Goal: Transaction & Acquisition: Purchase product/service

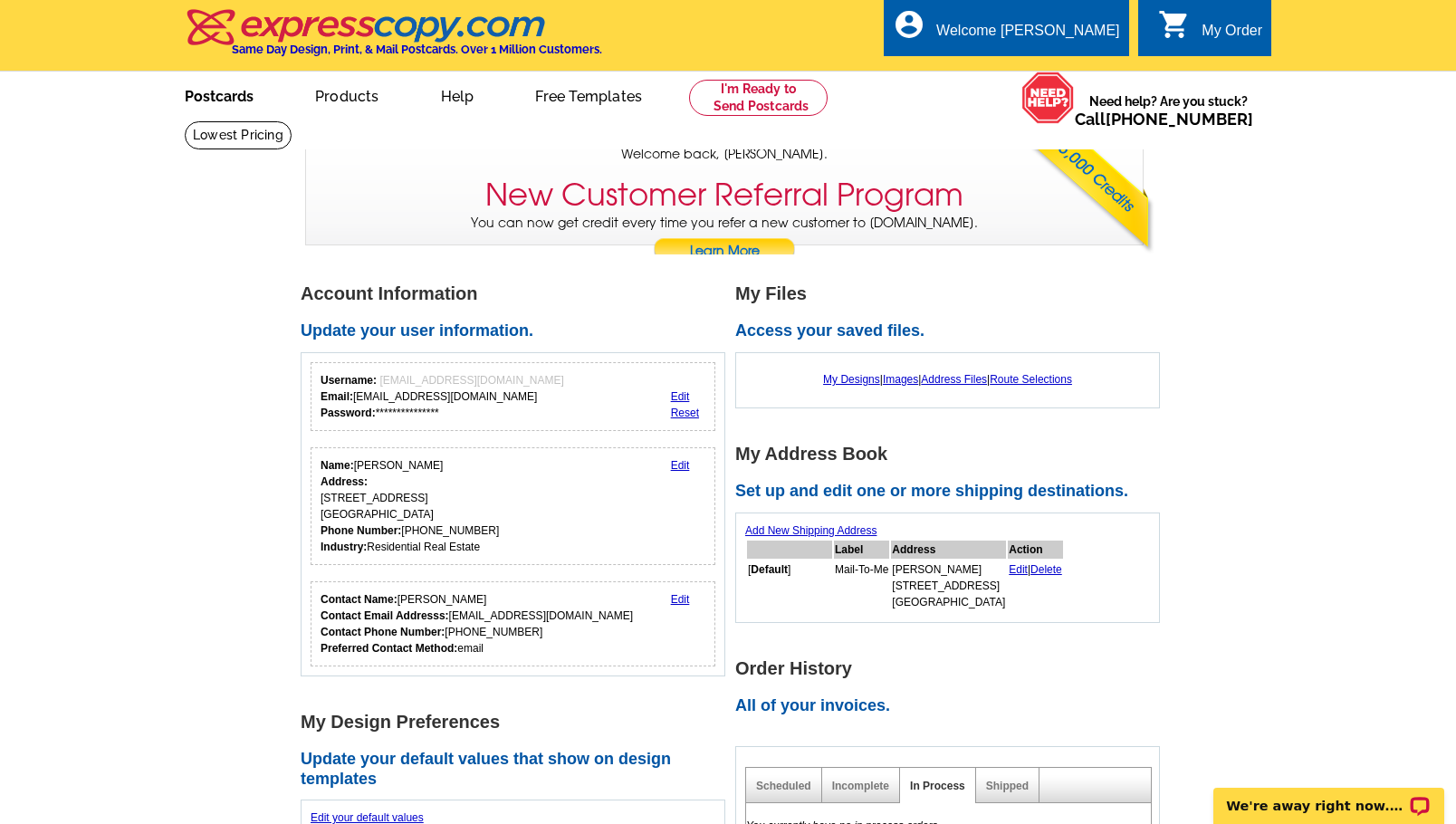
click at [232, 93] on link "Postcards" at bounding box center [219, 94] width 127 height 42
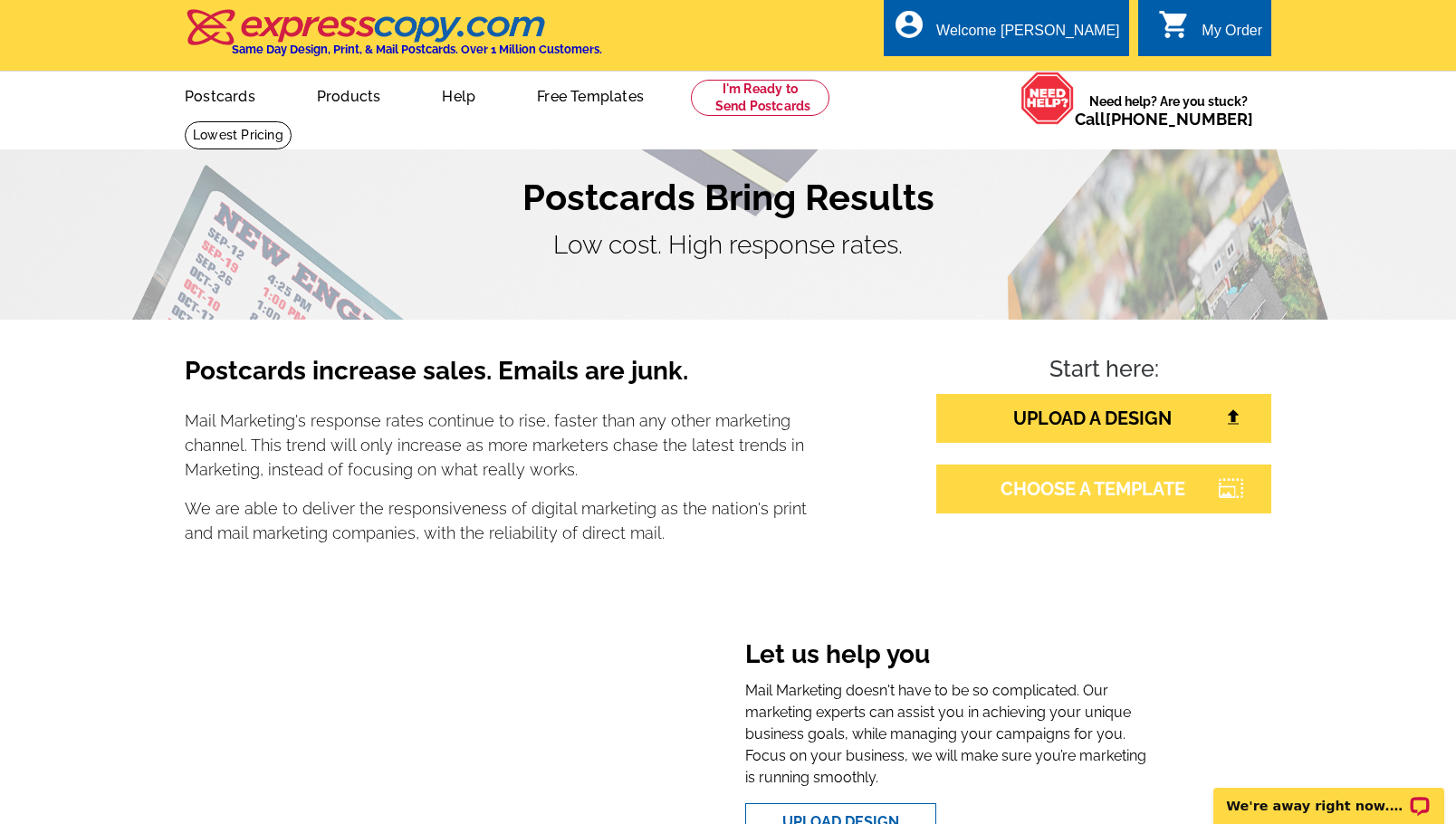
click at [1015, 498] on link "CHOOSE A TEMPLATE" at bounding box center [1104, 488] width 335 height 49
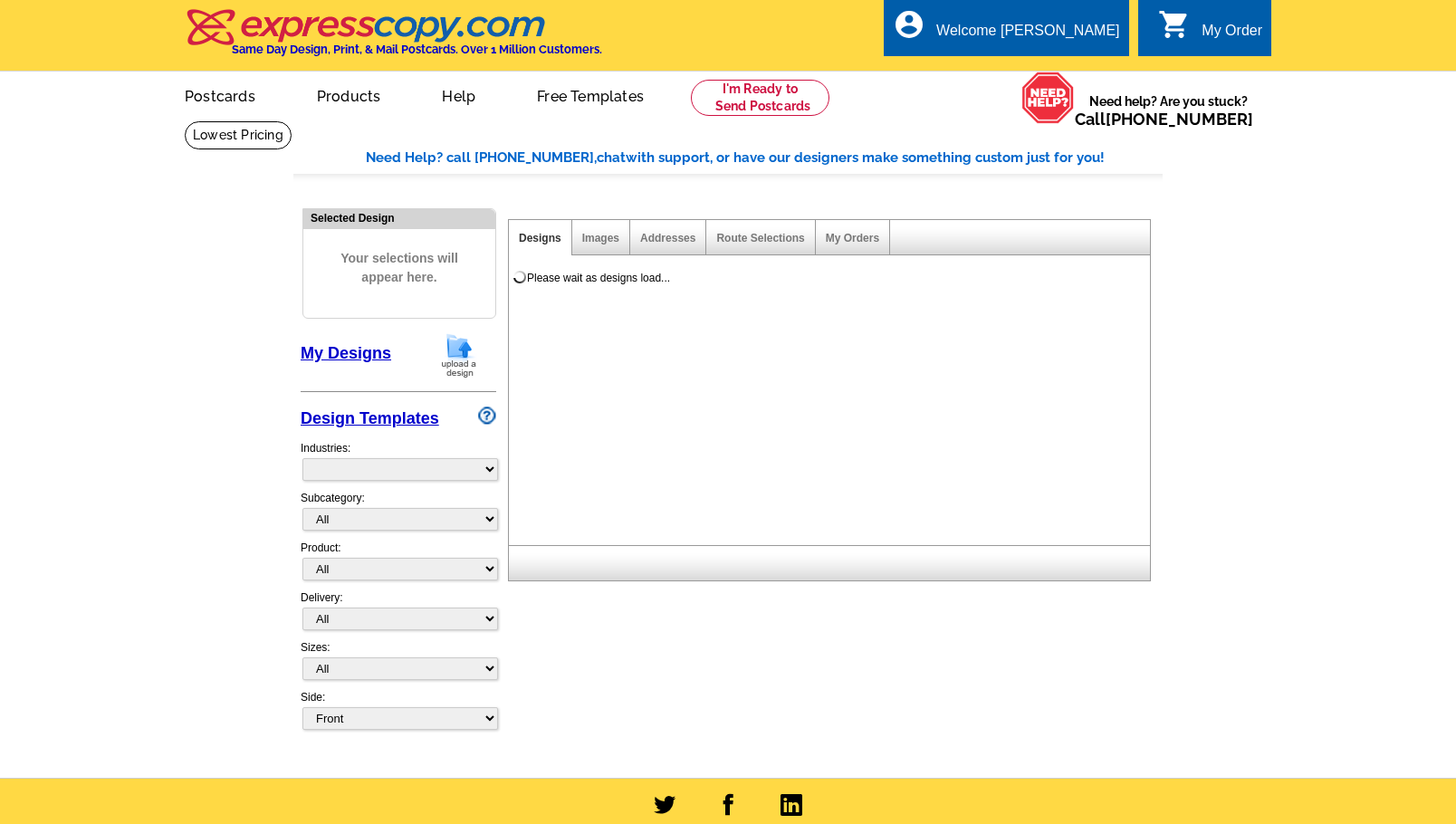
select select "785"
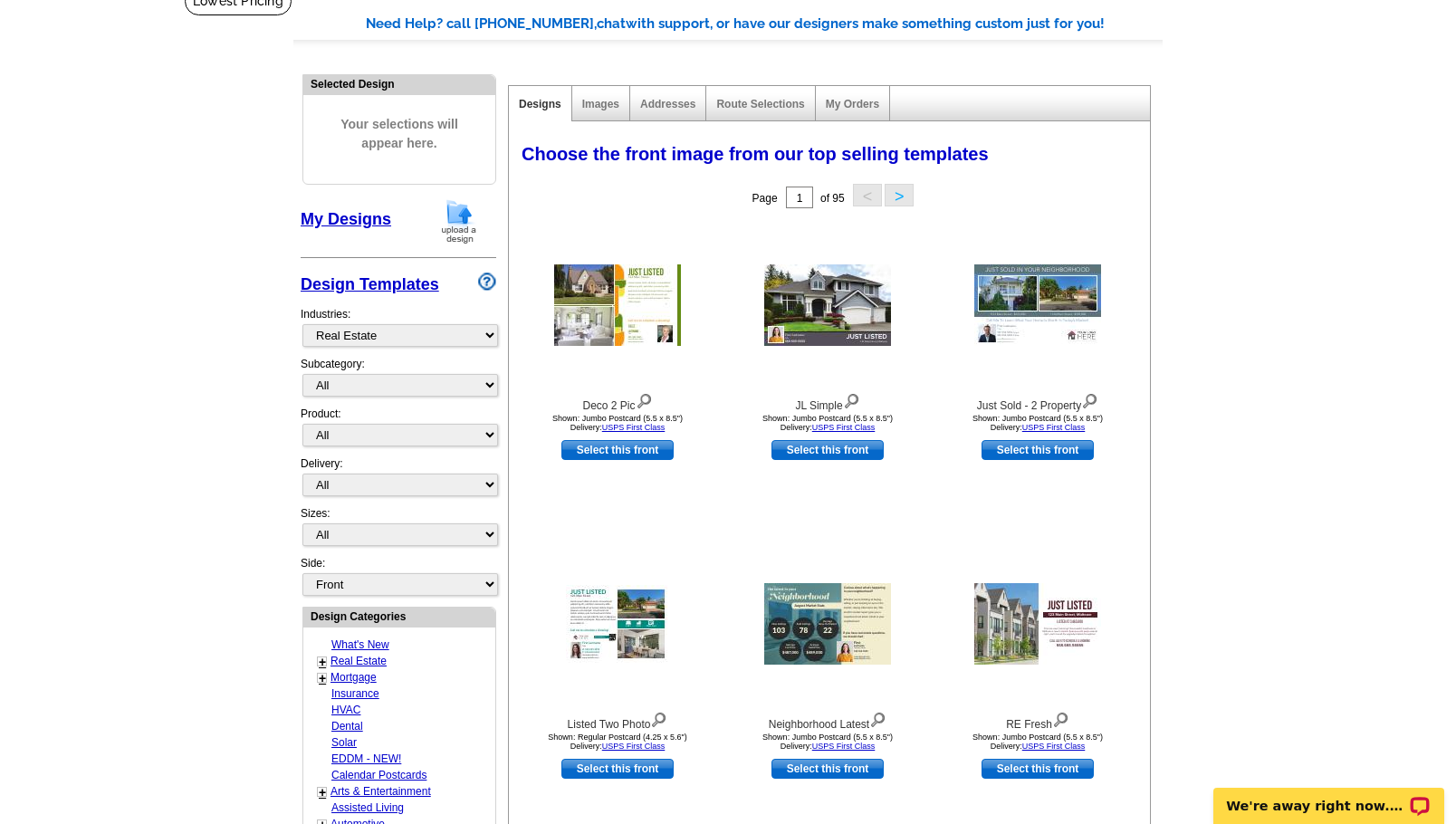
scroll to position [136, 0]
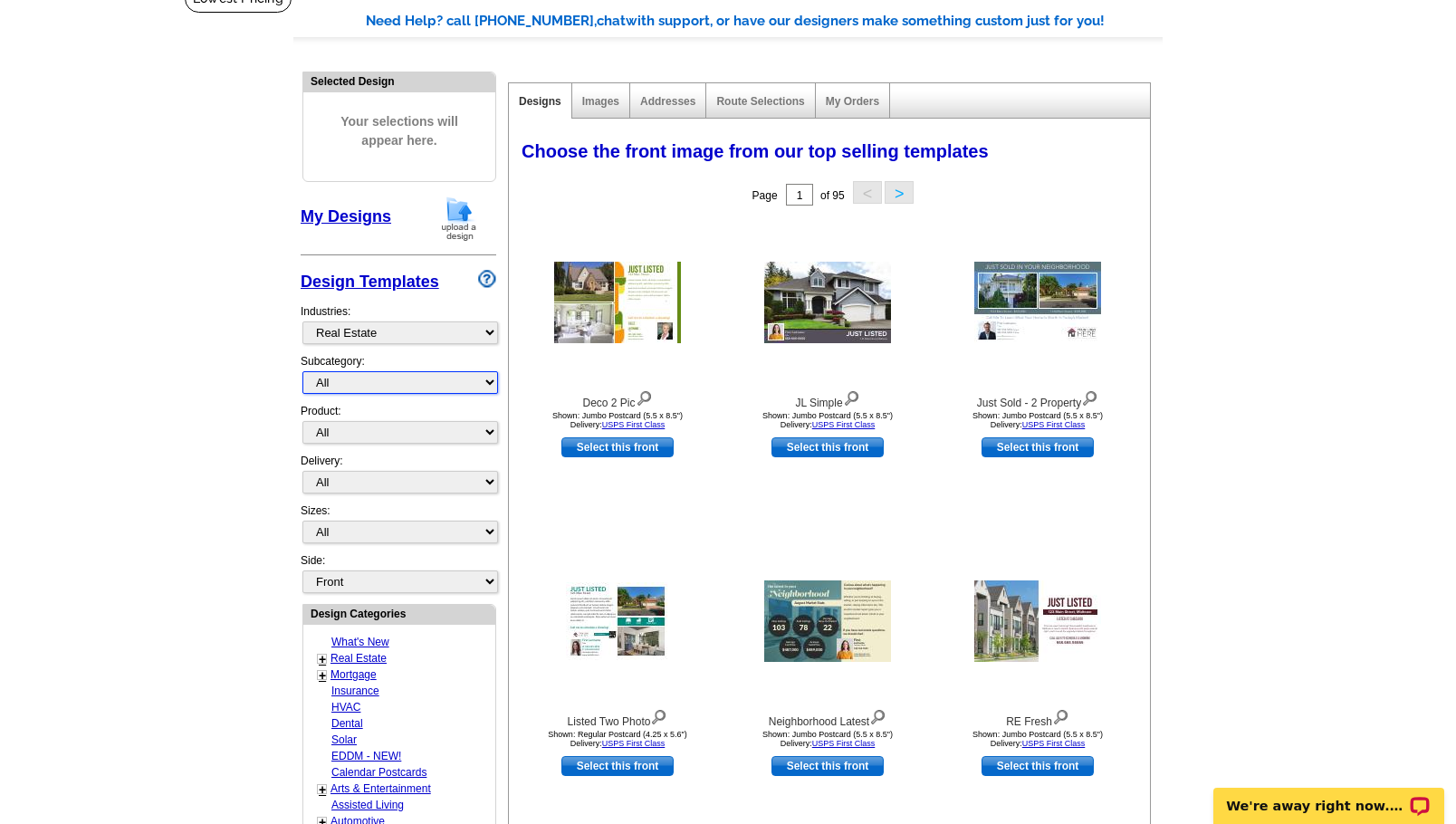
click at [493, 385] on select "All RE/MAX® Referrals Keller Williams® Berkshire Hathaway Home Services Century…" at bounding box center [400, 383] width 196 height 23
select select "807"
click at [302, 371] on select "All RE/MAX® Referrals Keller Williams® Berkshire Hathaway Home Services Century…" at bounding box center [400, 383] width 196 height 23
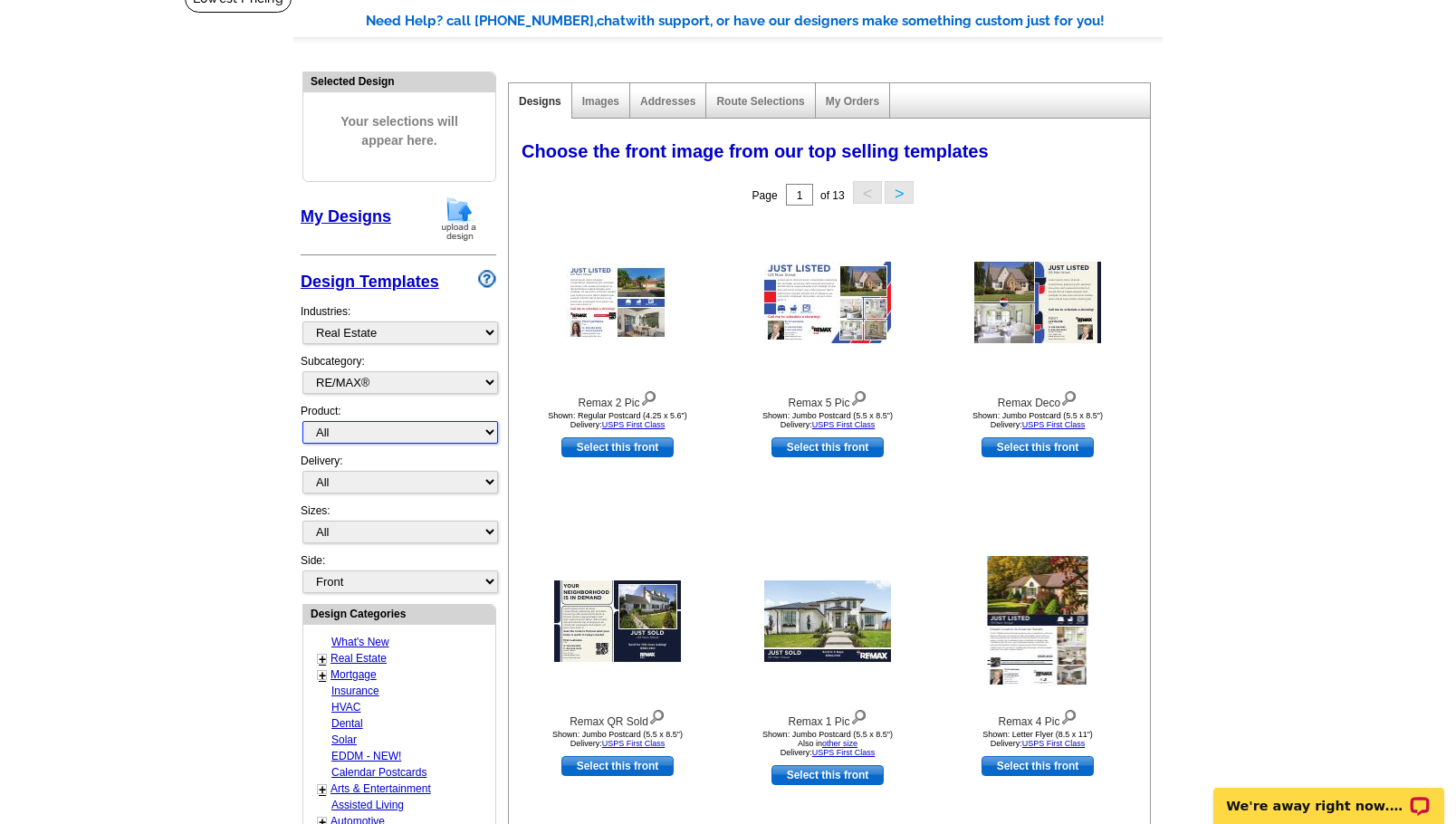
click at [490, 424] on select "All Postcards Letters and flyers Business Cards Door Hangers Greeting Cards" at bounding box center [400, 433] width 196 height 23
select select "1"
click at [302, 421] on select "All Postcards Letters and flyers Business Cards Door Hangers Greeting Cards" at bounding box center [400, 433] width 196 height 23
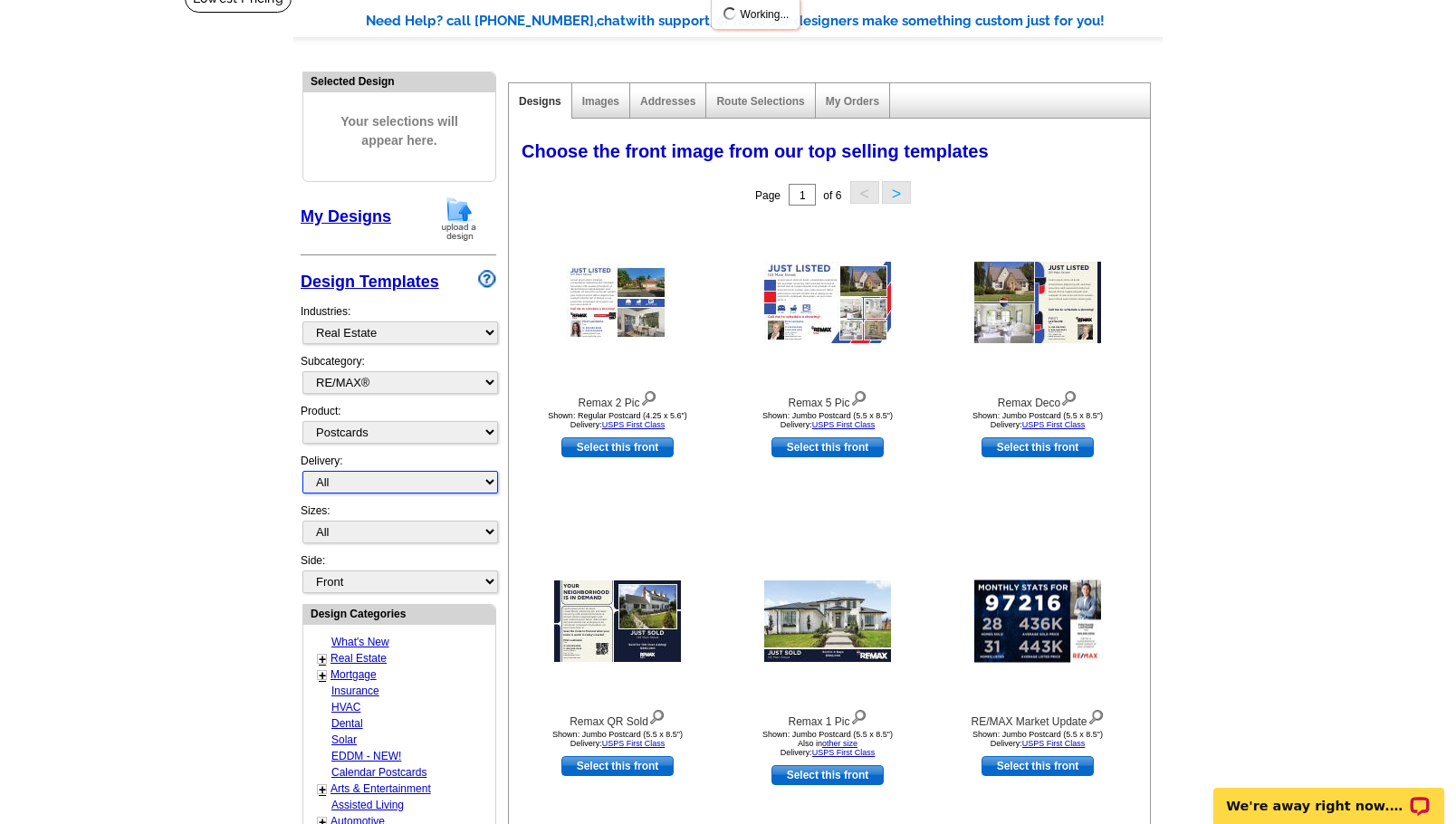
click at [489, 486] on select "All First Class Mail Shipped to Me EDDM Save 66% on Postage" at bounding box center [400, 483] width 196 height 23
select select "1"
click at [302, 471] on select "All First Class Mail Shipped to Me EDDM Save 66% on Postage" at bounding box center [400, 483] width 196 height 23
click at [488, 524] on select "All Jumbo Postcard (5.5" x 8.5") Regular Postcard (4.25" x 5.6") Panoramic Post…" at bounding box center [400, 531] width 196 height 23
select select "2"
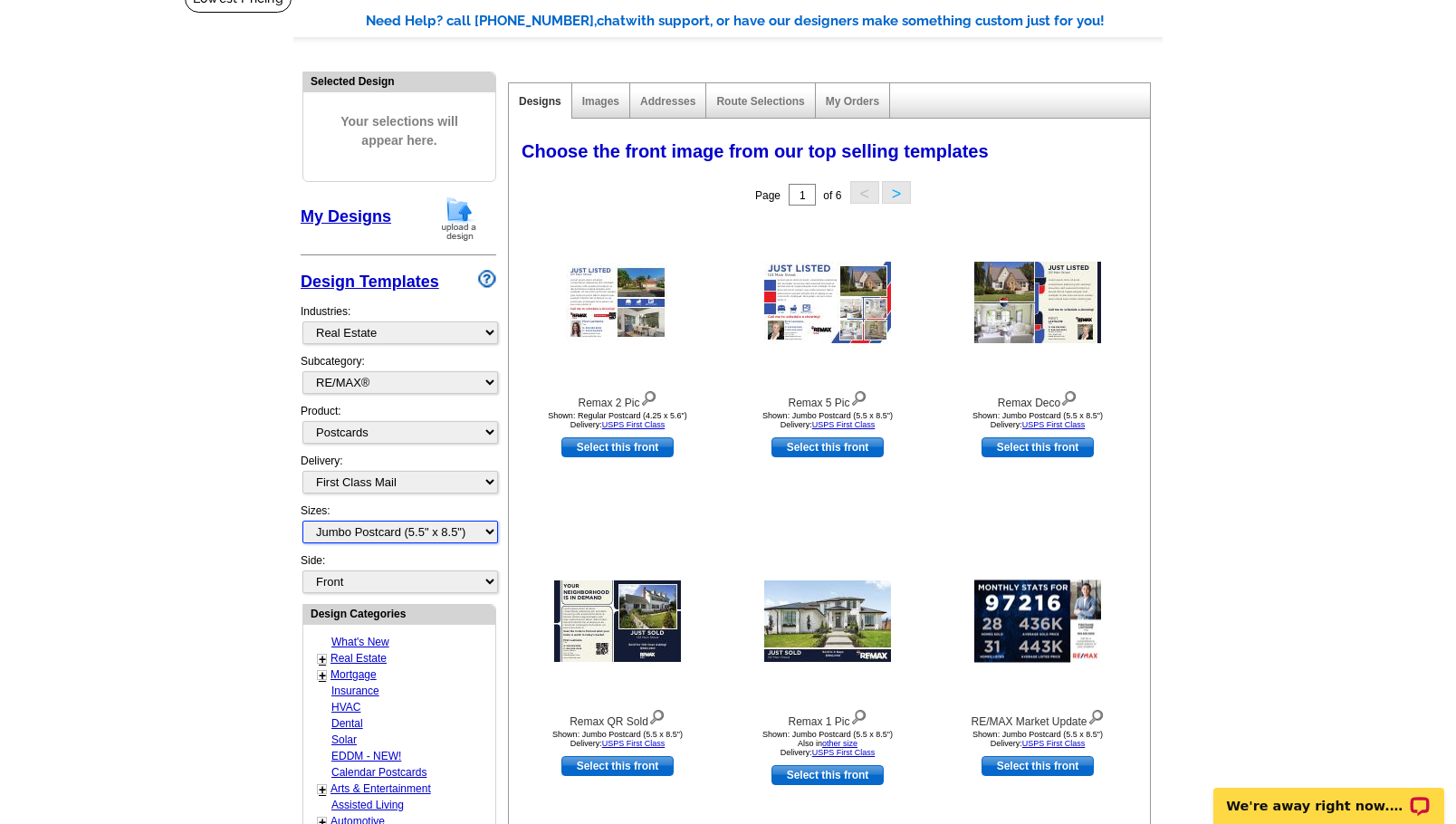
click at [302, 520] on select "All Jumbo Postcard (5.5" x 8.5") Regular Postcard (4.25" x 5.6") Panoramic Post…" at bounding box center [400, 531] width 196 height 23
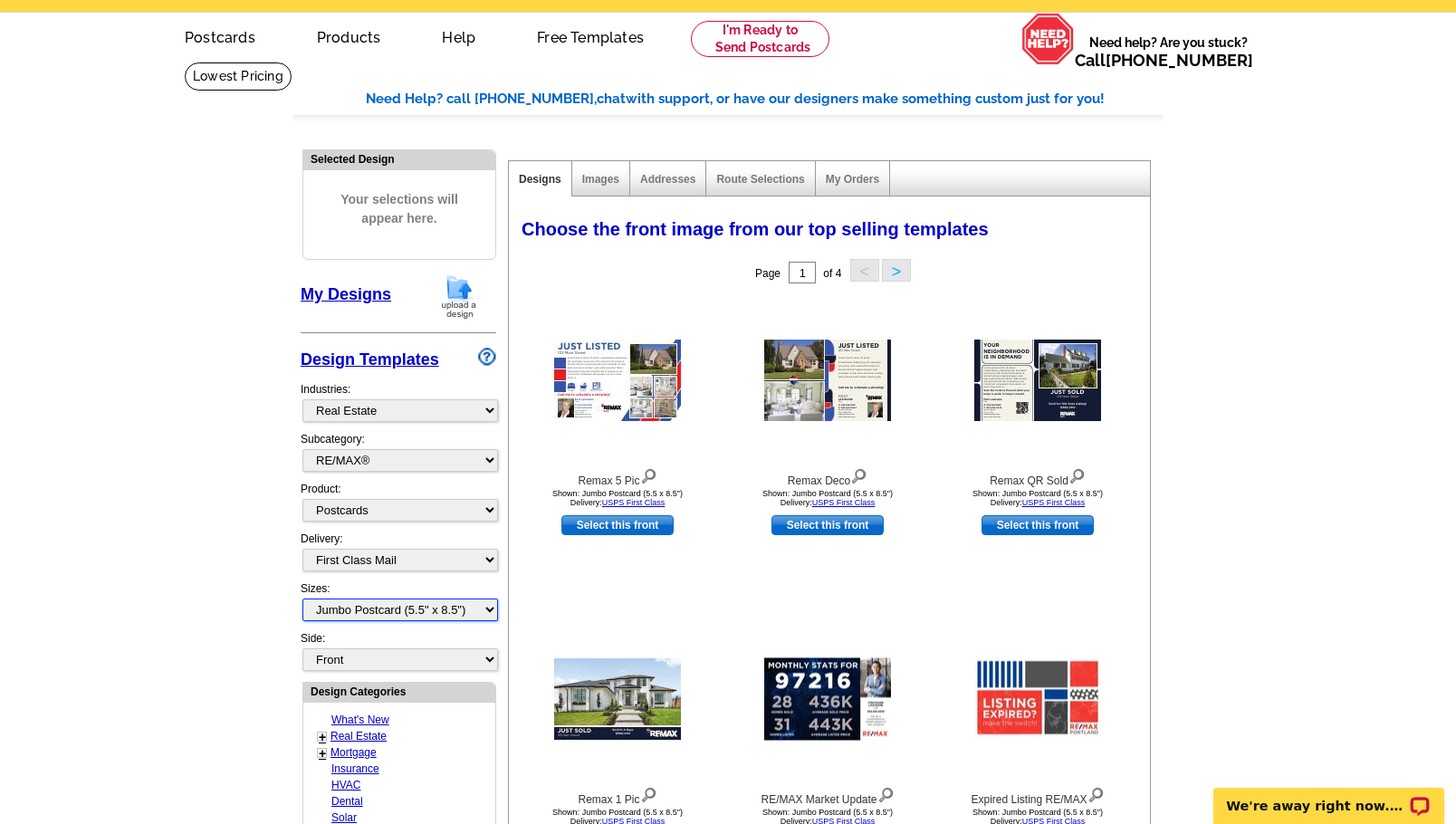
scroll to position [54, 0]
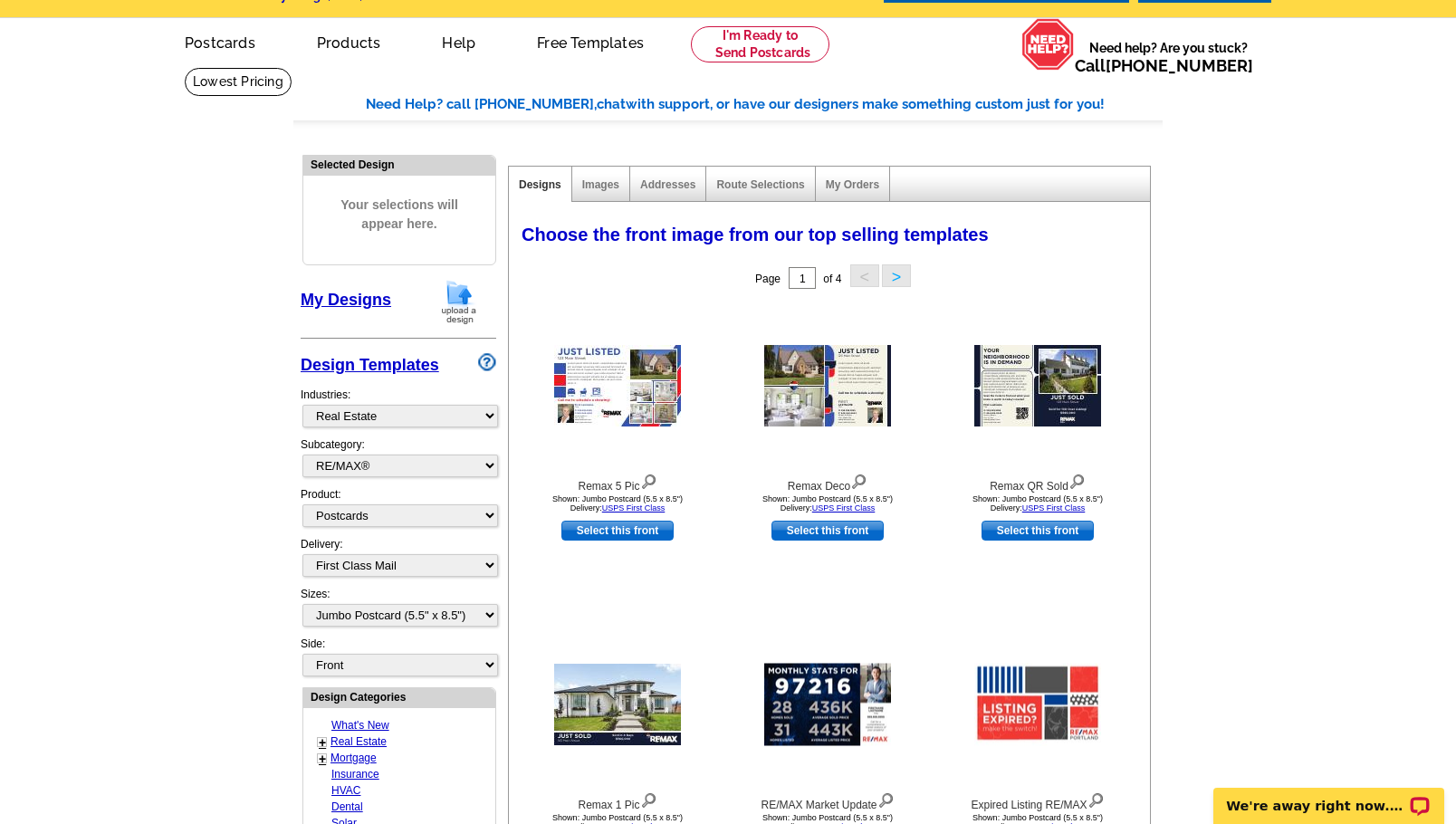
click at [498, 665] on div "Selected Design Your selections will appear here. My Designs Design Templates I…" at bounding box center [398, 762] width 204 height 1236
click at [493, 665] on select "Front Back" at bounding box center [400, 665] width 196 height 23
click at [302, 653] on select "Front Back" at bounding box center [400, 665] width 196 height 23
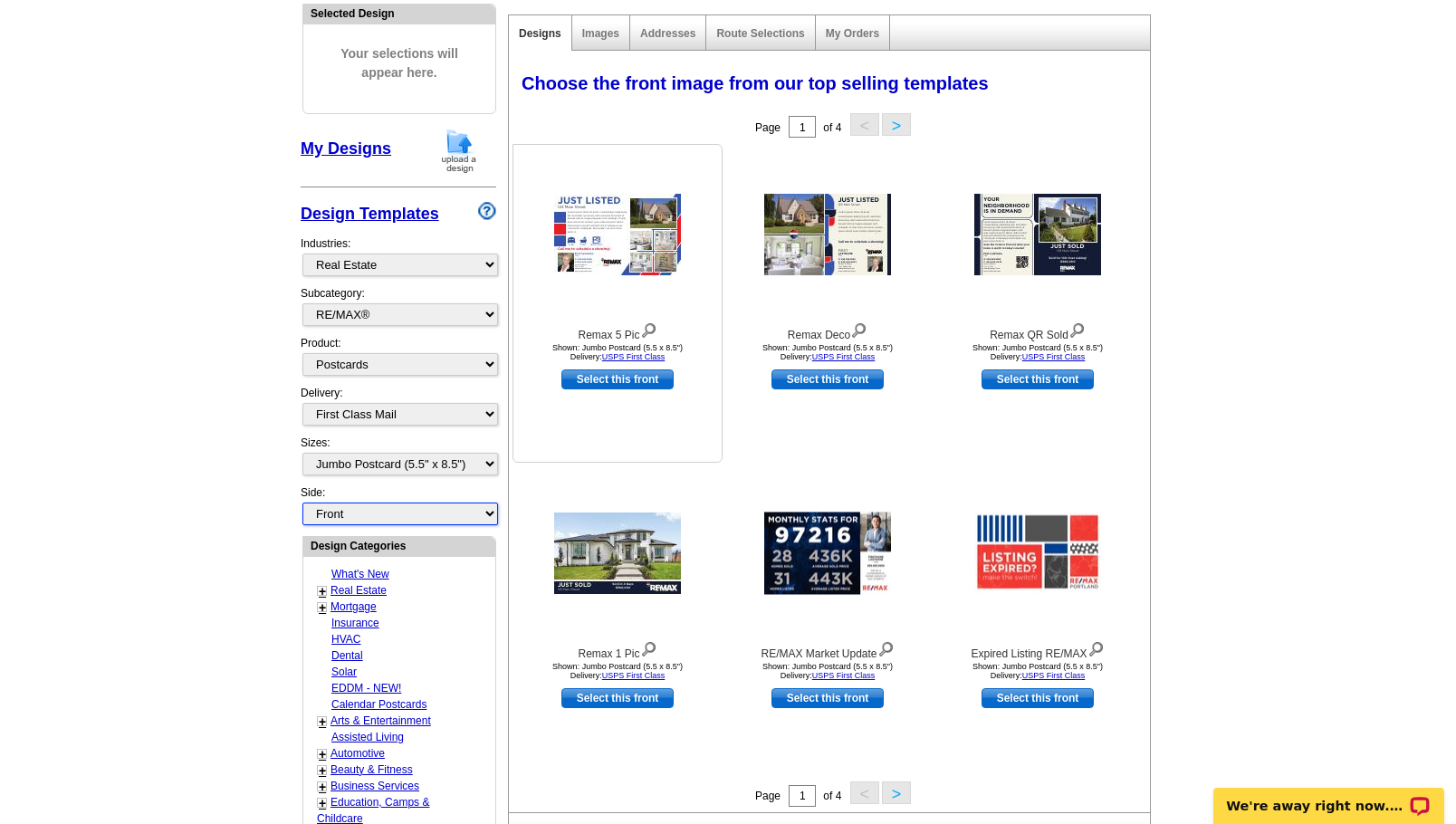
scroll to position [0, 0]
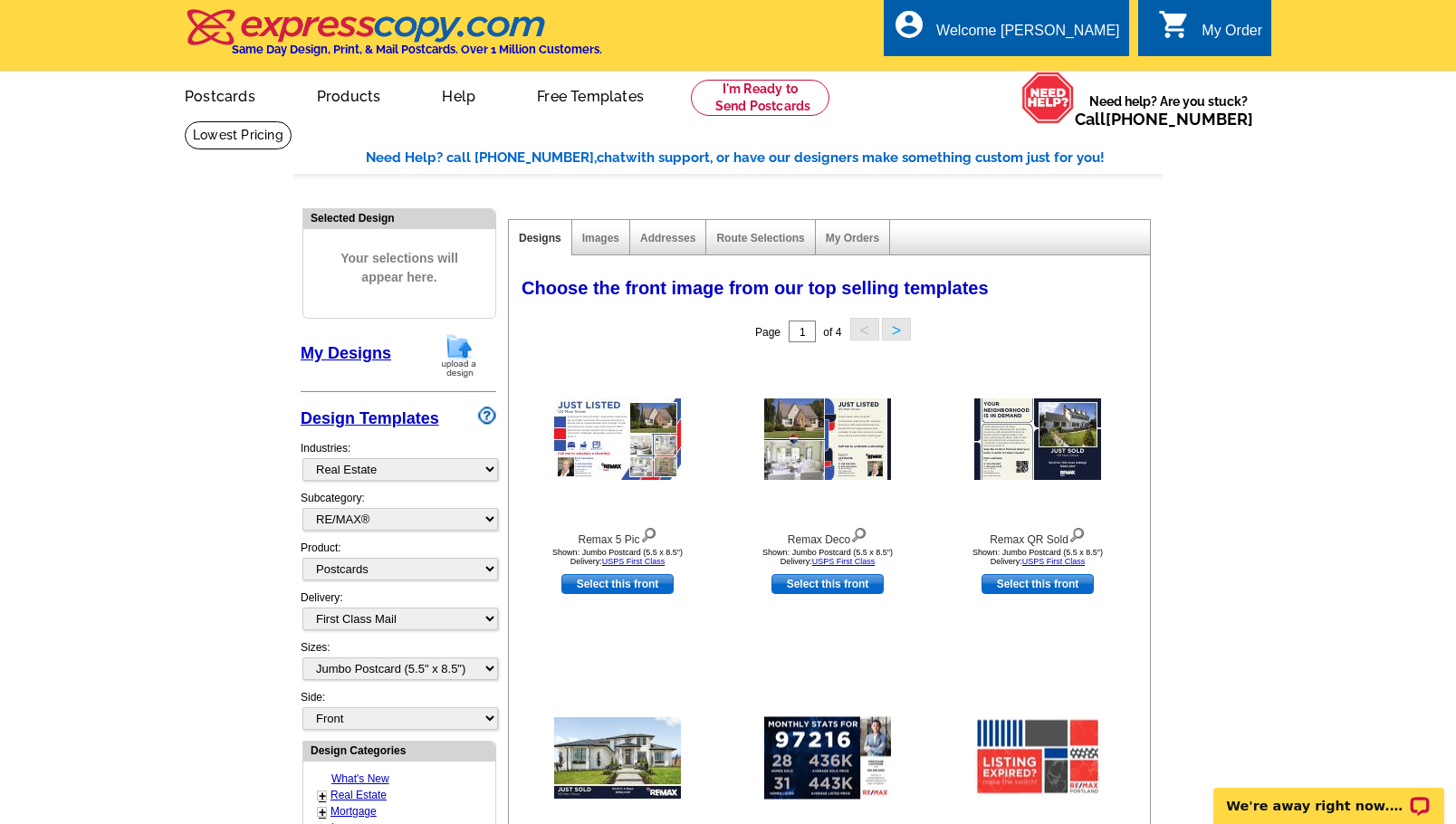
click at [905, 319] on button ">" at bounding box center [896, 329] width 29 height 23
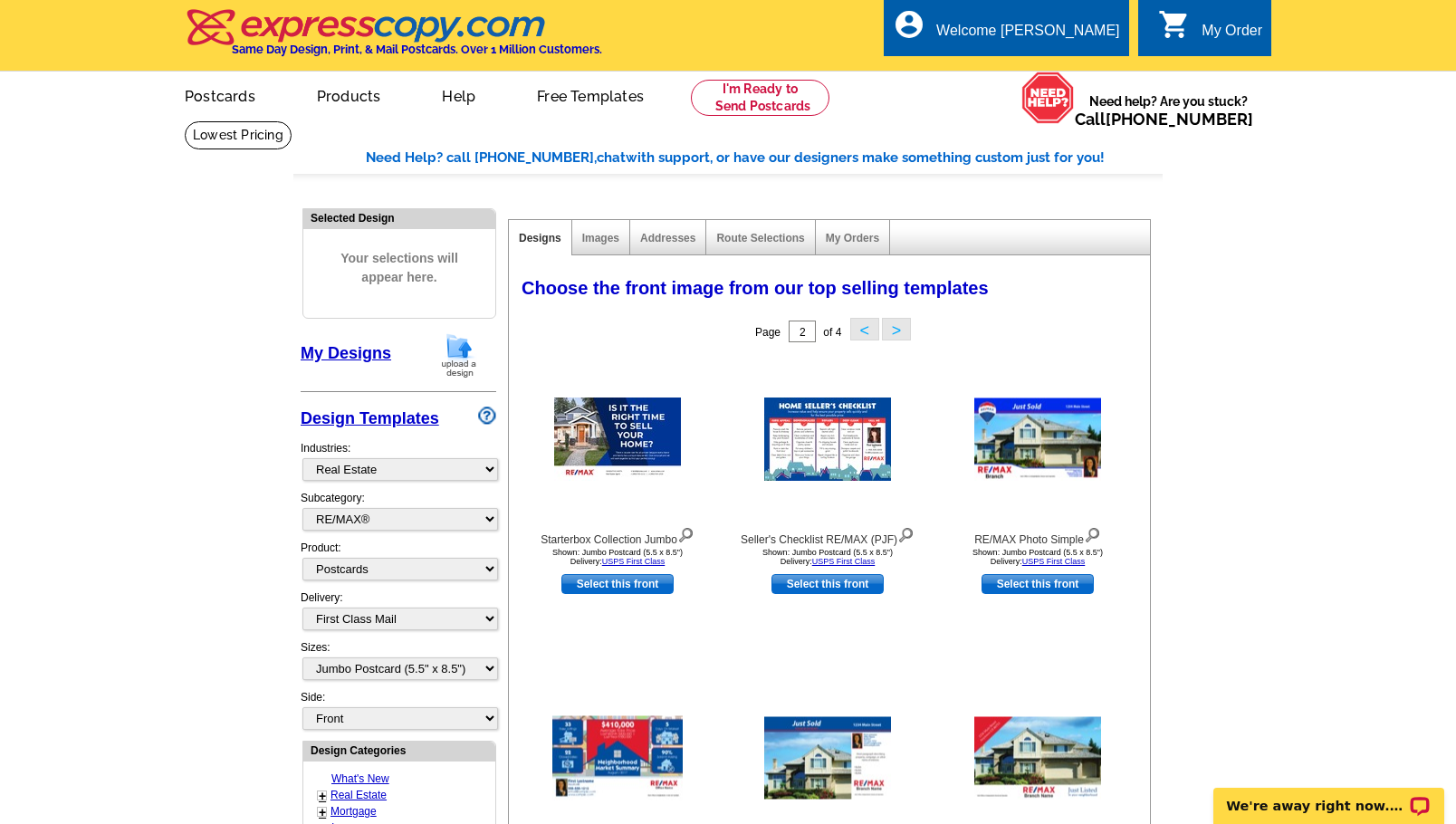
click at [899, 331] on button ">" at bounding box center [896, 329] width 29 height 23
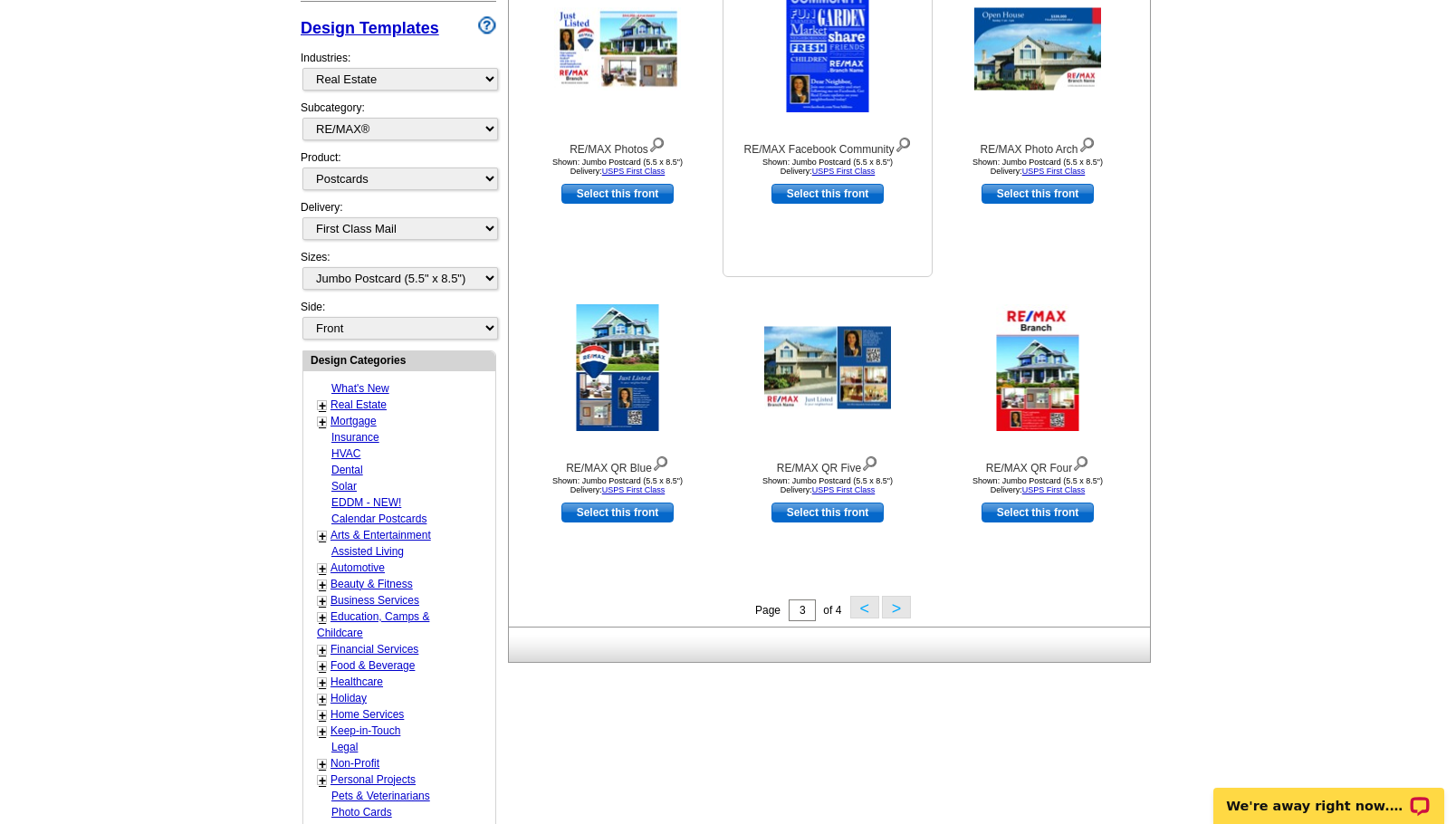
scroll to position [391, 0]
click at [905, 606] on button ">" at bounding box center [896, 606] width 29 height 23
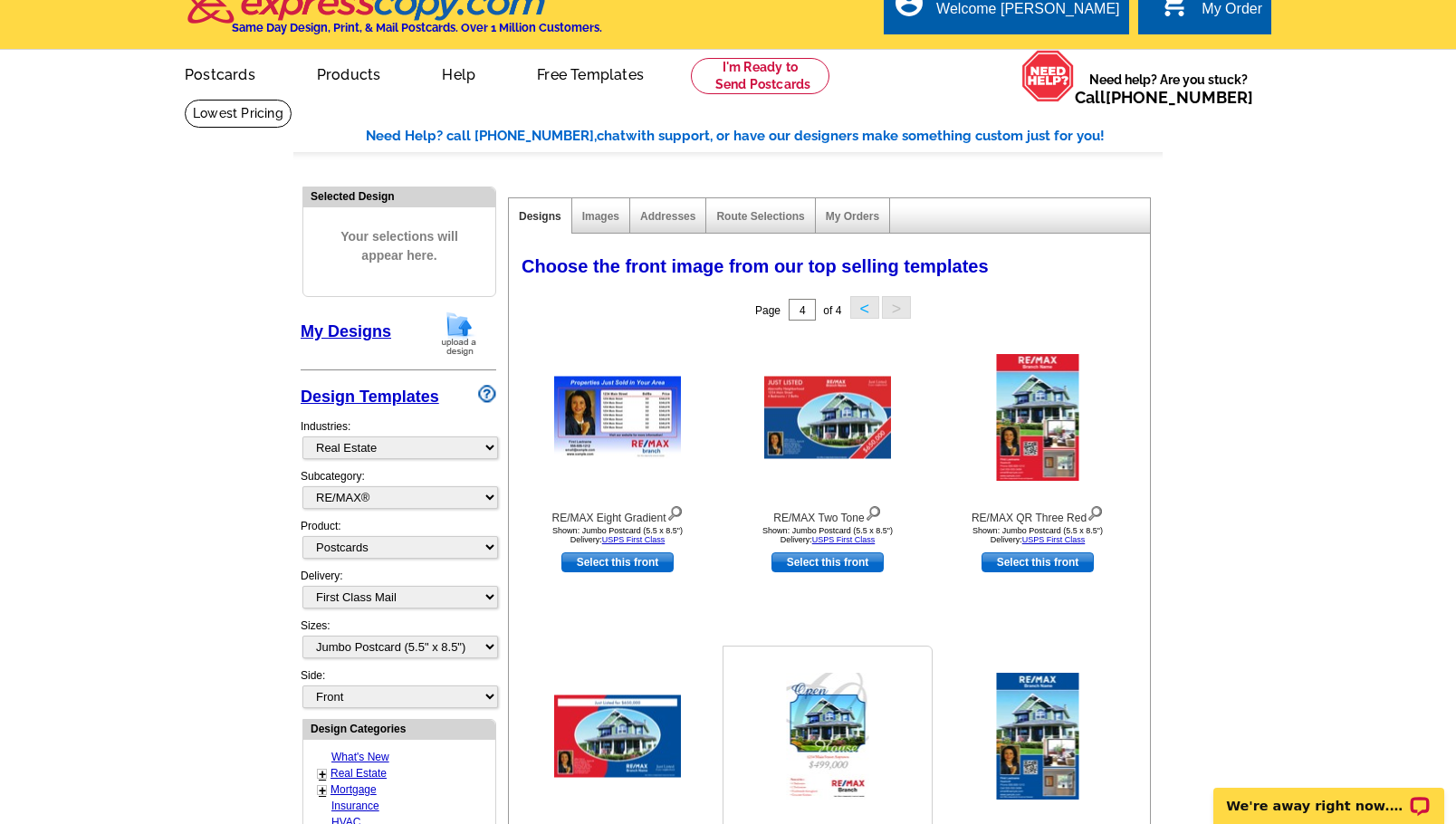
scroll to position [0, 0]
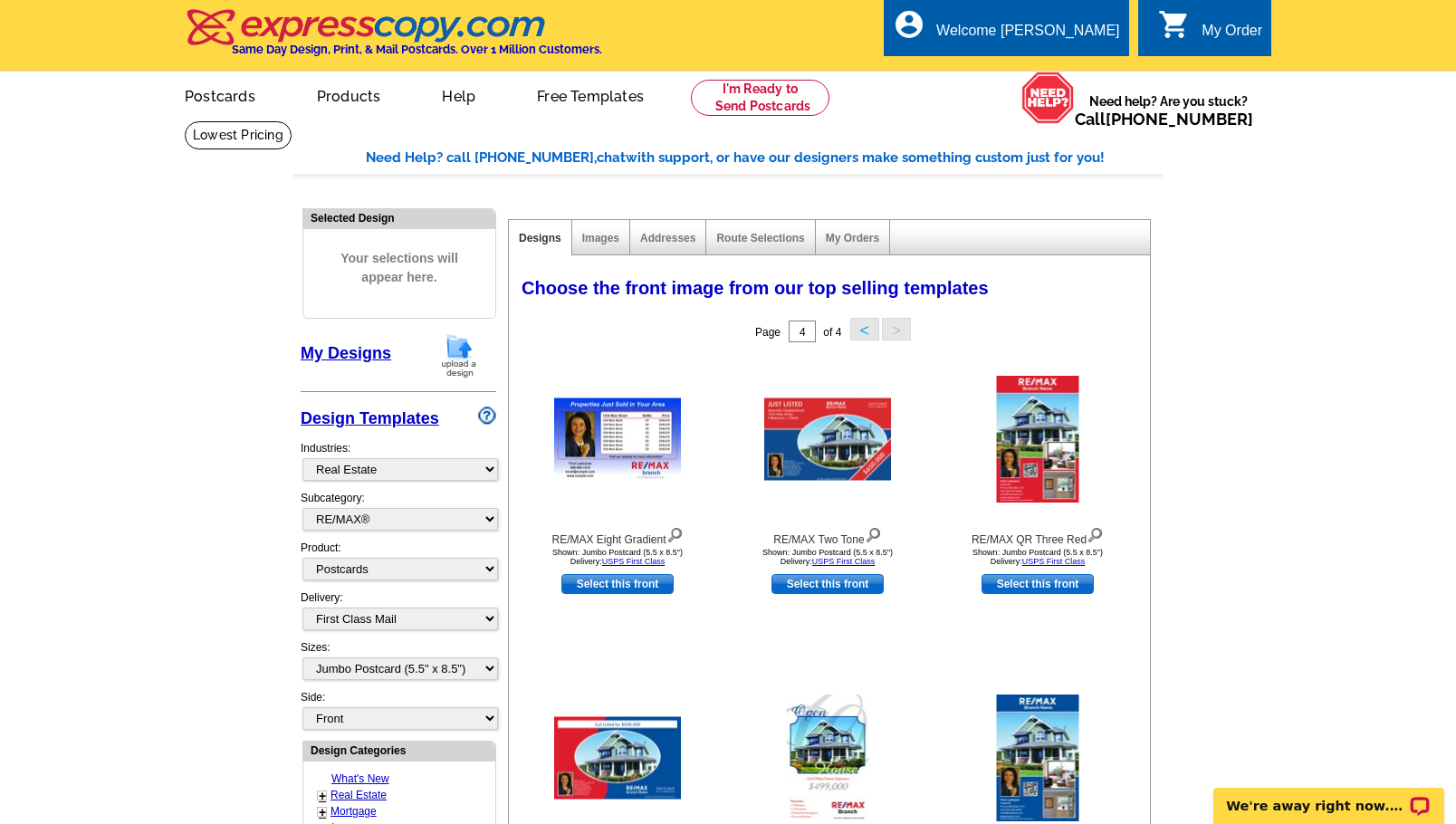
click at [857, 331] on button "<" at bounding box center [865, 329] width 29 height 23
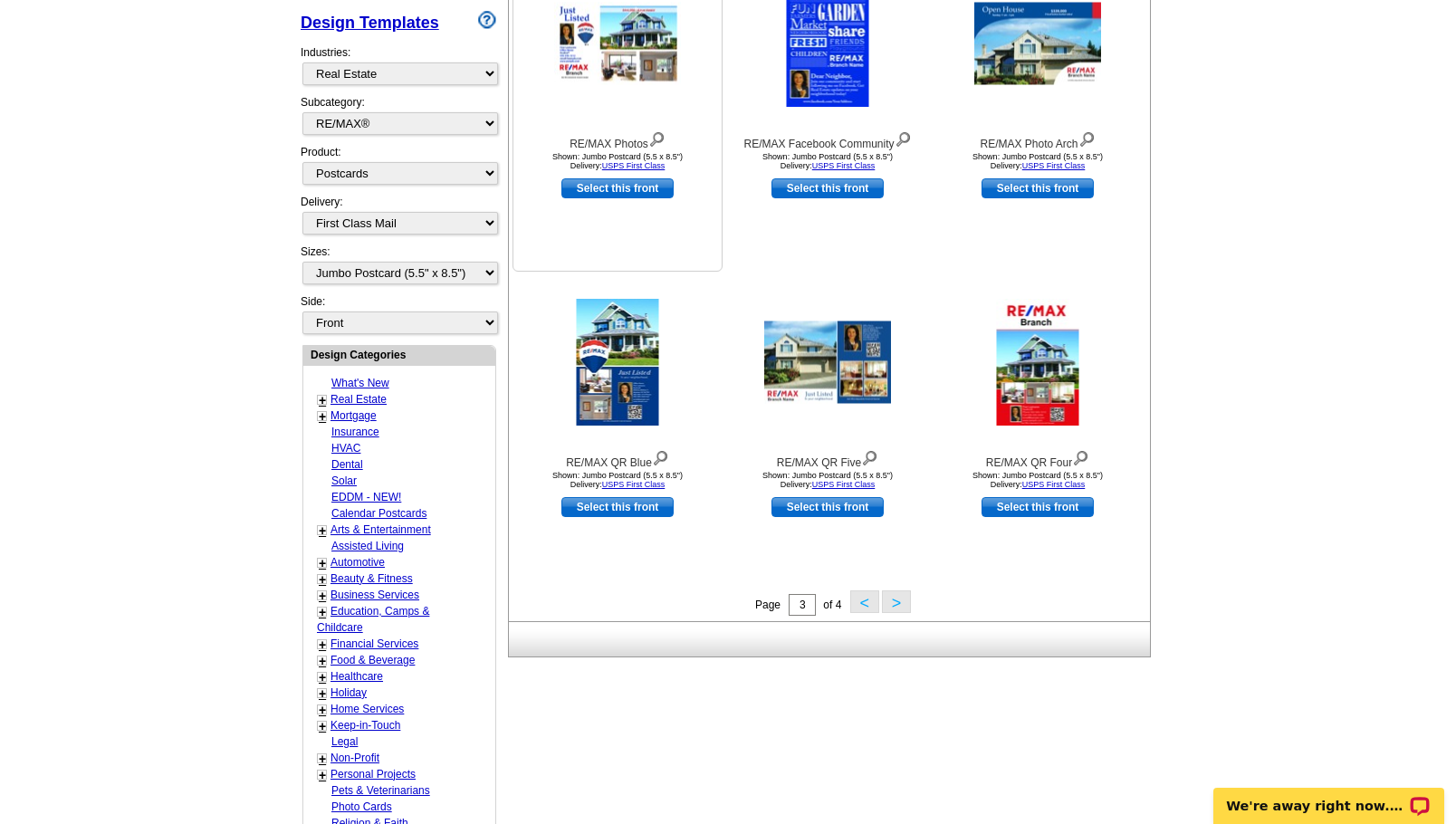
scroll to position [402, 0]
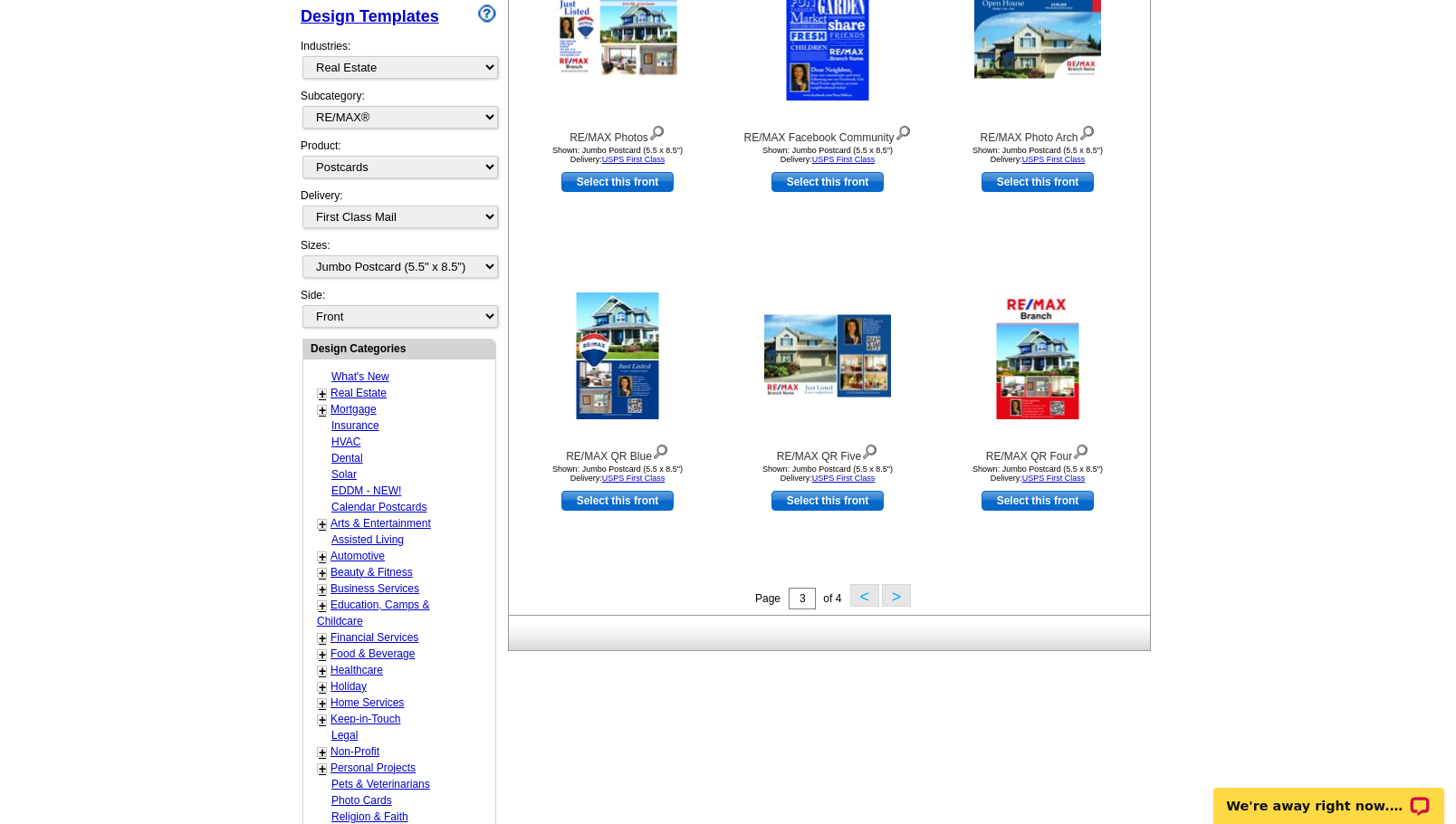
click at [867, 590] on button "<" at bounding box center [865, 596] width 29 height 23
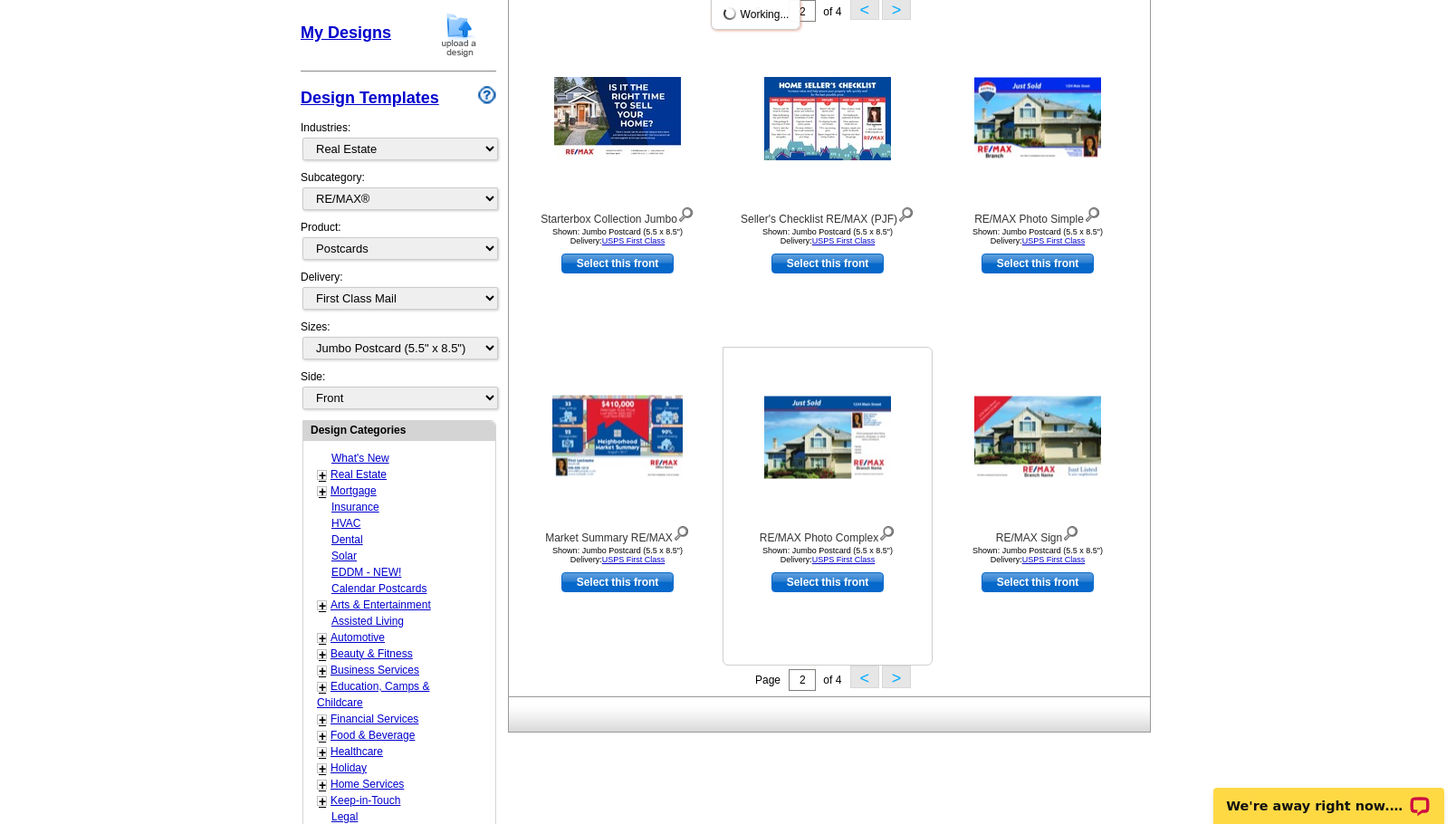
click at [855, 616] on div "RE/MAX Photo Complex Shown: Jumbo Postcard (5.5 x 8.5") Delivery: USPS First Cl…" at bounding box center [827, 506] width 210 height 318
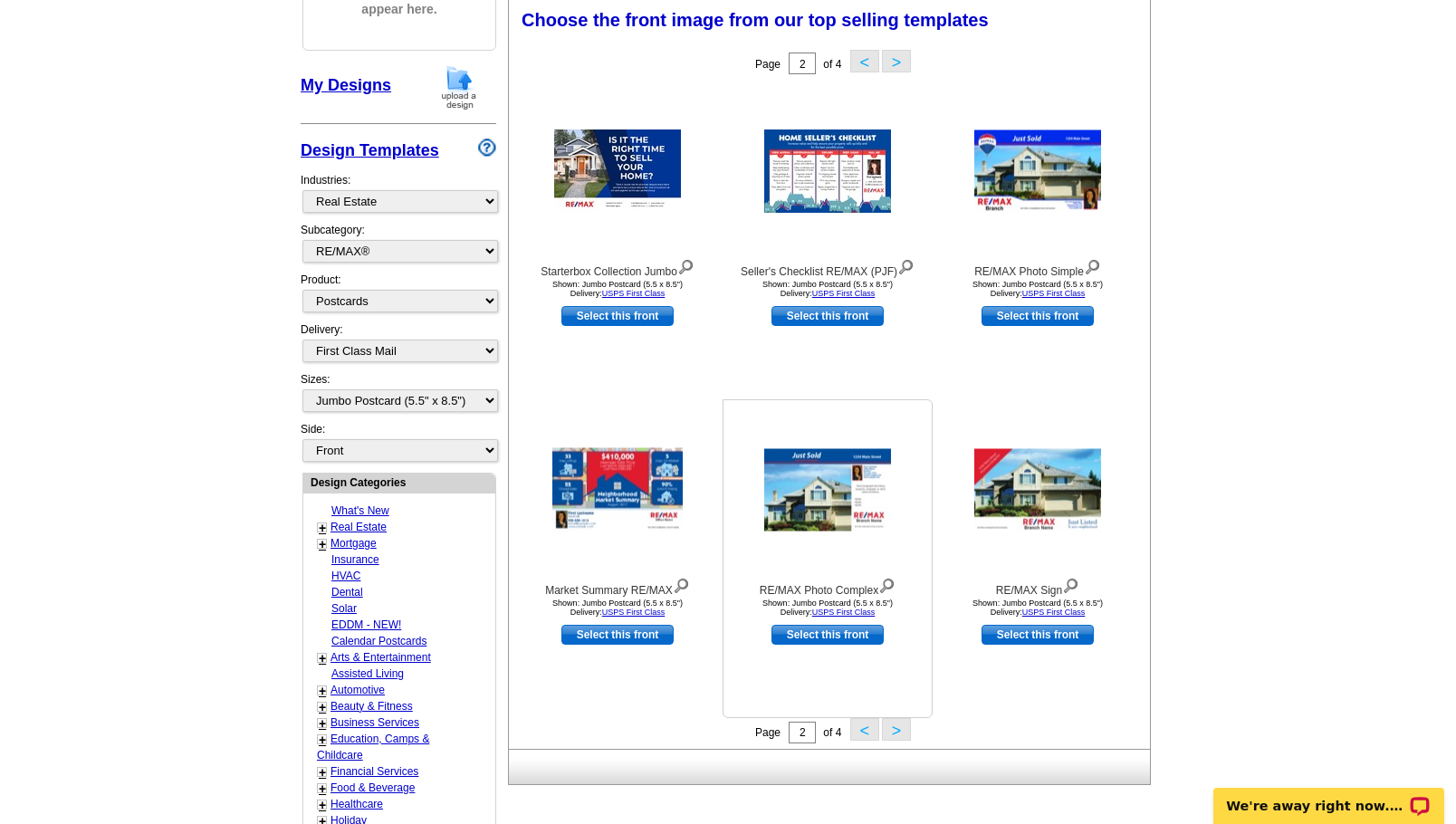
scroll to position [266, 0]
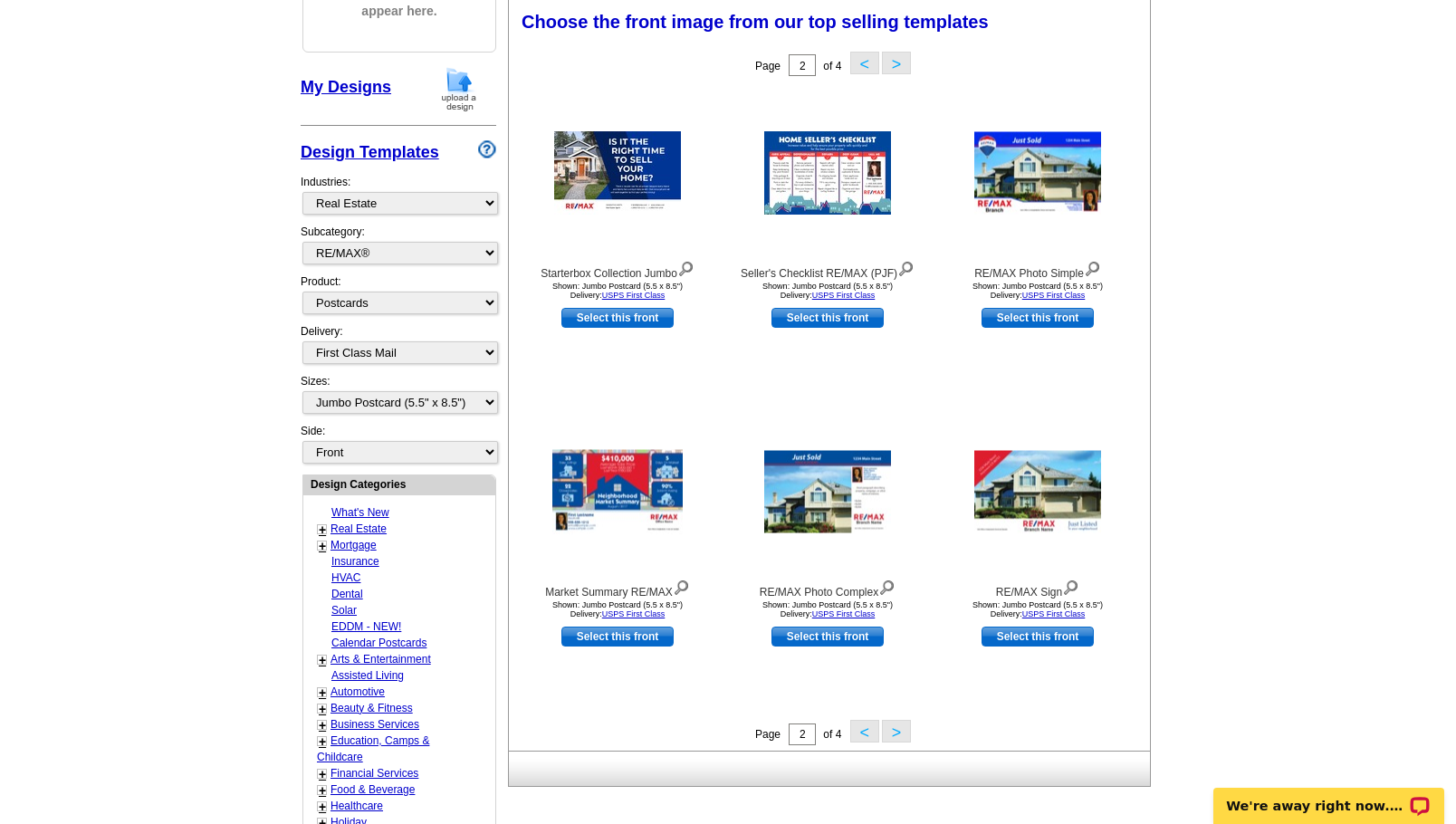
click at [865, 732] on button "<" at bounding box center [865, 731] width 29 height 23
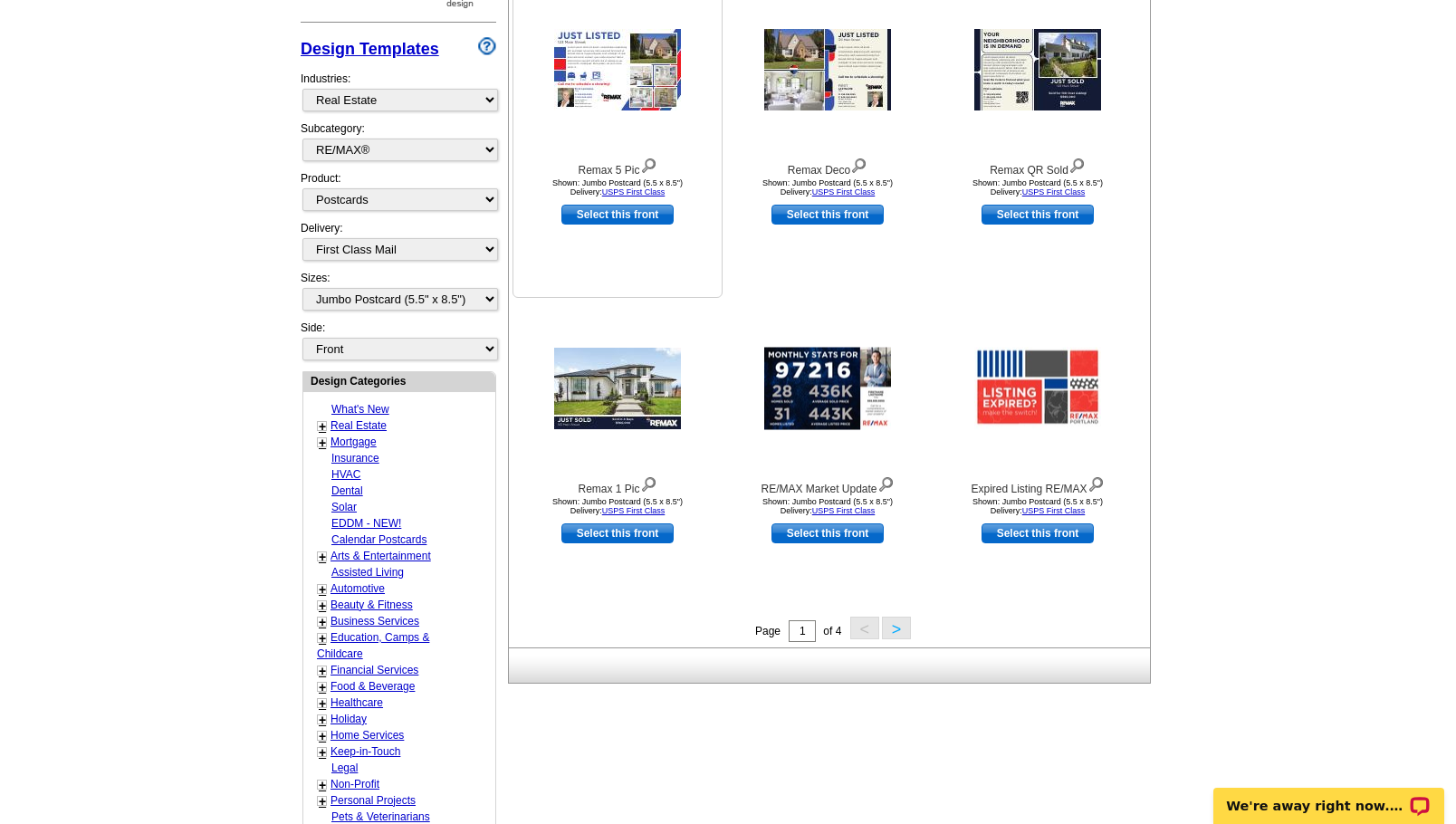
scroll to position [375, 0]
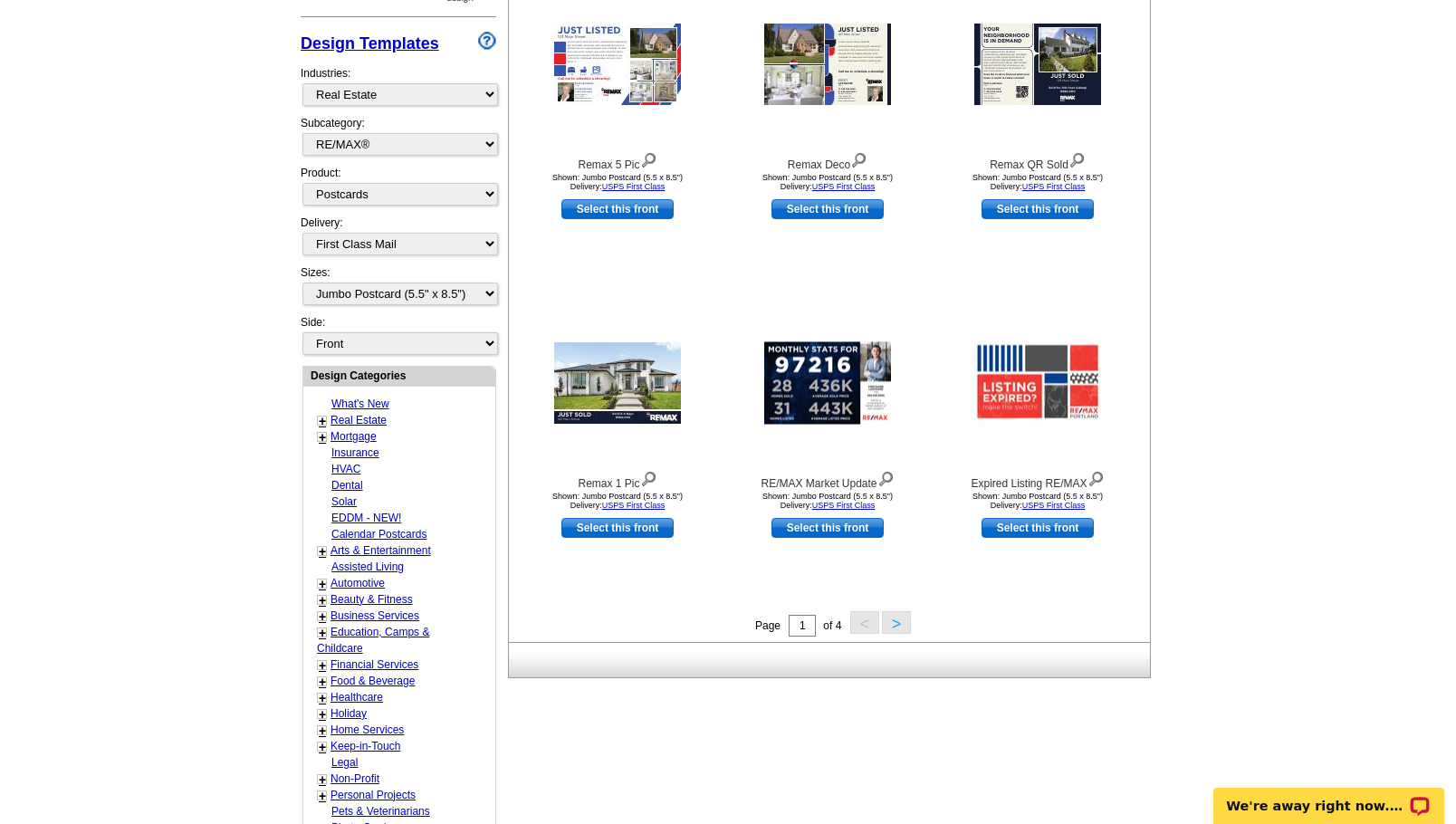
click at [897, 626] on button ">" at bounding box center [896, 623] width 29 height 23
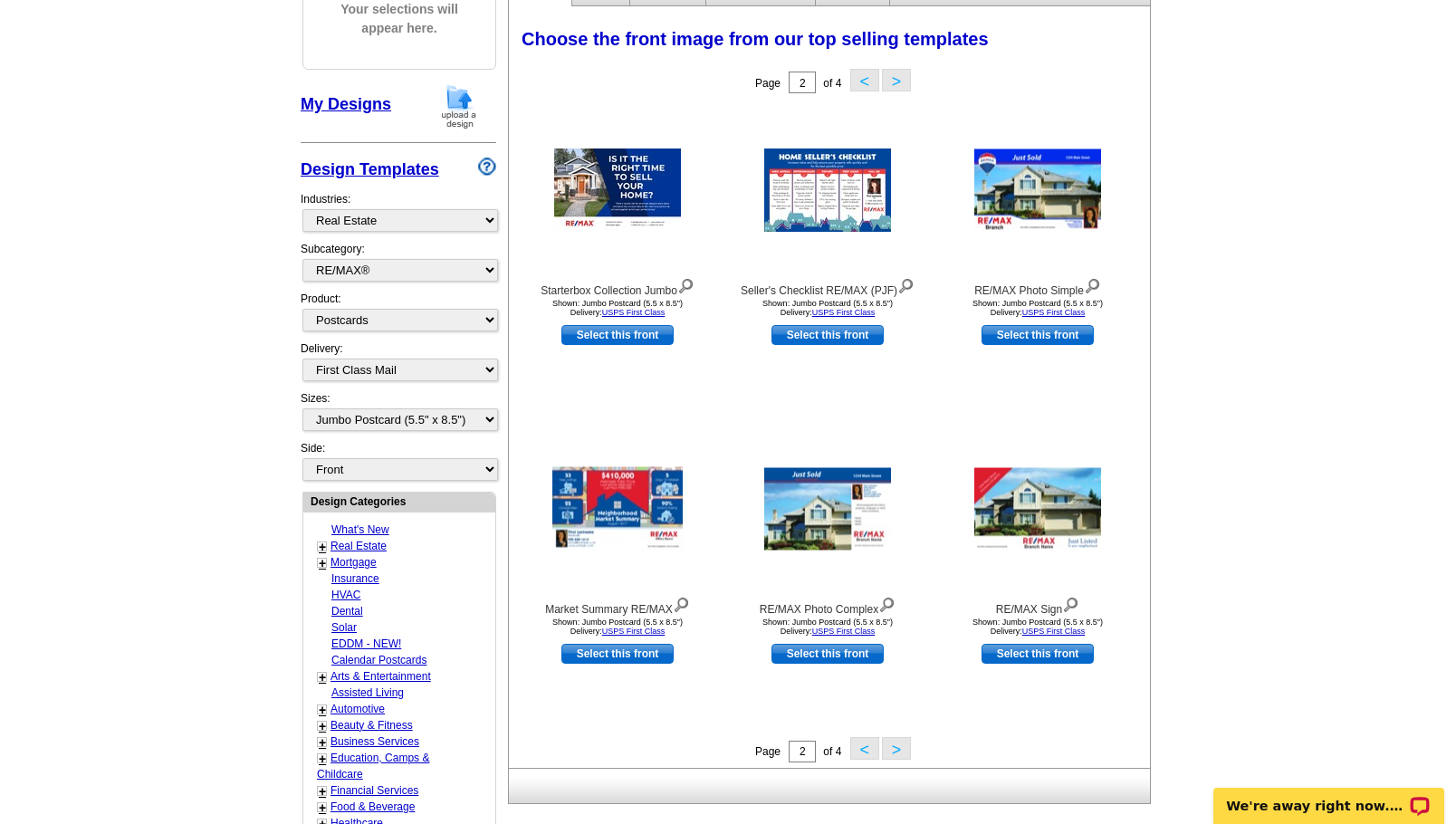
scroll to position [249, 0]
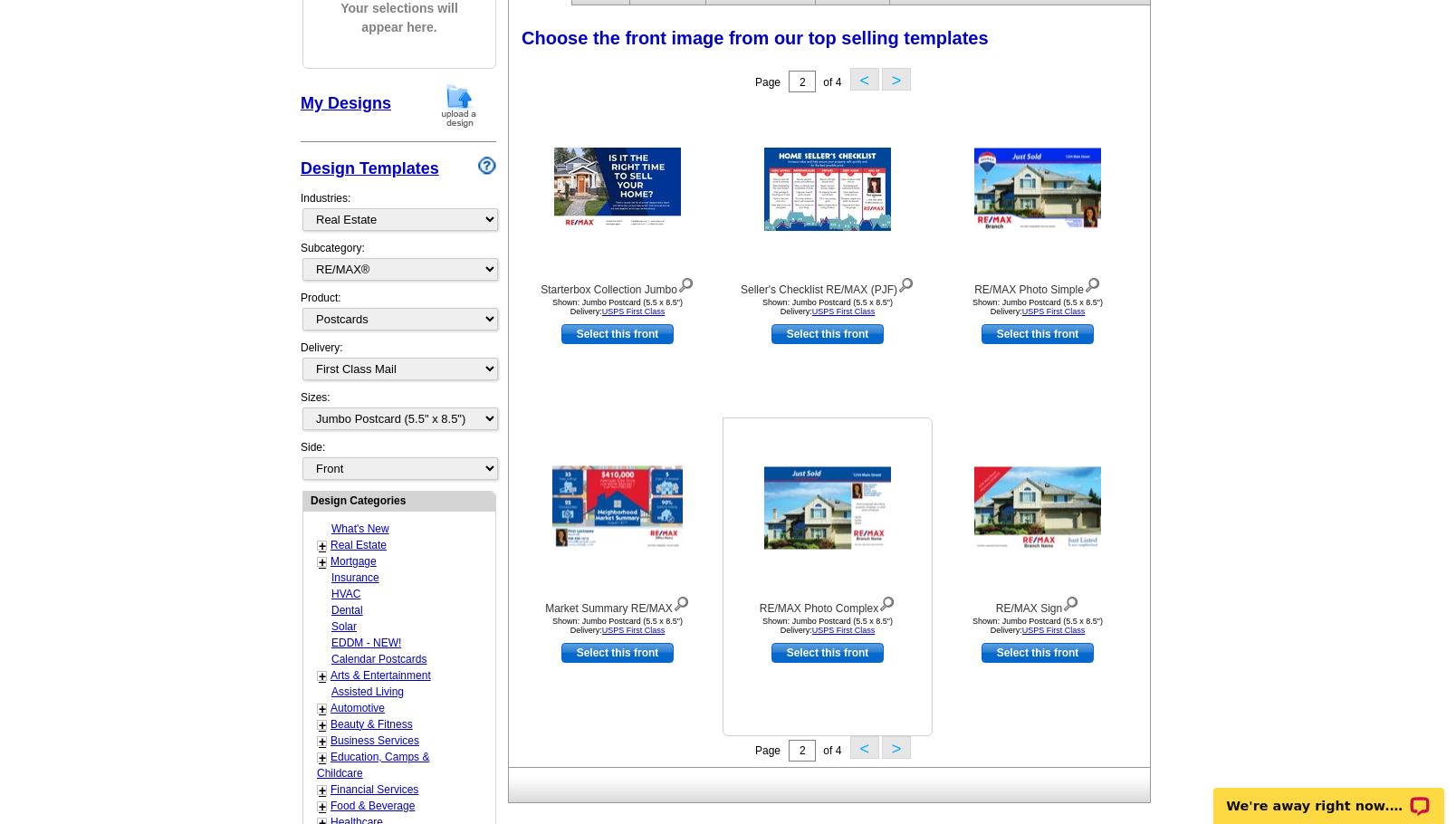
click at [836, 502] on img at bounding box center [827, 508] width 127 height 82
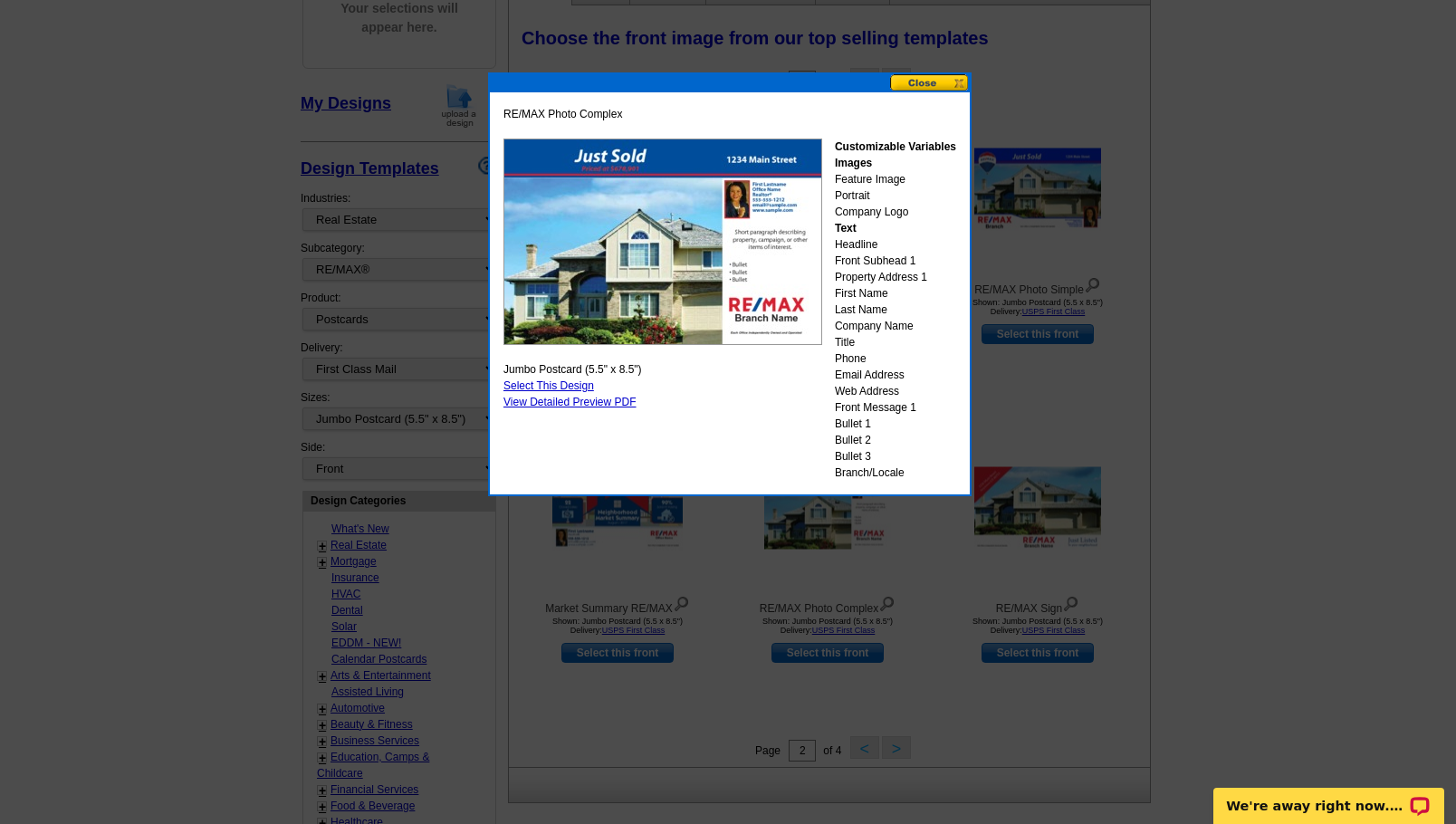
click at [574, 383] on link "Select This Design" at bounding box center [549, 385] width 90 height 12
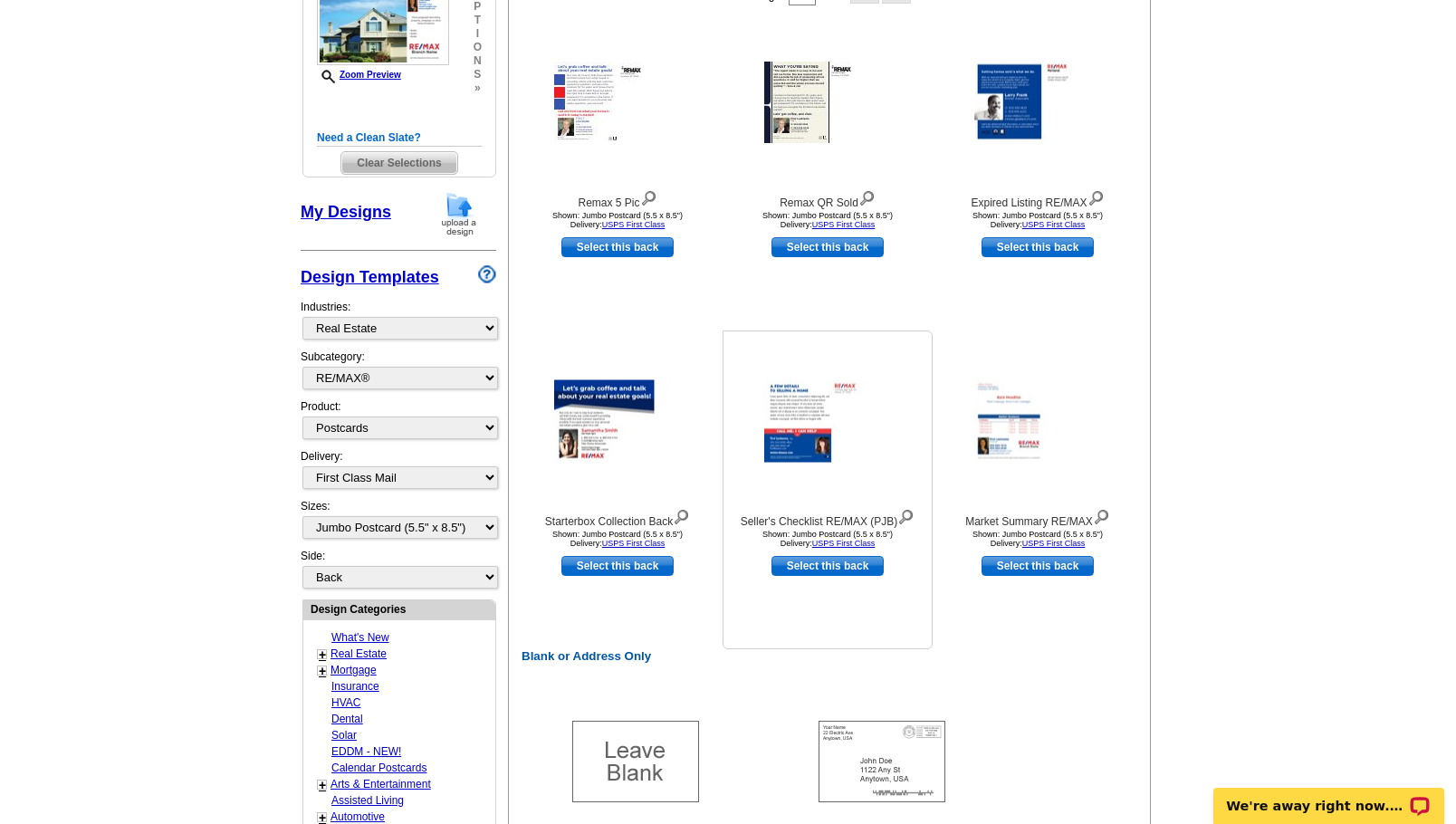
scroll to position [0, 0]
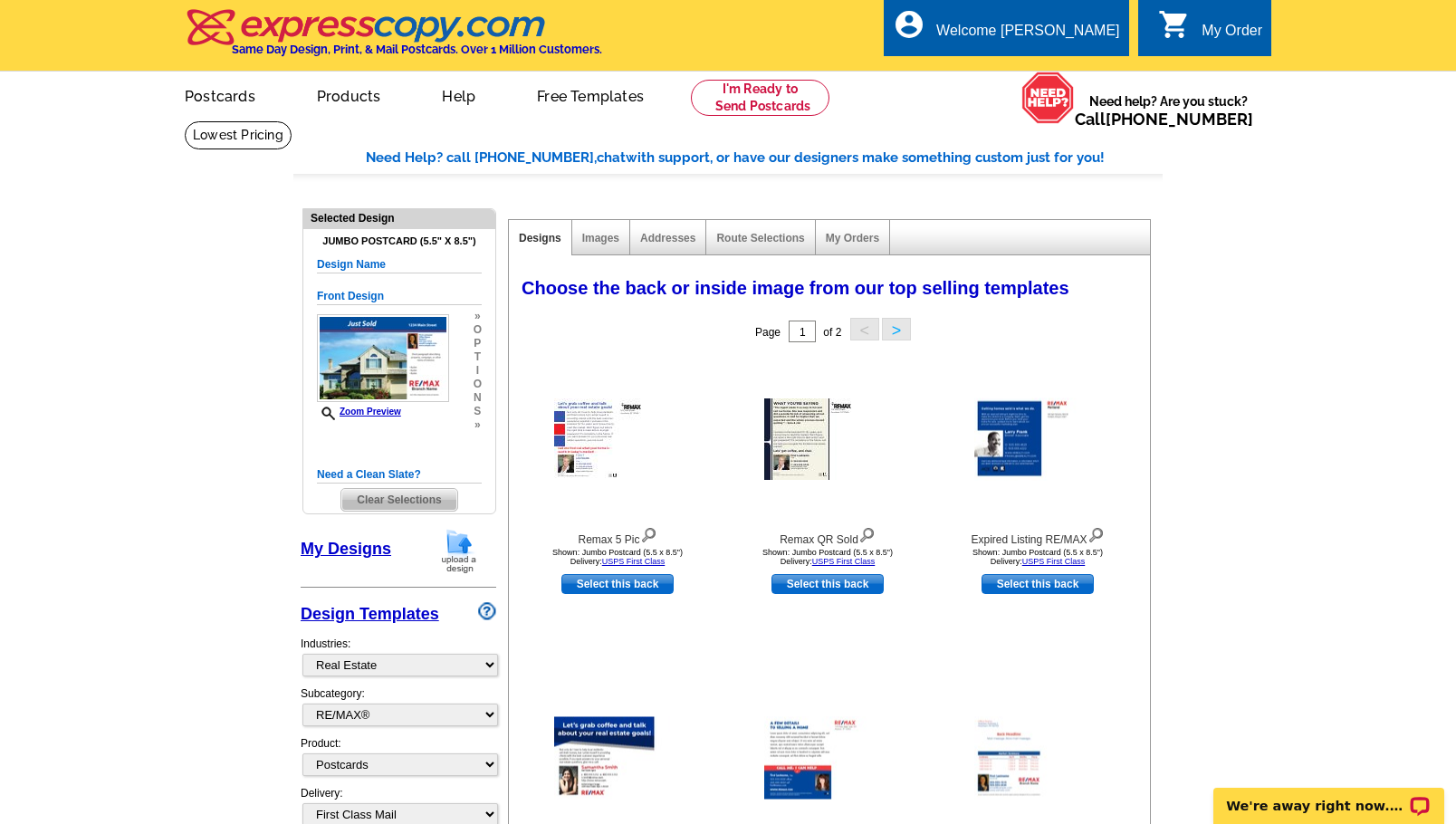
click at [904, 330] on button ">" at bounding box center [896, 329] width 29 height 23
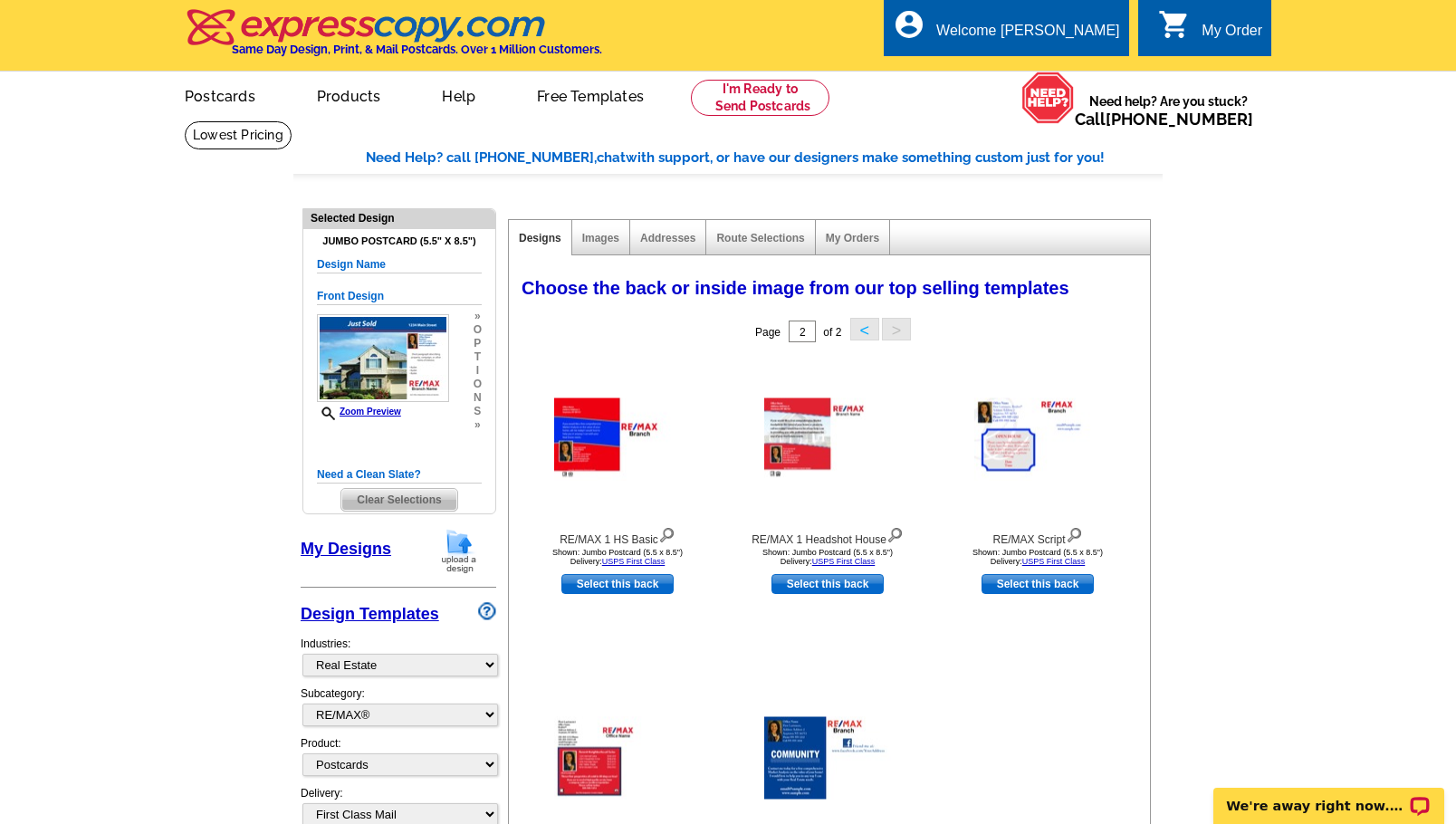
click at [862, 331] on button "<" at bounding box center [865, 329] width 29 height 23
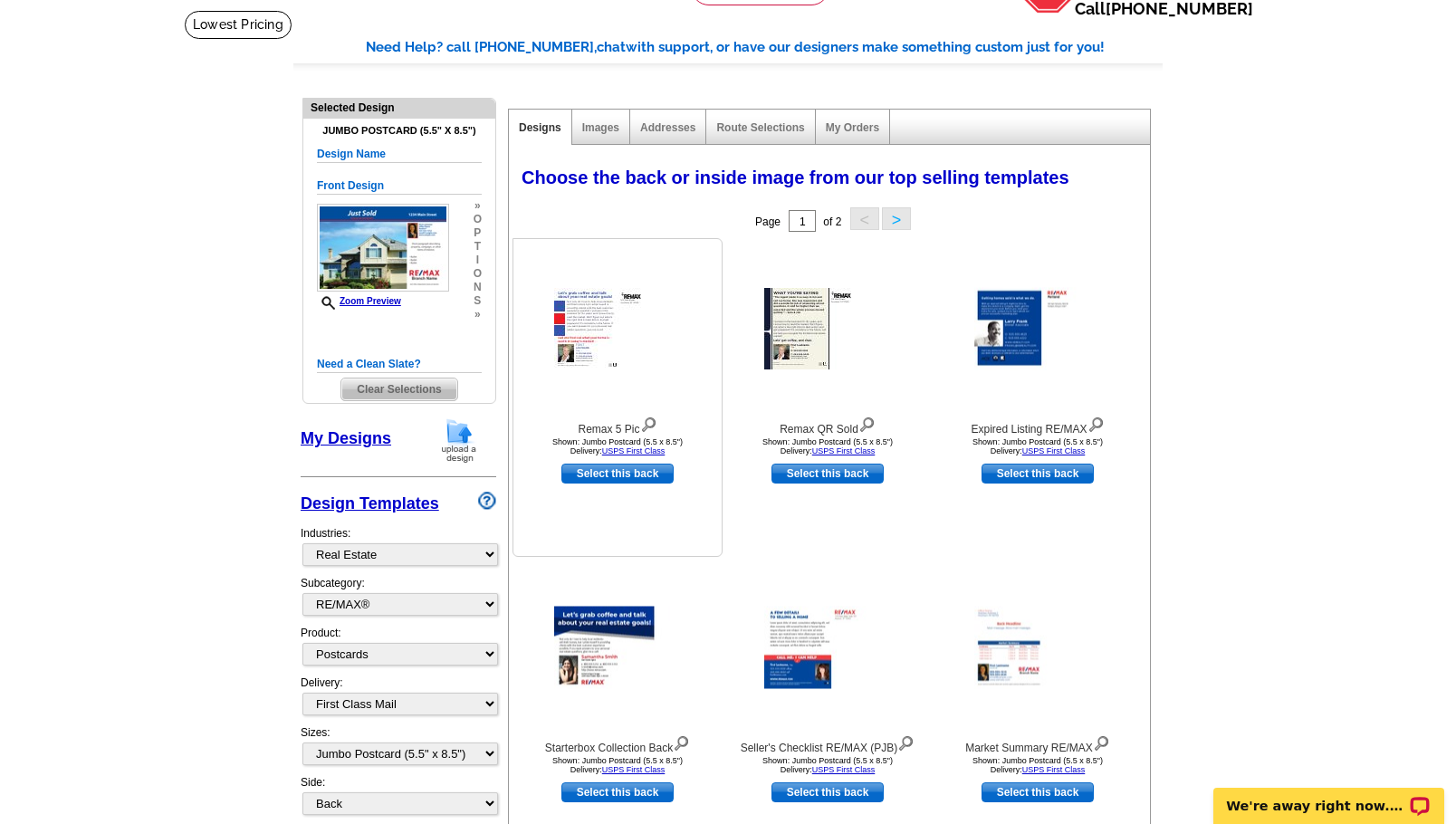
scroll to position [125, 0]
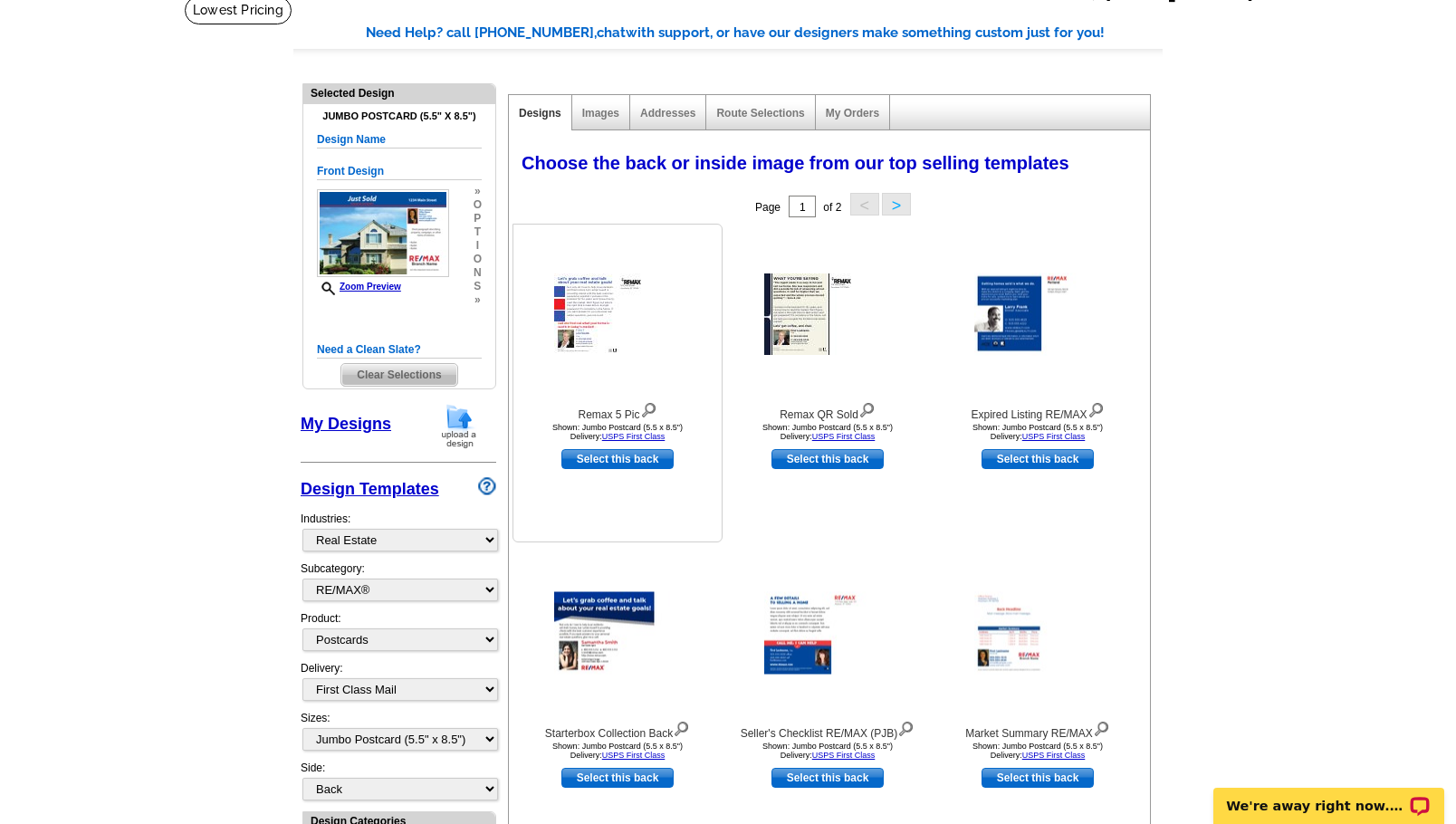
click at [601, 311] on img at bounding box center [617, 314] width 127 height 82
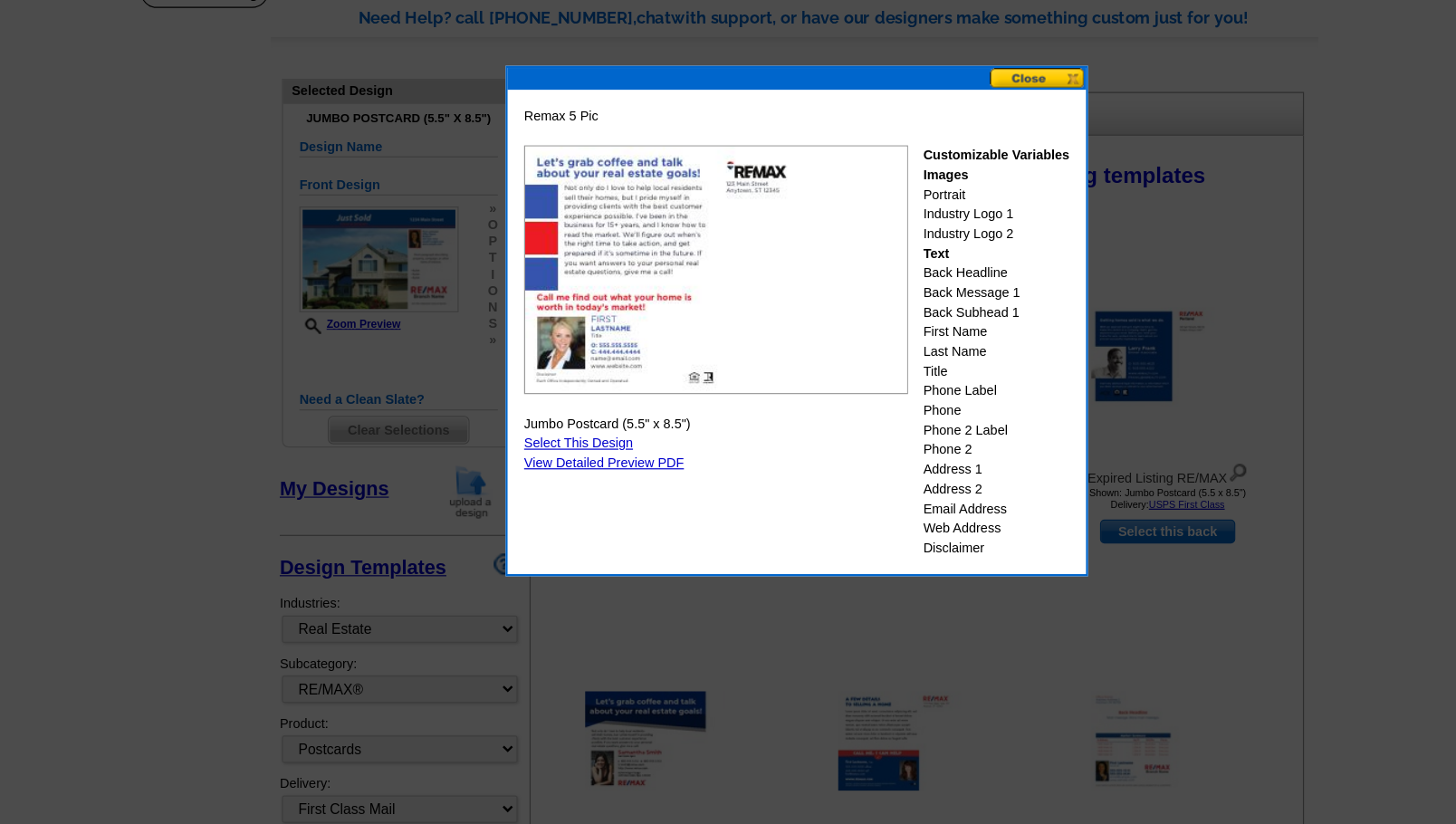
click at [564, 384] on link "Select This Design" at bounding box center [549, 385] width 90 height 12
select select "front"
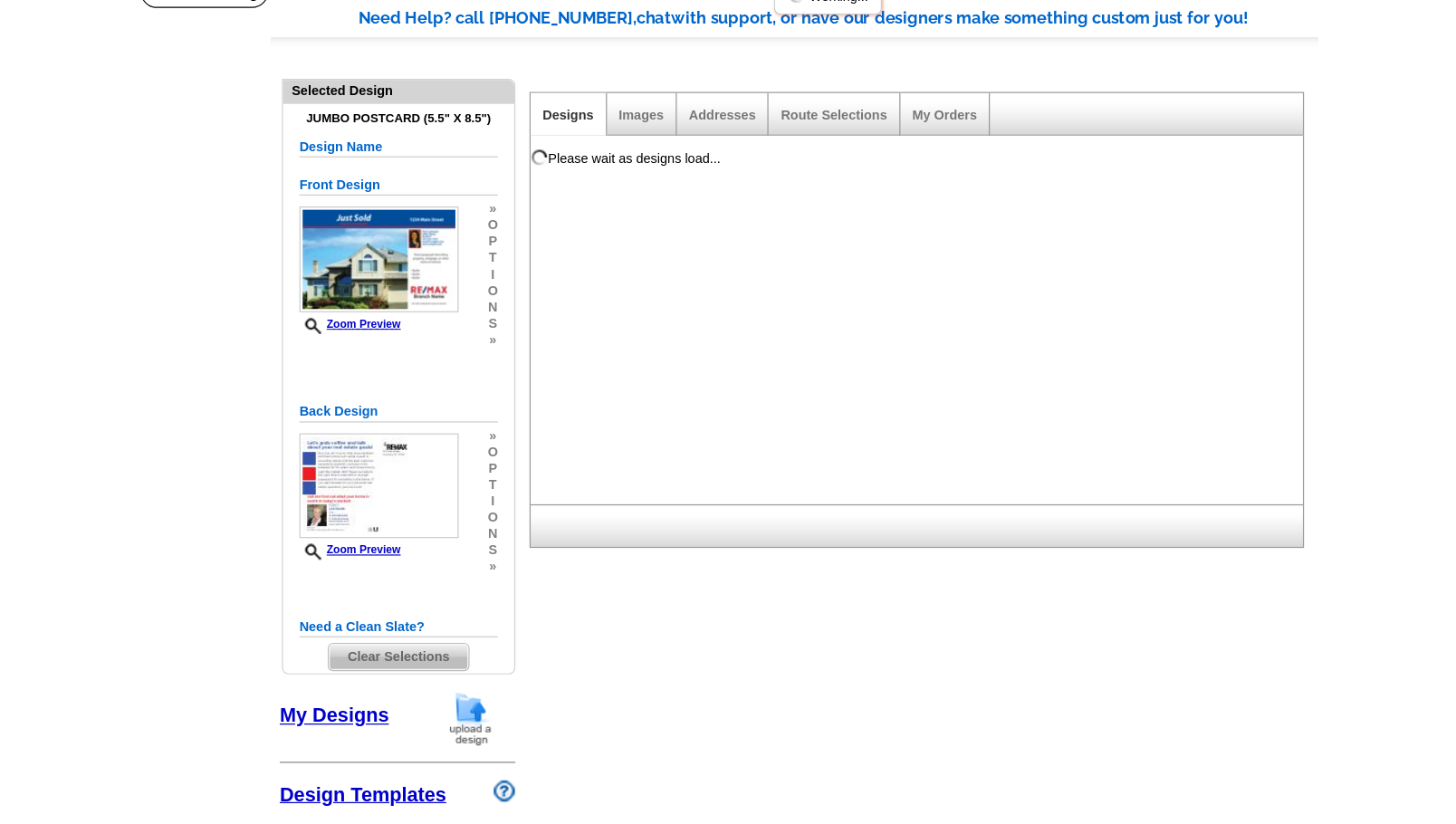
scroll to position [0, 0]
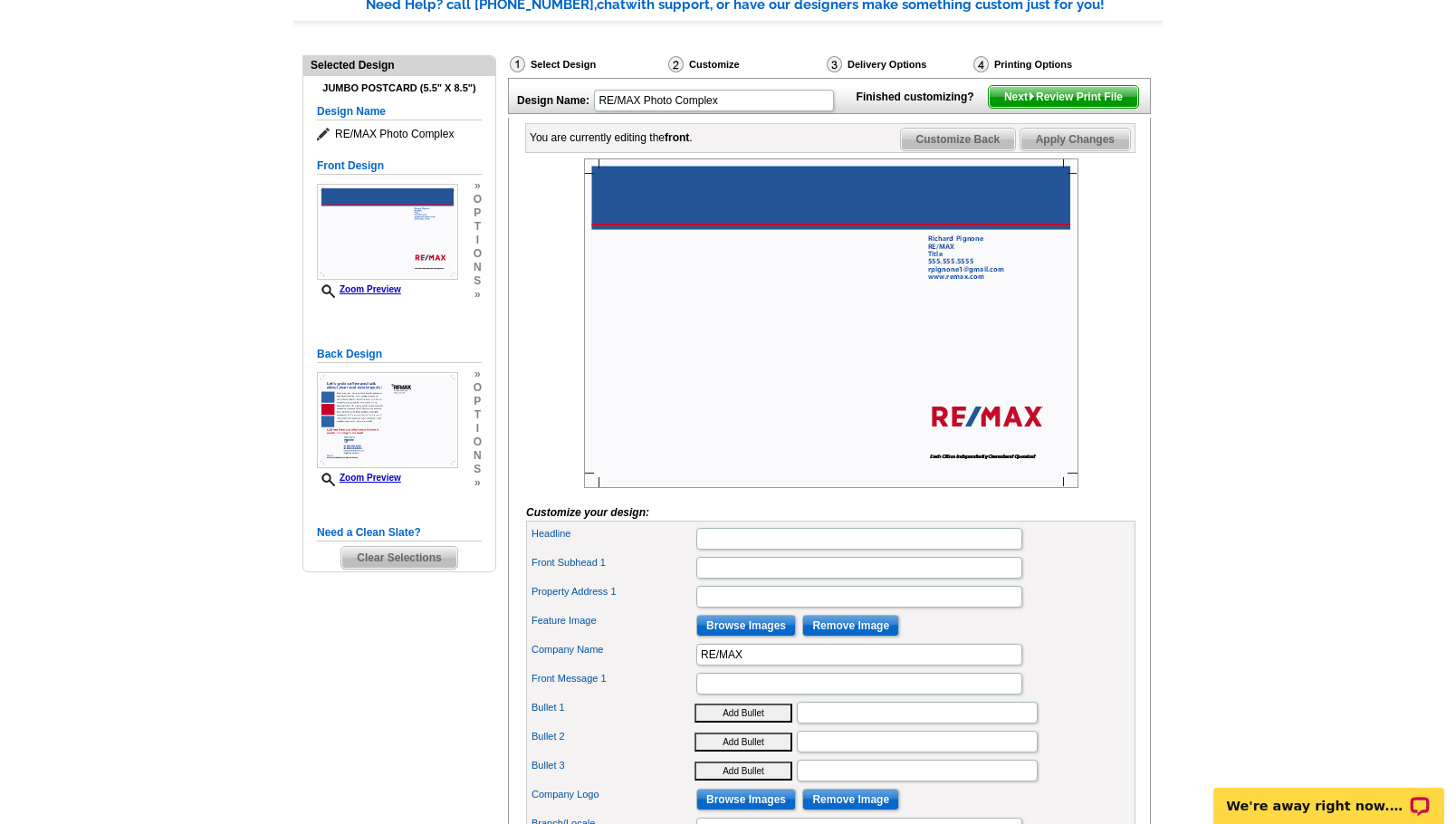
scroll to position [74, 0]
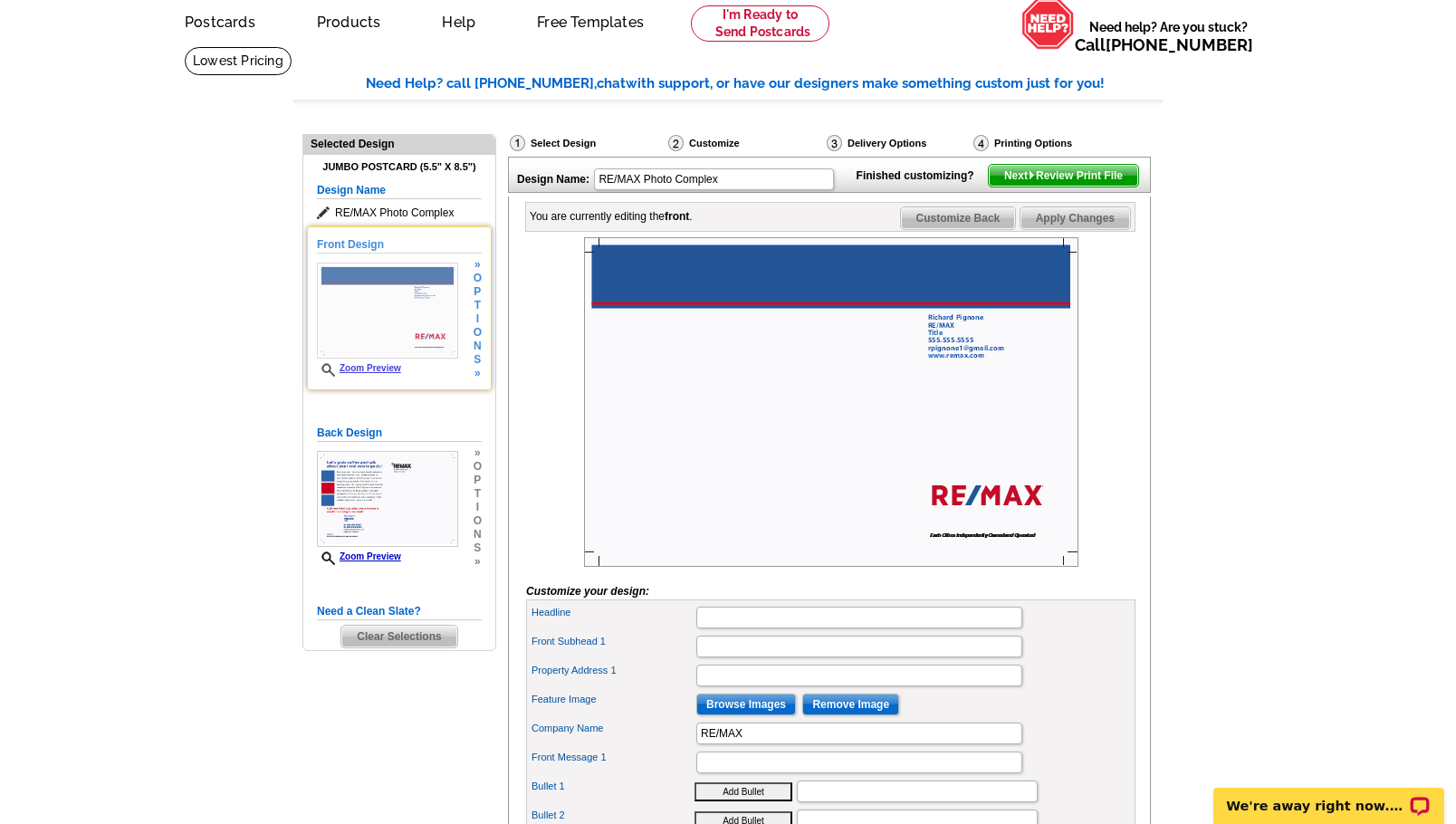
click at [380, 317] on img at bounding box center [387, 311] width 141 height 96
click at [376, 364] on link "Zoom Preview" at bounding box center [359, 367] width 84 height 10
click at [390, 372] on link "Zoom Preview" at bounding box center [359, 367] width 84 height 10
click at [476, 333] on span "o" at bounding box center [477, 333] width 8 height 13
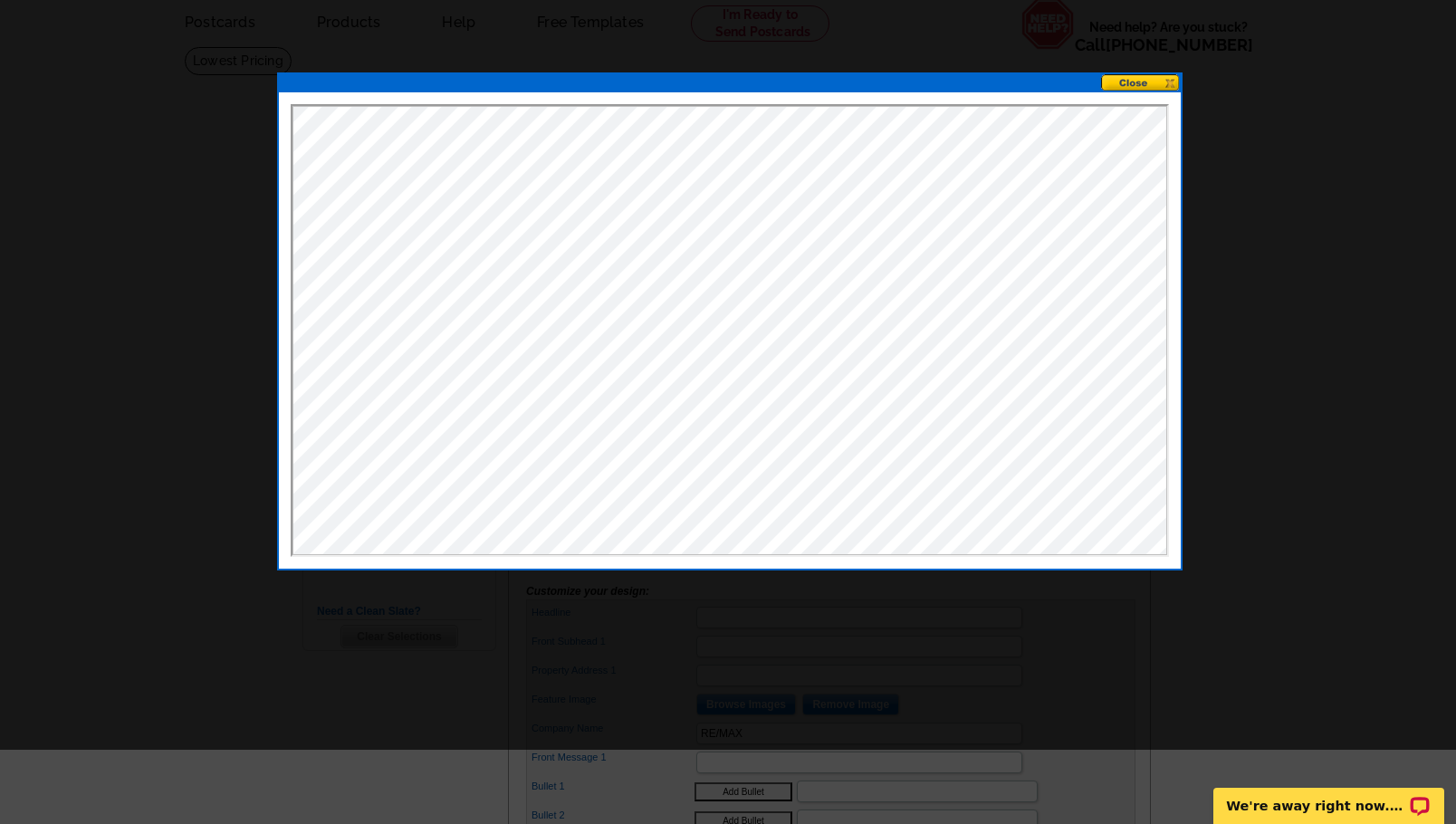
scroll to position [0, 0]
click at [1126, 79] on button at bounding box center [1140, 82] width 80 height 17
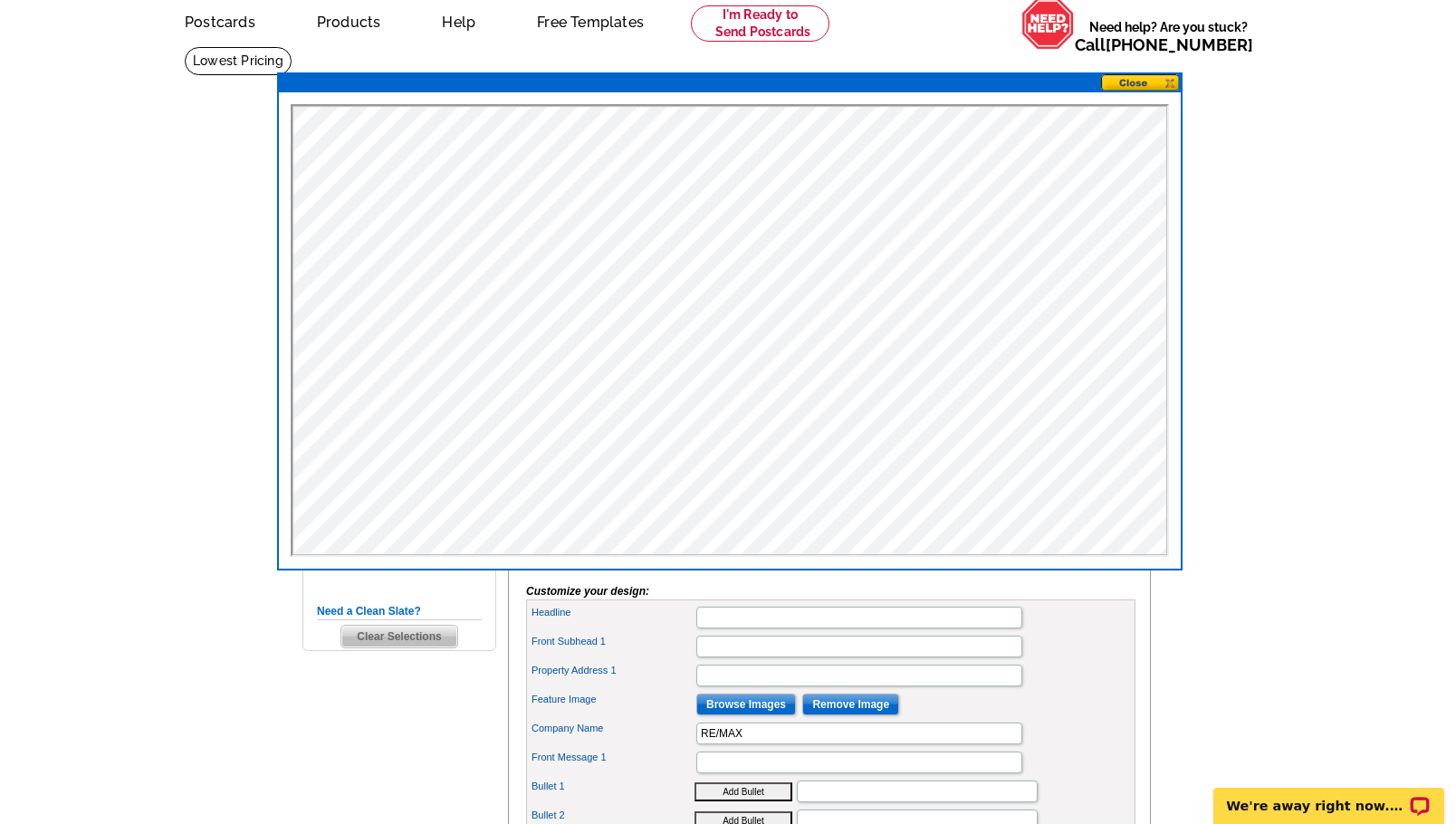
click at [273, 699] on main "Need Help? call 800-260-5887, chat with support, or have our designers make som…" at bounding box center [728, 665] width 1456 height 1238
click at [1136, 80] on button at bounding box center [1140, 82] width 80 height 17
click at [1130, 80] on button at bounding box center [1140, 82] width 80 height 17
click at [816, 630] on div "Headline Front Subhead 1 Property Address 1 Feature Image Browse Images" at bounding box center [830, 763] width 609 height 326
click at [267, 584] on main "Need Help? call 800-260-5887, chat with support, or have our designers make som…" at bounding box center [728, 665] width 1456 height 1238
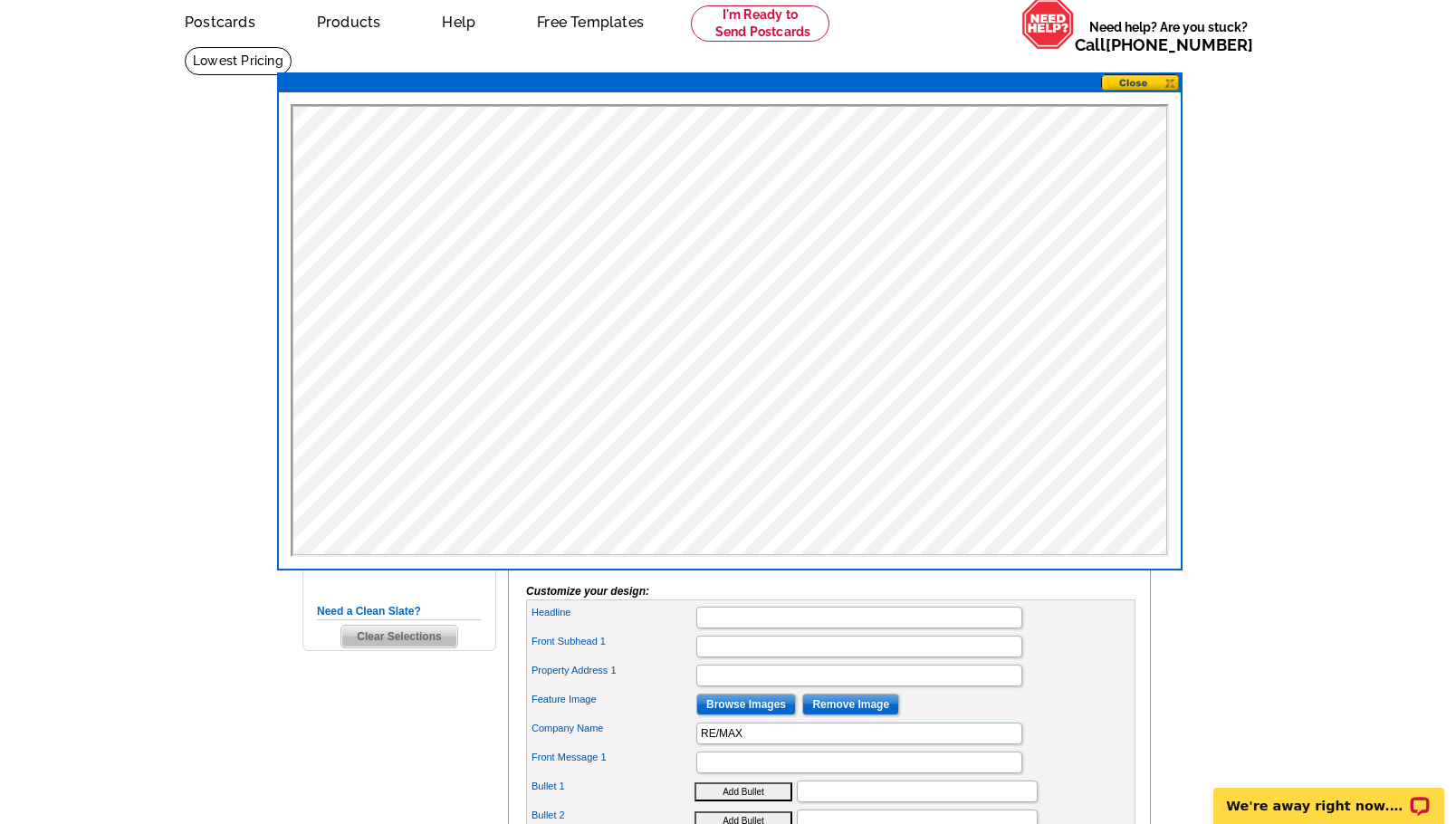
click at [1124, 82] on button at bounding box center [1140, 82] width 80 height 17
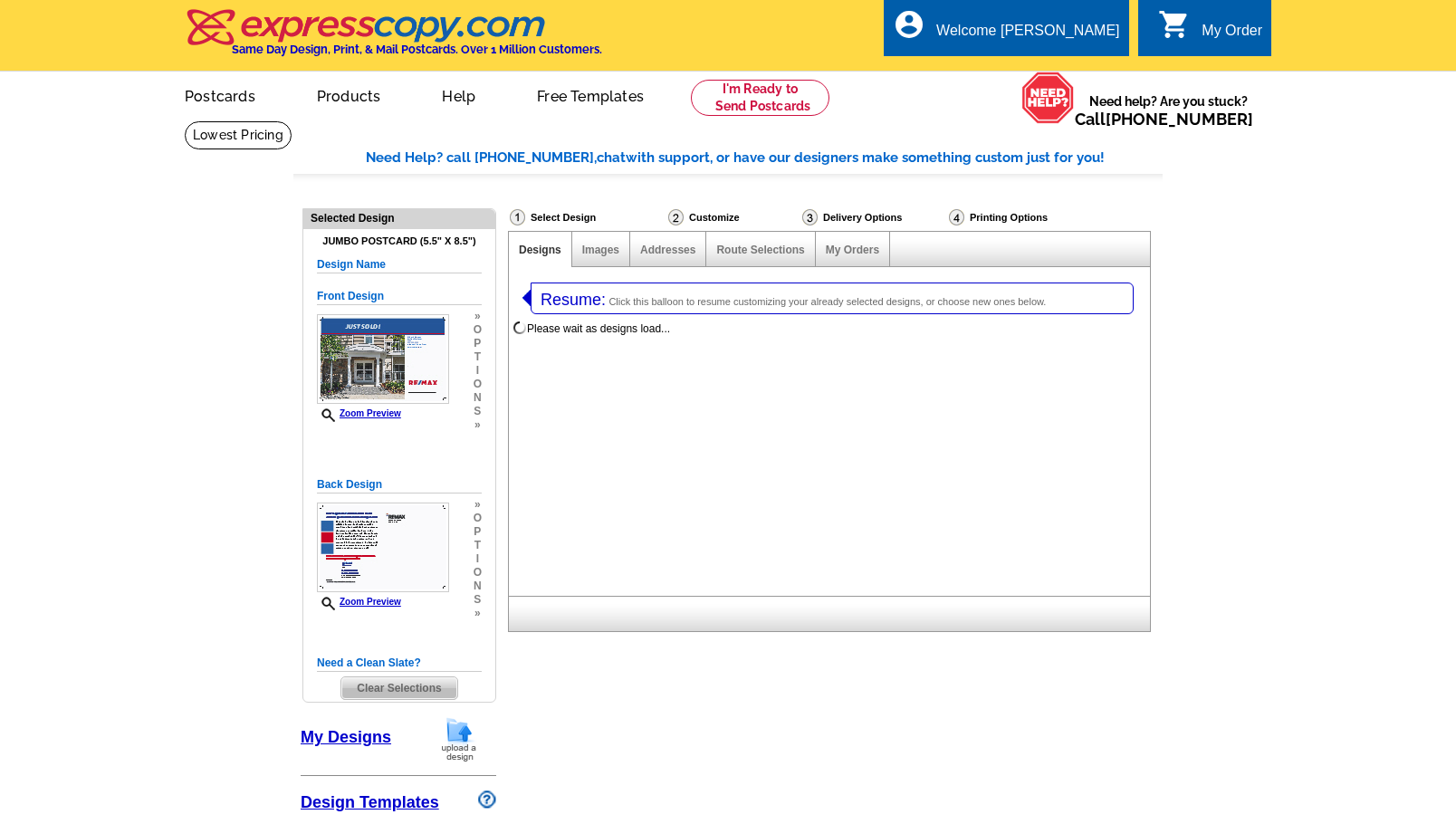
select select
select select "1"
select select "2"
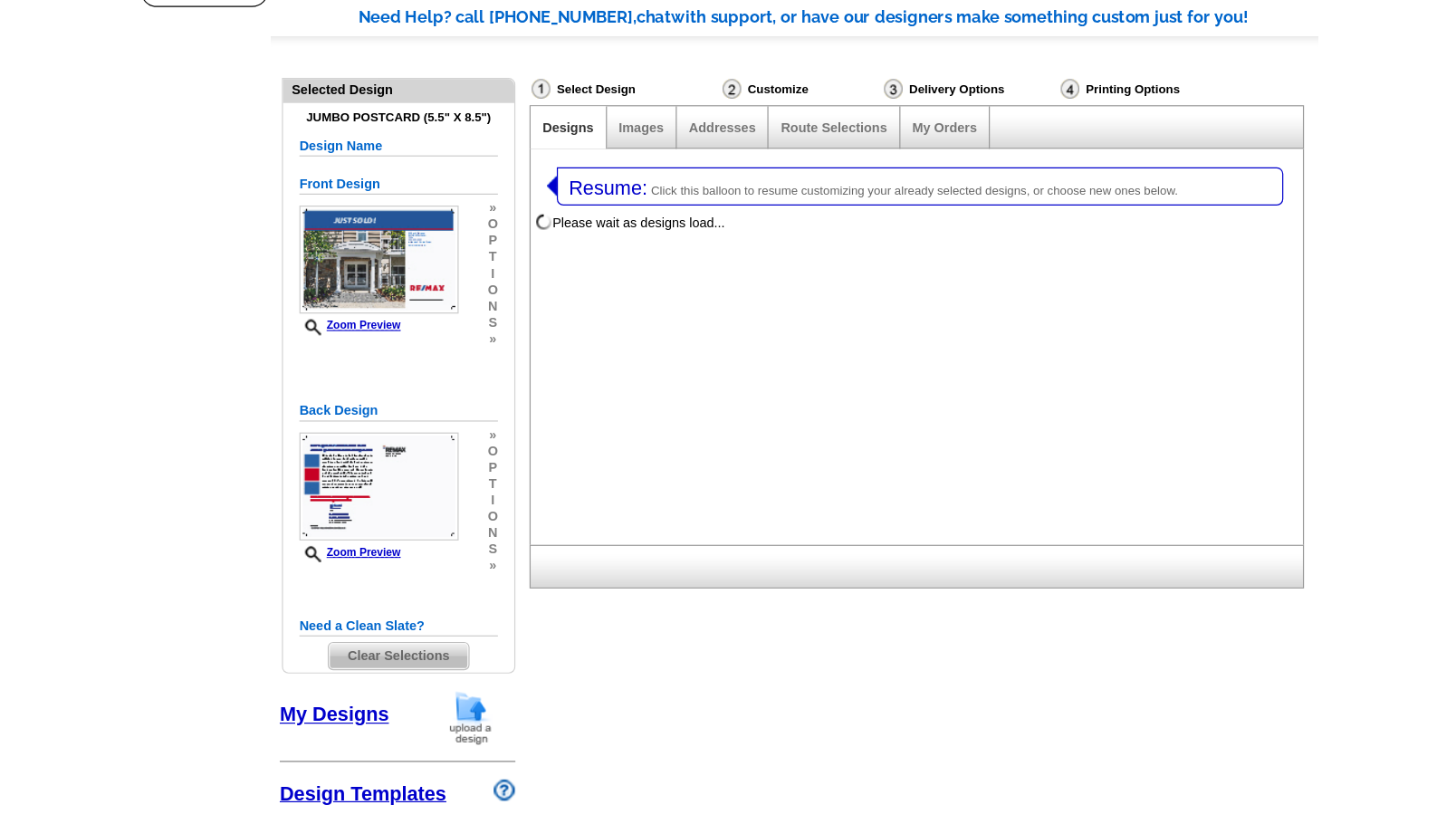
scroll to position [125, 0]
select select "785"
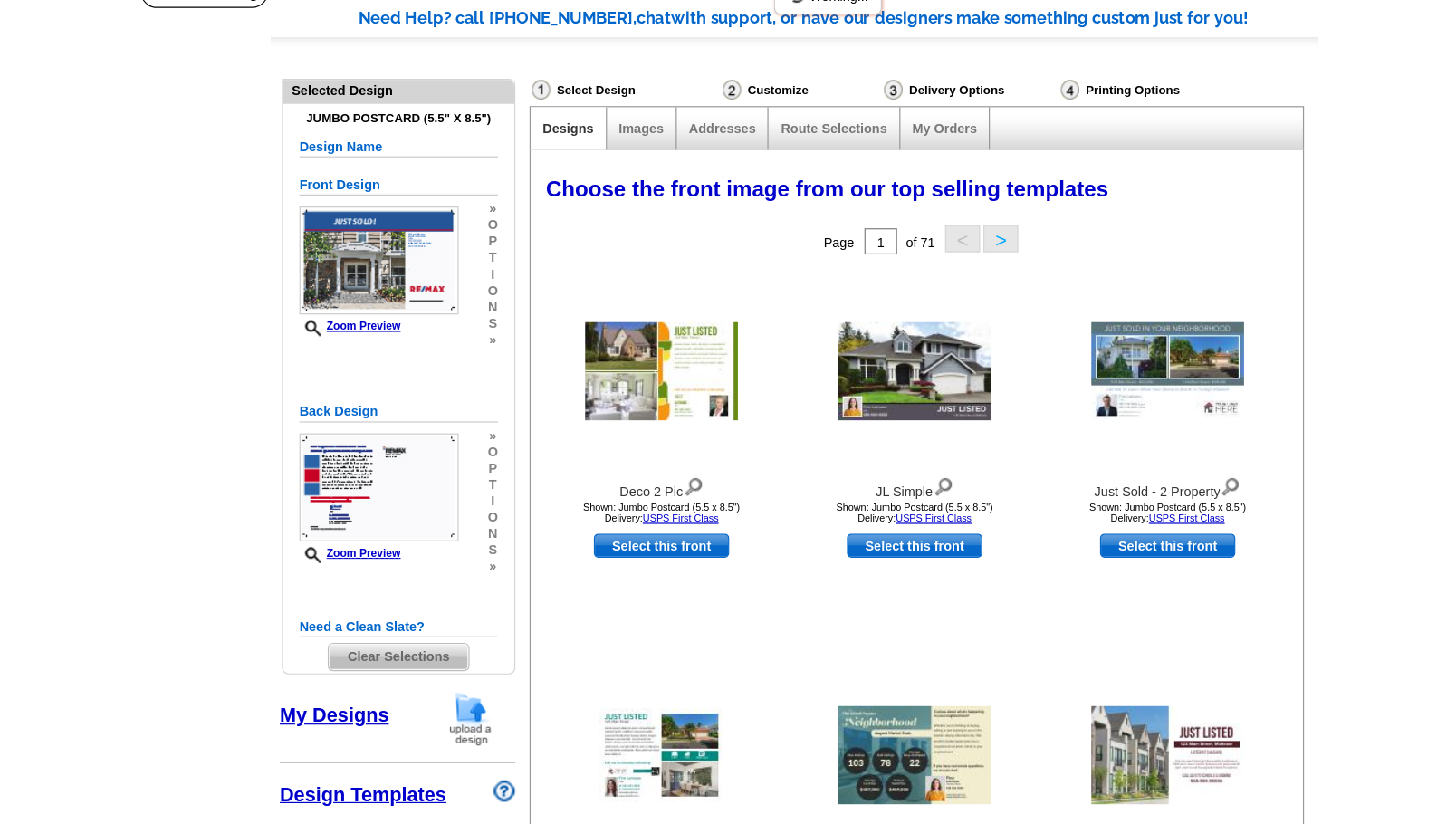
scroll to position [0, 0]
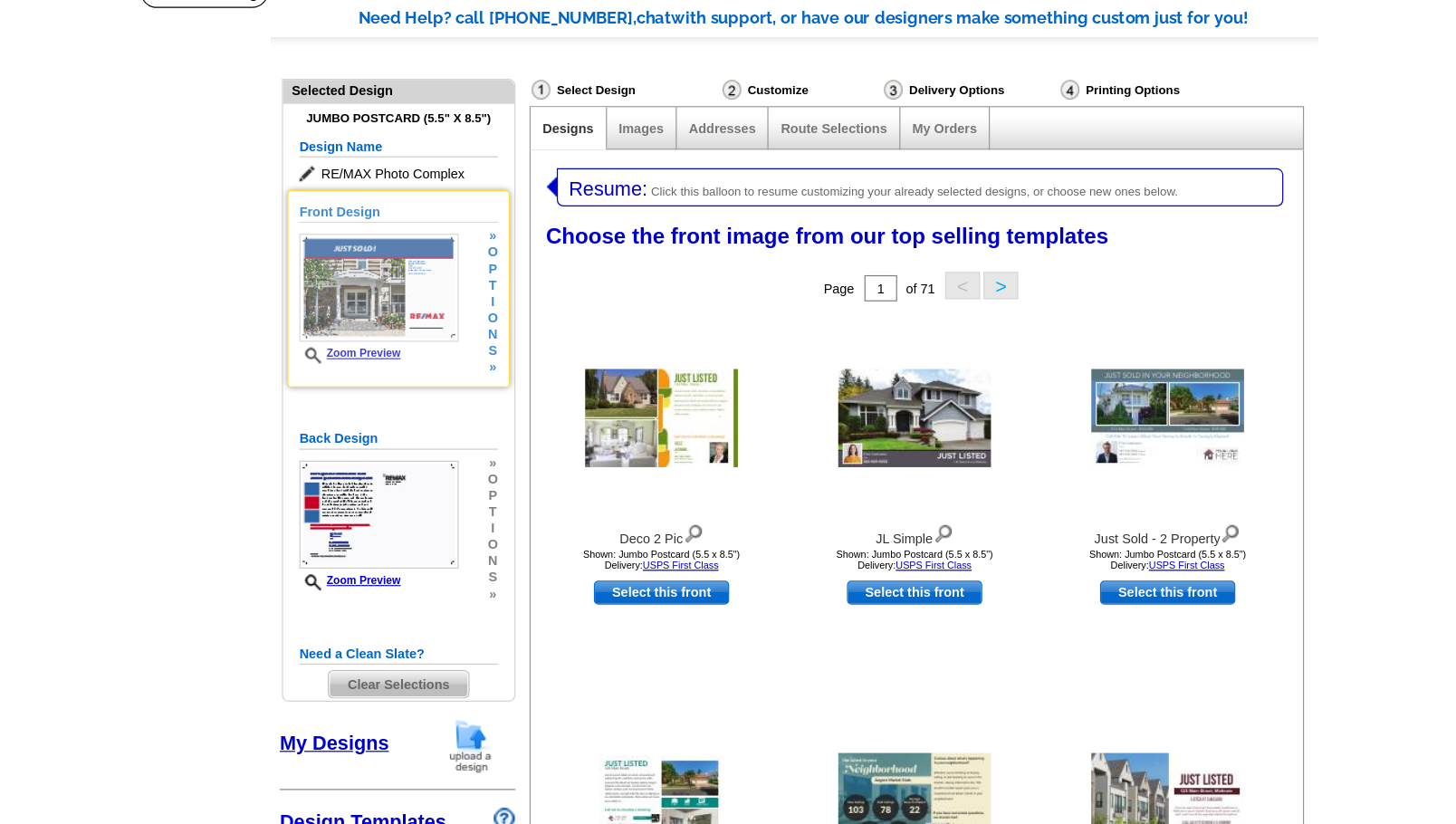
click at [371, 260] on img at bounding box center [383, 256] width 132 height 89
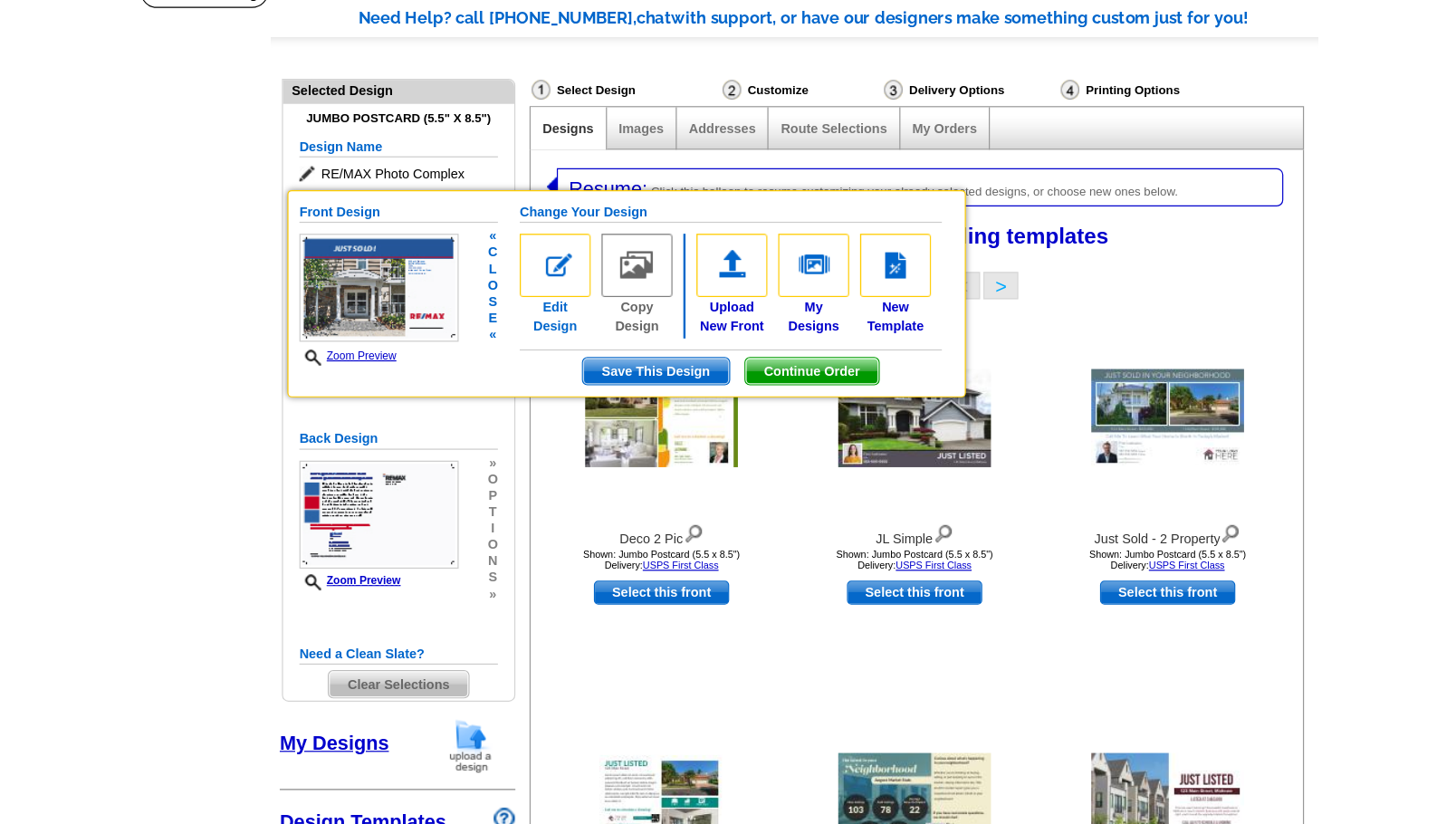
click at [524, 227] on img at bounding box center [529, 238] width 59 height 53
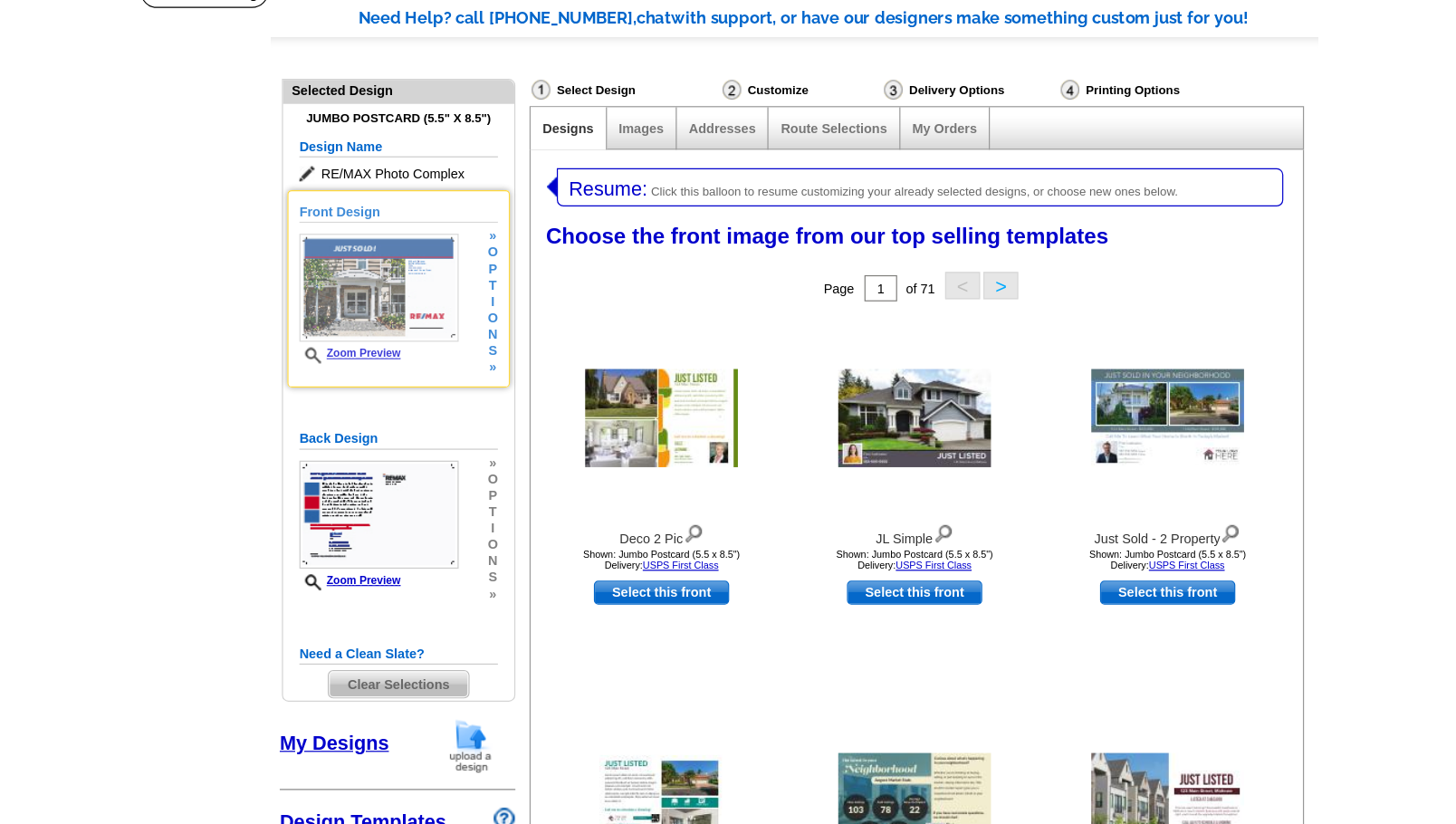
click at [371, 250] on img at bounding box center [383, 256] width 132 height 89
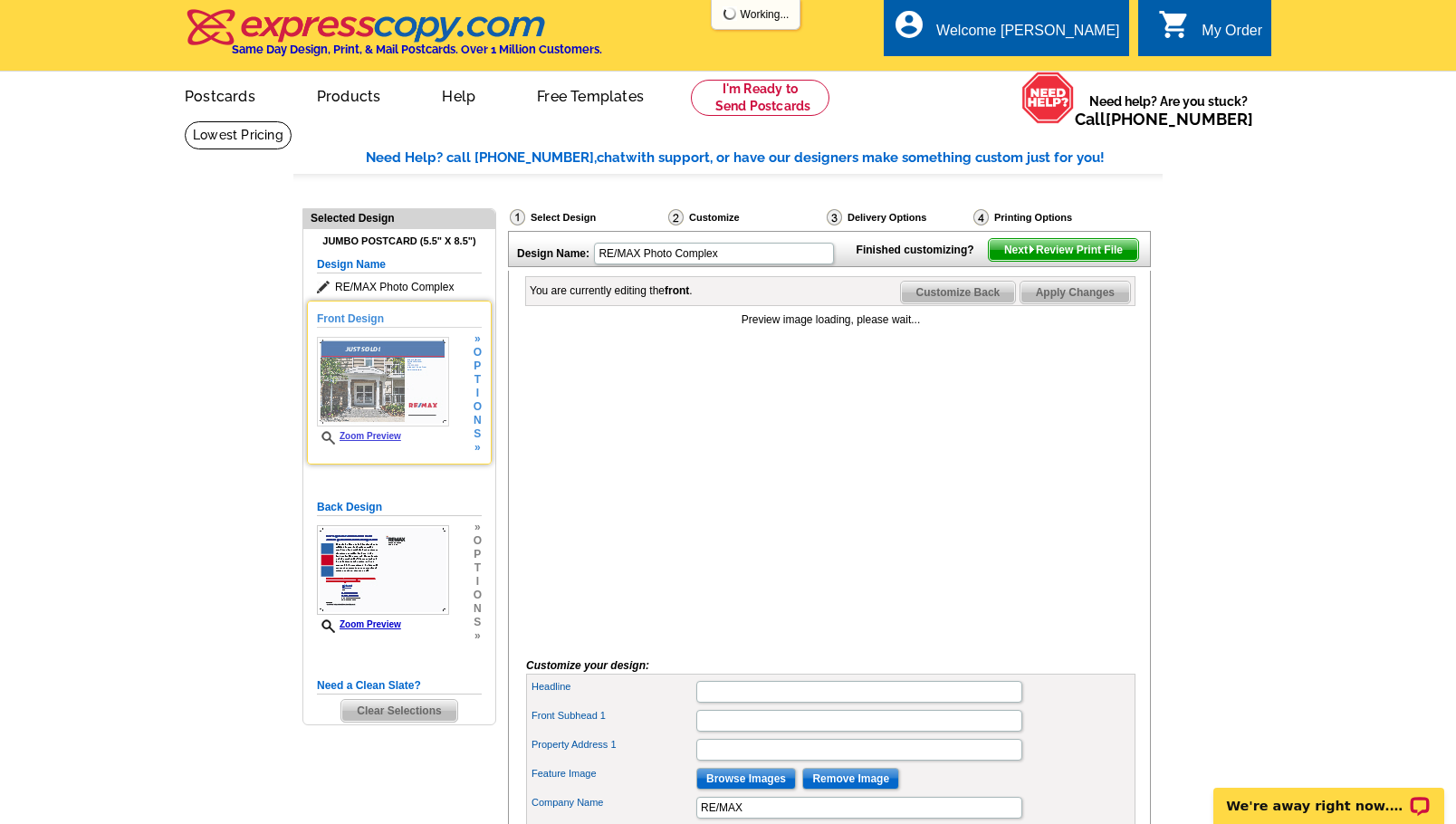
click at [382, 381] on img at bounding box center [383, 381] width 132 height 89
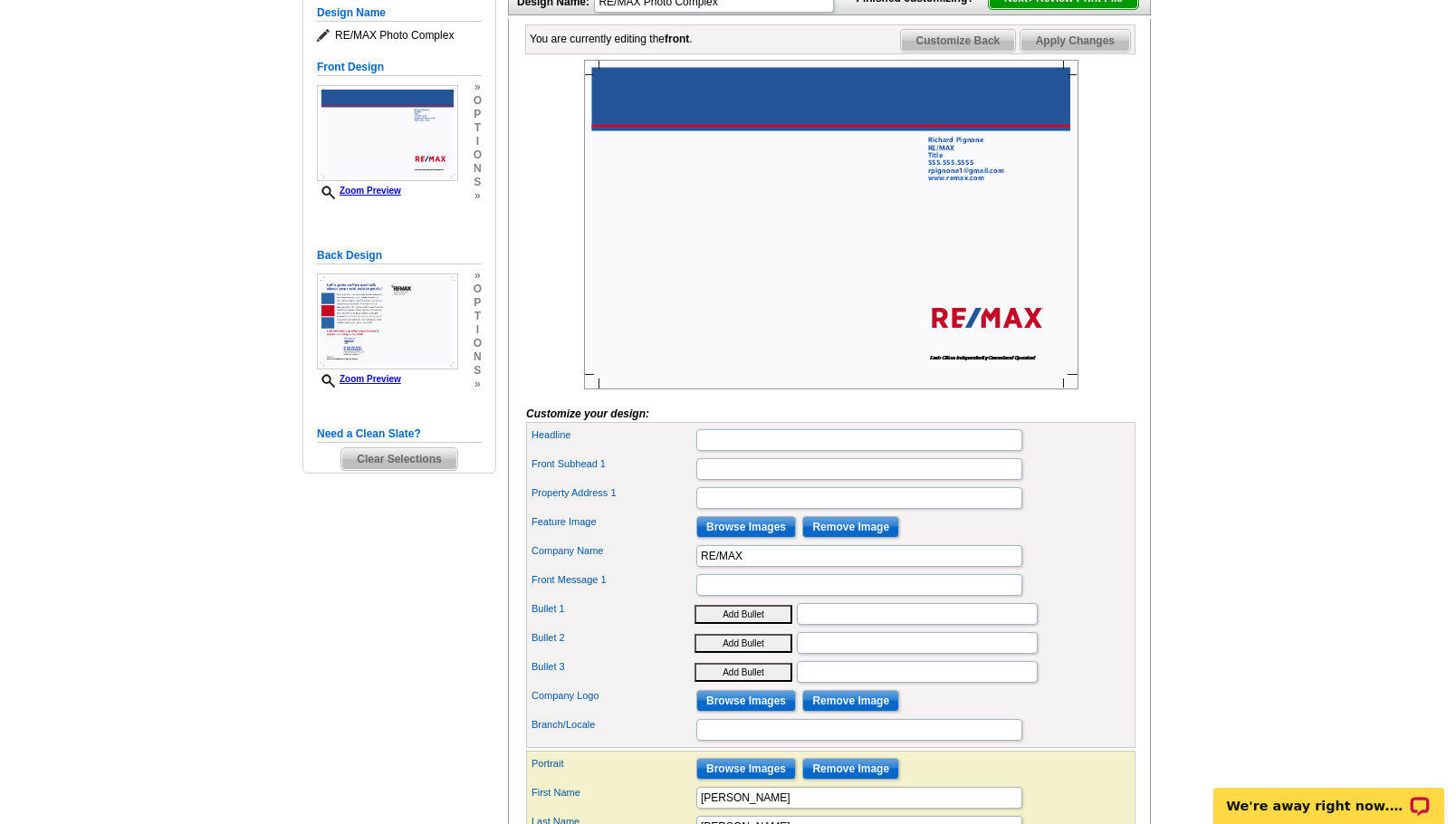
scroll to position [300, 0]
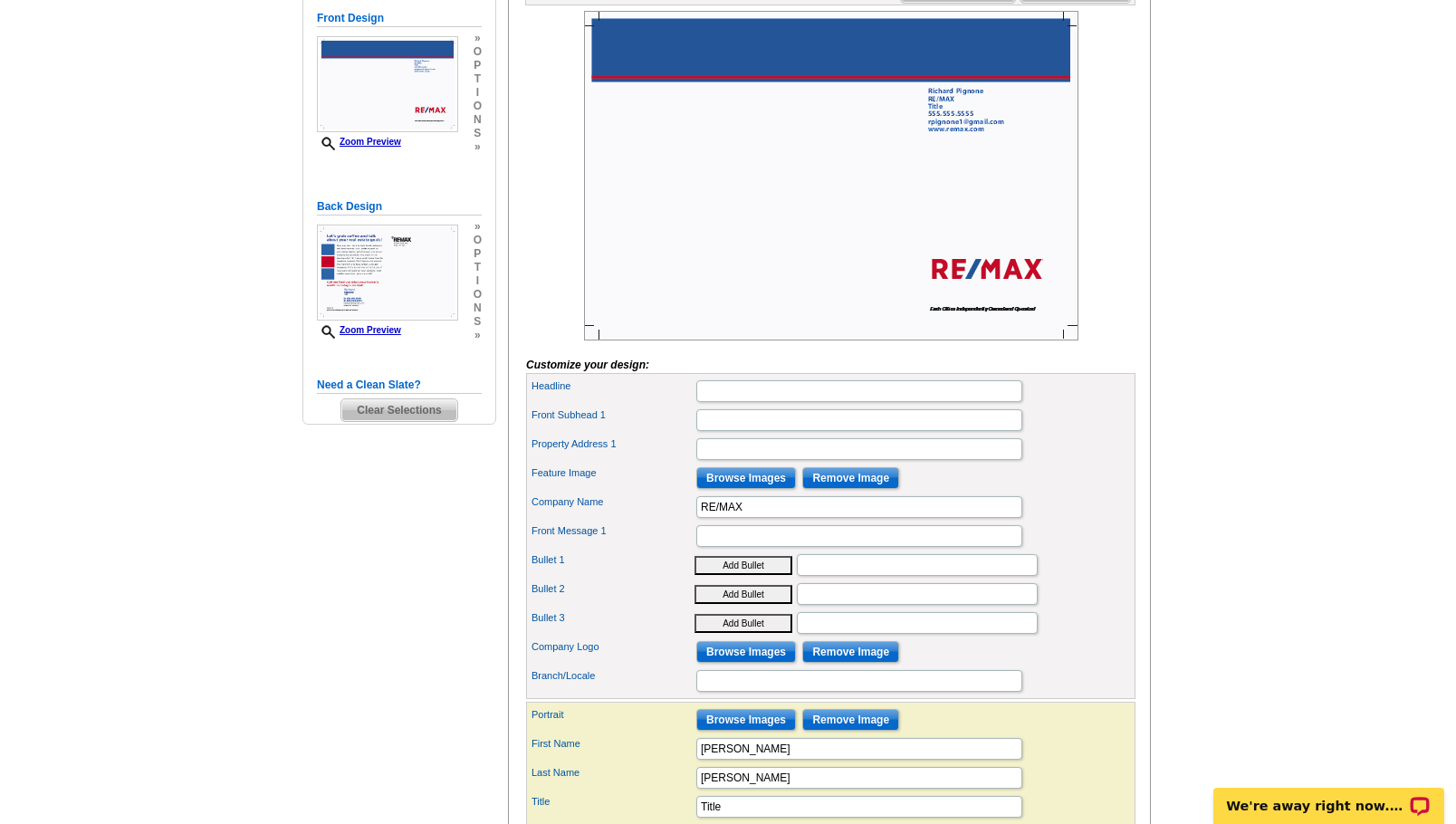
click at [726, 248] on img at bounding box center [831, 175] width 494 height 329
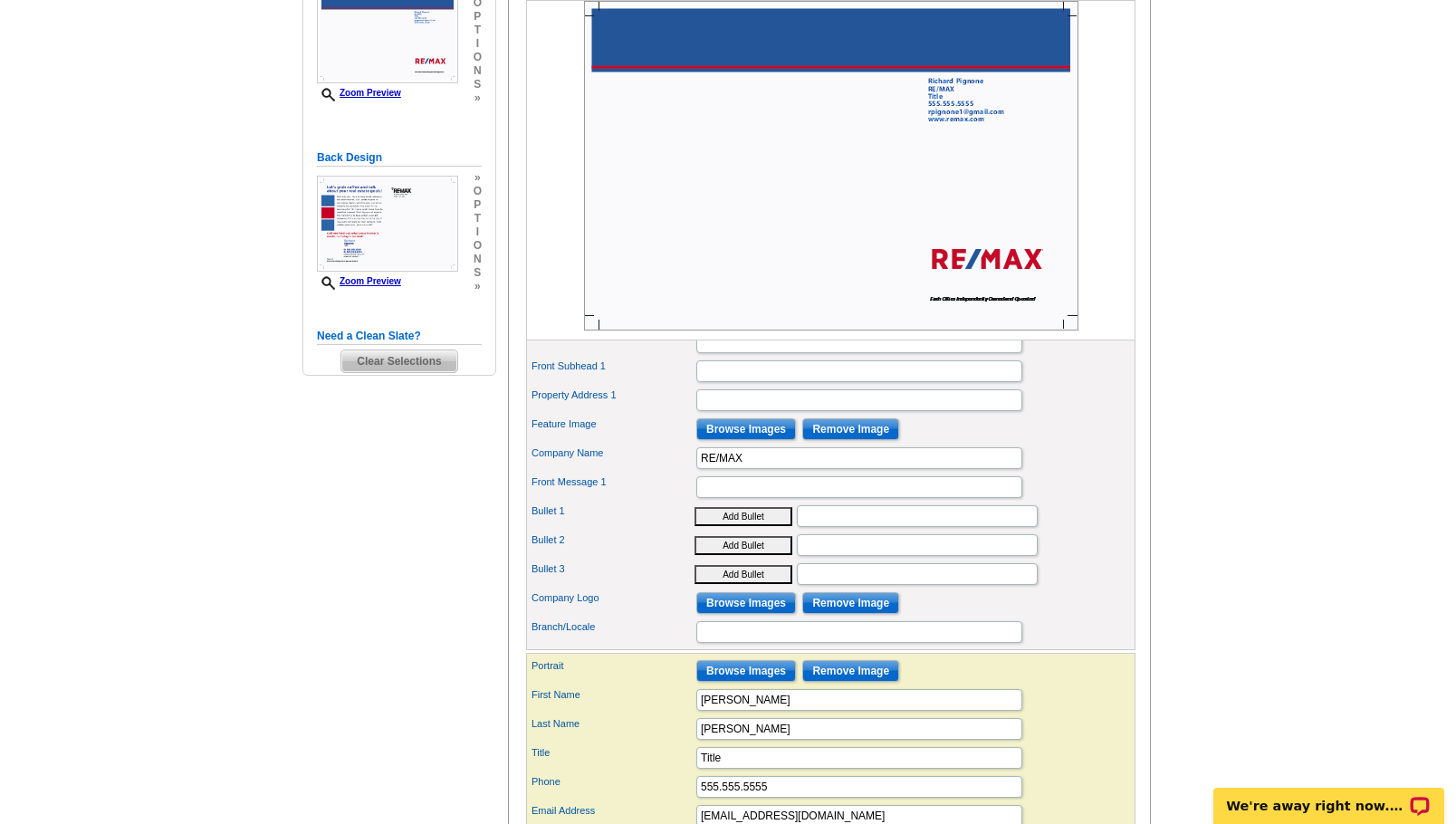
scroll to position [353, 0]
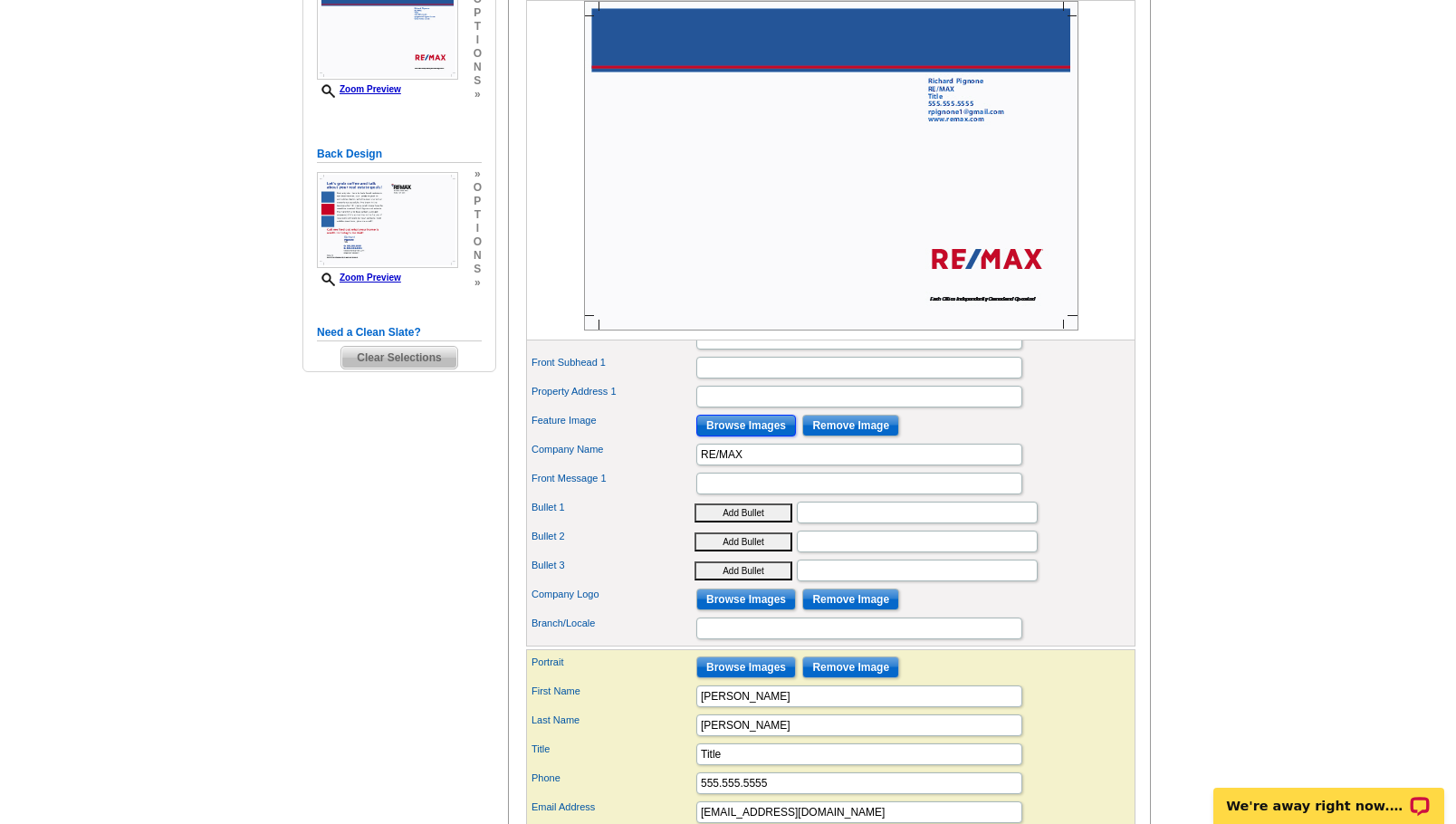
click at [764, 436] on input "Browse Images" at bounding box center [747, 425] width 100 height 22
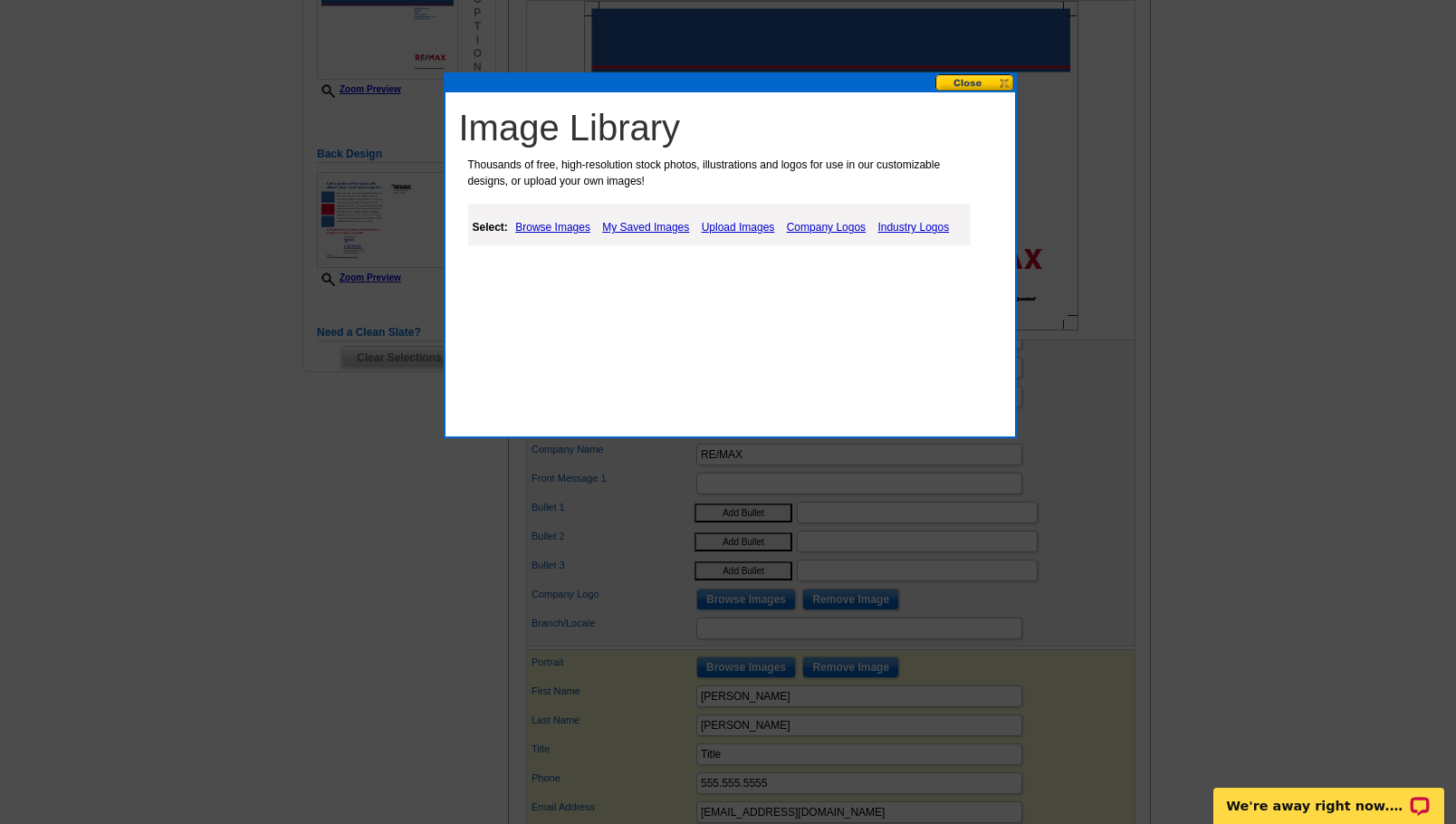
click at [572, 231] on link "Browse Images" at bounding box center [553, 226] width 84 height 22
click at [727, 219] on link "Upload Images" at bounding box center [740, 226] width 83 height 22
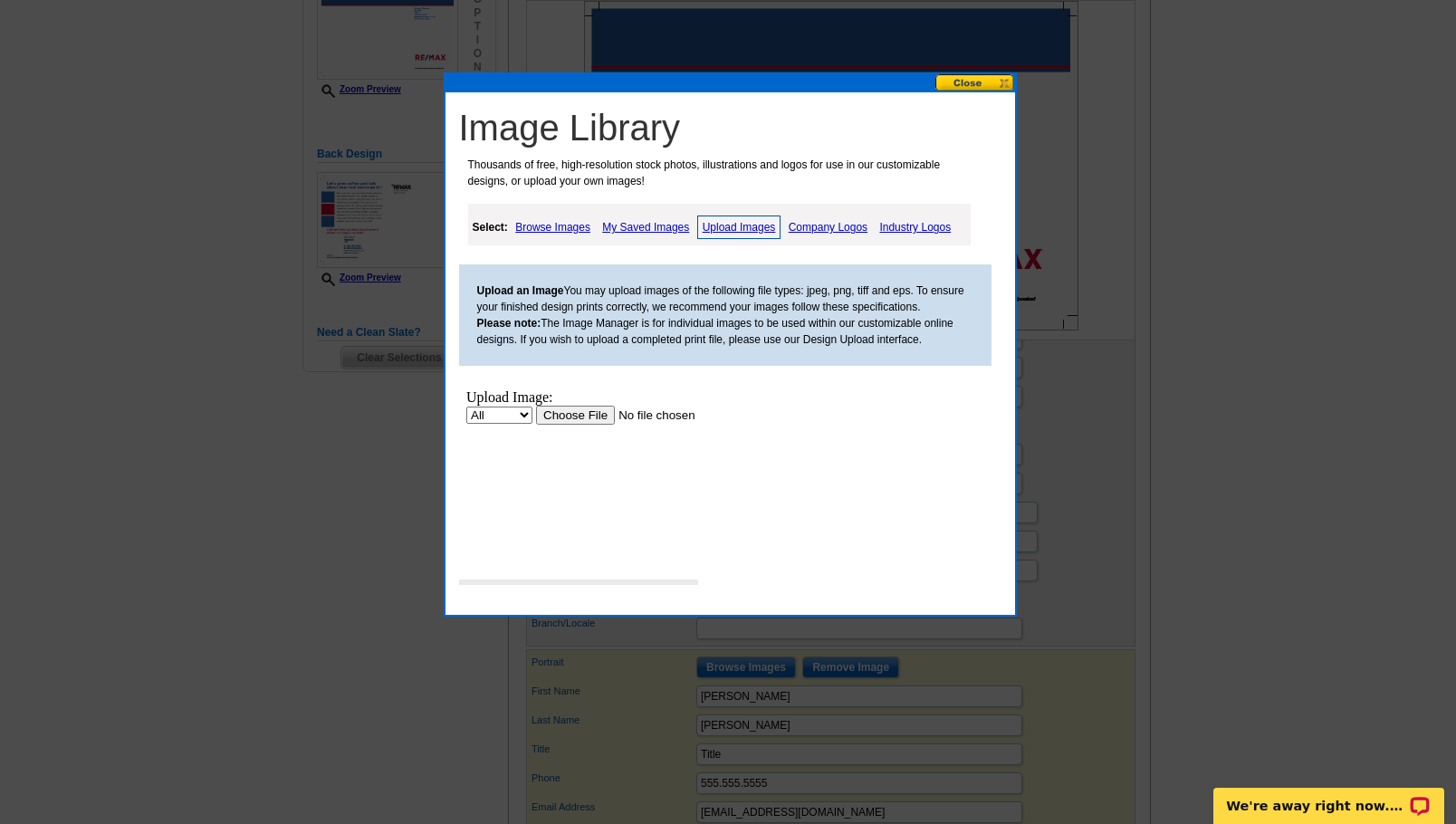
scroll to position [0, 0]
click at [586, 414] on input "file" at bounding box center [650, 415] width 229 height 19
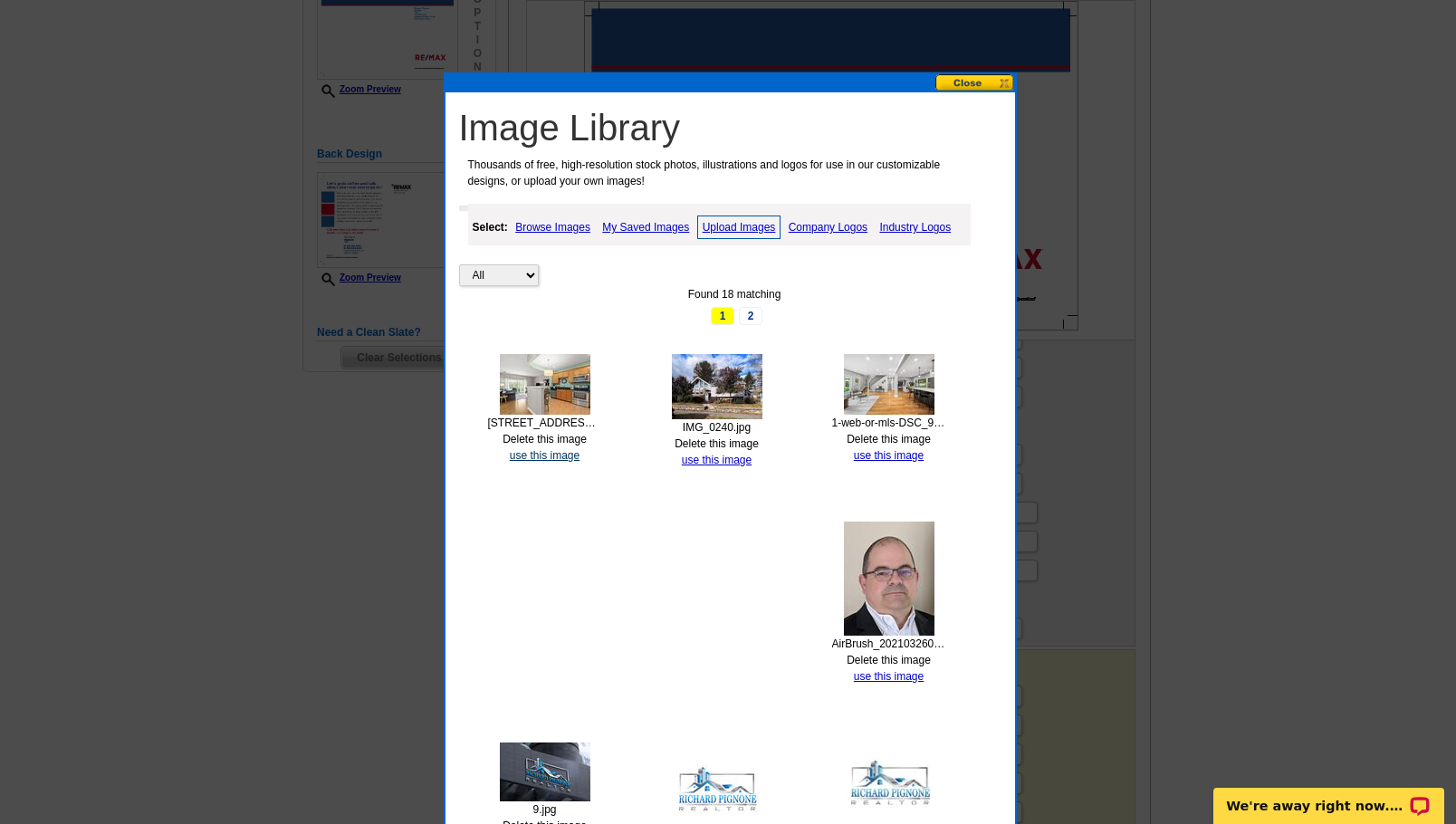
click at [553, 454] on link "use this image" at bounding box center [544, 455] width 70 height 12
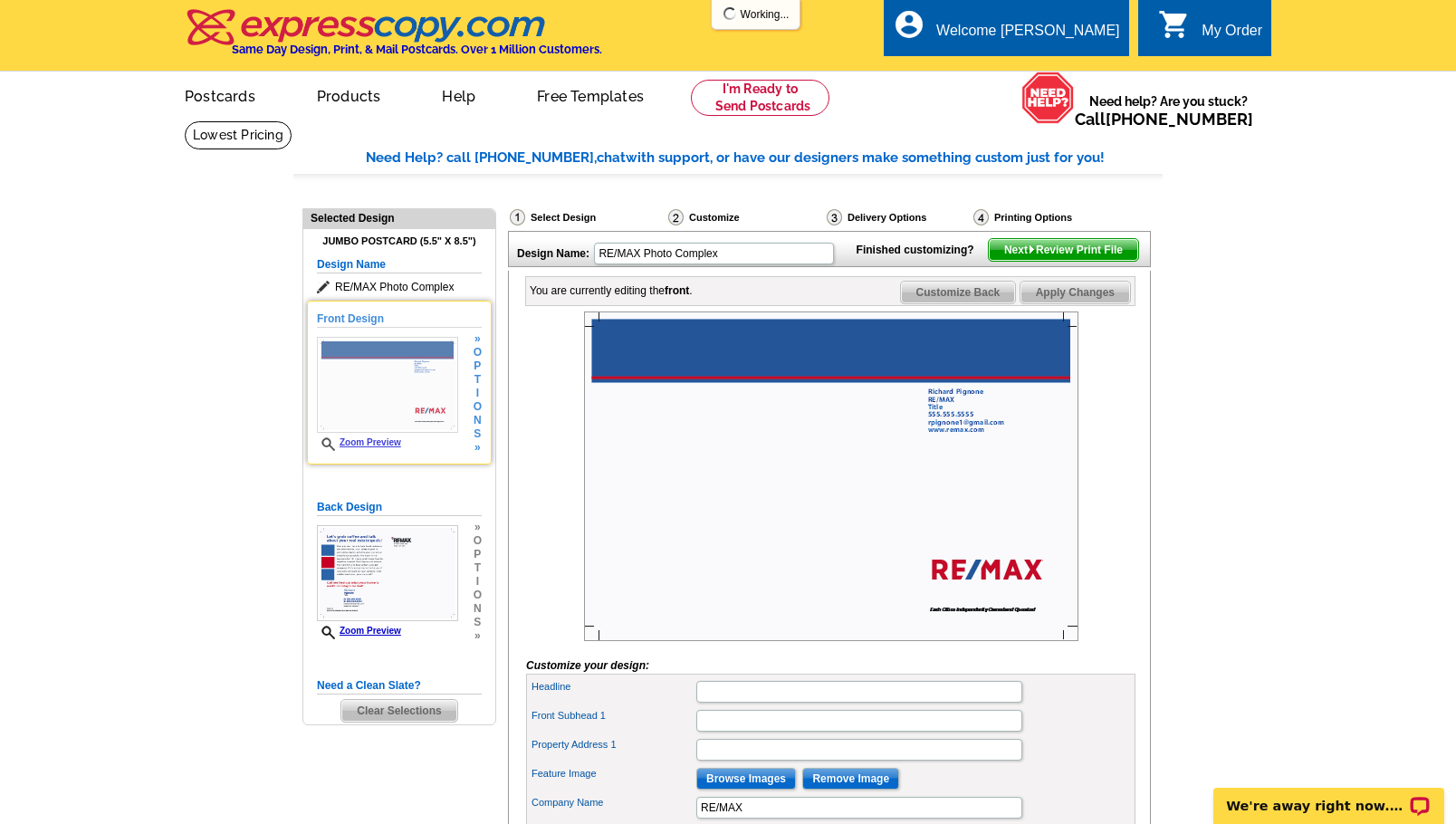
click at [370, 396] on img at bounding box center [387, 385] width 141 height 96
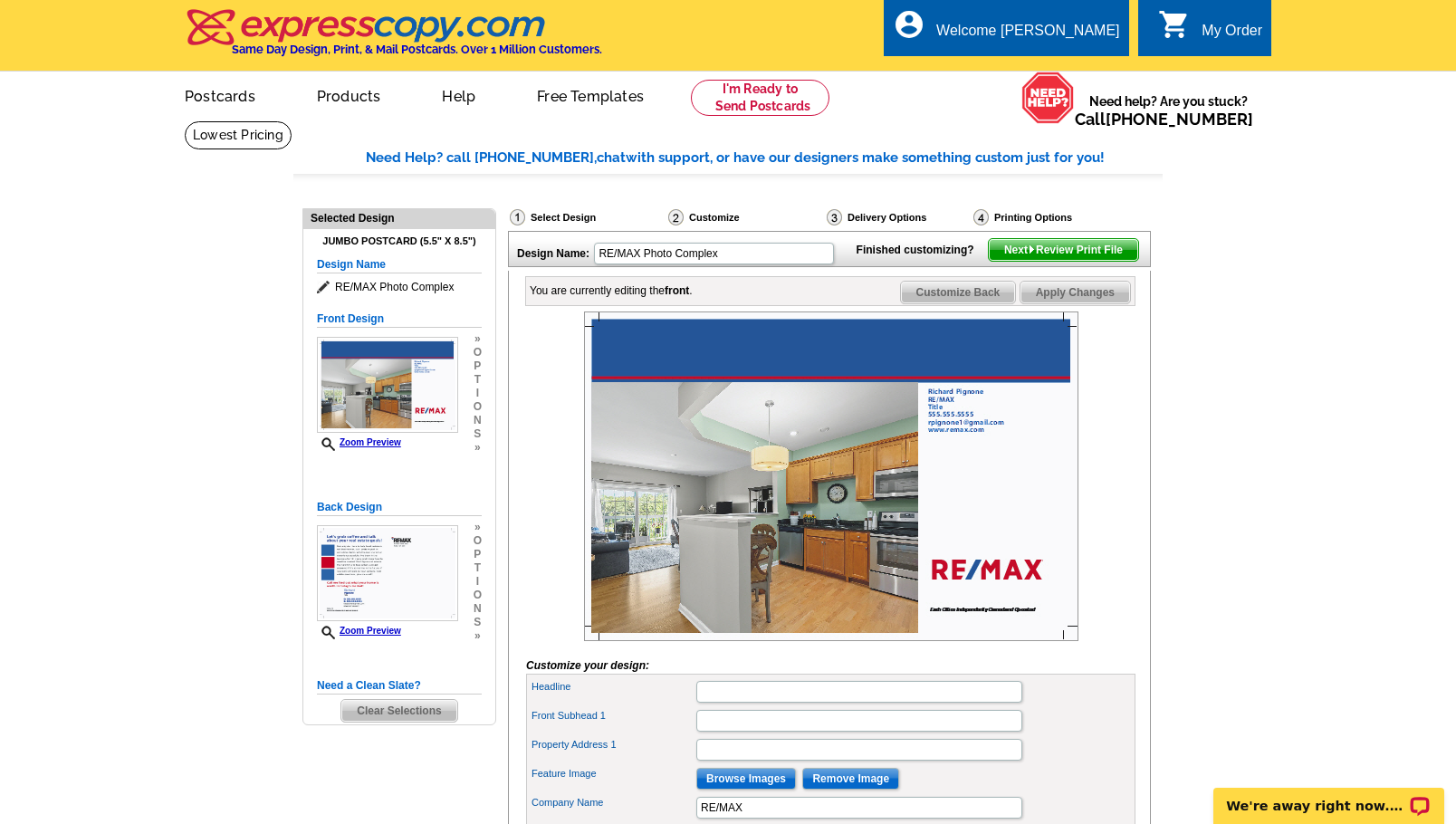
click at [788, 497] on img at bounding box center [831, 476] width 494 height 329
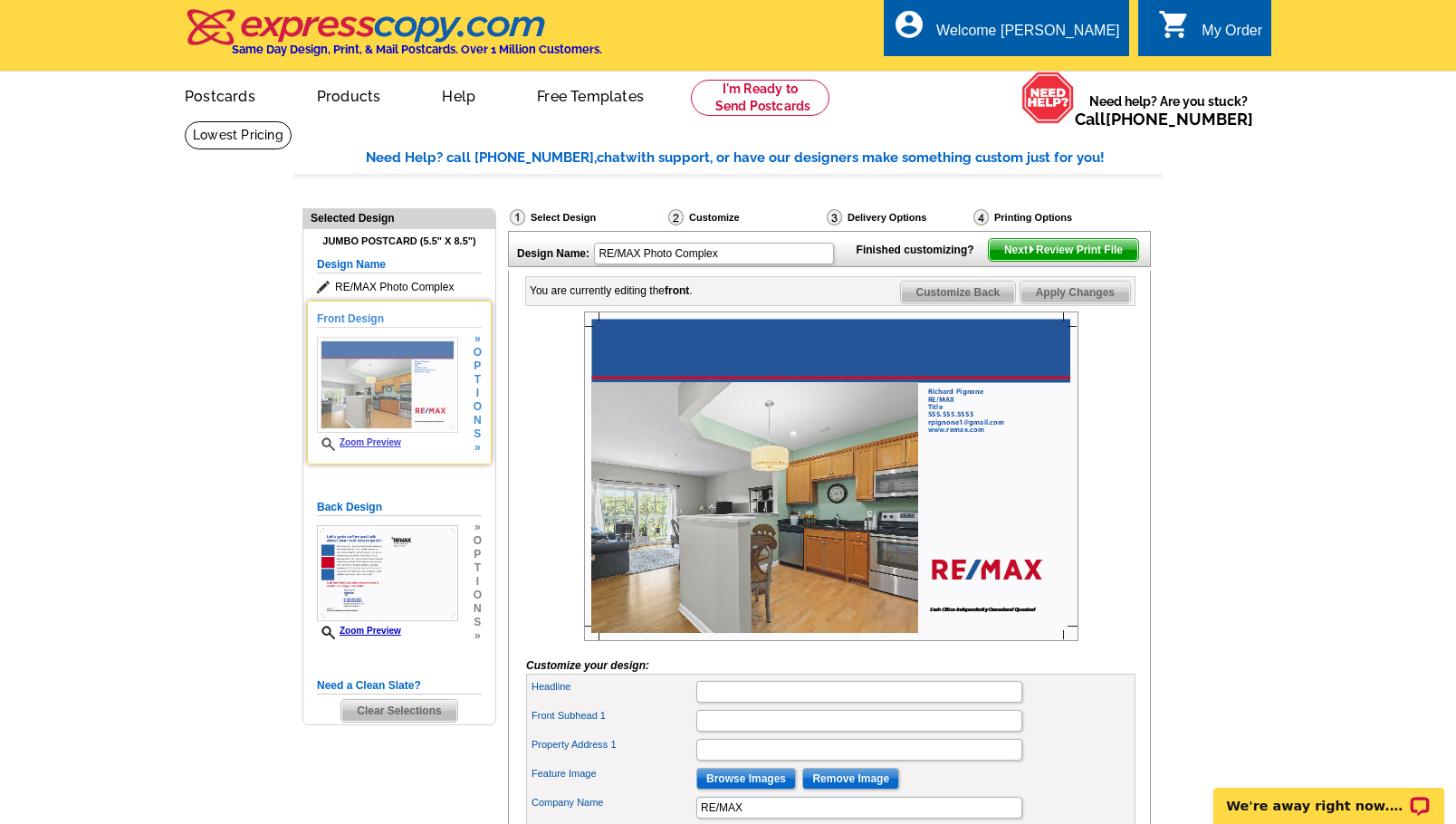
click at [372, 371] on img at bounding box center [387, 385] width 141 height 96
click at [390, 375] on img at bounding box center [387, 385] width 141 height 96
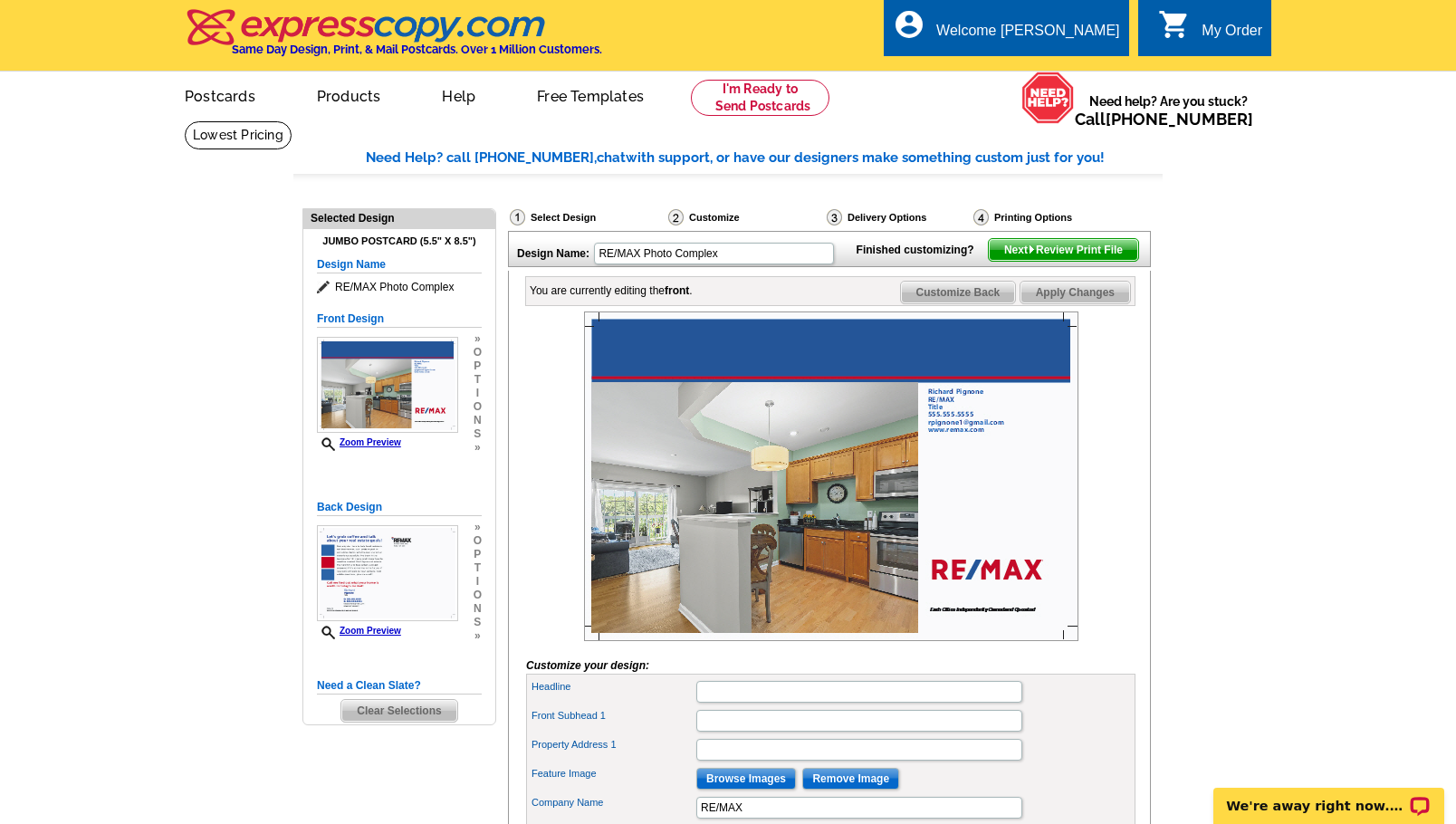
click at [768, 496] on img at bounding box center [831, 476] width 494 height 329
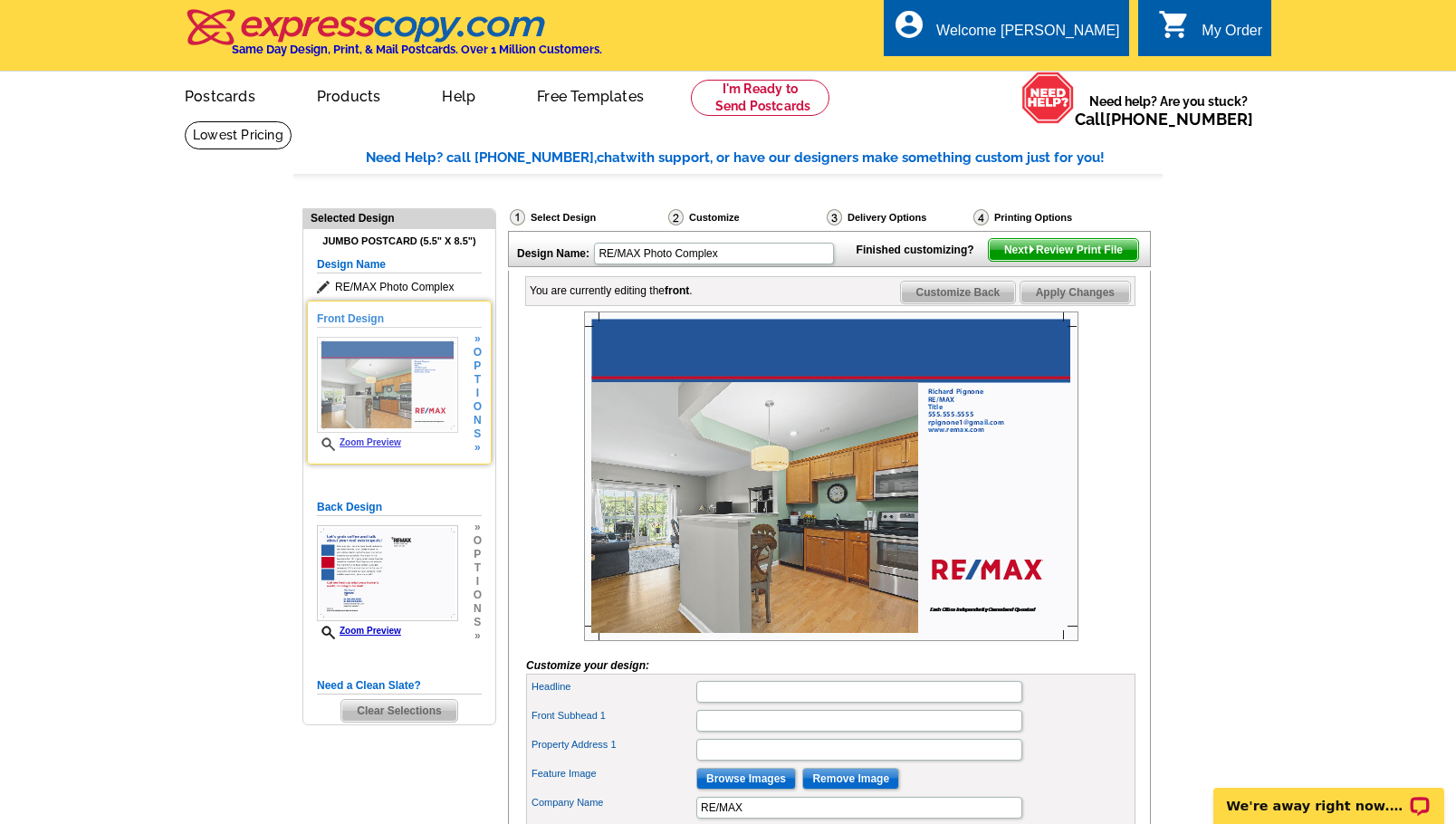
click at [383, 374] on img at bounding box center [387, 385] width 141 height 96
click at [478, 365] on span "p" at bounding box center [477, 366] width 8 height 13
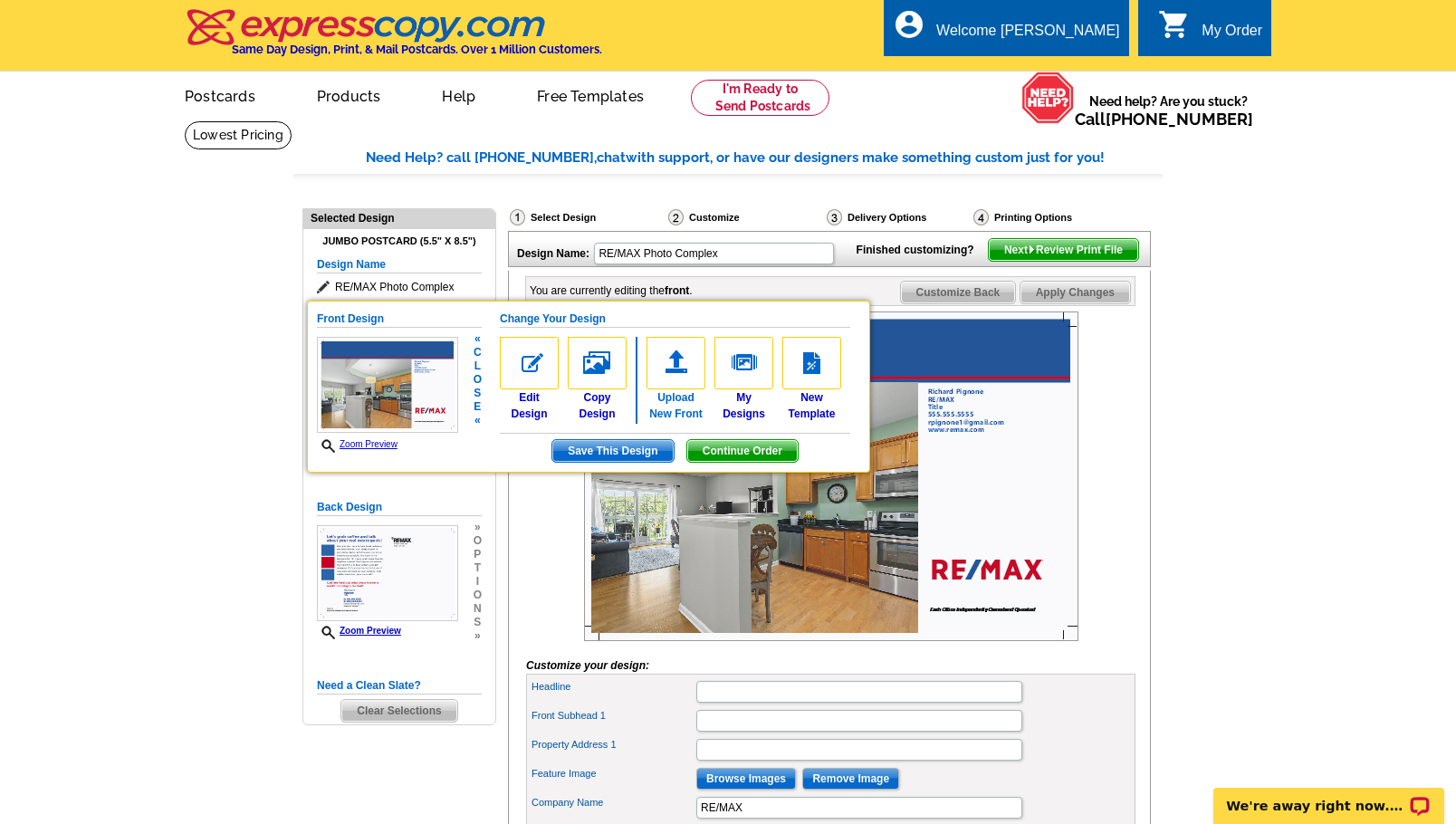
click at [674, 360] on img at bounding box center [676, 363] width 59 height 53
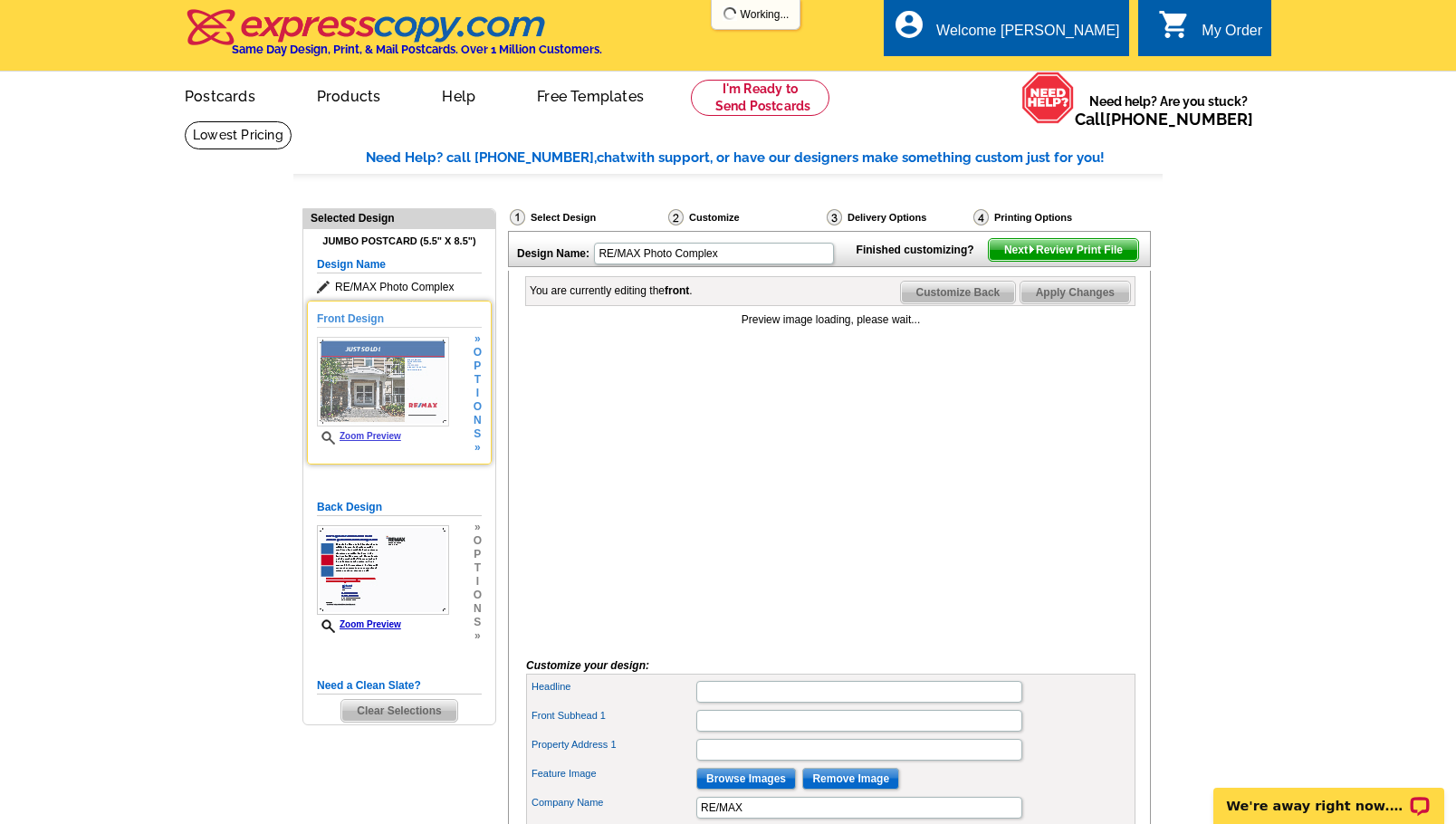
click at [375, 386] on img at bounding box center [383, 381] width 132 height 89
click at [480, 357] on span "o" at bounding box center [477, 352] width 8 height 13
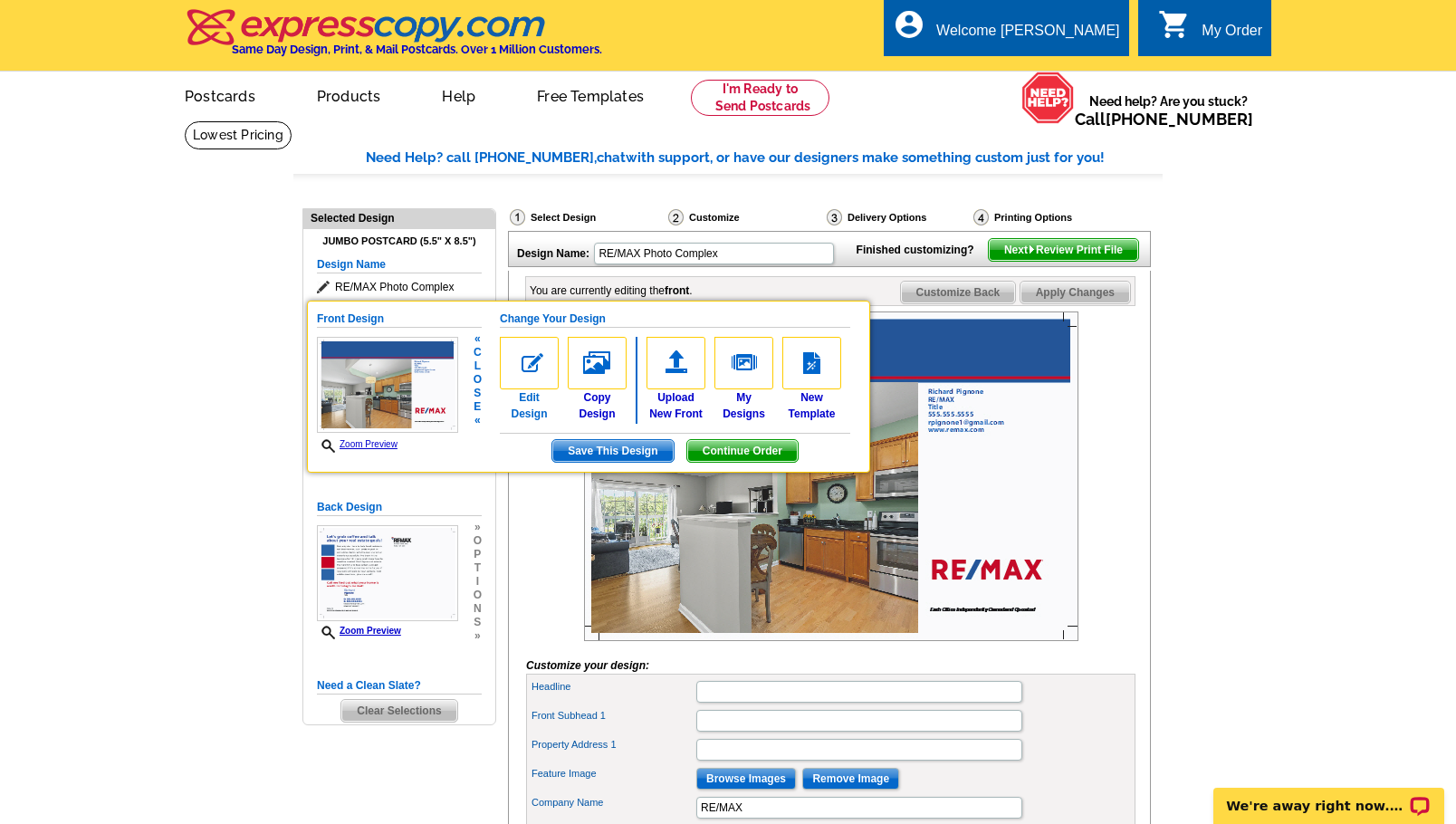
click at [527, 358] on img at bounding box center [529, 363] width 59 height 53
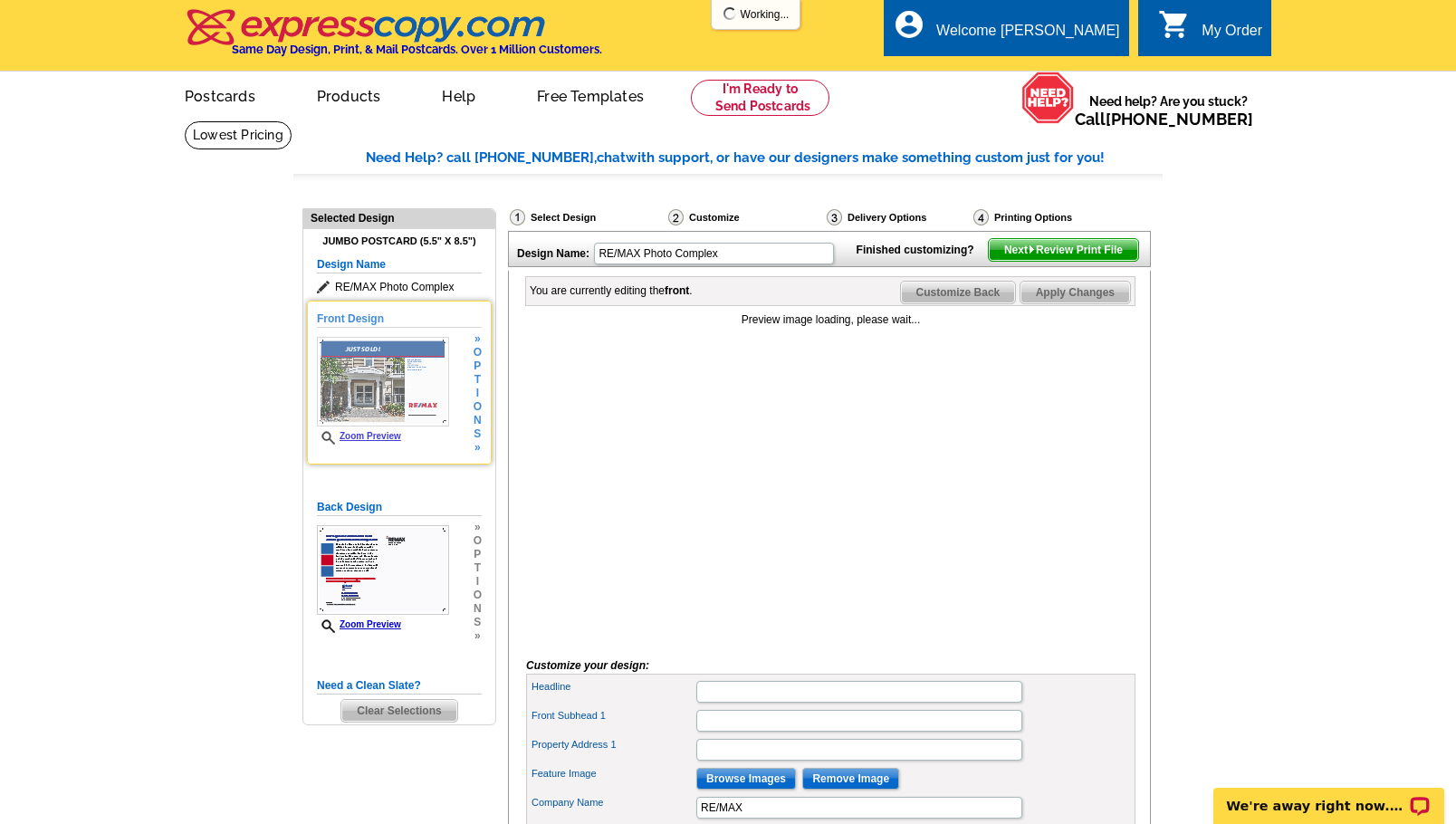
click at [370, 383] on img at bounding box center [383, 381] width 132 height 89
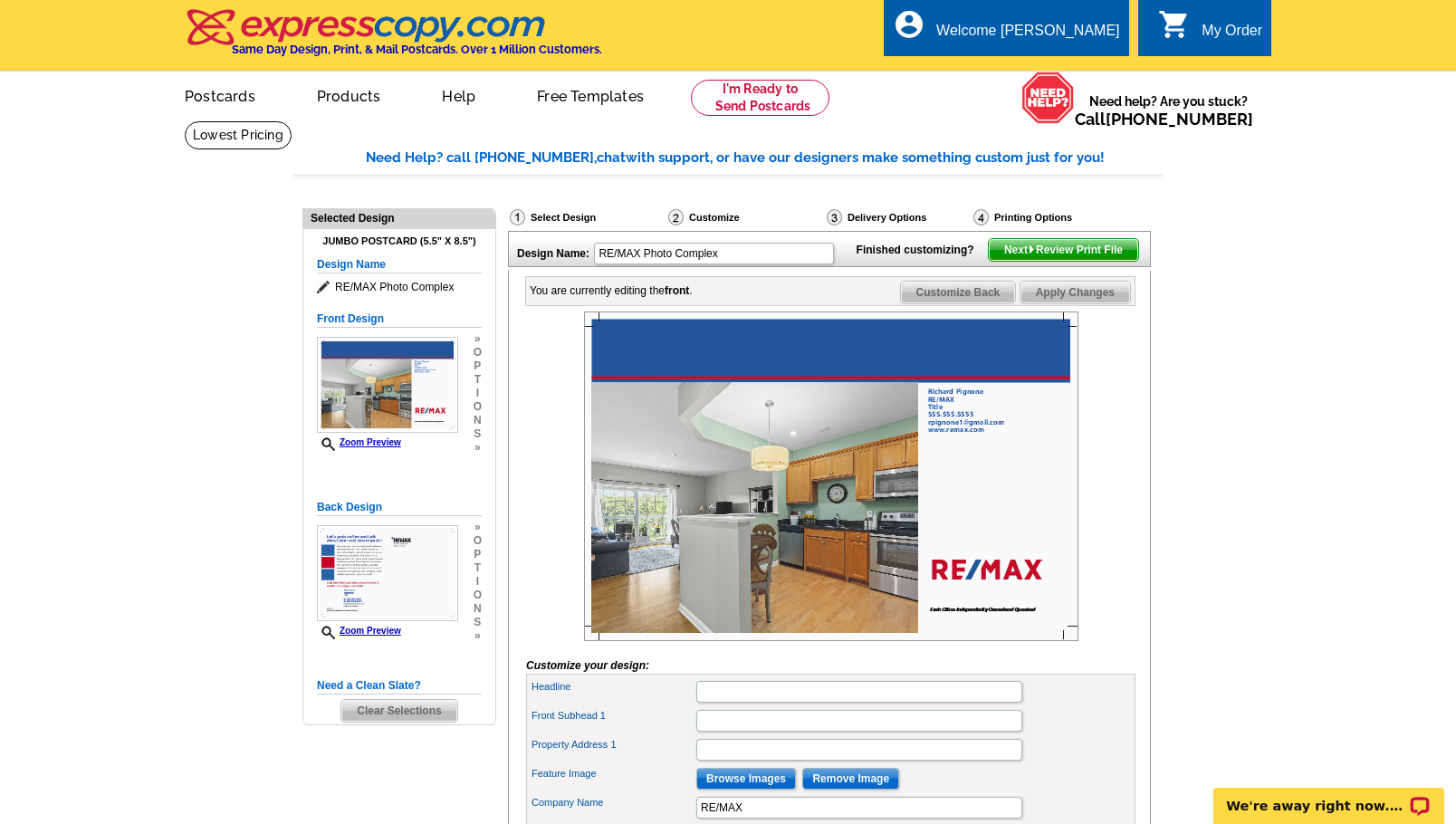
click at [695, 471] on img at bounding box center [831, 476] width 494 height 329
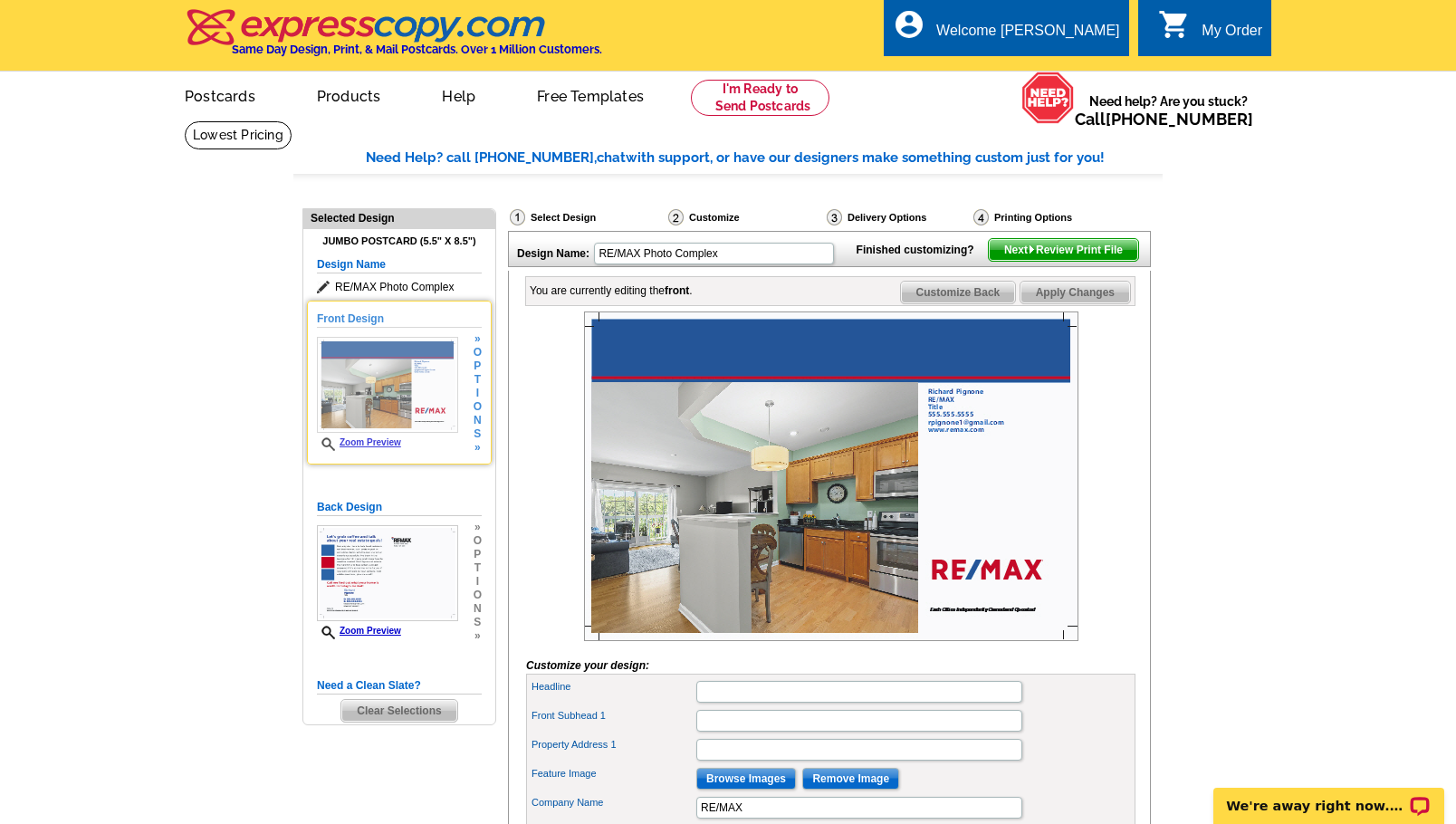
click at [373, 370] on img at bounding box center [387, 385] width 141 height 96
click at [477, 384] on span "t" at bounding box center [477, 380] width 8 height 13
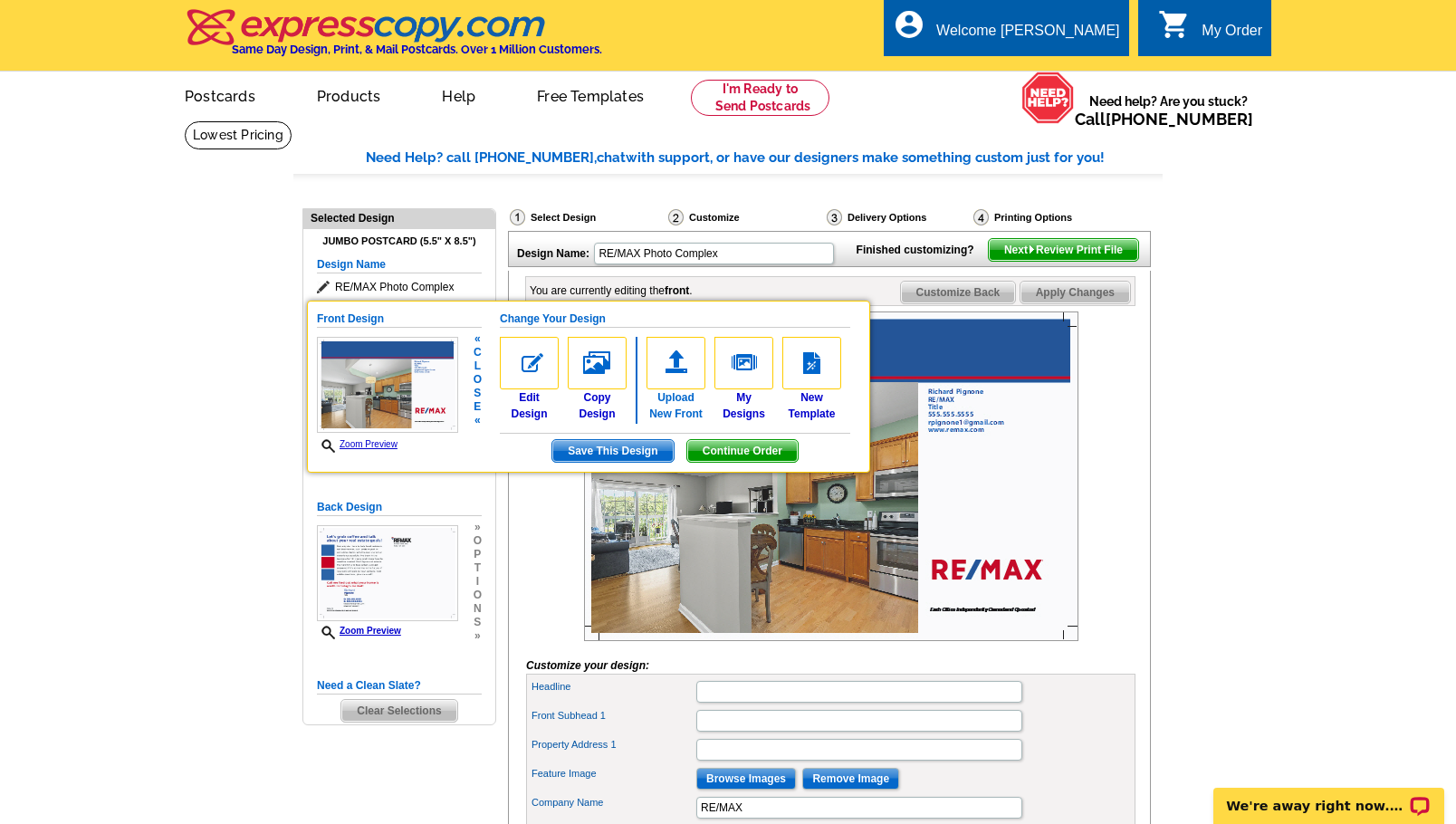
click at [671, 352] on img at bounding box center [676, 363] width 59 height 53
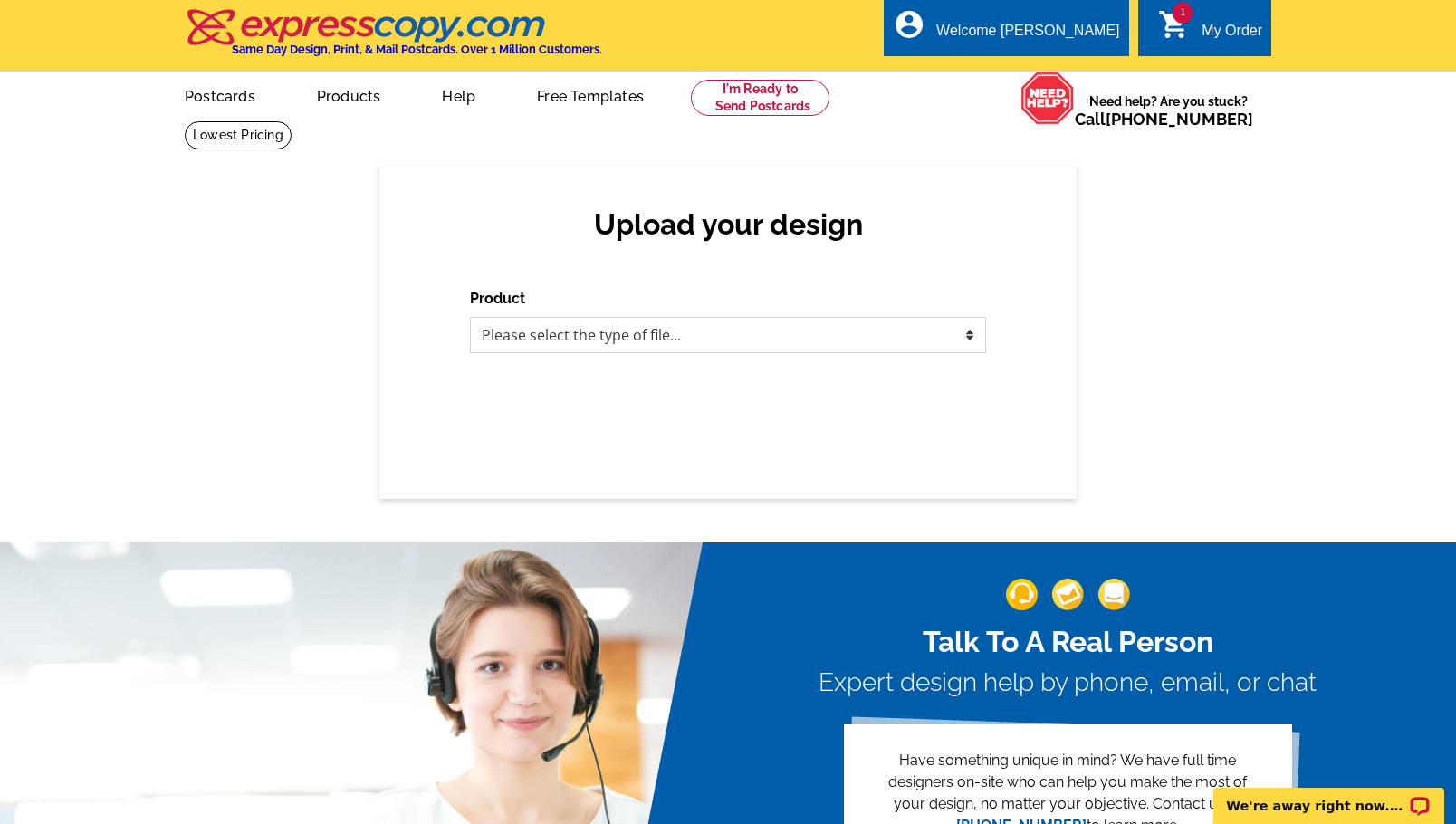
click at [973, 341] on select "Please select the type of file... Postcards Business Cards Letters and flyers G…" at bounding box center [728, 335] width 516 height 36
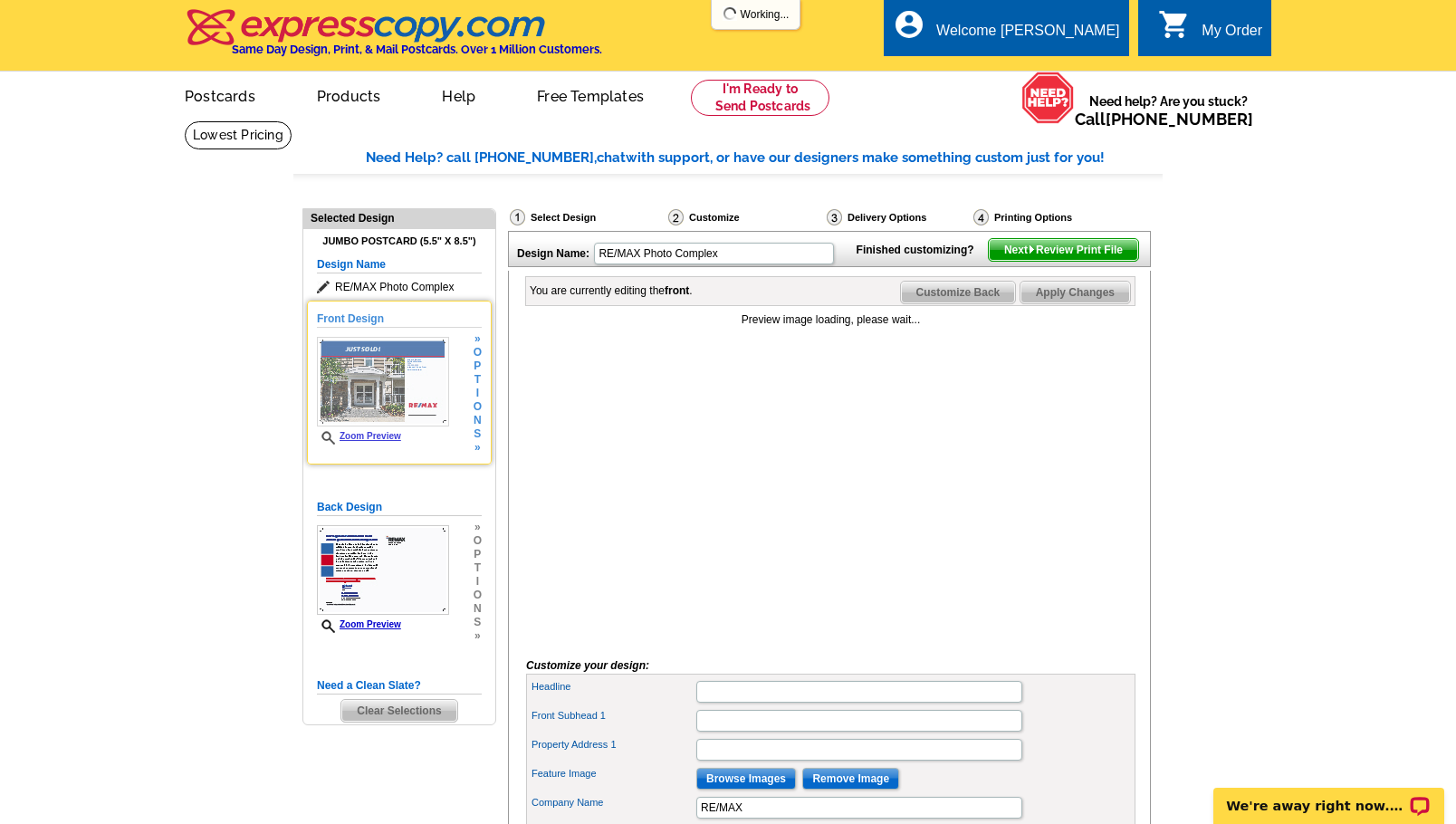
click at [351, 375] on img at bounding box center [383, 381] width 132 height 89
click at [346, 313] on h5 "Front Design" at bounding box center [399, 319] width 165 height 17
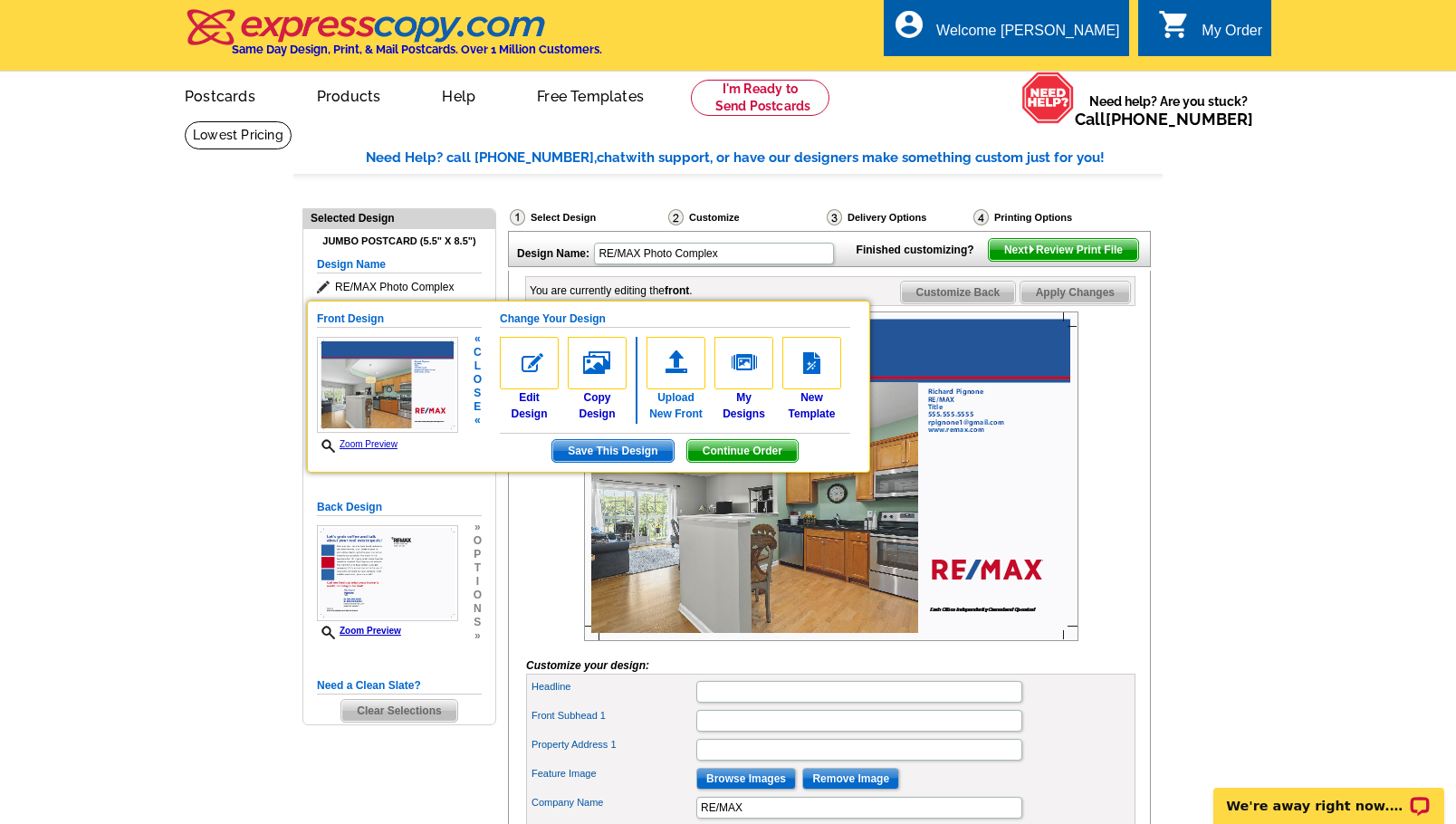
click at [680, 360] on img at bounding box center [676, 363] width 59 height 53
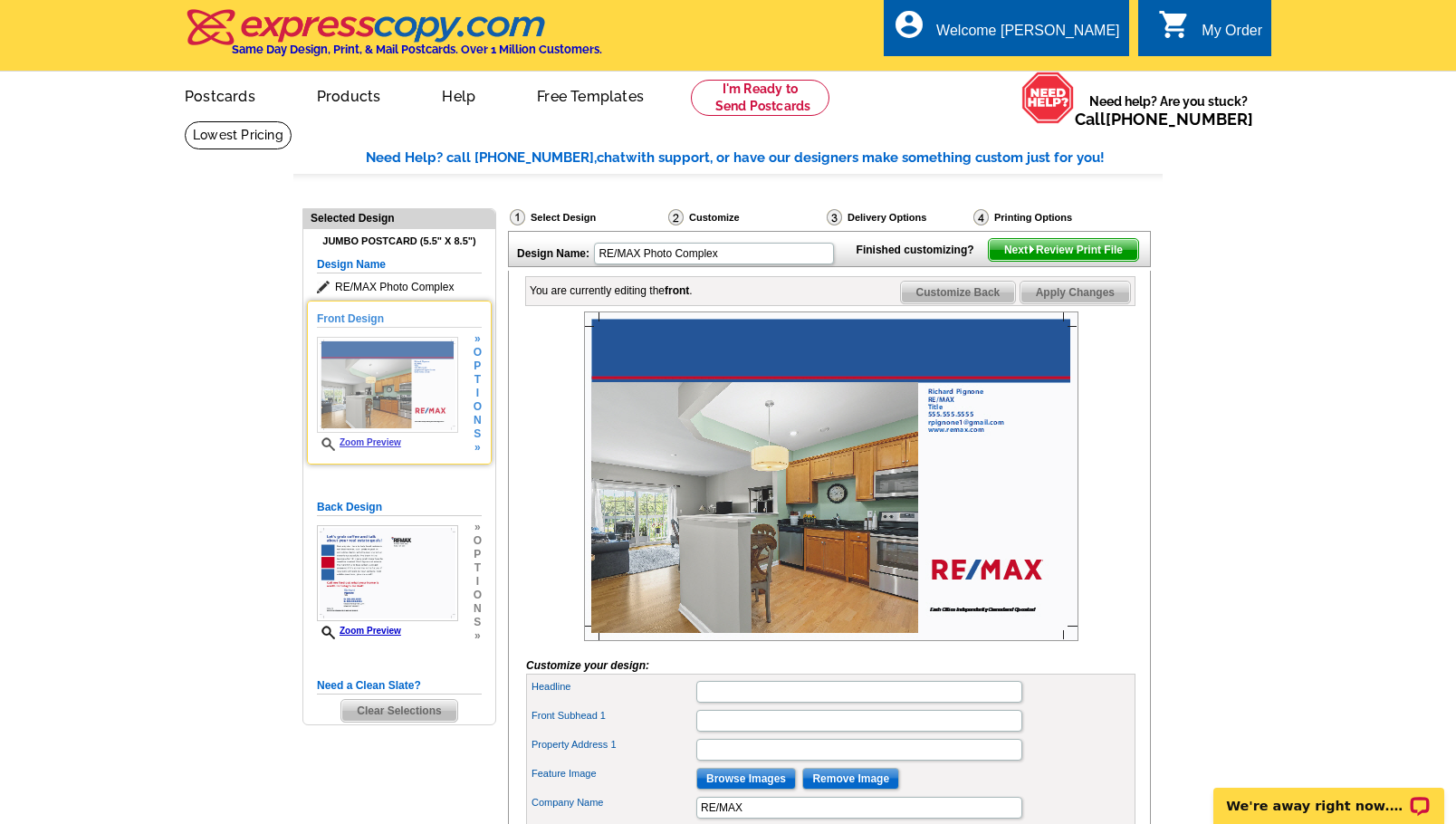
click at [360, 373] on img at bounding box center [387, 385] width 141 height 96
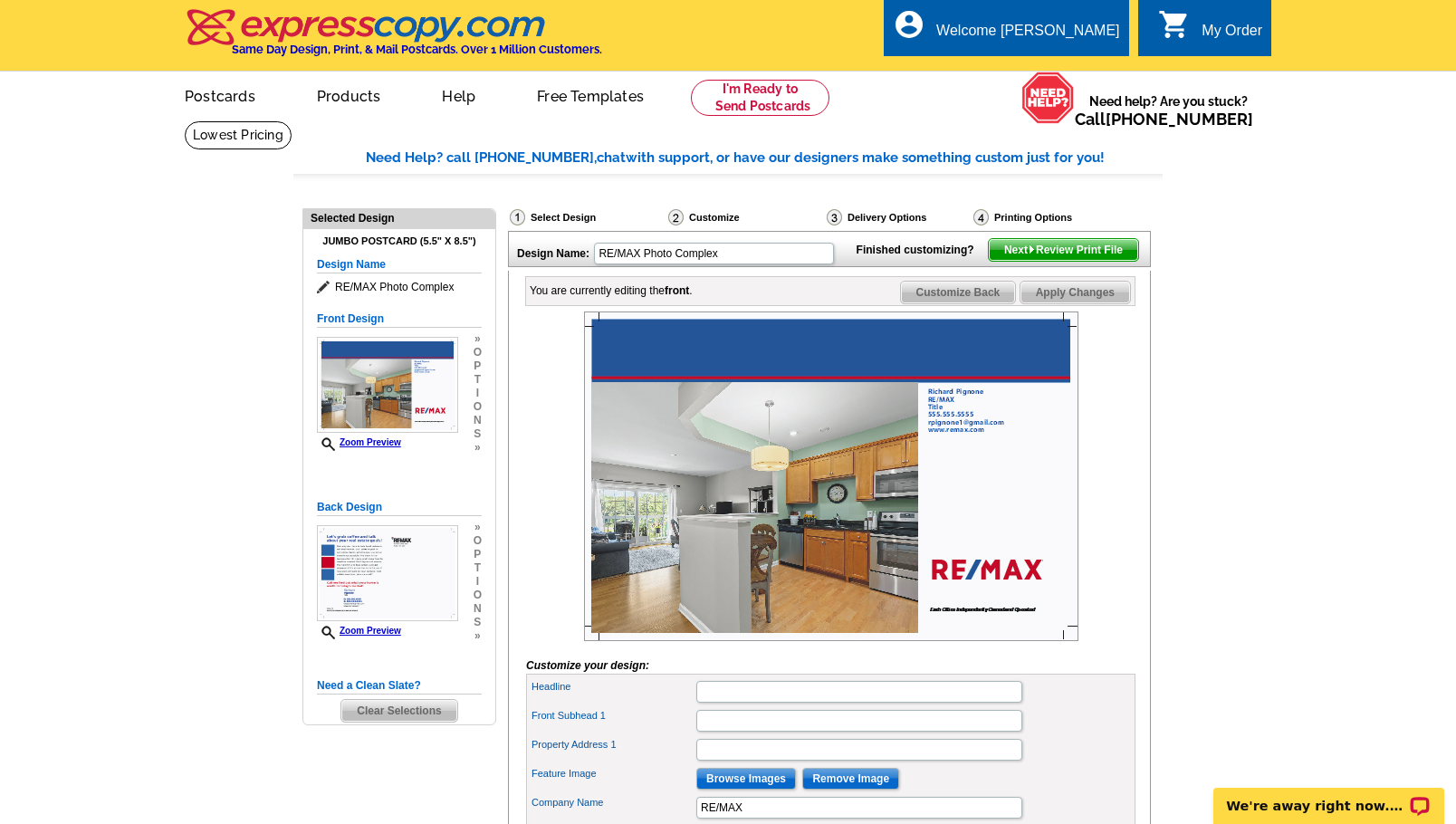
click at [758, 517] on img at bounding box center [831, 476] width 494 height 329
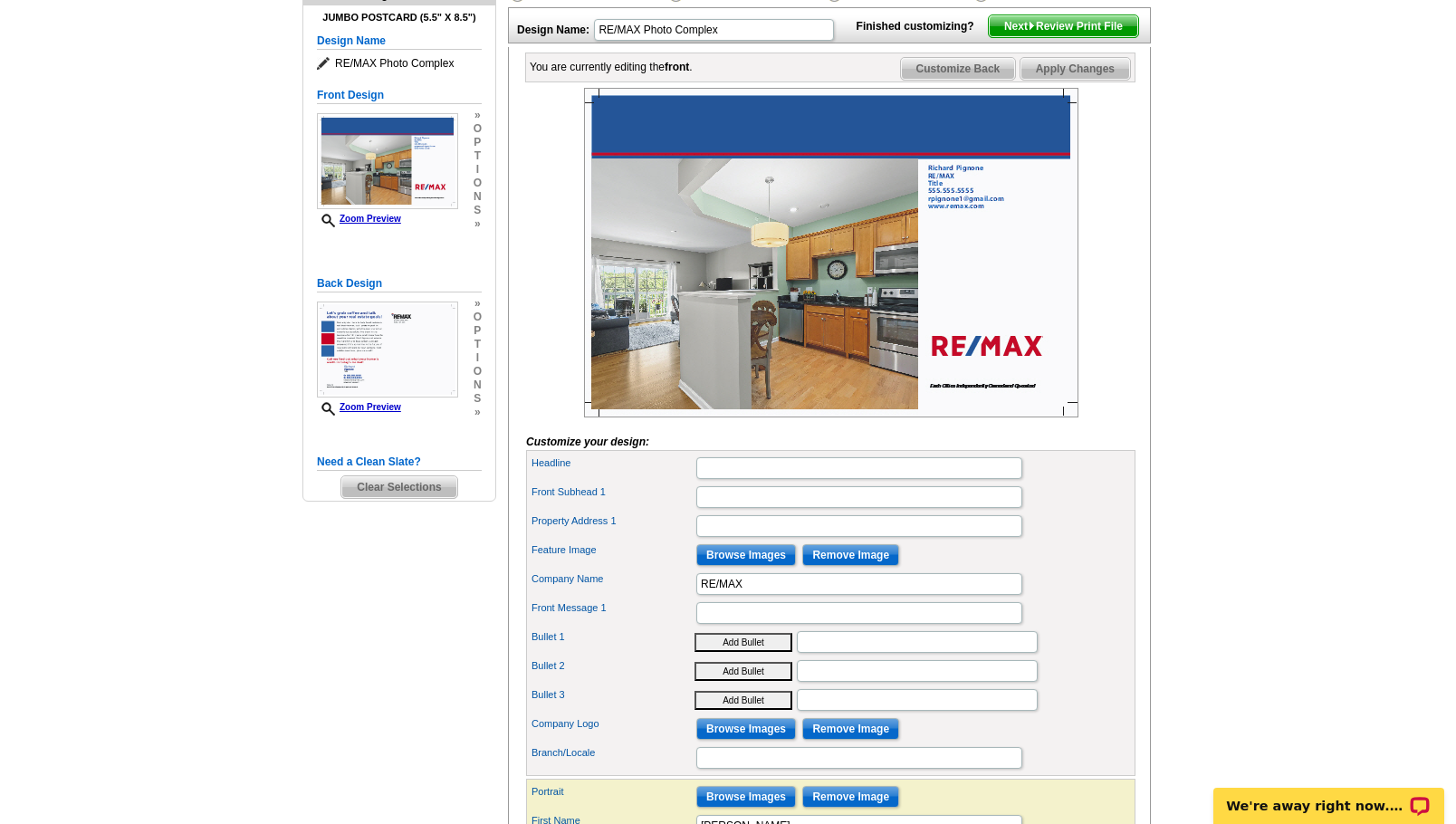
scroll to position [235, 0]
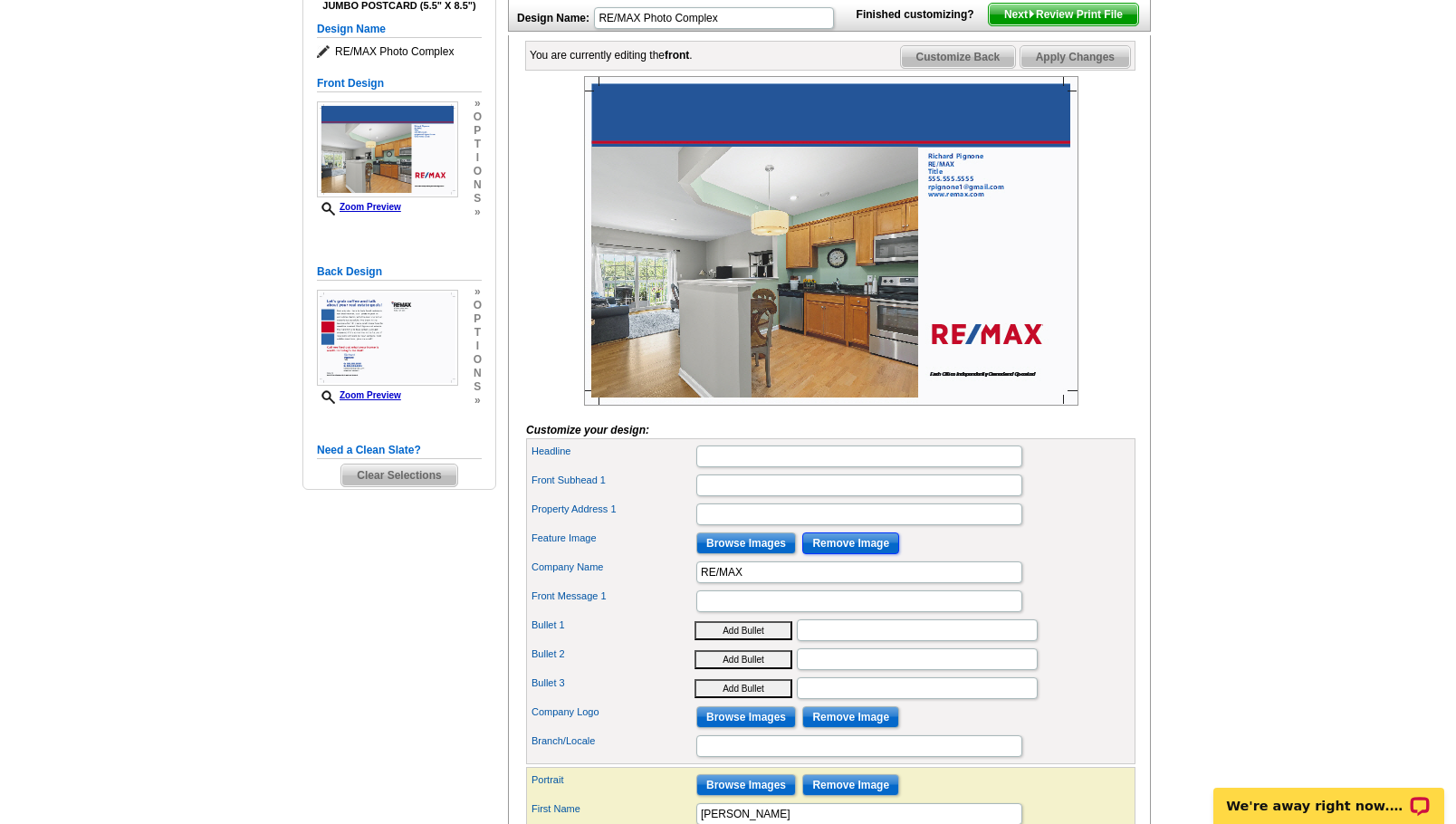
click at [841, 553] on input "Remove Image" at bounding box center [850, 543] width 97 height 22
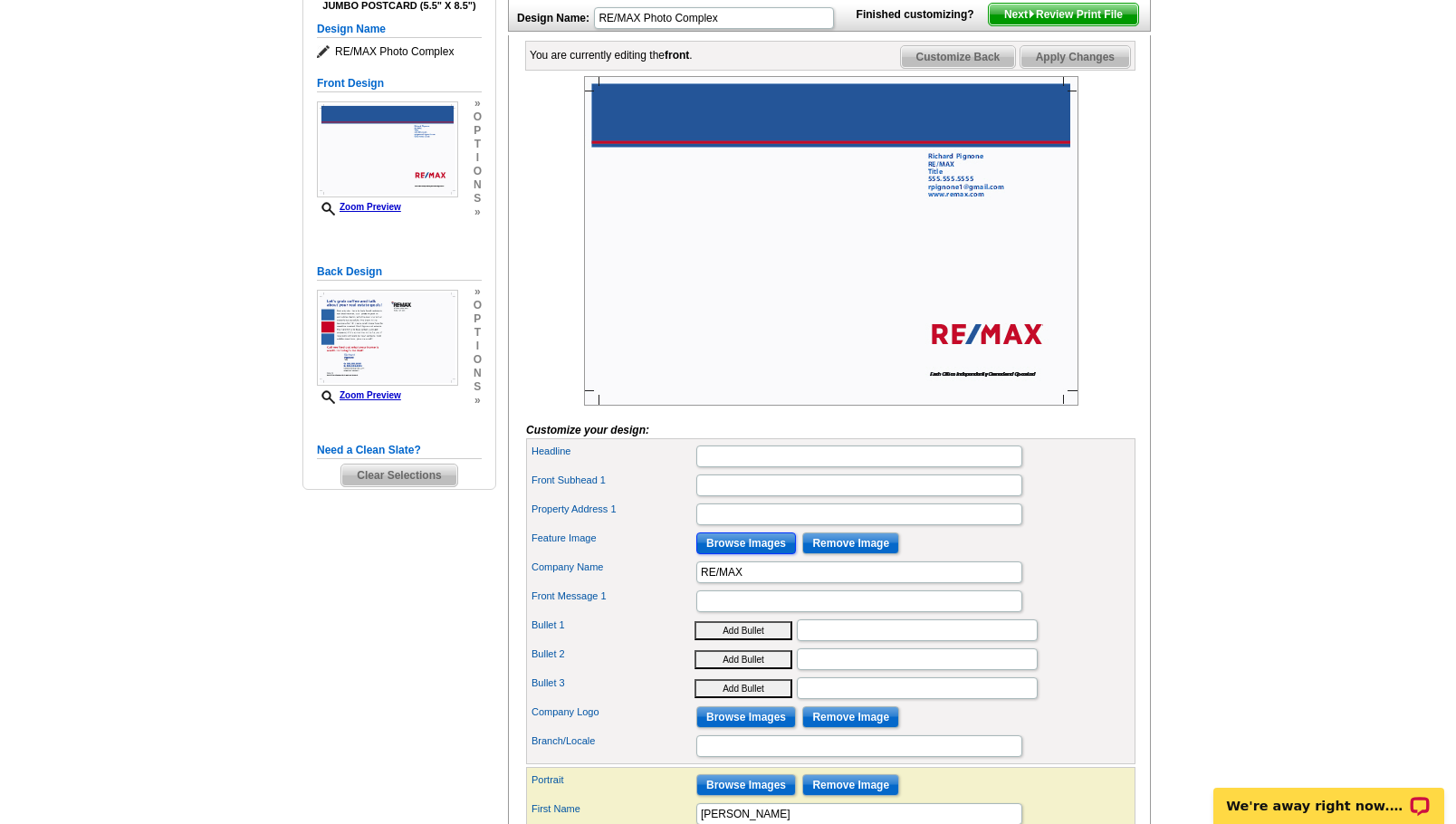
click at [752, 553] on input "Browse Images" at bounding box center [747, 543] width 100 height 22
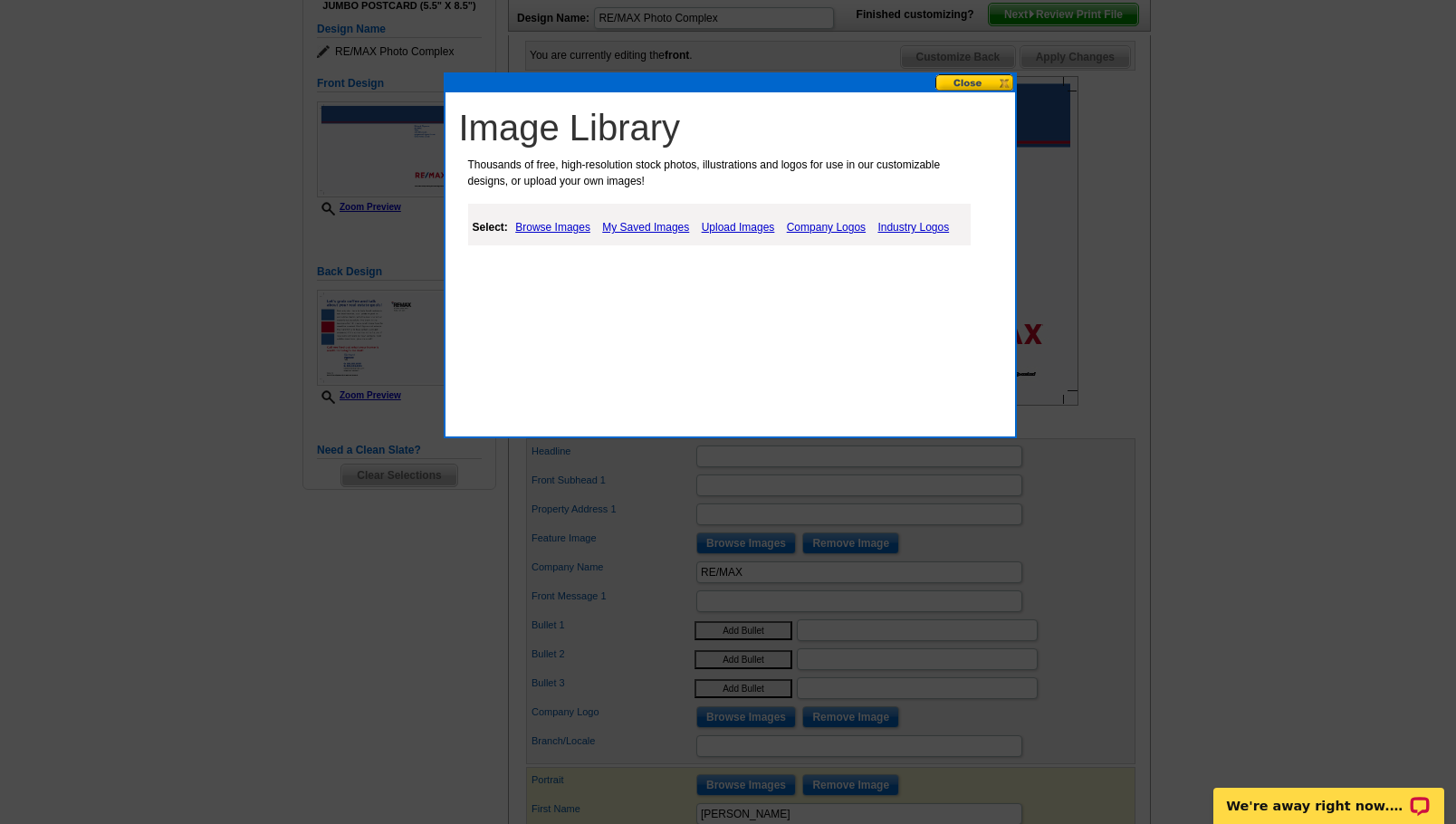
click at [725, 227] on link "Upload Images" at bounding box center [738, 226] width 83 height 22
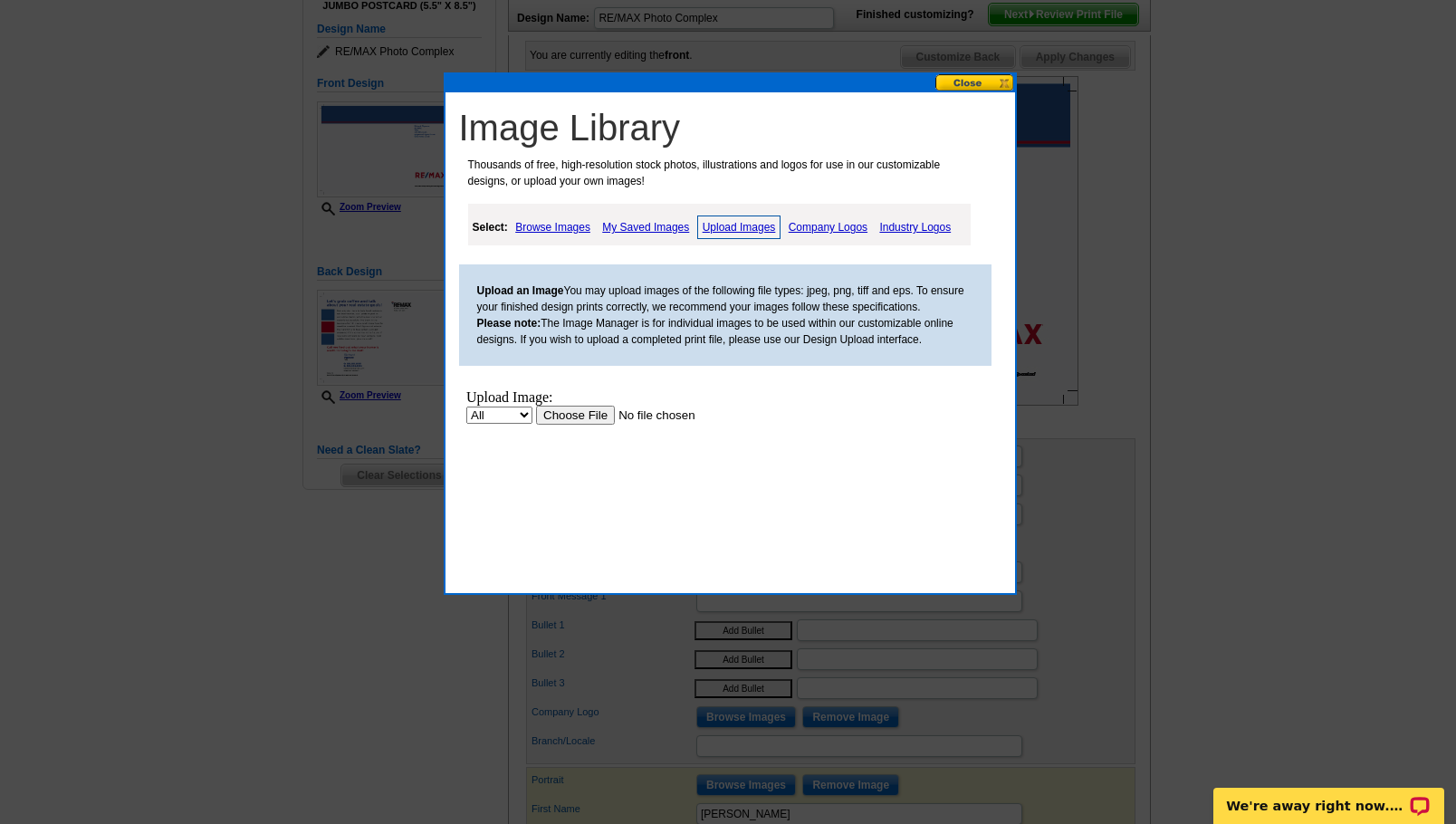
scroll to position [0, 0]
click at [572, 224] on link "Browse Images" at bounding box center [553, 226] width 84 height 22
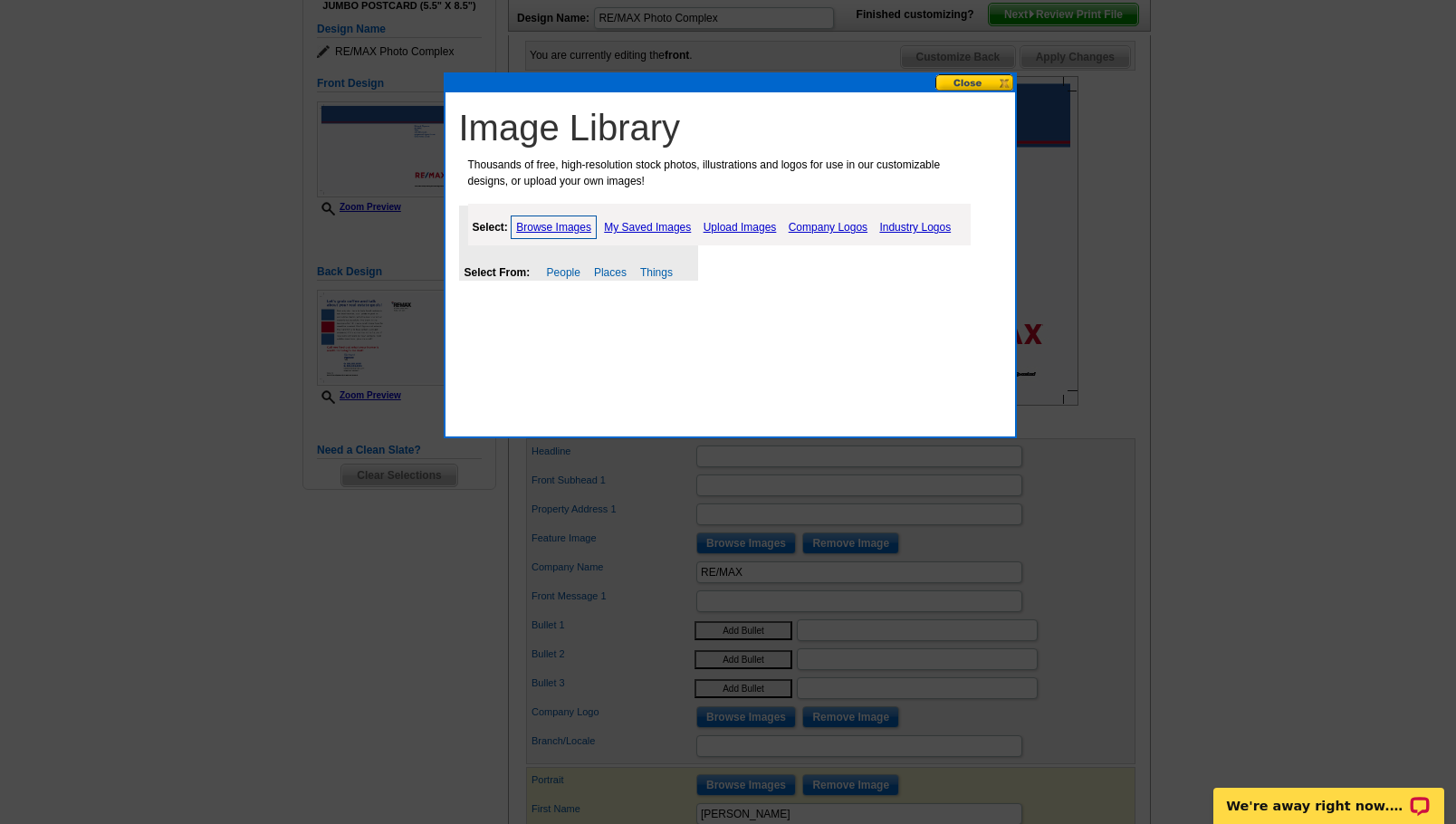
click at [728, 223] on link "Upload Images" at bounding box center [740, 226] width 83 height 22
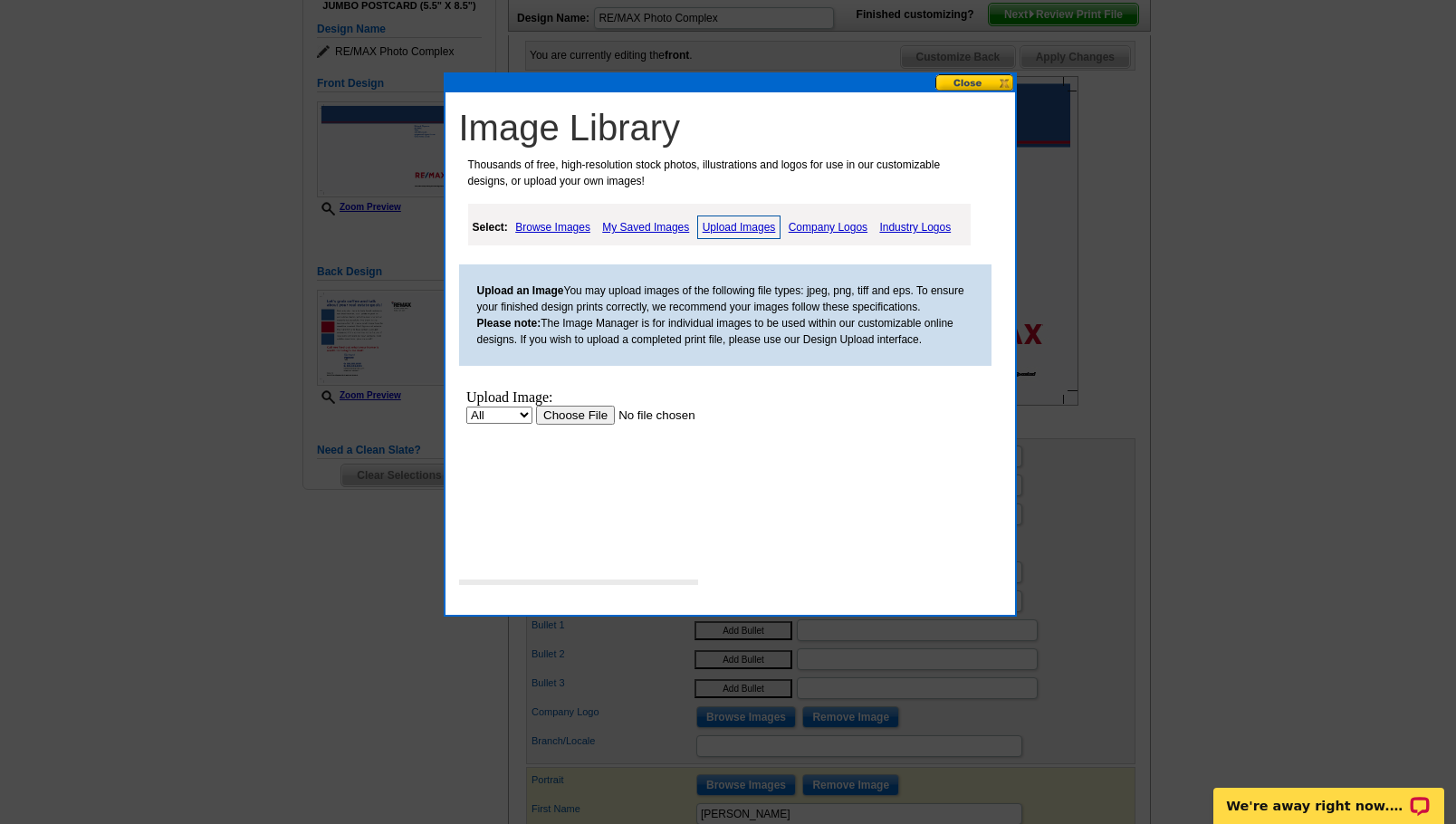
click at [575, 416] on input "file" at bounding box center [650, 415] width 229 height 19
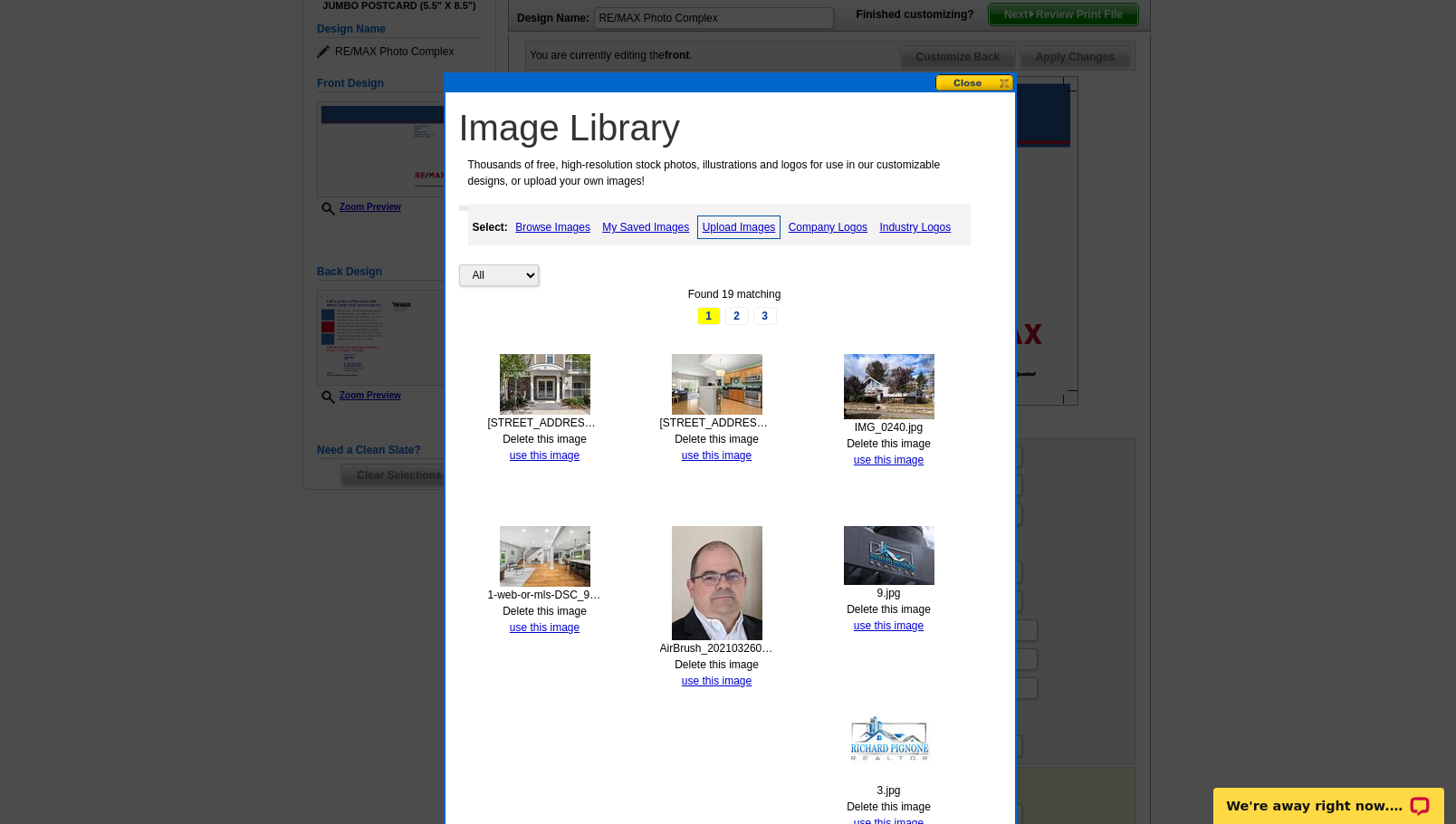
click at [543, 370] on img at bounding box center [545, 384] width 90 height 60
click at [551, 451] on link "use this image" at bounding box center [544, 455] width 70 height 12
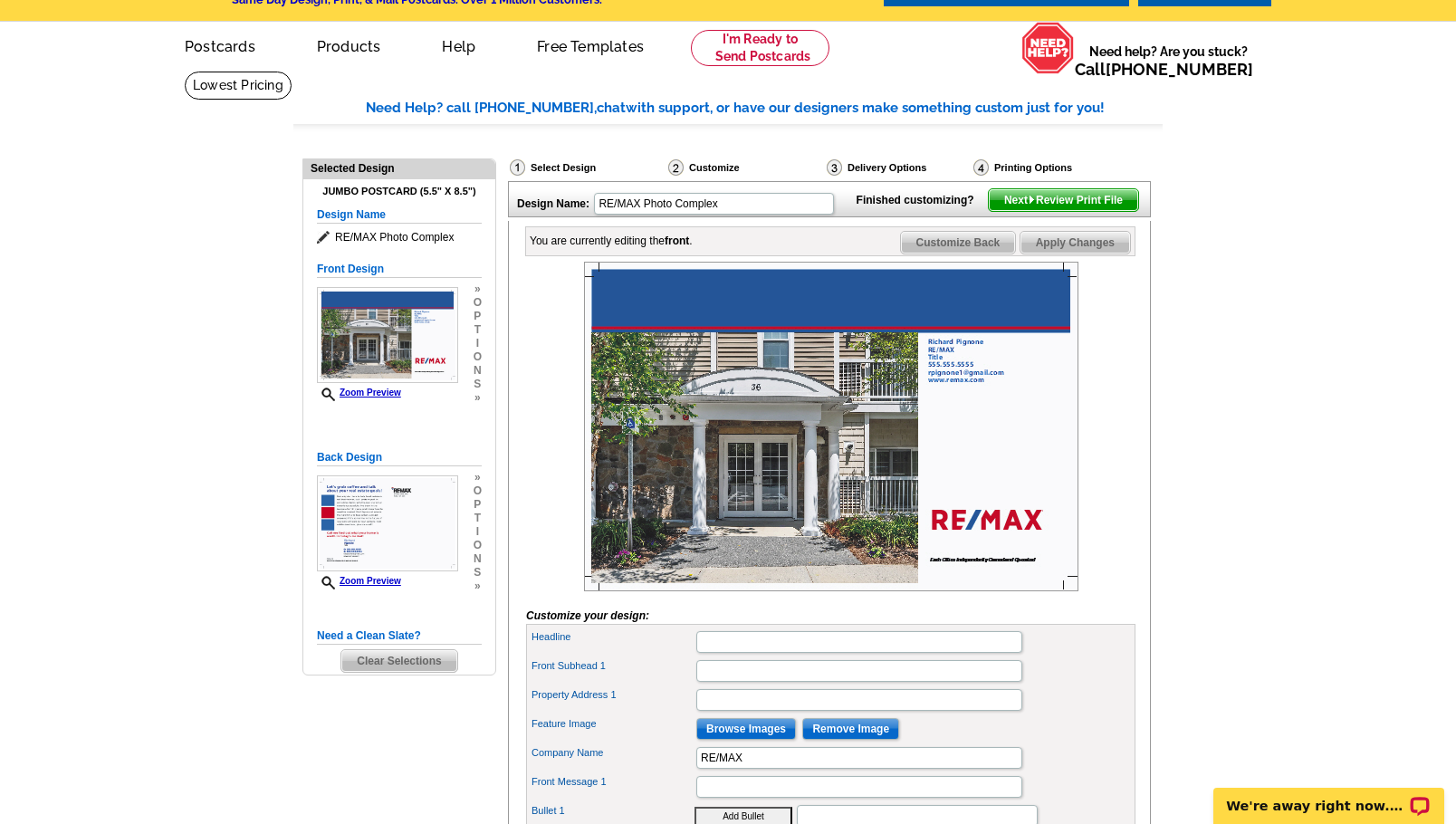
scroll to position [87, 0]
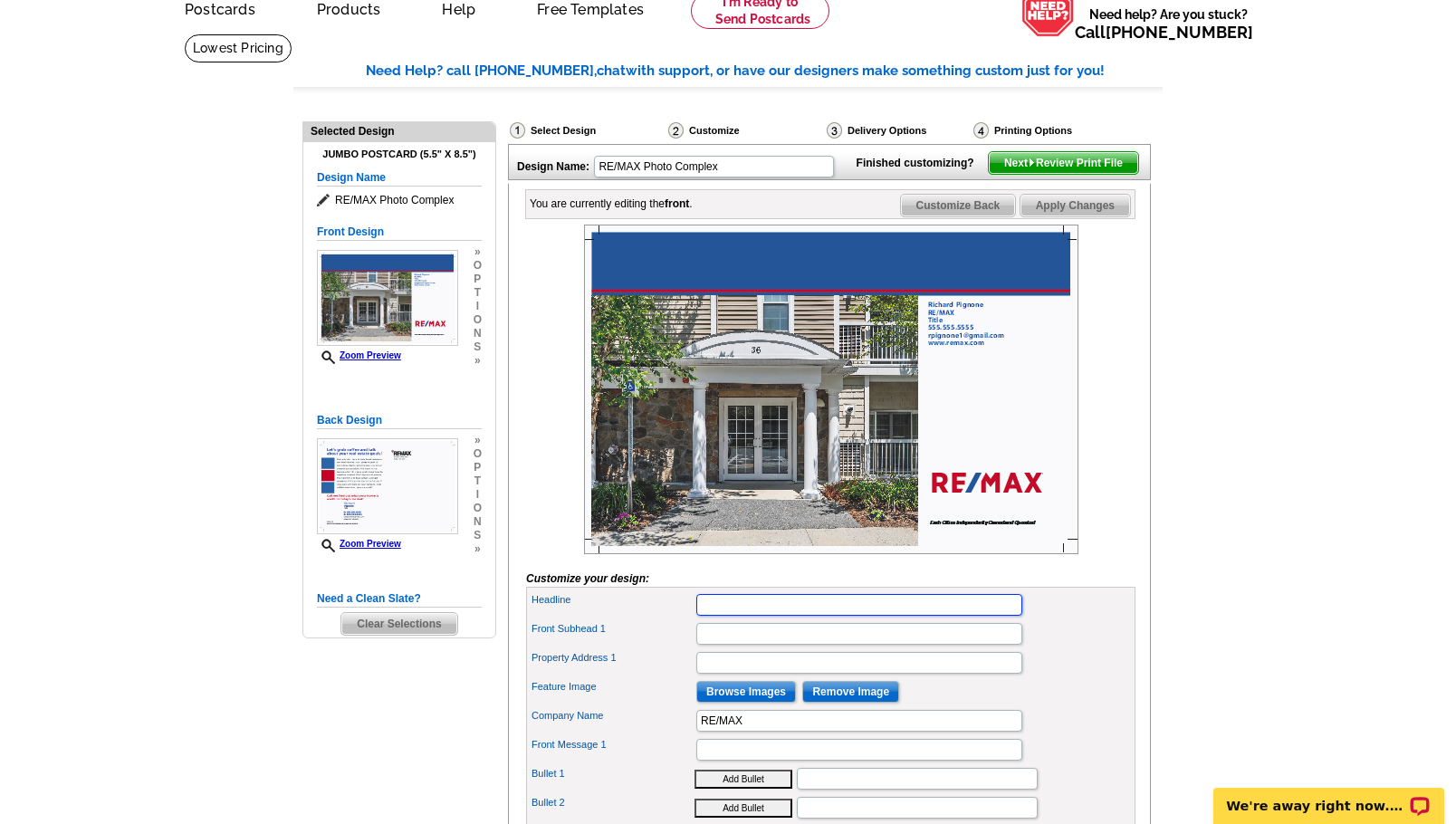
click at [731, 616] on input "Headline" at bounding box center [860, 604] width 326 height 22
type input "JUST SOLD!"
click at [695, 769] on button "Add Bullet" at bounding box center [744, 779] width 98 height 19
type input "•"
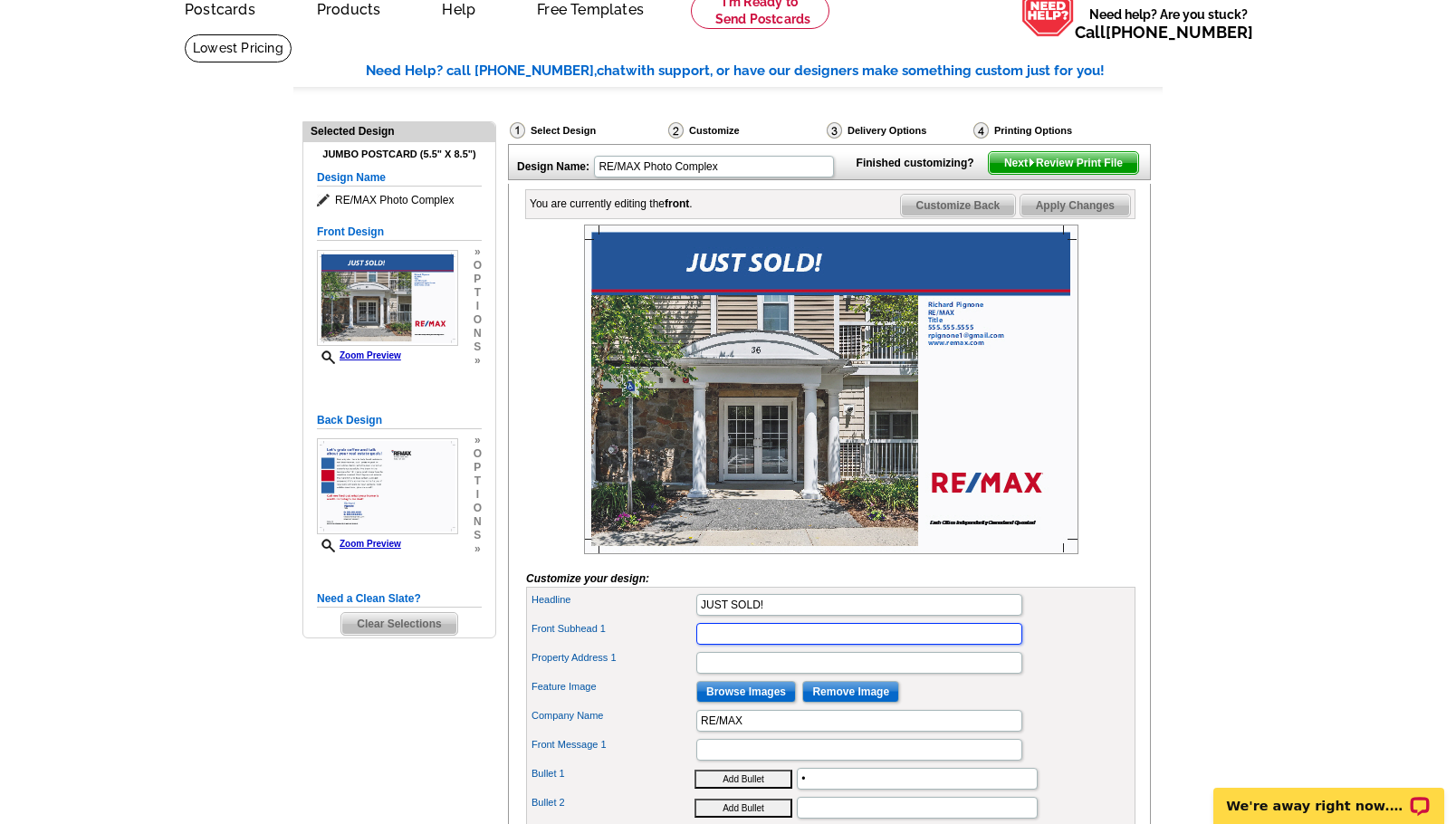
click at [707, 645] on input "Front Subhead 1" at bounding box center [860, 633] width 326 height 22
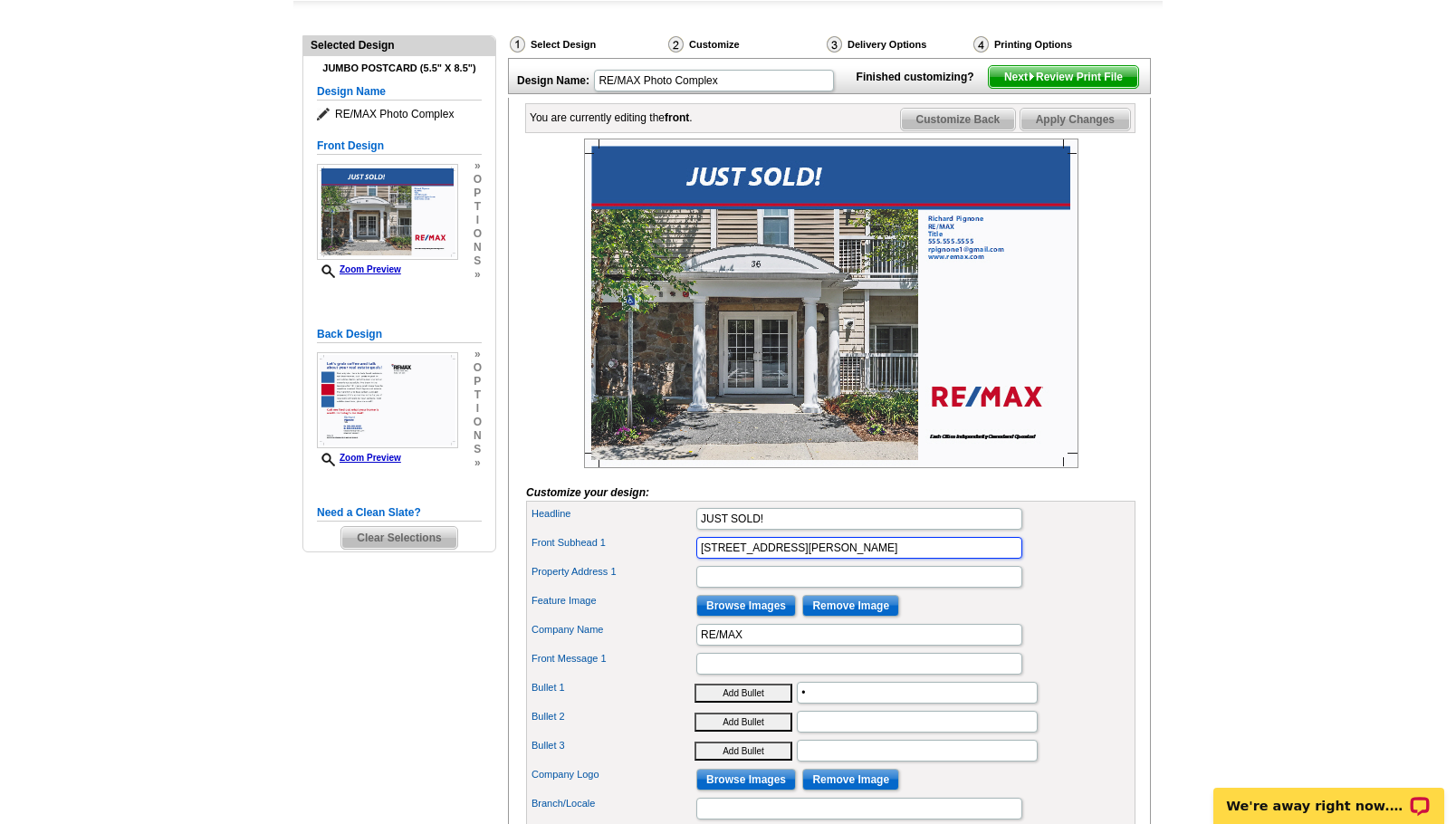
scroll to position [181, 0]
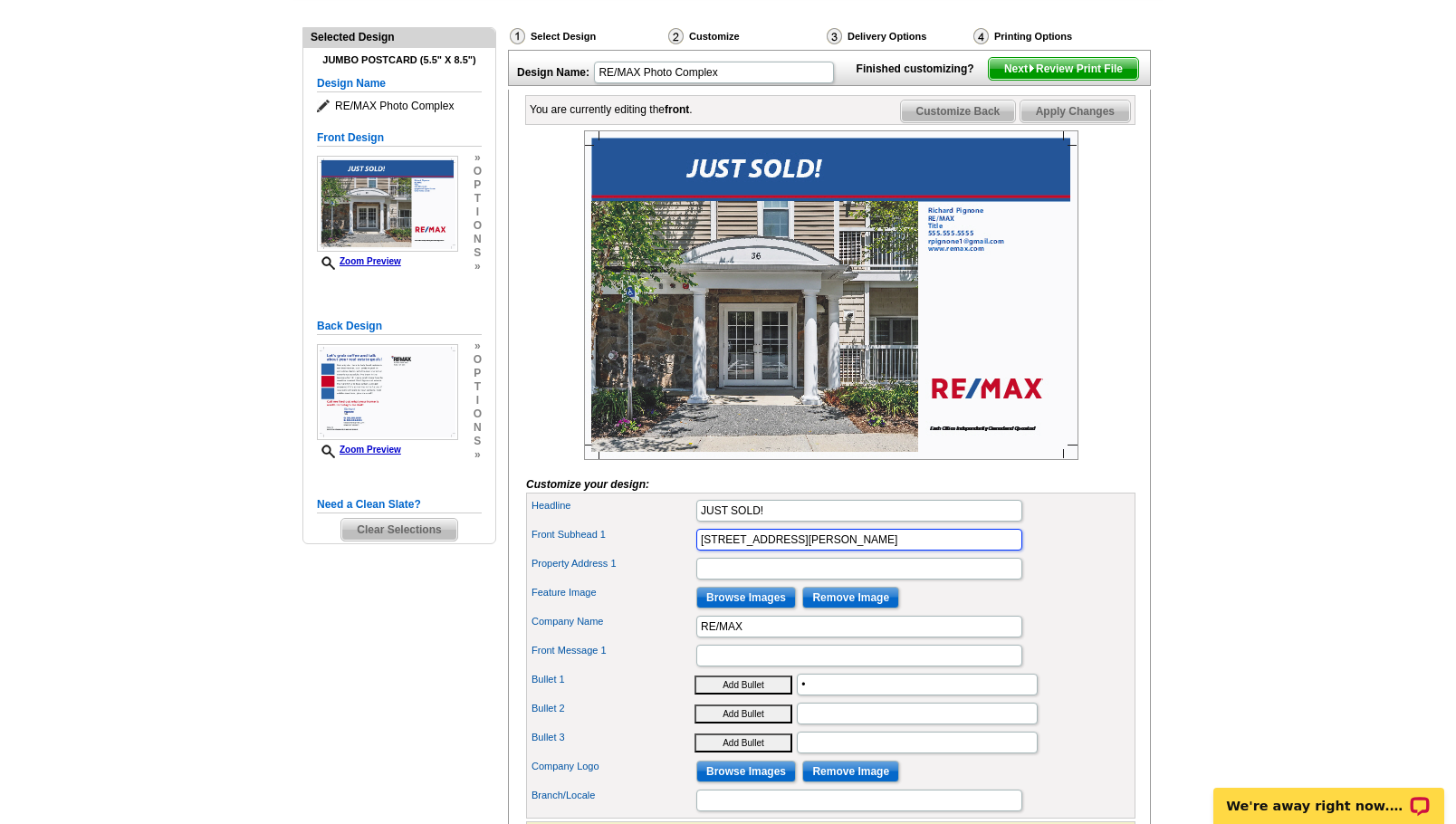
type input "36 Abigail Way"
click at [775, 637] on input "RE/MAX" at bounding box center [860, 626] width 326 height 22
type input "Re/Max Platinum"
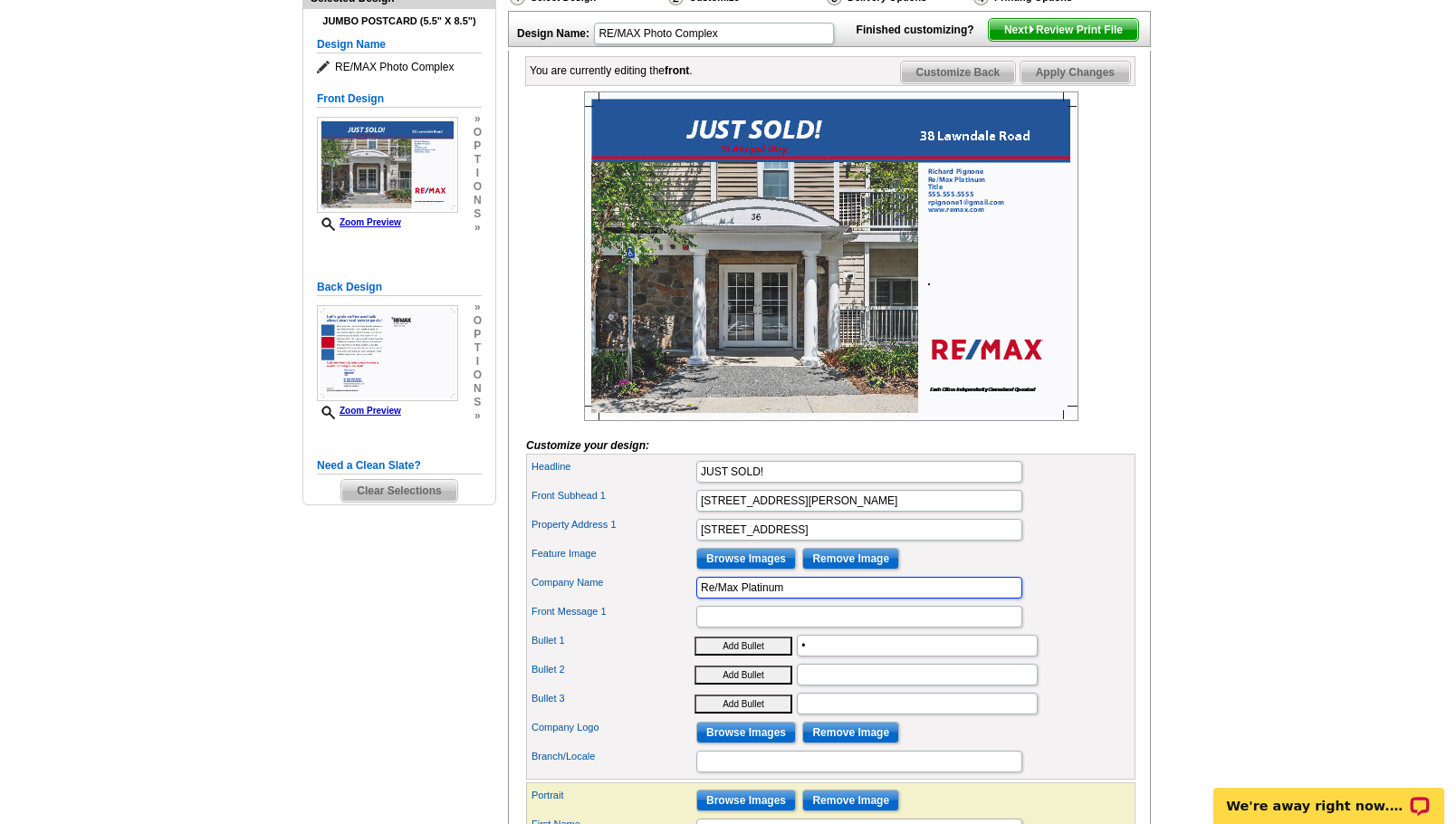
scroll to position [216, 0]
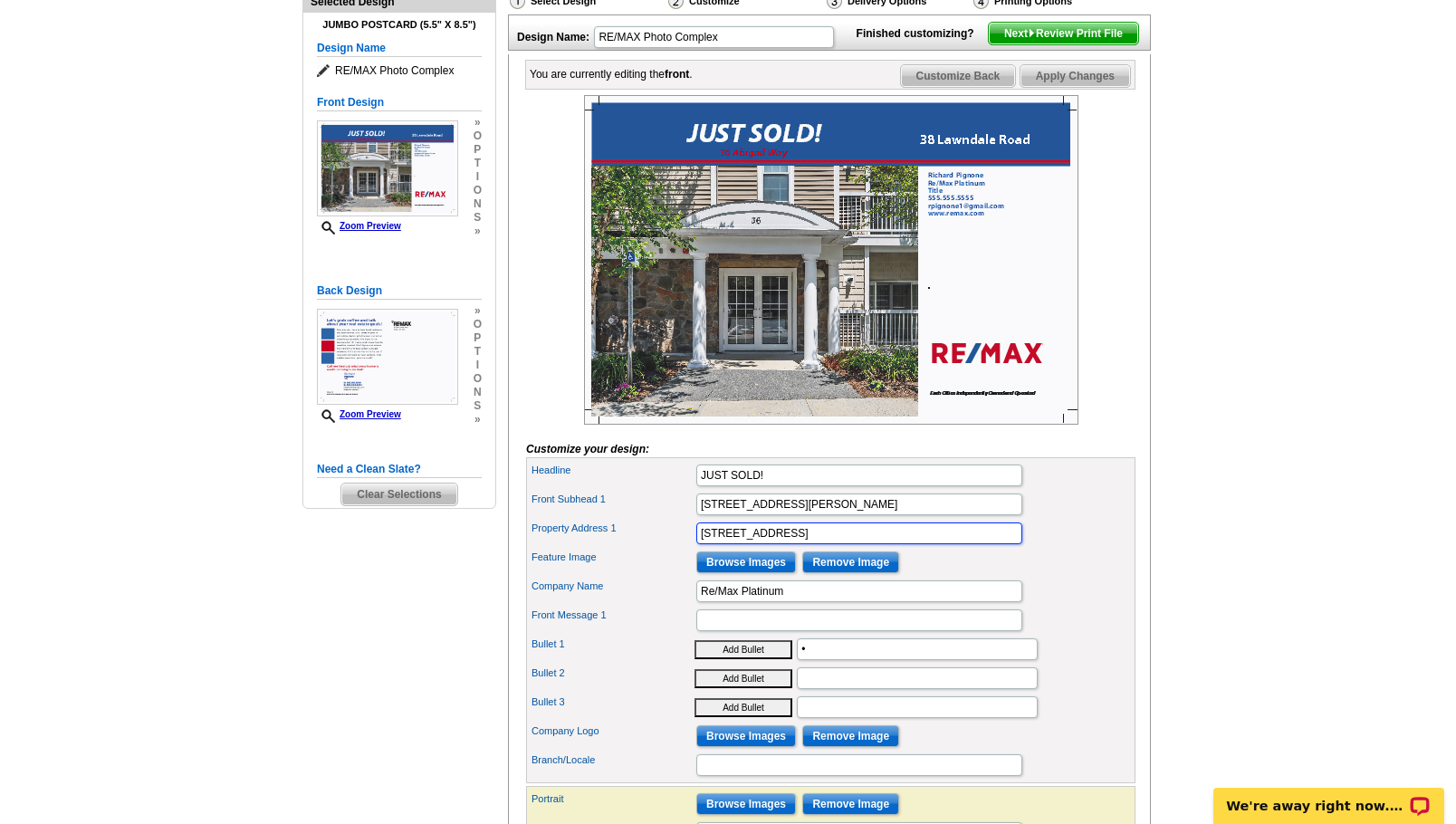
click at [812, 544] on input "38 Lawndale Road" at bounding box center [860, 532] width 326 height 22
type input "3"
click at [814, 515] on input "36 Abigail Way" at bounding box center [860, 504] width 326 height 22
type input "3"
click at [781, 544] on input "Property Address 1" at bounding box center [860, 532] width 326 height 22
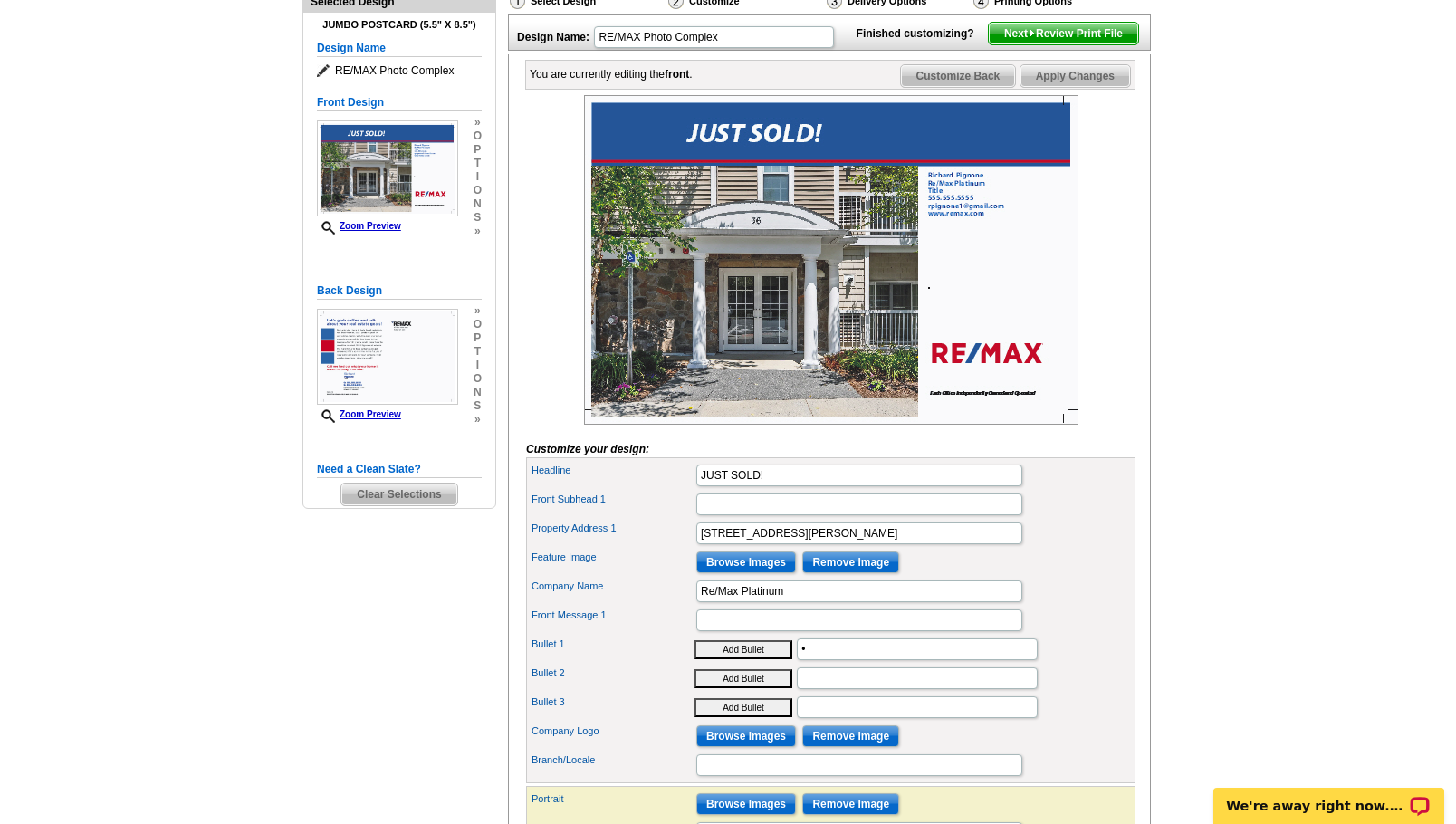
click at [1060, 634] on div "Front Message 1" at bounding box center [830, 620] width 602 height 29
click at [1086, 577] on div "Feature Image Browse Images Remove Image" at bounding box center [830, 562] width 602 height 29
click at [1003, 544] on input "36 Abigail Way" at bounding box center [860, 532] width 326 height 22
type input "36 Abigail Way"
click at [1097, 605] on div "Company Name Re/Max Platinum" at bounding box center [830, 591] width 602 height 29
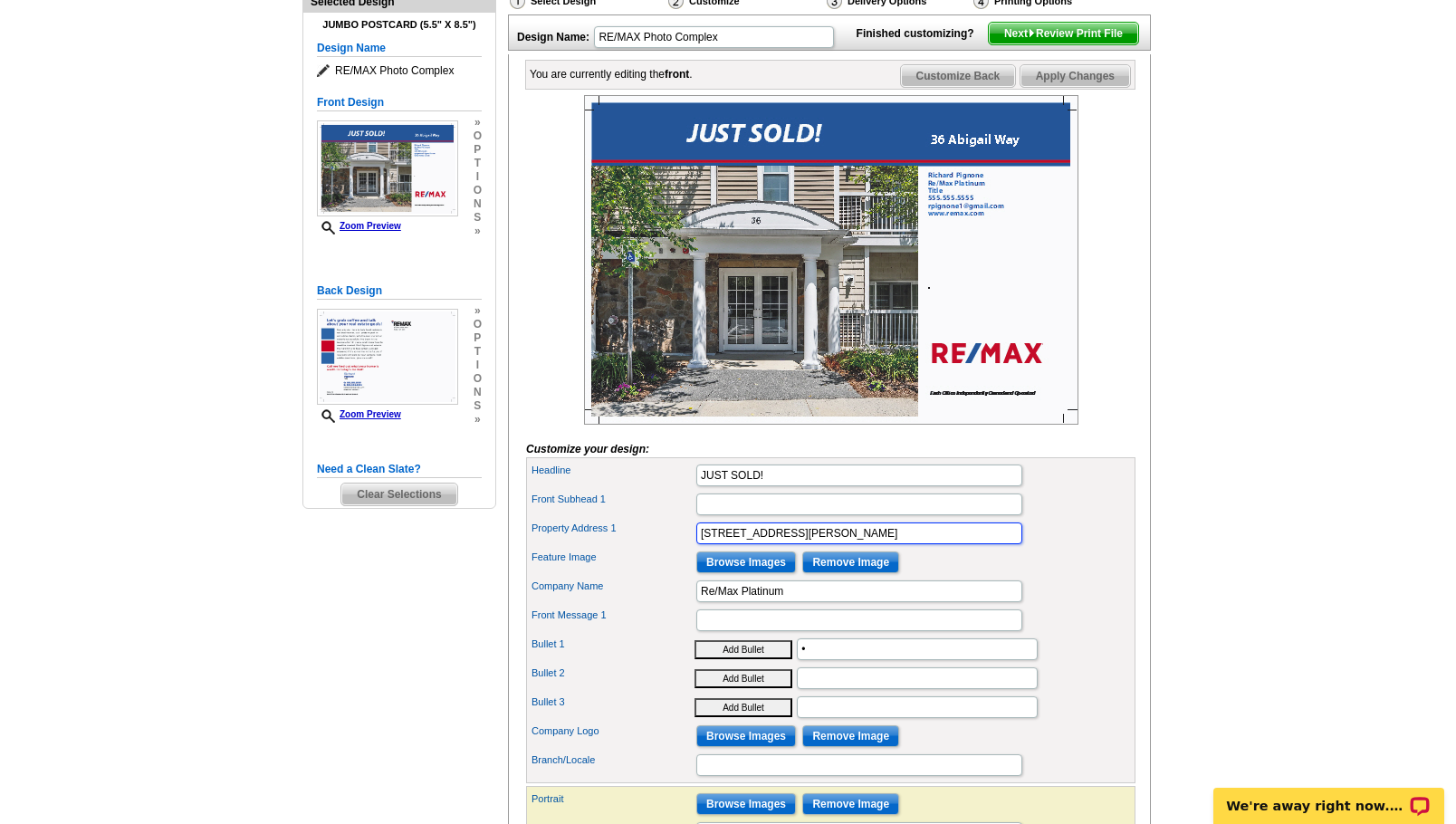
click at [864, 544] on input "36 Abigail Way" at bounding box center [860, 532] width 326 height 22
click at [695, 640] on button "Add Bullet" at bounding box center [744, 649] width 98 height 19
type input "• •"
click at [1071, 548] on div "Property Address 1 36 Abigail Way" at bounding box center [830, 533] width 602 height 29
click at [906, 631] on input "Front Message 1" at bounding box center [860, 620] width 326 height 22
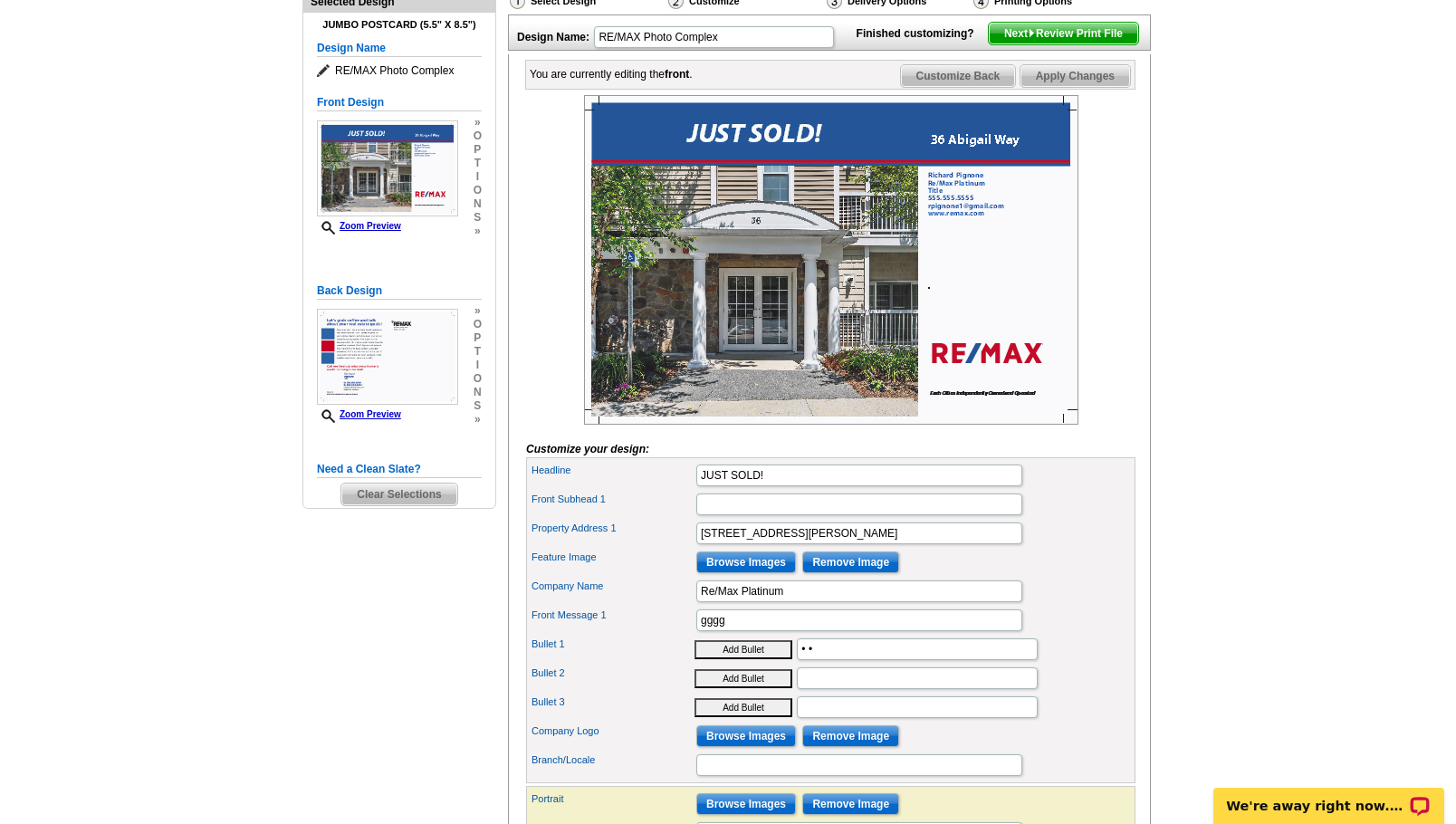
click at [1092, 634] on div "Front Message 1 gggg" at bounding box center [830, 620] width 602 height 29
click at [984, 660] on input "• •" at bounding box center [917, 648] width 241 height 22
click at [866, 631] on input "gggg" at bounding box center [860, 620] width 326 height 22
type input "g"
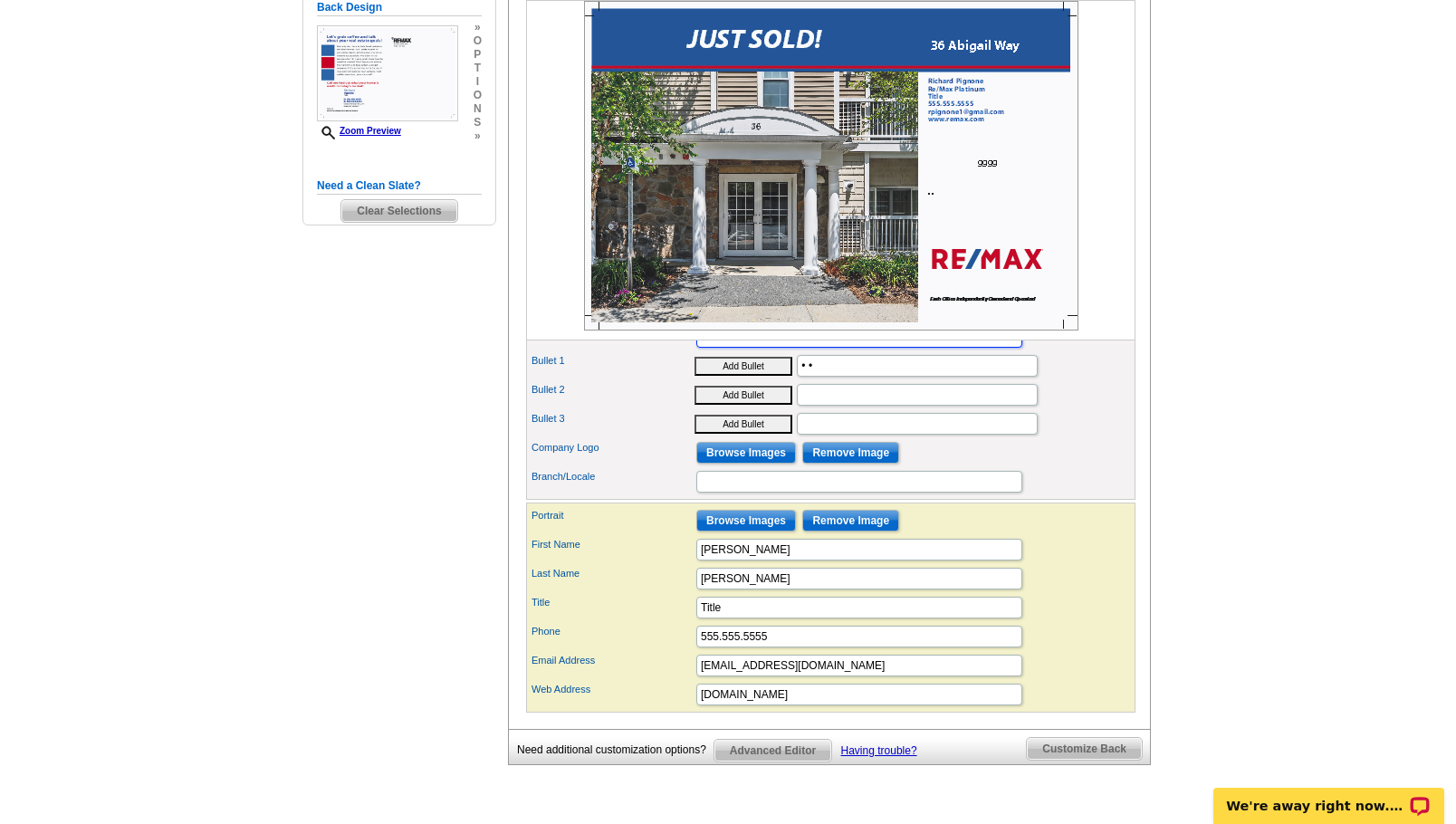
scroll to position [504, 0]
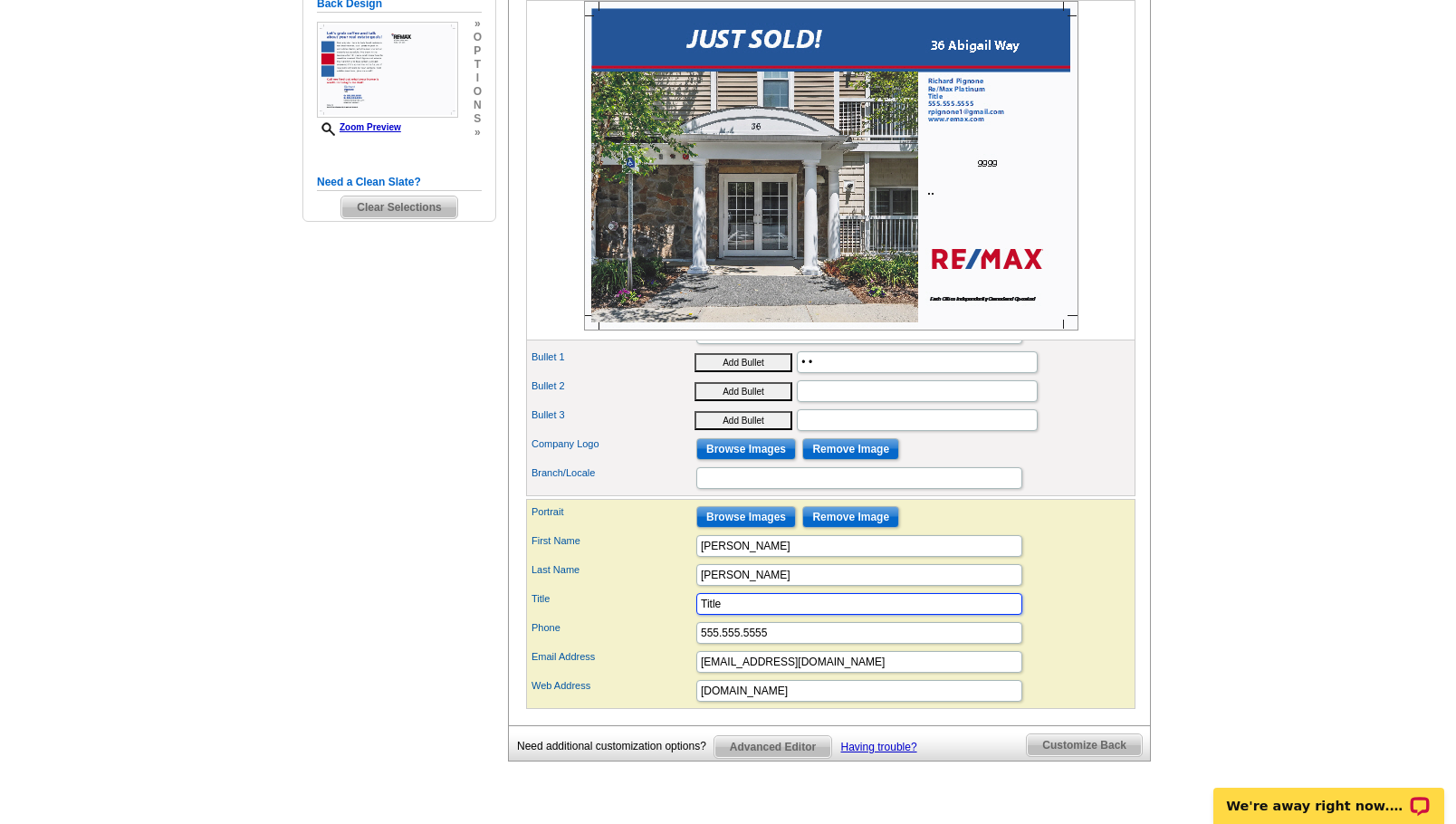
click at [747, 615] on input "Title" at bounding box center [860, 603] width 326 height 22
type input "T"
type input "Realtor - ABR, SRS, RENE"
click at [779, 647] on div "Phone 555.555.5555" at bounding box center [830, 632] width 602 height 29
click at [779, 644] on input "555.555.5555" at bounding box center [860, 632] width 326 height 22
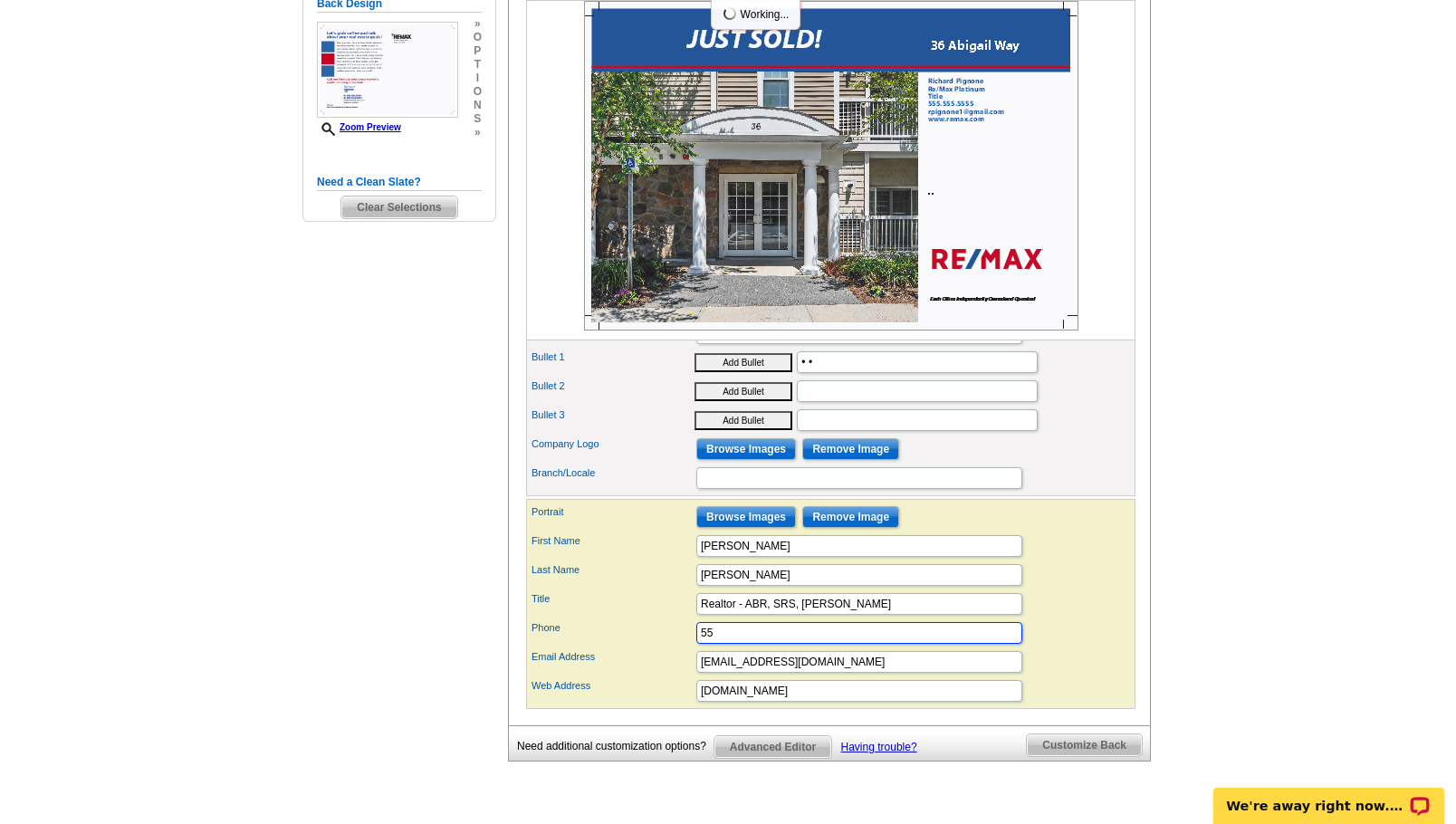
type input "5"
type input "781-799-7060"
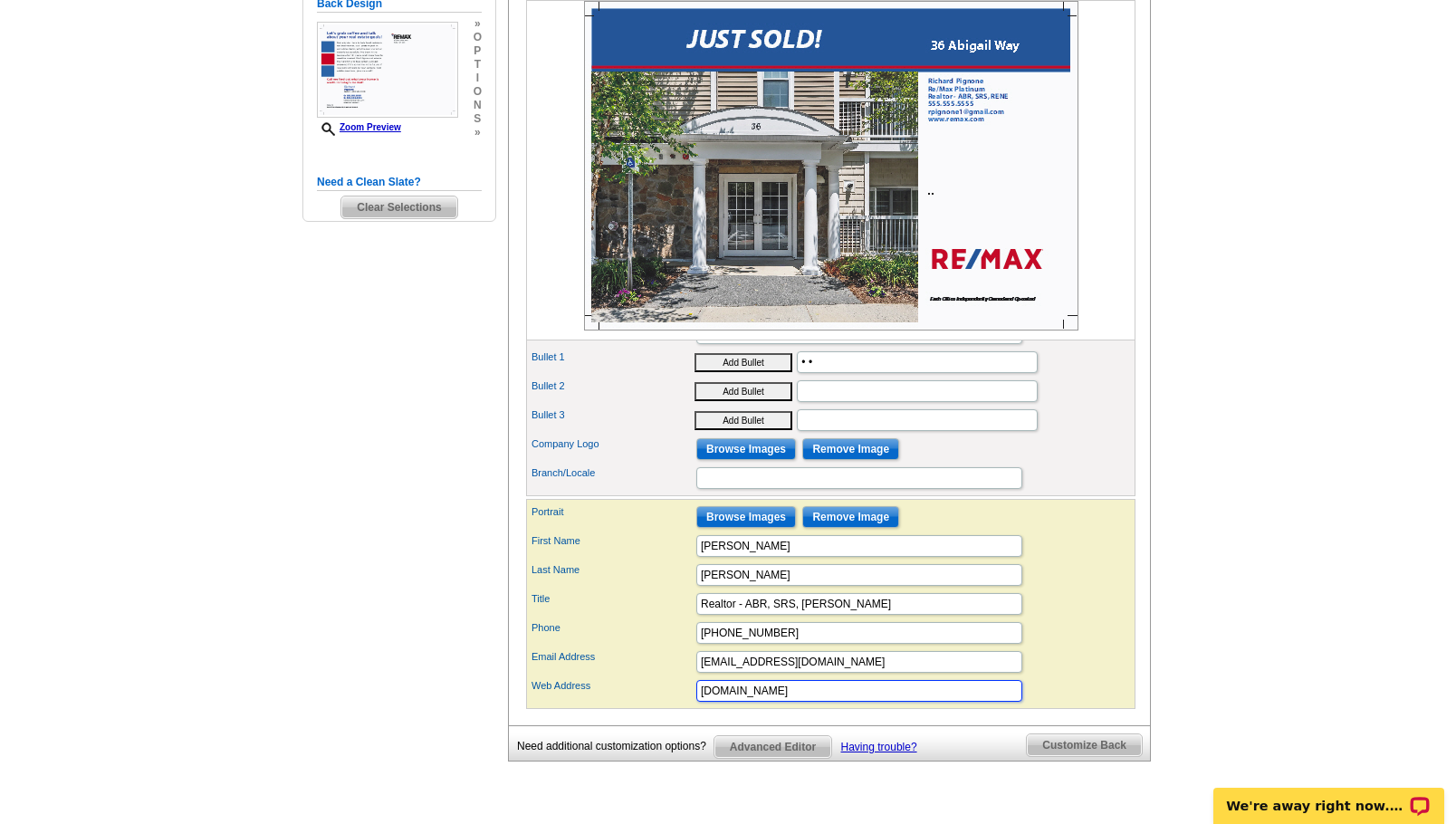
click at [812, 701] on input "www.remax.com" at bounding box center [860, 691] width 326 height 22
type input "w"
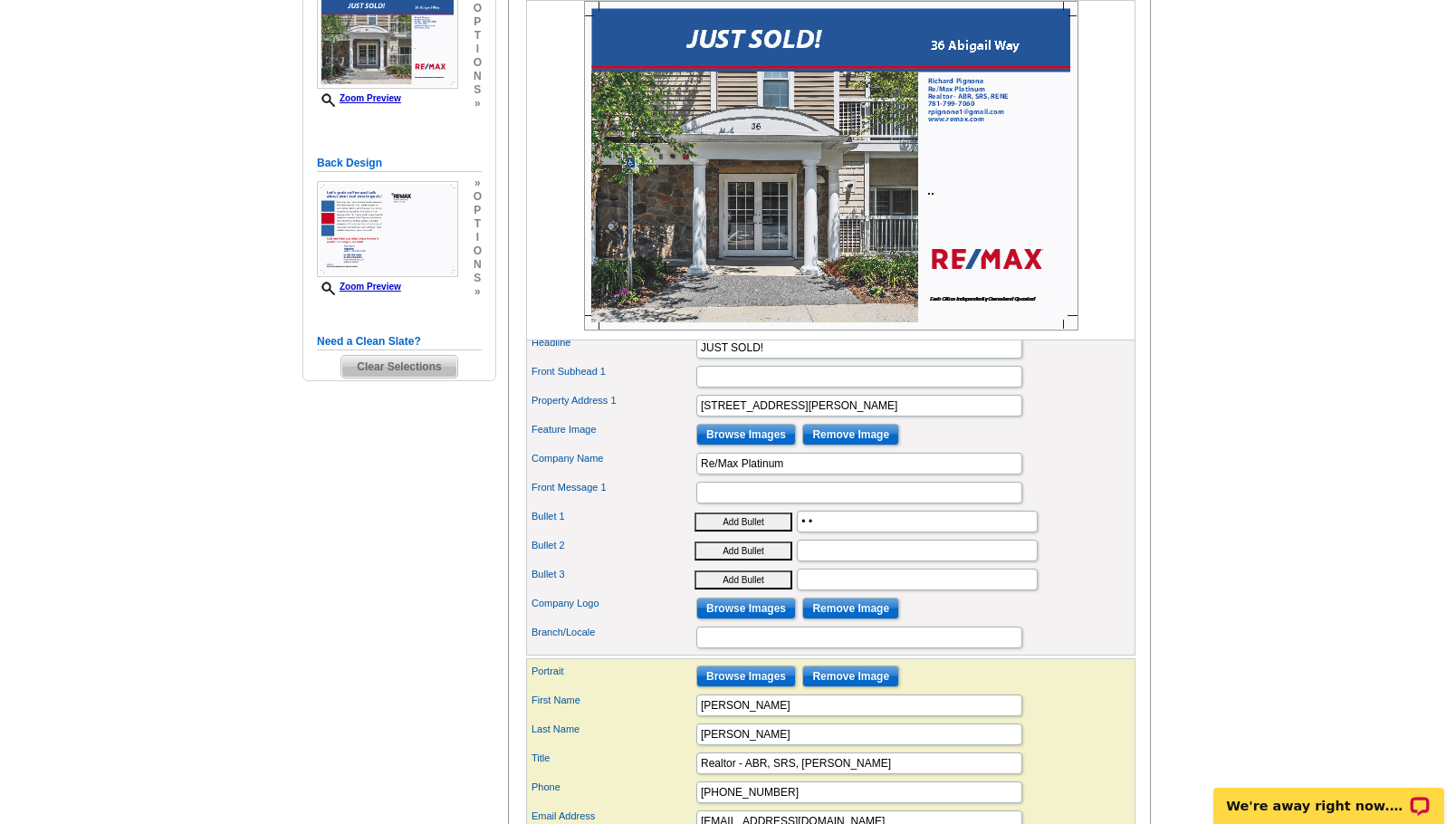
scroll to position [342, 0]
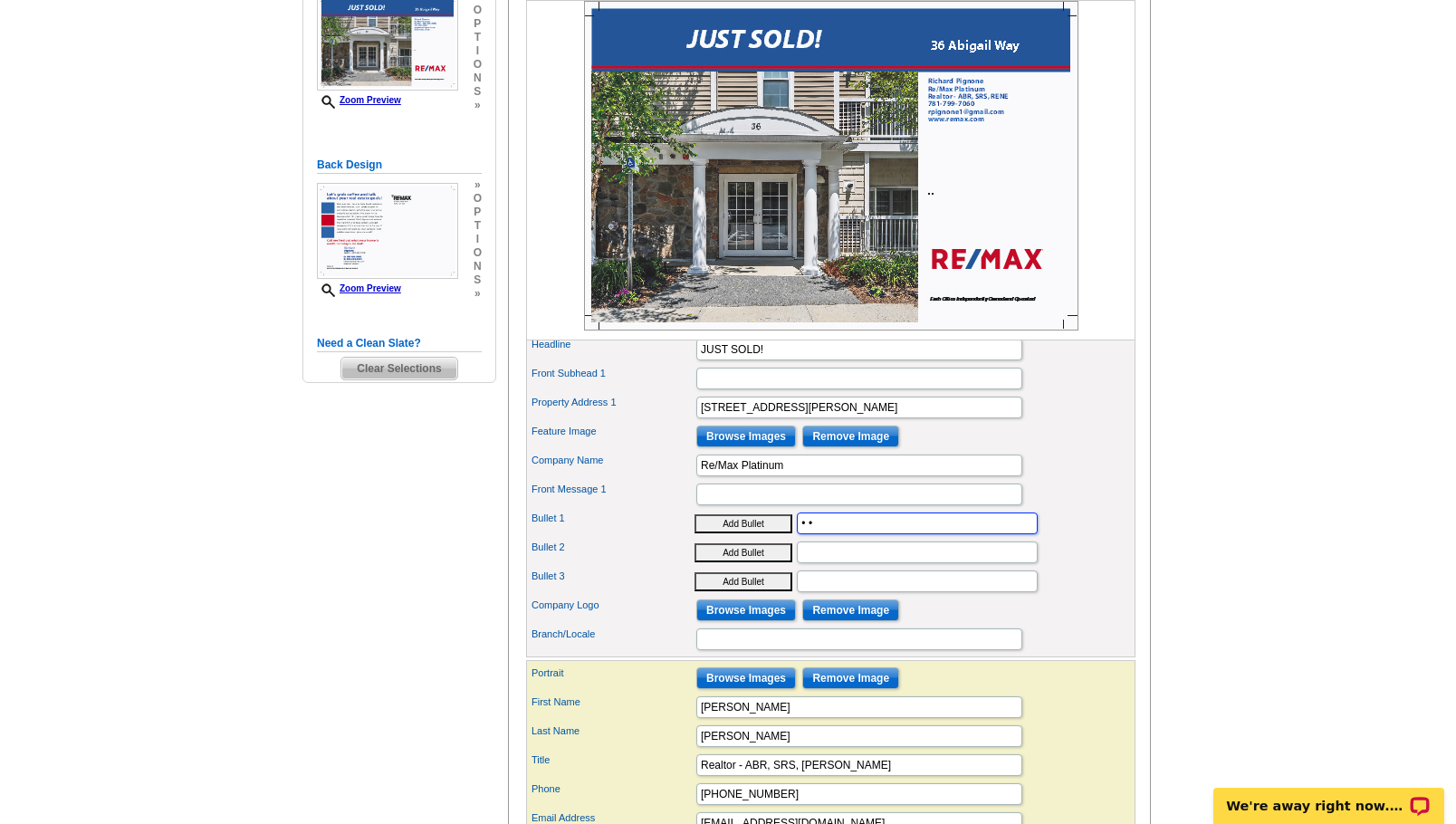
click at [884, 534] on input "• •" at bounding box center [917, 523] width 241 height 22
type input "•"
type input "Sold in One Weekend!"
click at [856, 563] on input "Bullet 2" at bounding box center [917, 552] width 241 height 22
click at [767, 562] on button "Add Bullet" at bounding box center [744, 553] width 98 height 19
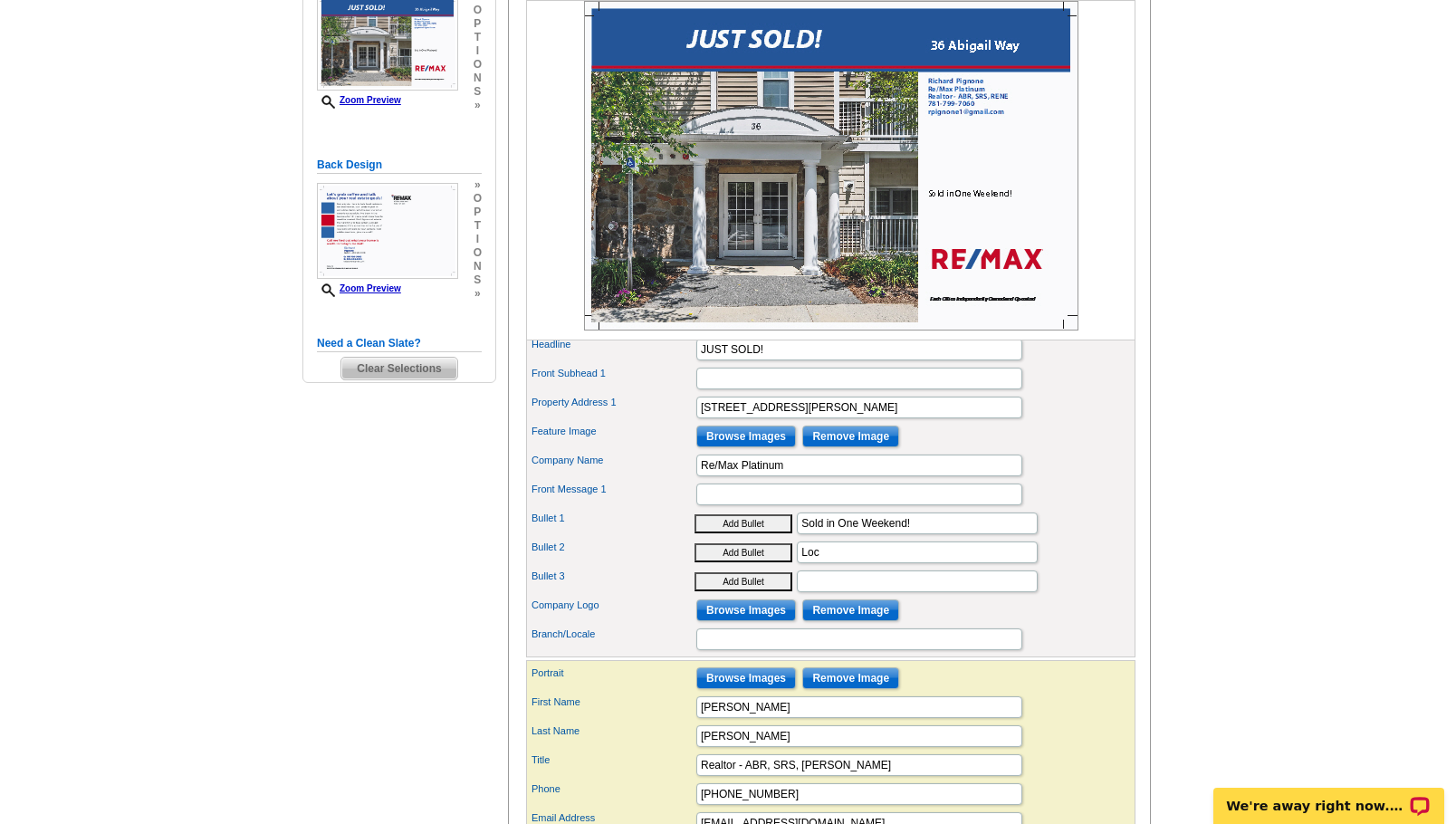
type input "• Loc"
click at [764, 533] on button "Add Bullet" at bounding box center [744, 524] width 98 height 19
type input "• Sold in One Weekend!"
click at [849, 563] on input "• Loc" at bounding box center [917, 552] width 241 height 22
type input "• Local Realtor"
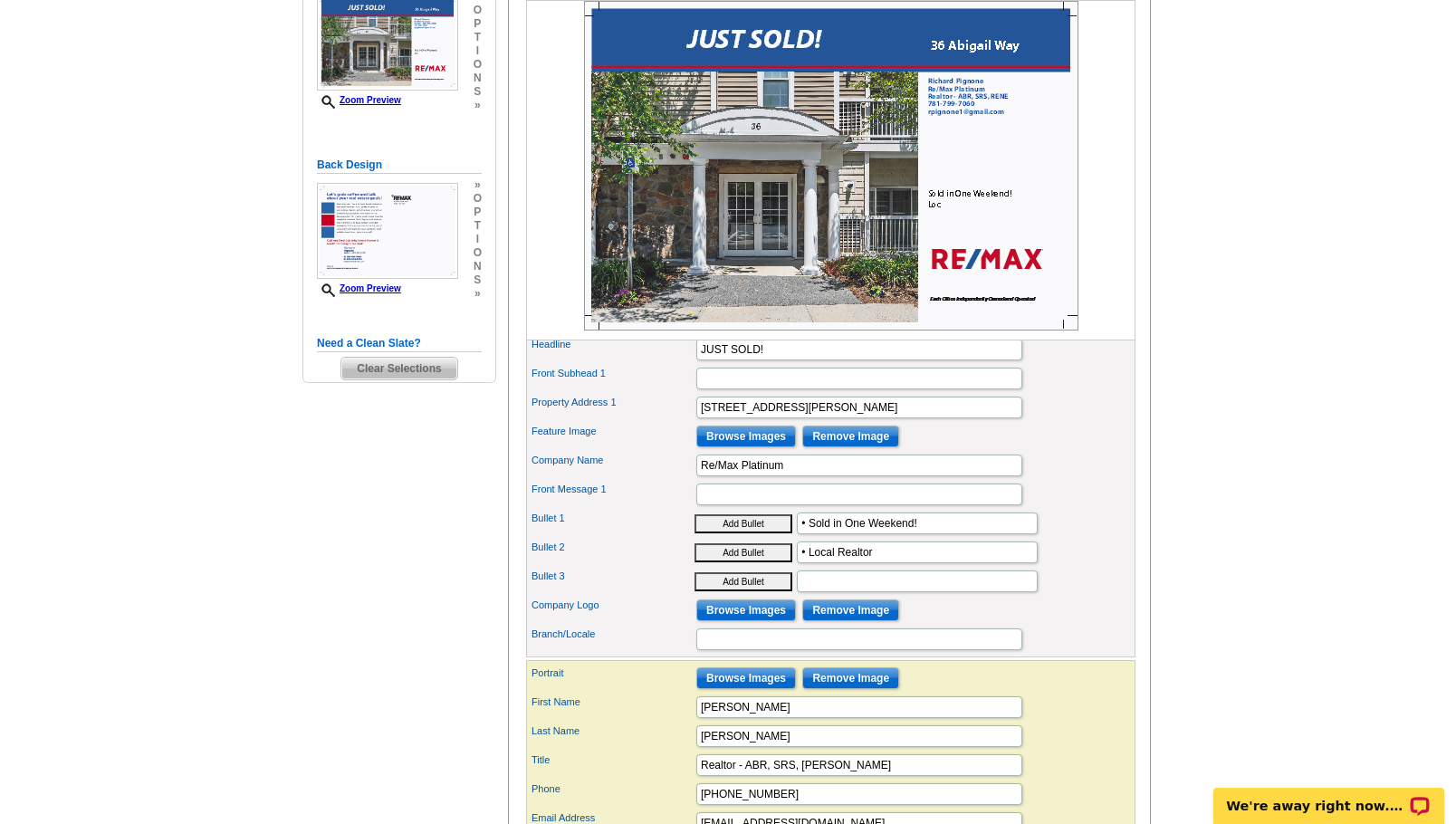
click at [778, 591] on button "Add Bullet" at bounding box center [744, 581] width 98 height 19
click at [870, 592] on input "•" at bounding box center [917, 580] width 241 height 22
type input "• Licenses Since 1994"
click at [1063, 596] on div "Bullet 3 Add Bullet • Licenses Since 1994" at bounding box center [830, 581] width 602 height 29
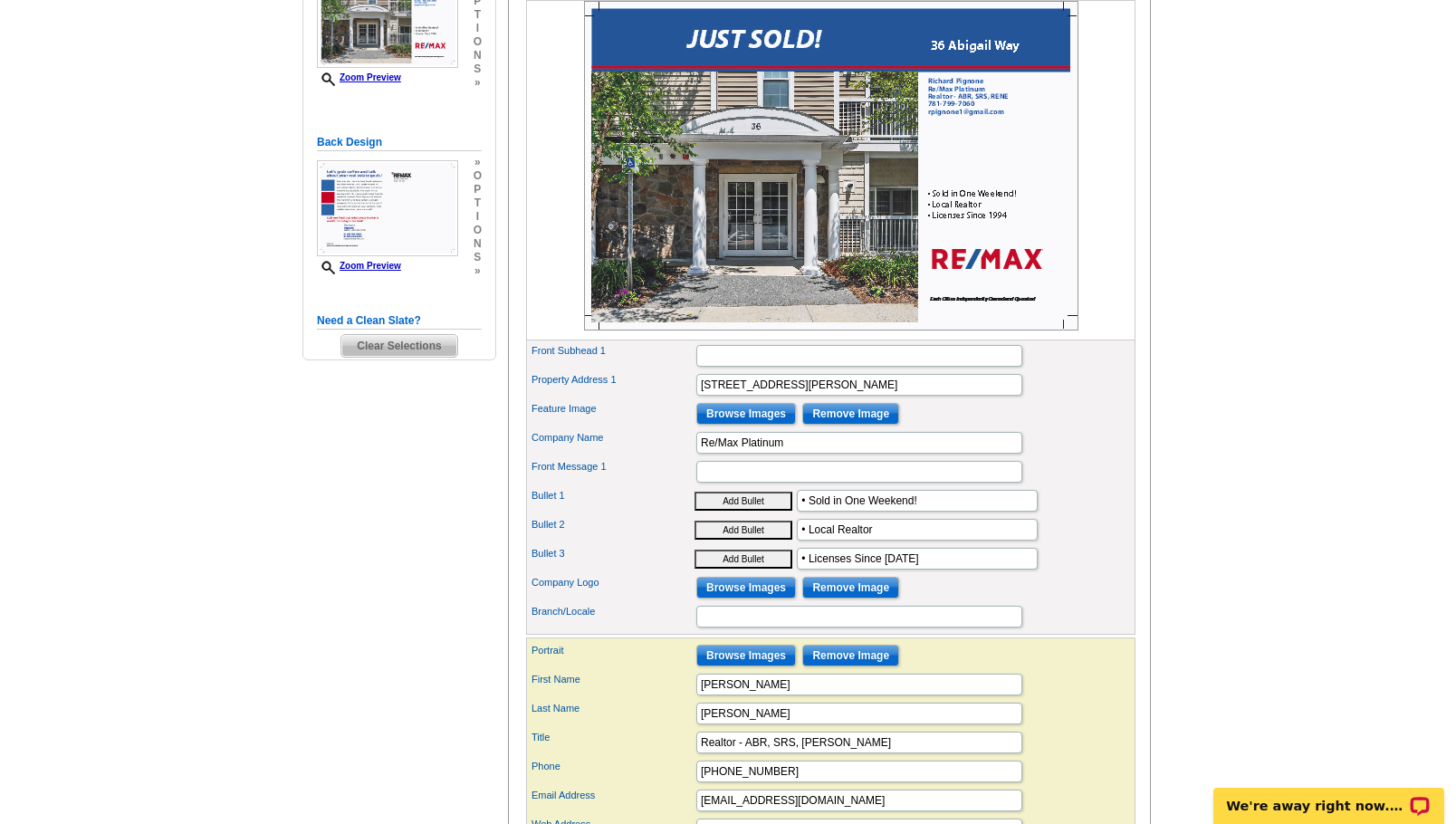
scroll to position [364, 0]
click at [968, 628] on input "Branch/Locale" at bounding box center [860, 617] width 326 height 22
type input "Platinum"
click at [1106, 574] on div "Bullet 3 Add Bullet • Licenses Since 1994" at bounding box center [830, 559] width 602 height 29
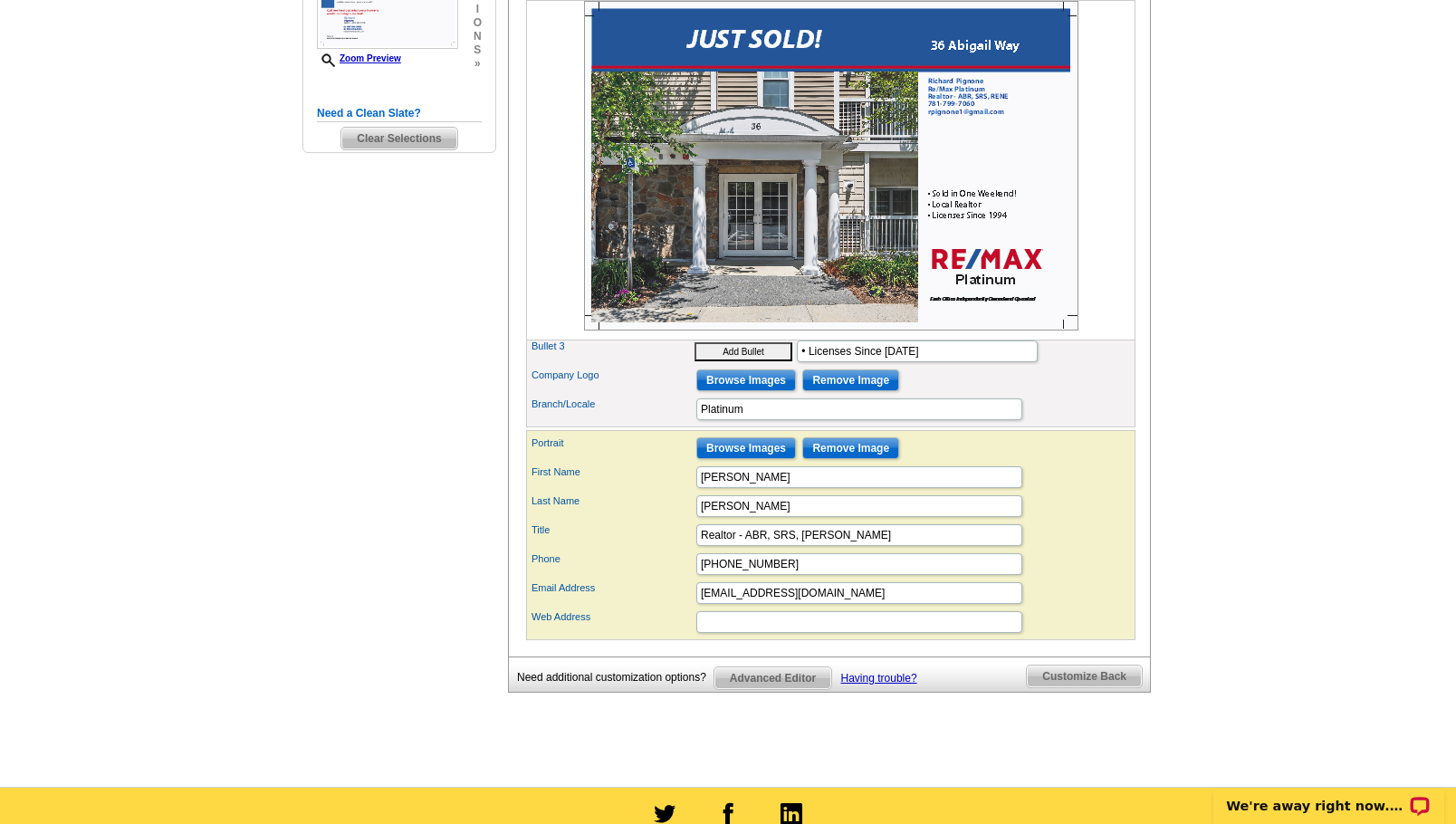
scroll to position [611, 0]
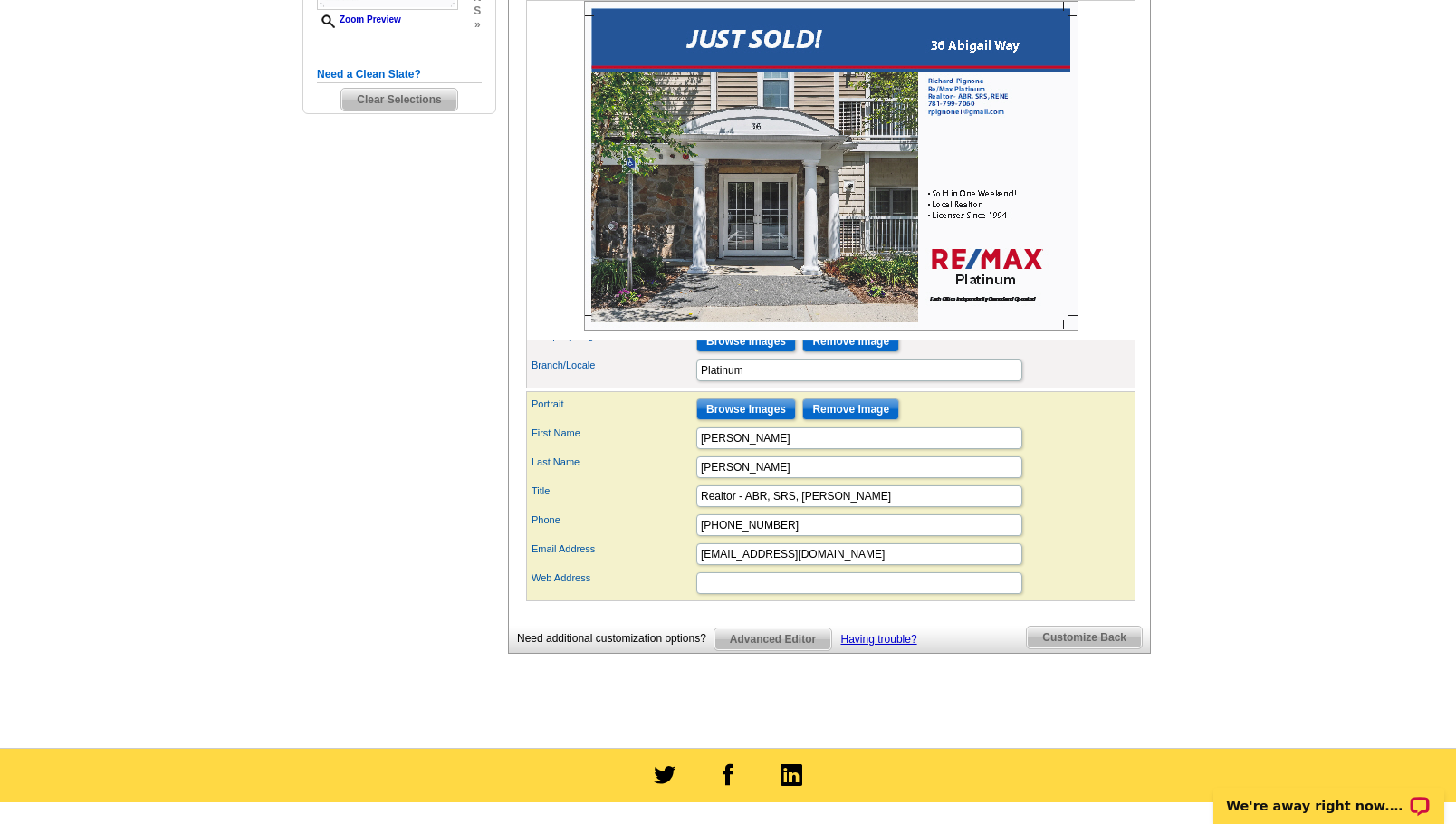
click at [1081, 648] on span "Customize Back" at bounding box center [1085, 637] width 115 height 22
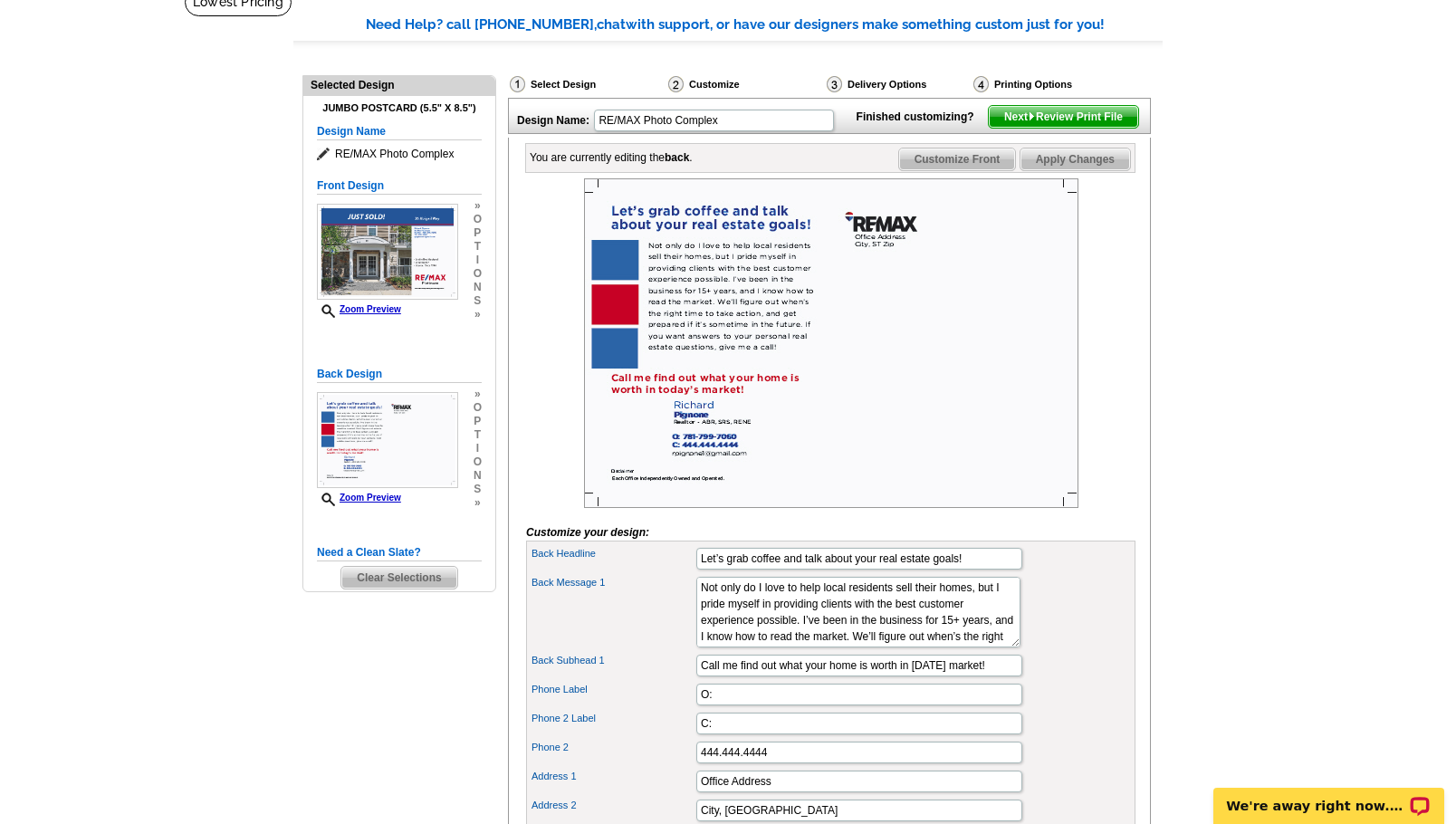
scroll to position [127, 0]
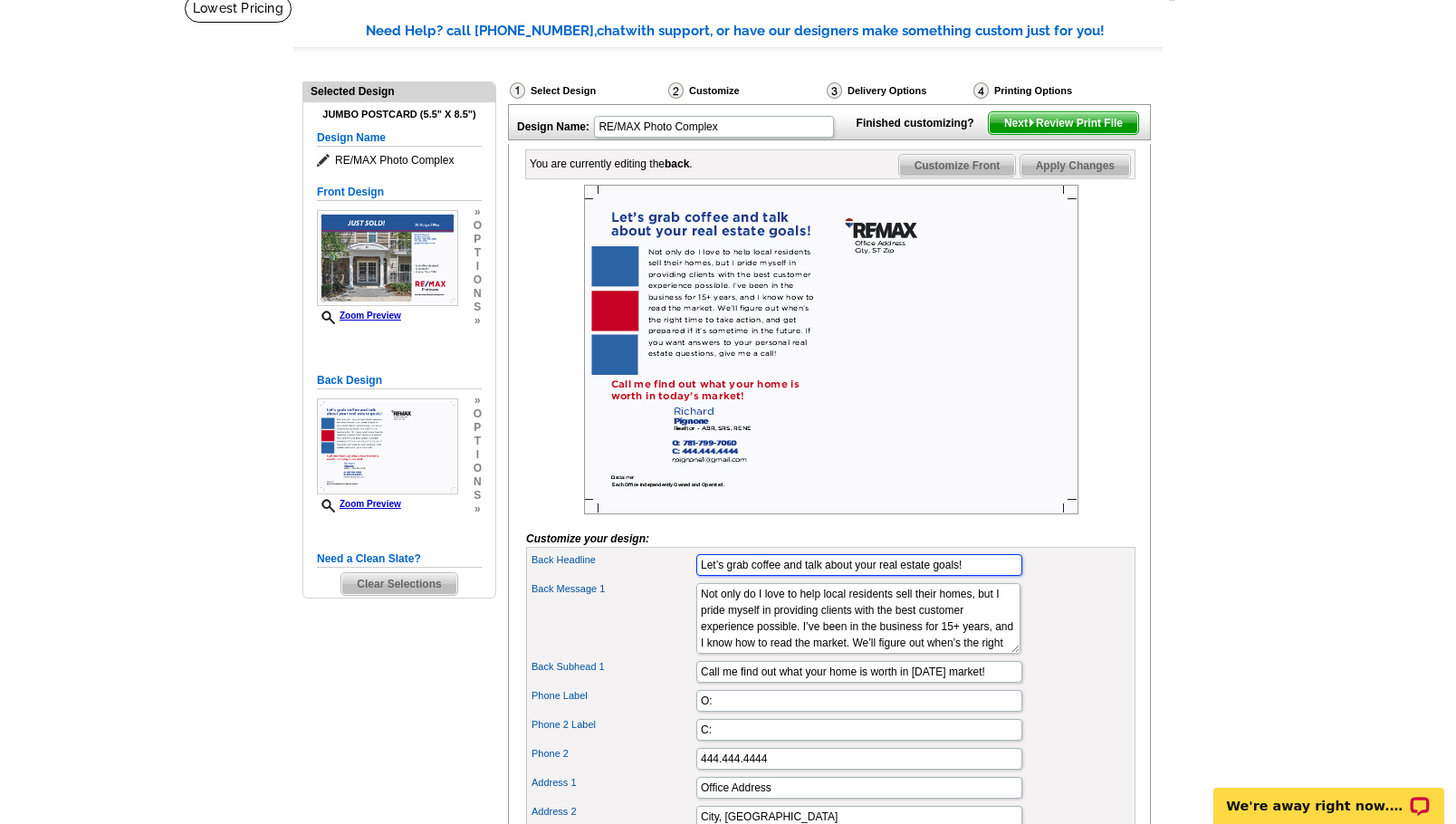
click at [780, 576] on input "Let’s grab coffee and talk about your real estate goals!" at bounding box center [860, 564] width 326 height 22
click at [1015, 657] on div "Back Message 1 Not only do I love to help local residents sell their homes, but…" at bounding box center [830, 618] width 602 height 78
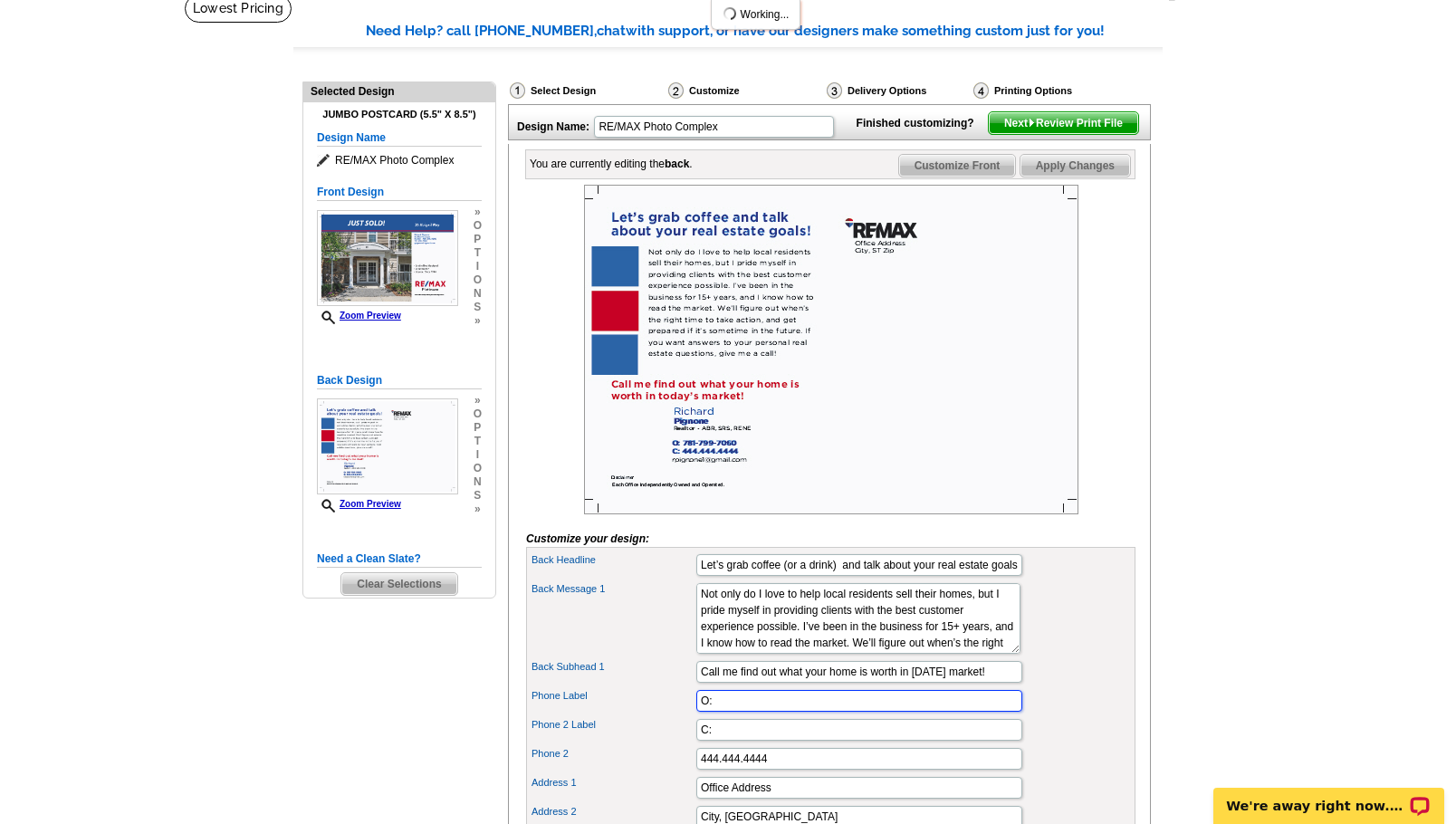
click at [986, 712] on input "O:" at bounding box center [860, 700] width 326 height 22
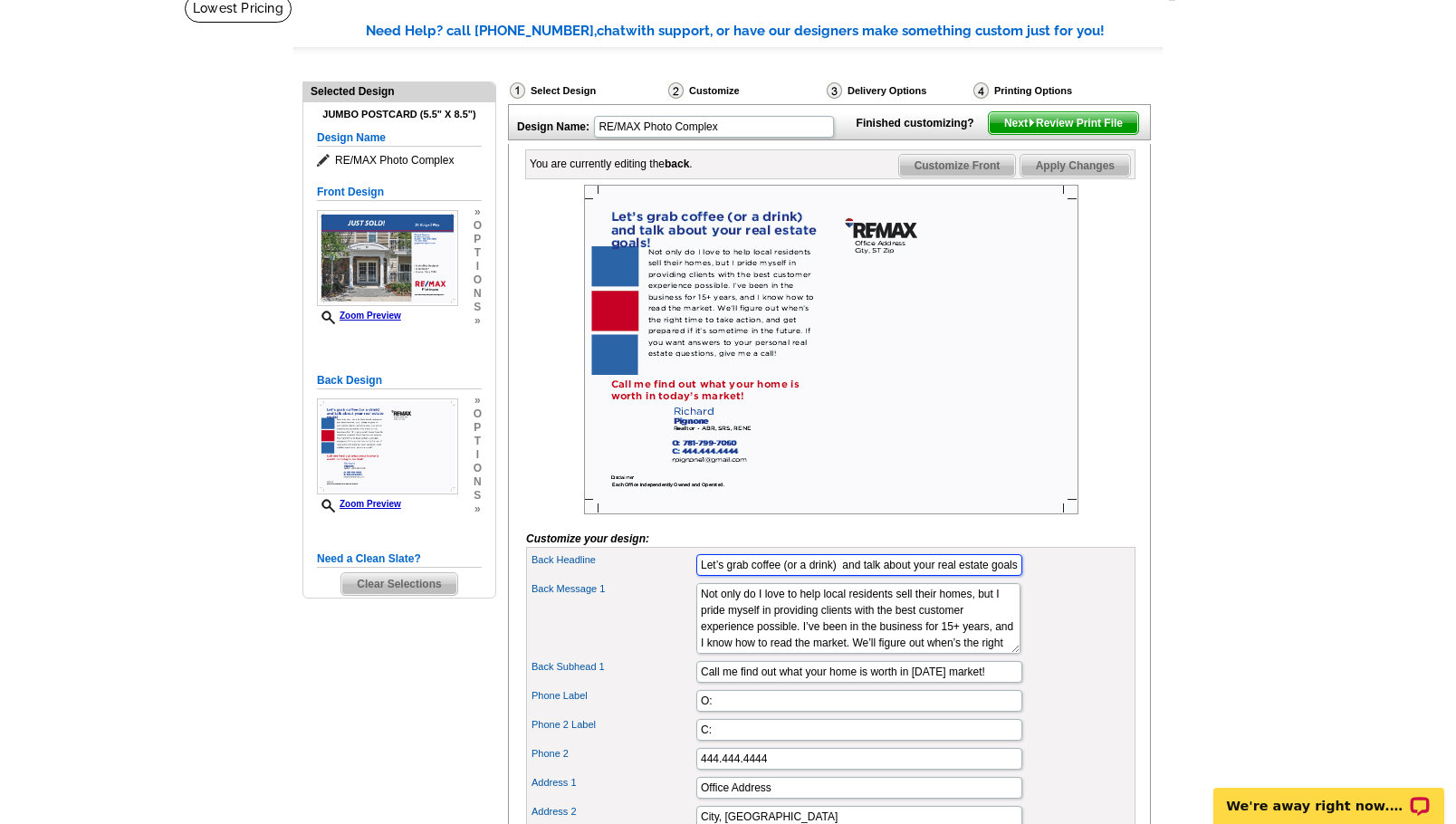
click at [838, 576] on input "Let’s grab coffee (or a drink) and talk about your real estate goals!" at bounding box center [860, 564] width 326 height 22
type input "Let’s grab coffee and talk about your real estate goals!"
click at [1044, 644] on div "Back Message 1 Not only do I love to help local residents sell their homes, but…" at bounding box center [830, 618] width 602 height 78
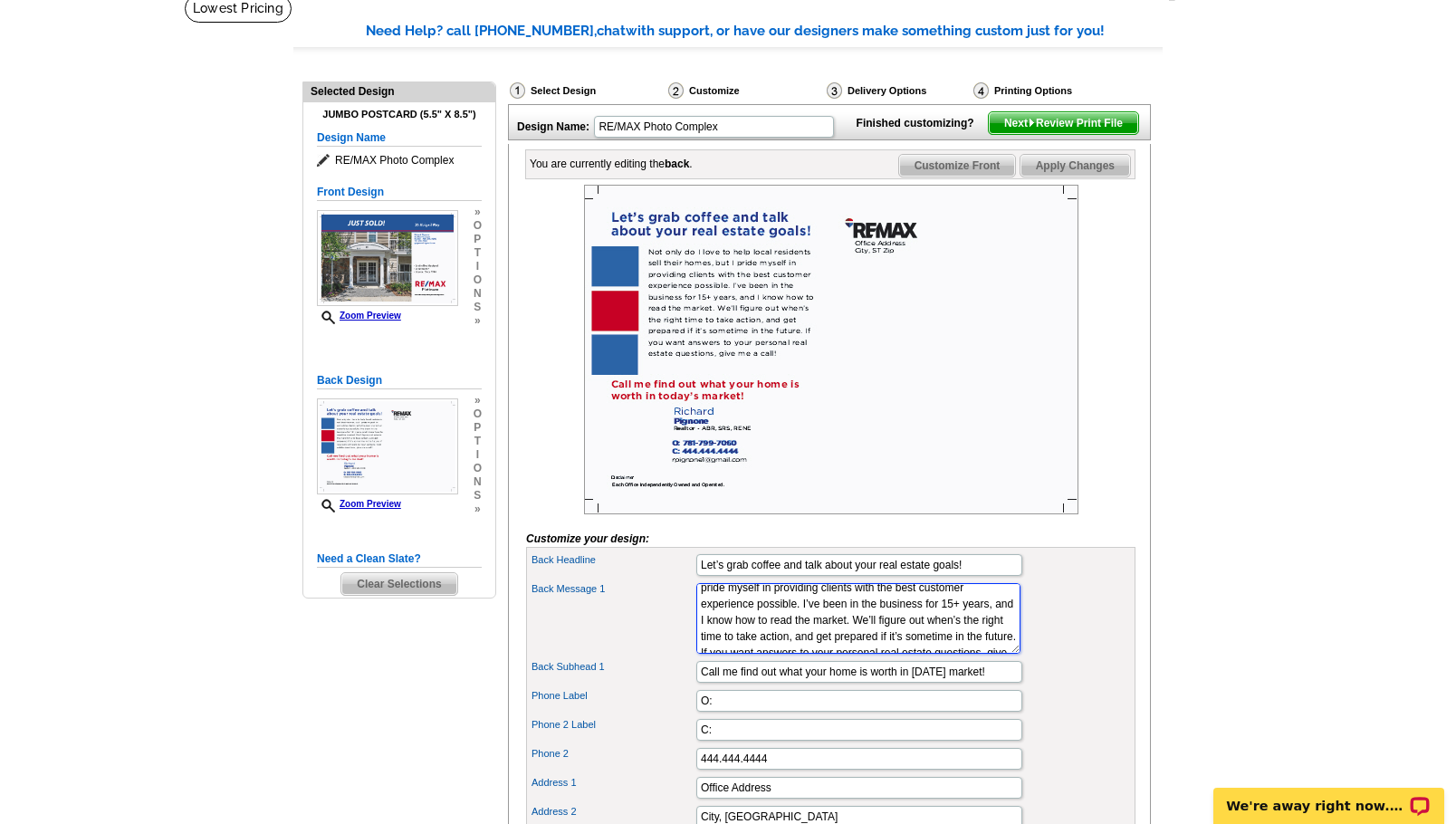
click at [924, 633] on textarea "Not only do I love to help local residents sell their homes, but I pride myself…" at bounding box center [859, 619] width 324 height 71
click at [889, 651] on textarea "Not only do I love to help local residents sell their homes, but I pride myself…" at bounding box center [859, 619] width 324 height 71
type textarea "Not only do I love to help local residents sell their homes, but I pride myself…"
click at [1064, 631] on div "Back Message 1 Not only do I love to help local residents sell their homes, but…" at bounding box center [830, 618] width 602 height 78
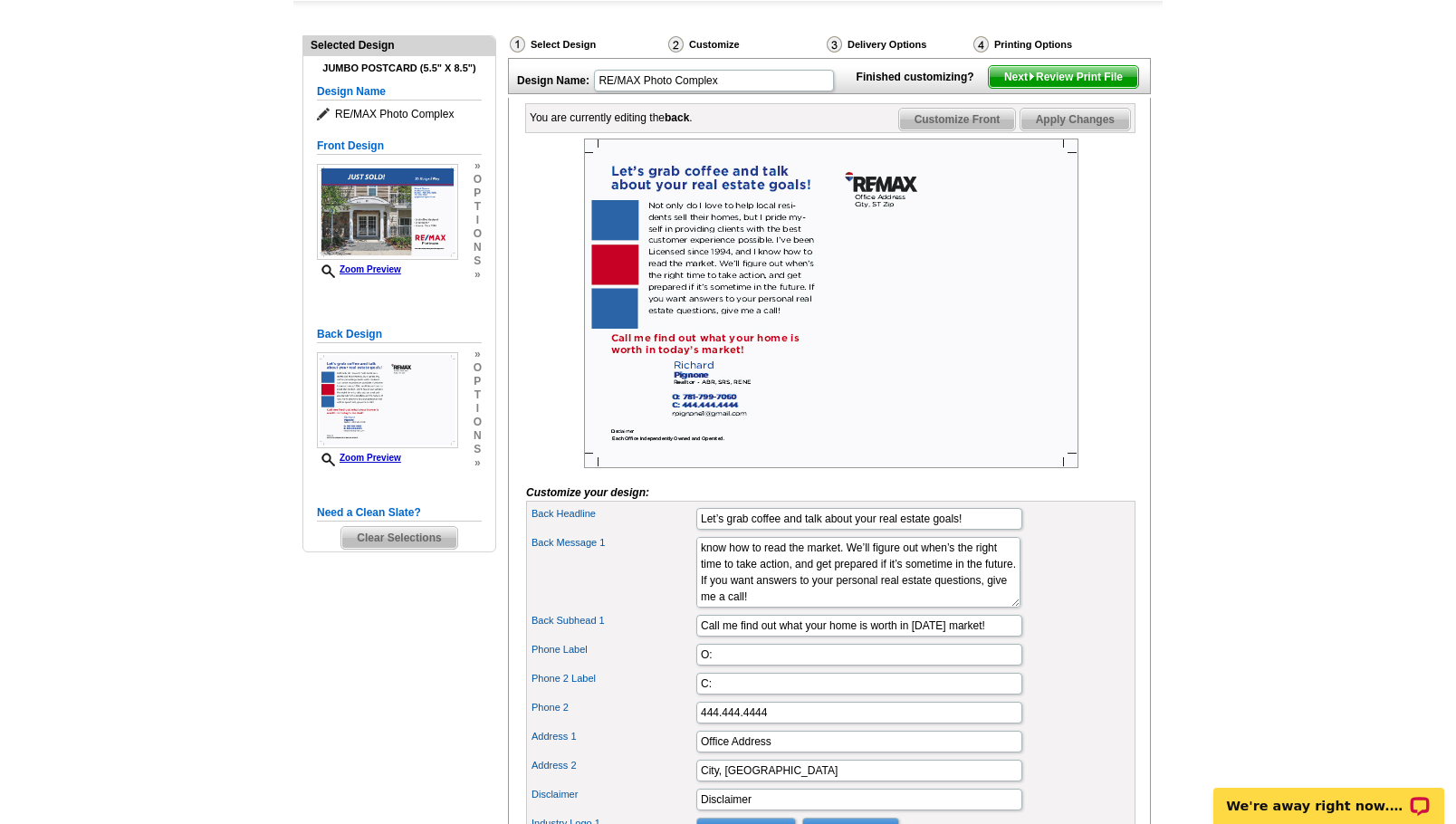
scroll to position [182, 0]
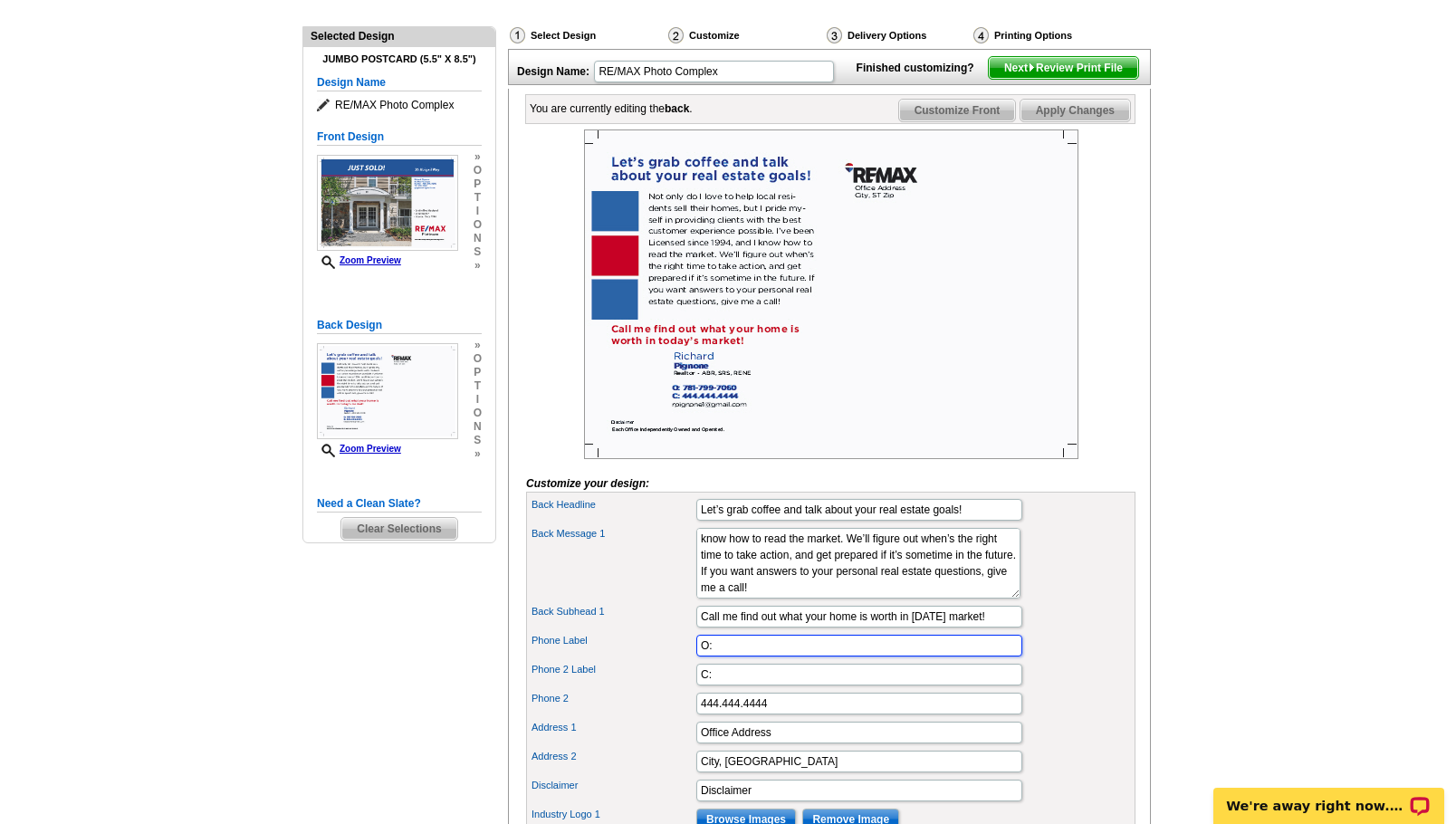
click at [831, 656] on input "O:" at bounding box center [860, 645] width 326 height 22
type input "O"
click at [799, 685] on input "C:" at bounding box center [860, 674] width 326 height 22
type input "C: 781-799-7060"
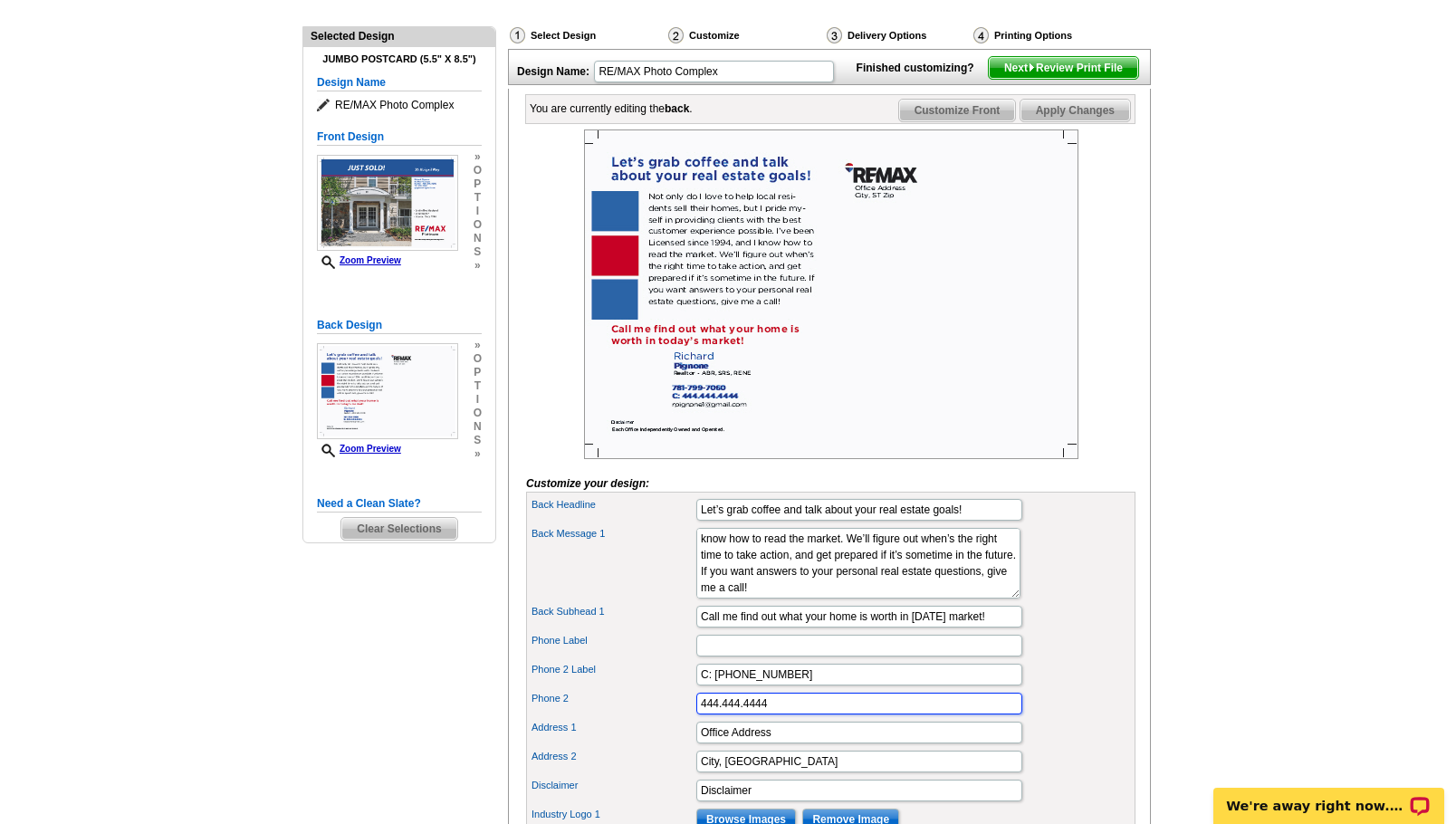
click at [848, 714] on input "444.444.4444" at bounding box center [860, 703] width 326 height 22
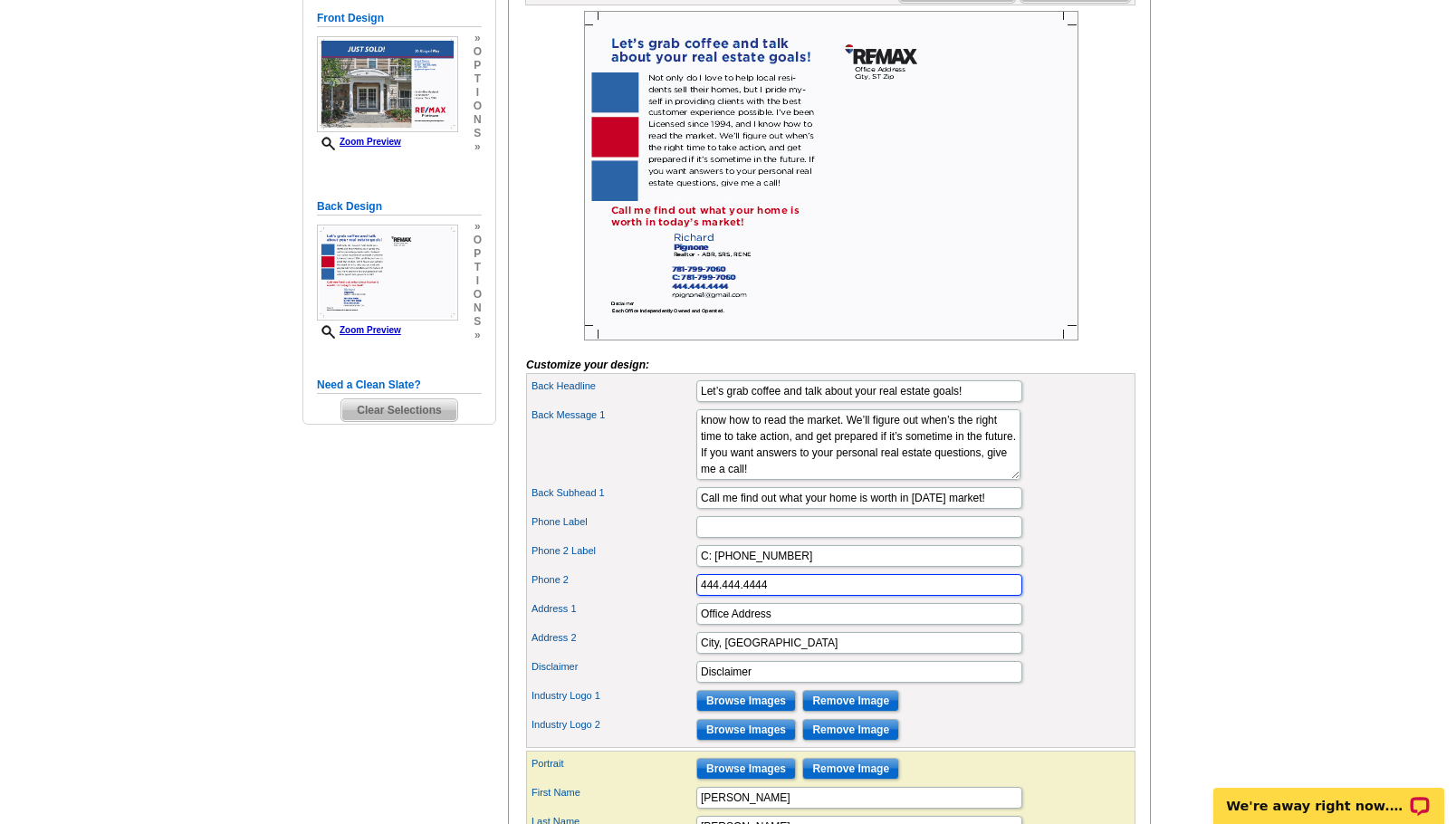
scroll to position [302, 0]
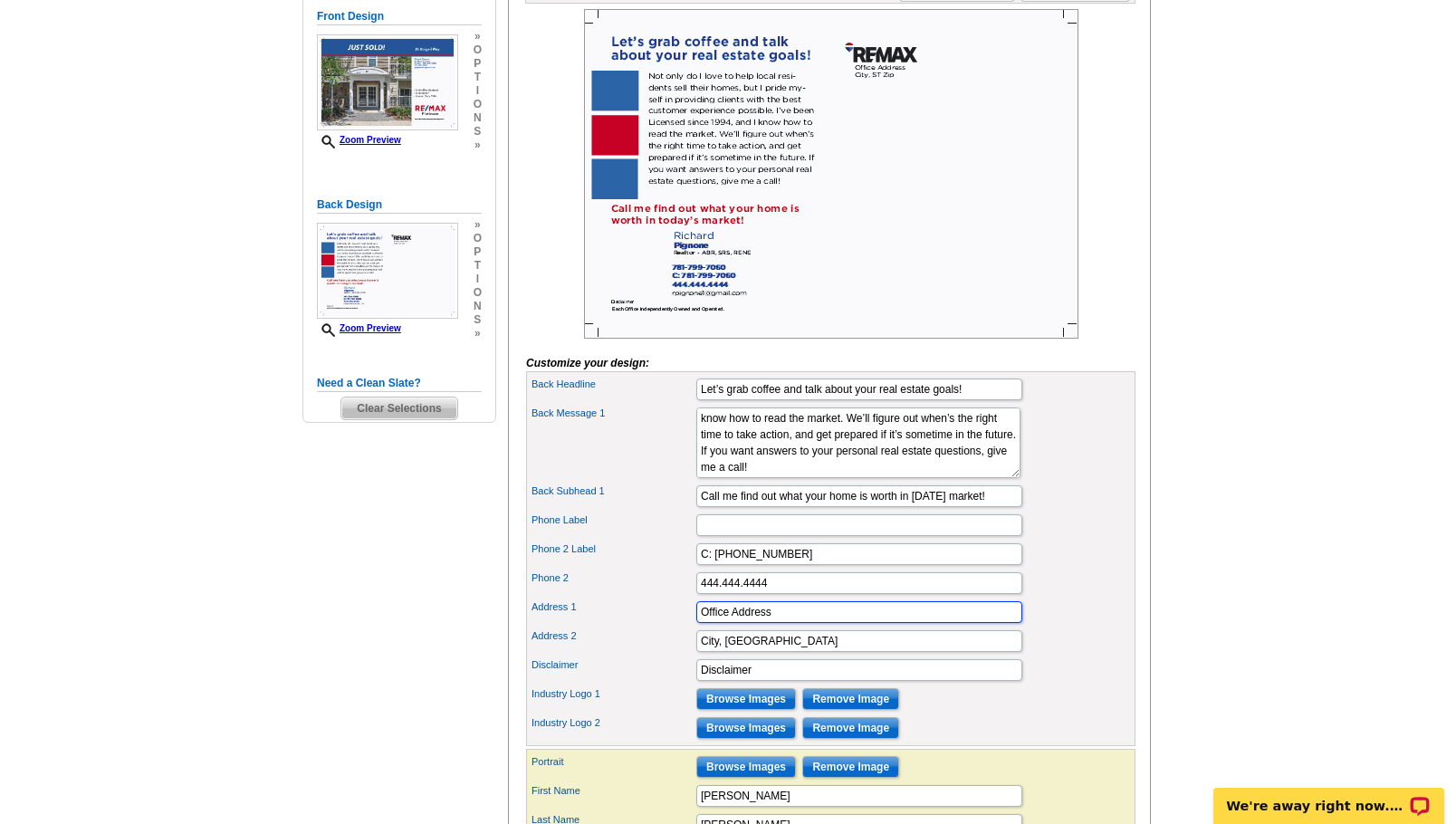
click at [806, 623] on input "Office Address" at bounding box center [860, 611] width 326 height 22
type input "O"
type input "40 Country Club Road"
click at [849, 651] on input "City, ST Zip" at bounding box center [860, 641] width 326 height 22
type input "C"
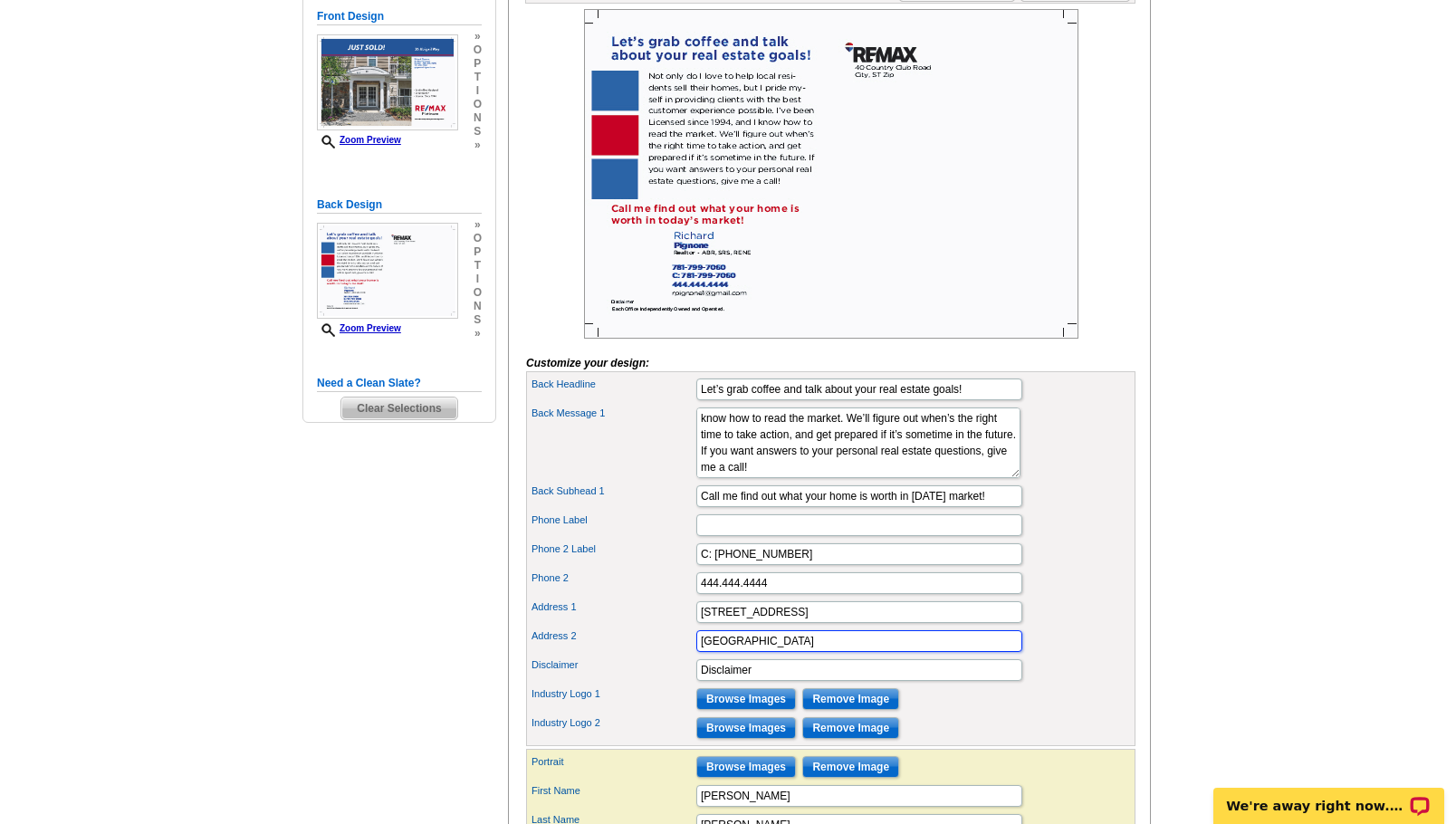
type input "Stoneham, MA 02180"
click at [1101, 655] on div "Address 2 Stoneham, MA 02180" at bounding box center [830, 641] width 602 height 29
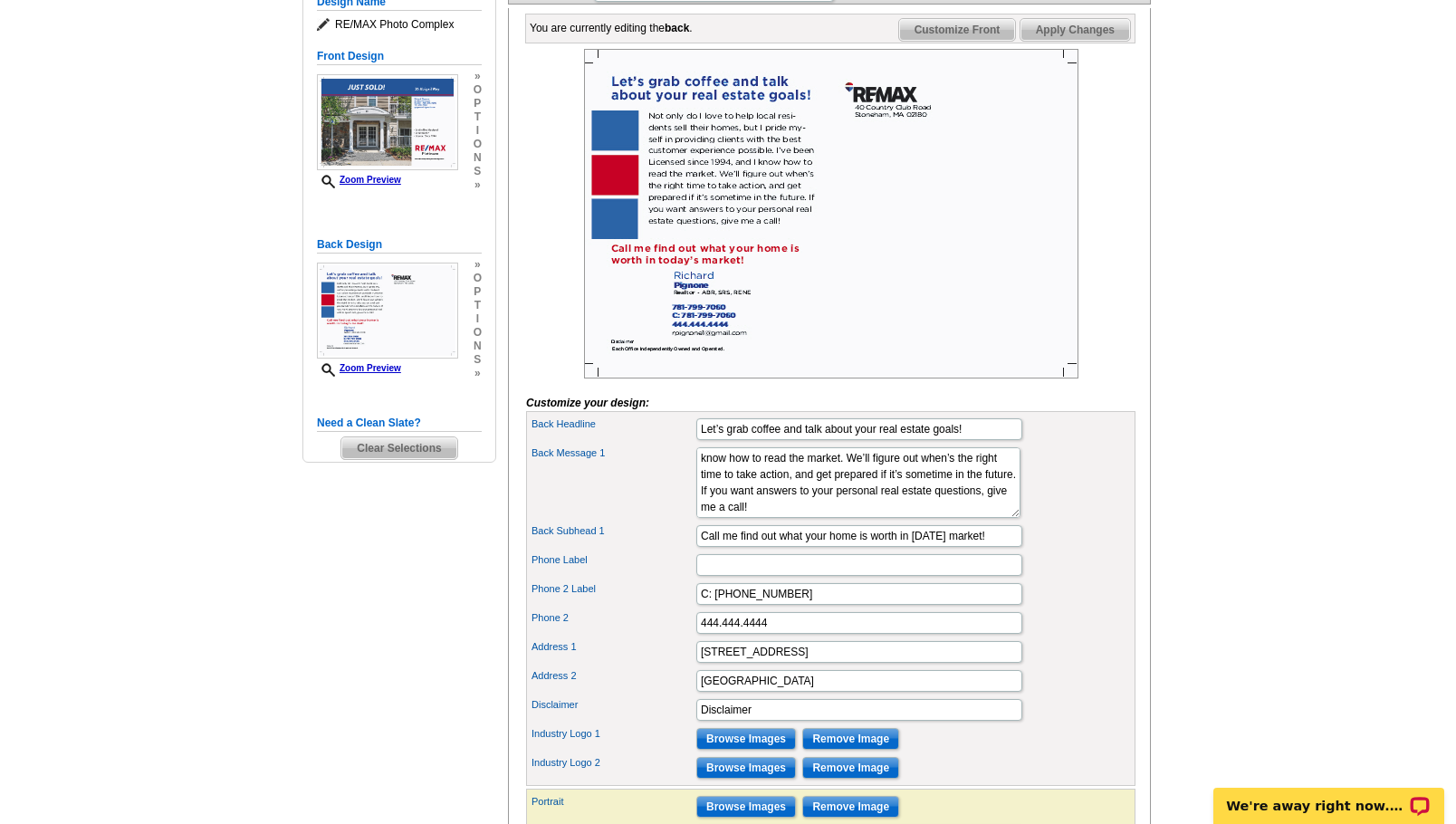
scroll to position [258, 0]
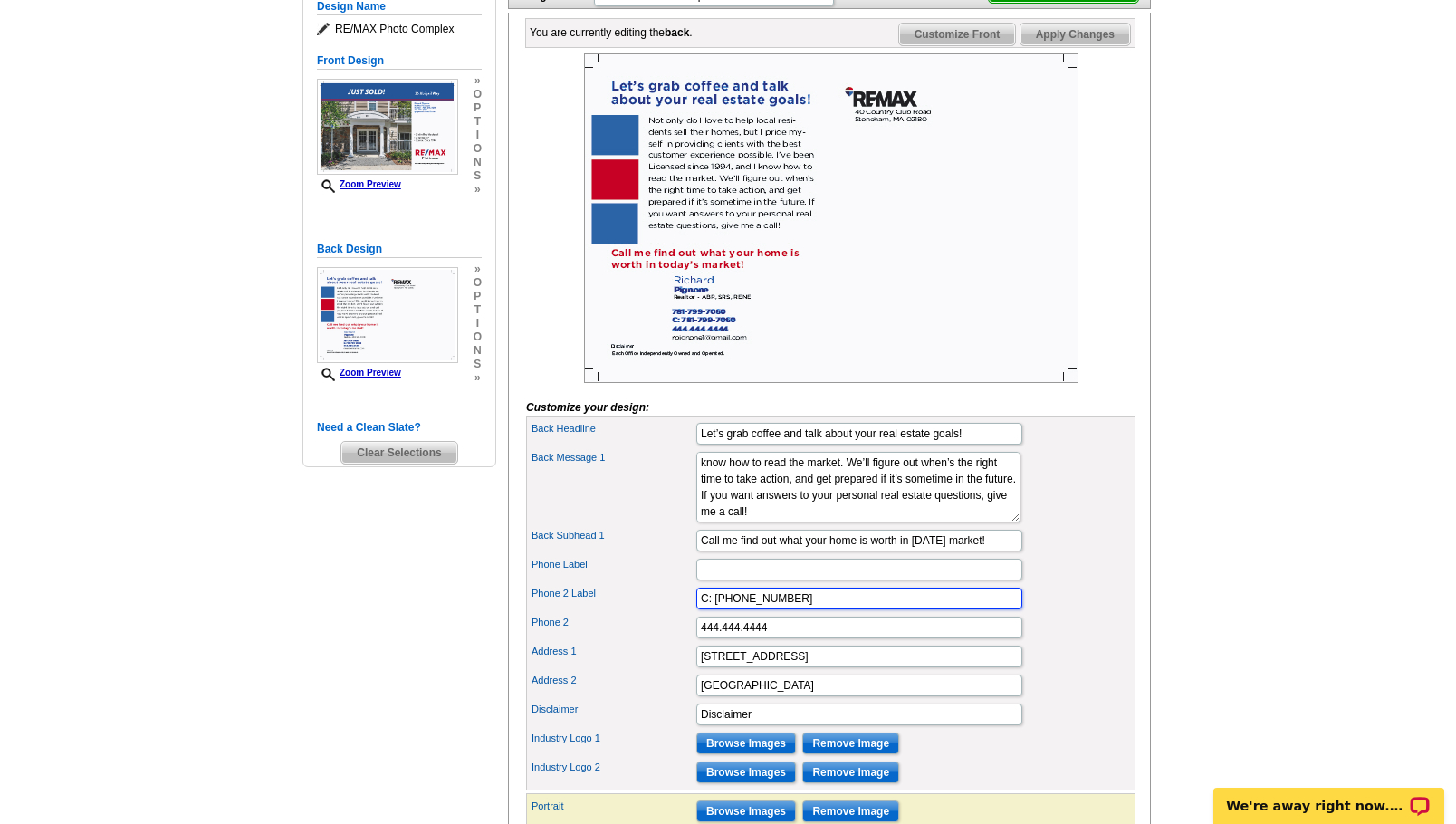
click at [865, 609] on input "C: 781-799-7060" at bounding box center [860, 598] width 326 height 22
type input "C"
click at [1060, 613] on div "Phone 2 Label" at bounding box center [830, 599] width 602 height 29
click at [846, 638] on input "444.444.4444" at bounding box center [860, 626] width 326 height 22
type input "4"
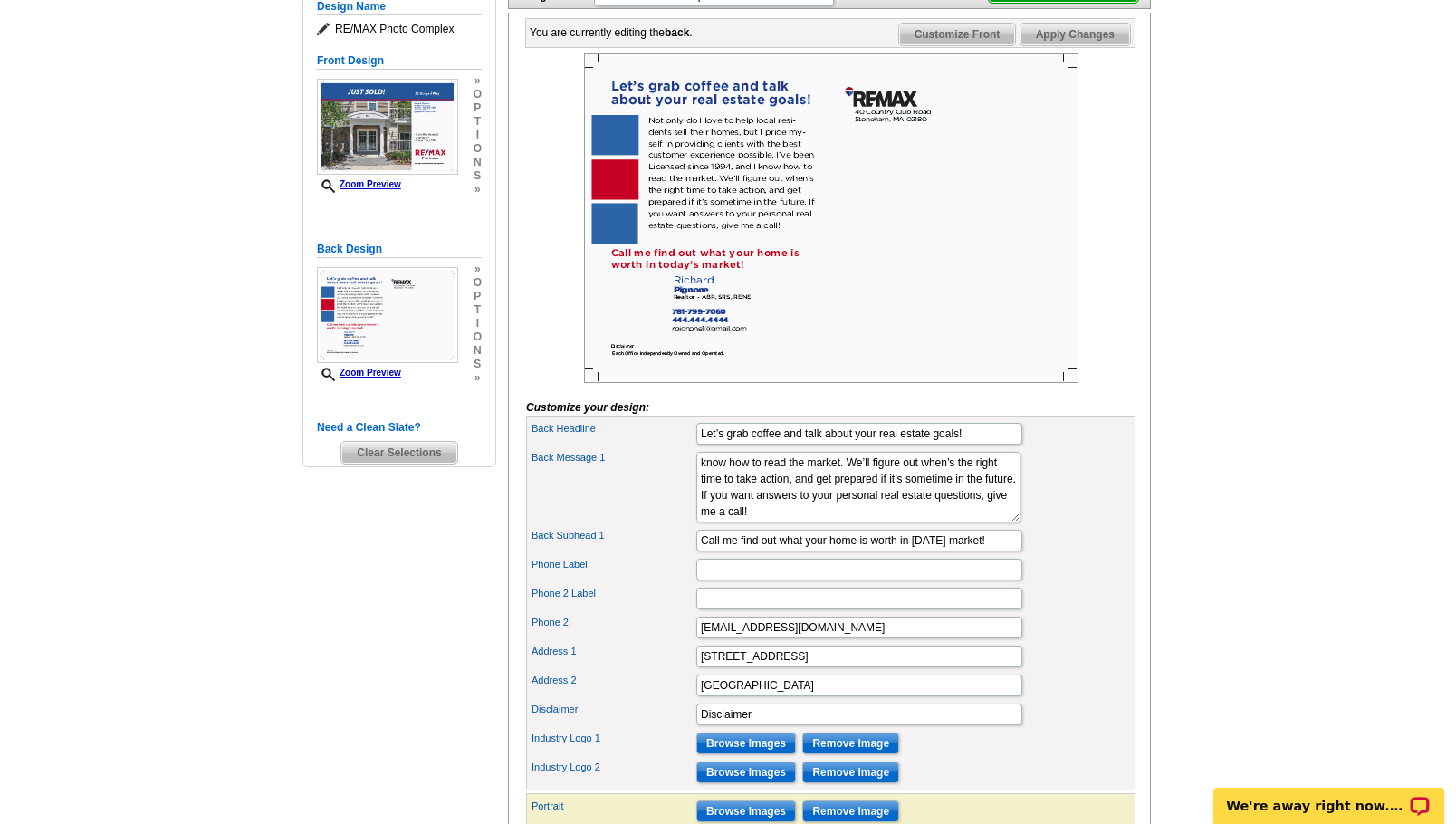
click at [1110, 613] on div "Phone 2 Label" at bounding box center [830, 599] width 602 height 29
click at [977, 696] on input "Stoneham, MA 02180" at bounding box center [860, 685] width 326 height 22
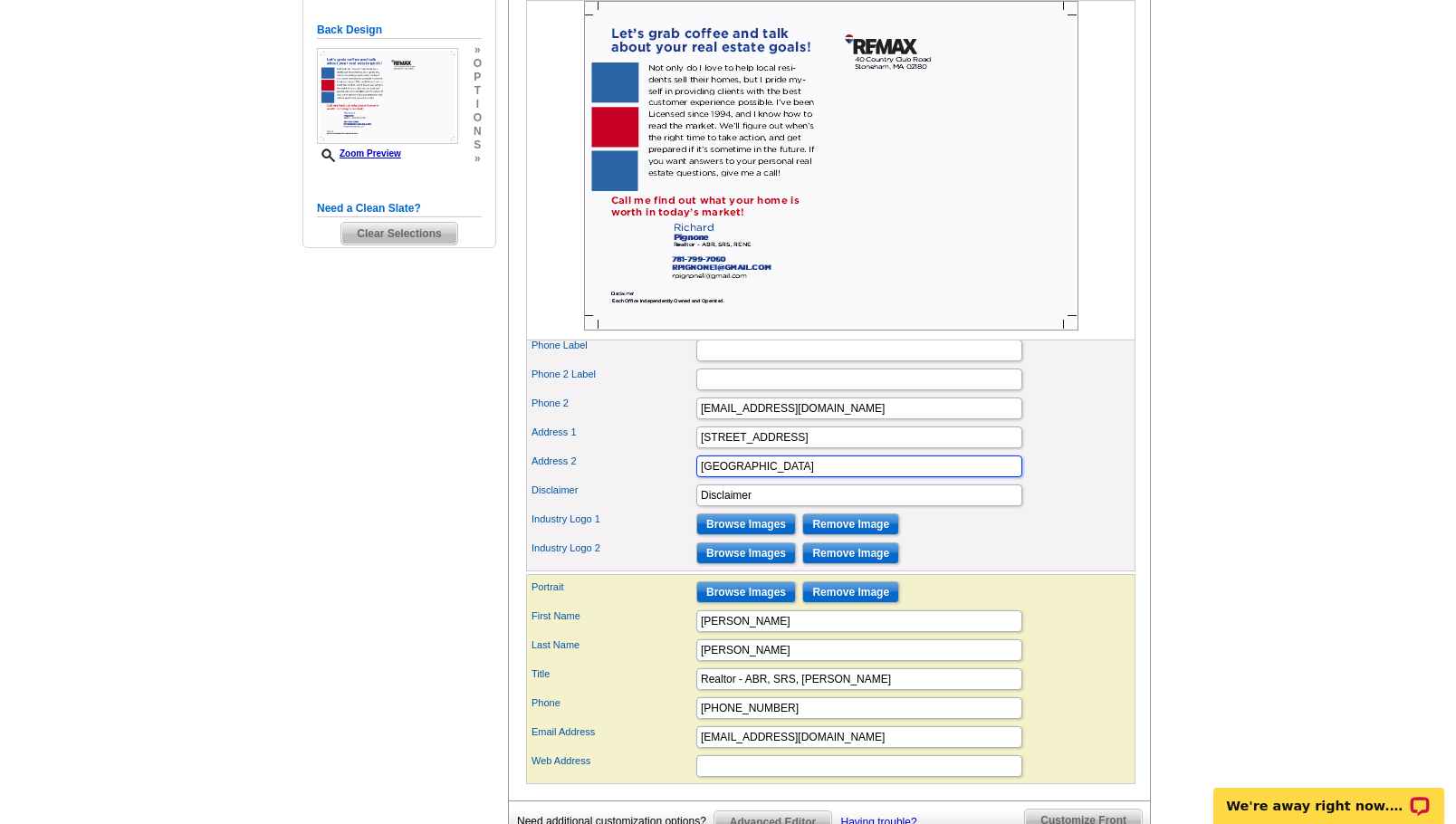
scroll to position [478, 0]
click at [863, 418] on input "RPIGNONE1@GMAIL.COM" at bounding box center [860, 407] width 326 height 22
type input "RPIGNONE1@GMAIL.COM"
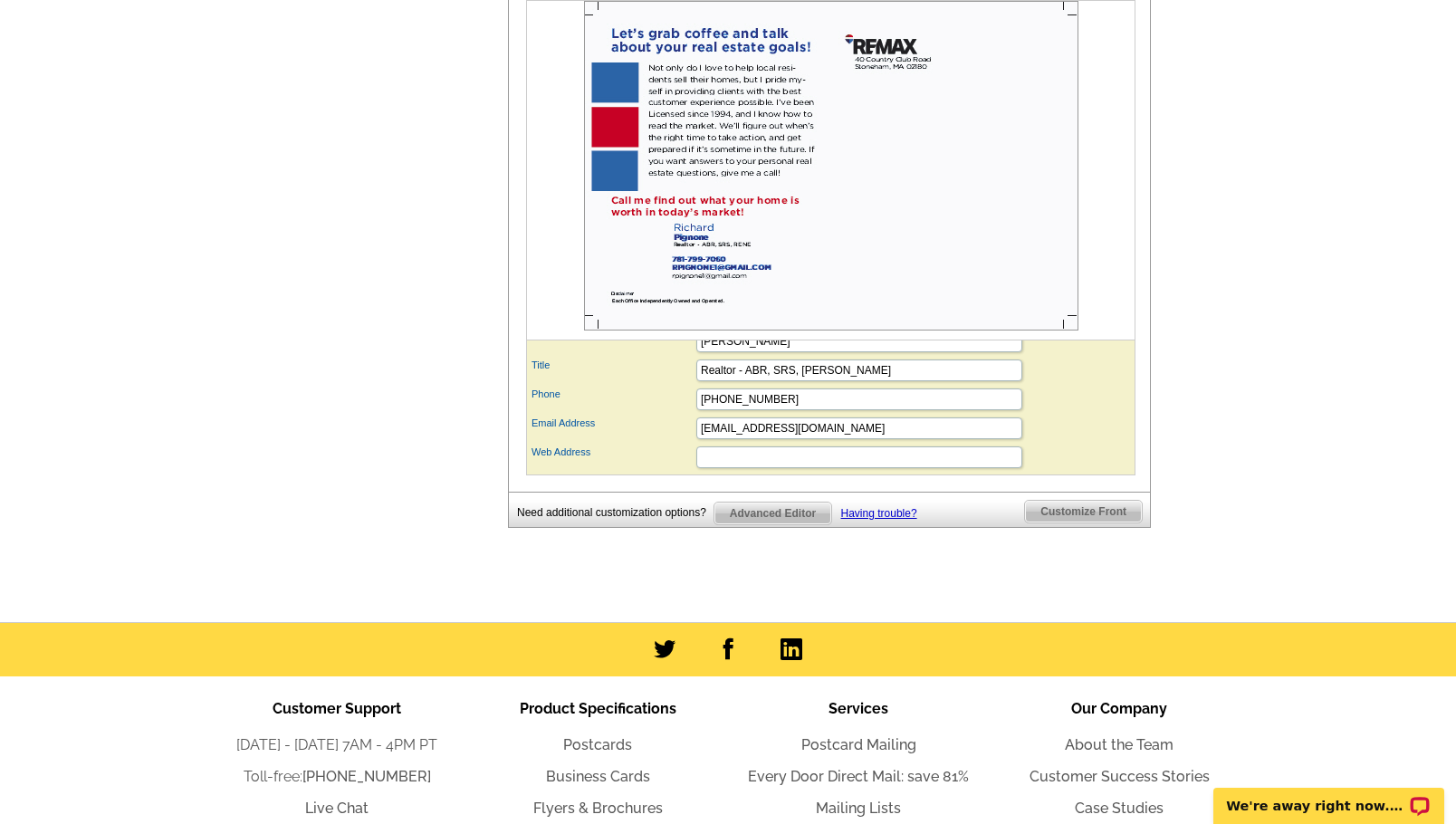
scroll to position [839, 0]
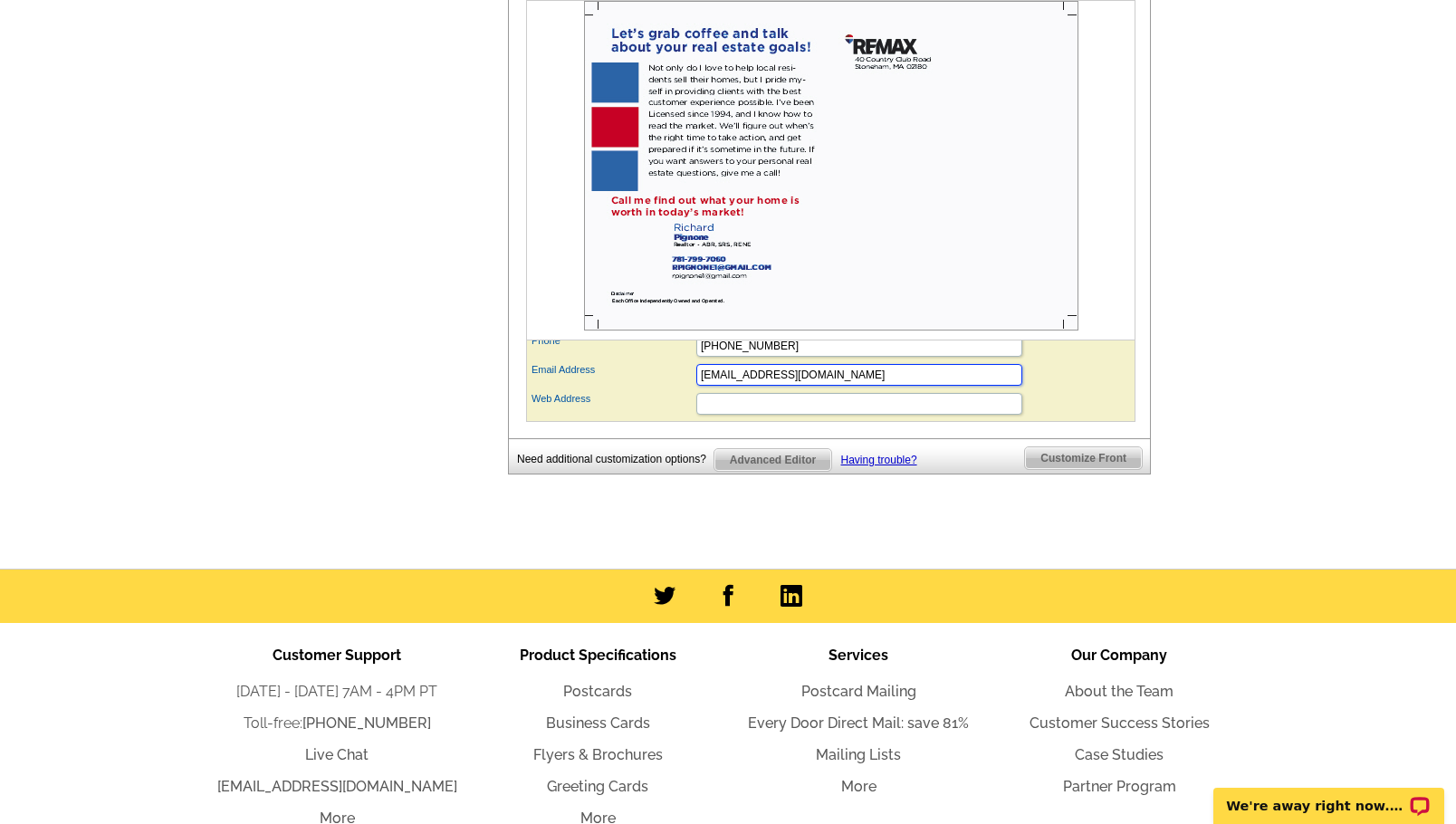
click at [857, 386] on input "[EMAIL_ADDRESS][DOMAIN_NAME]" at bounding box center [860, 374] width 326 height 22
type input "r"
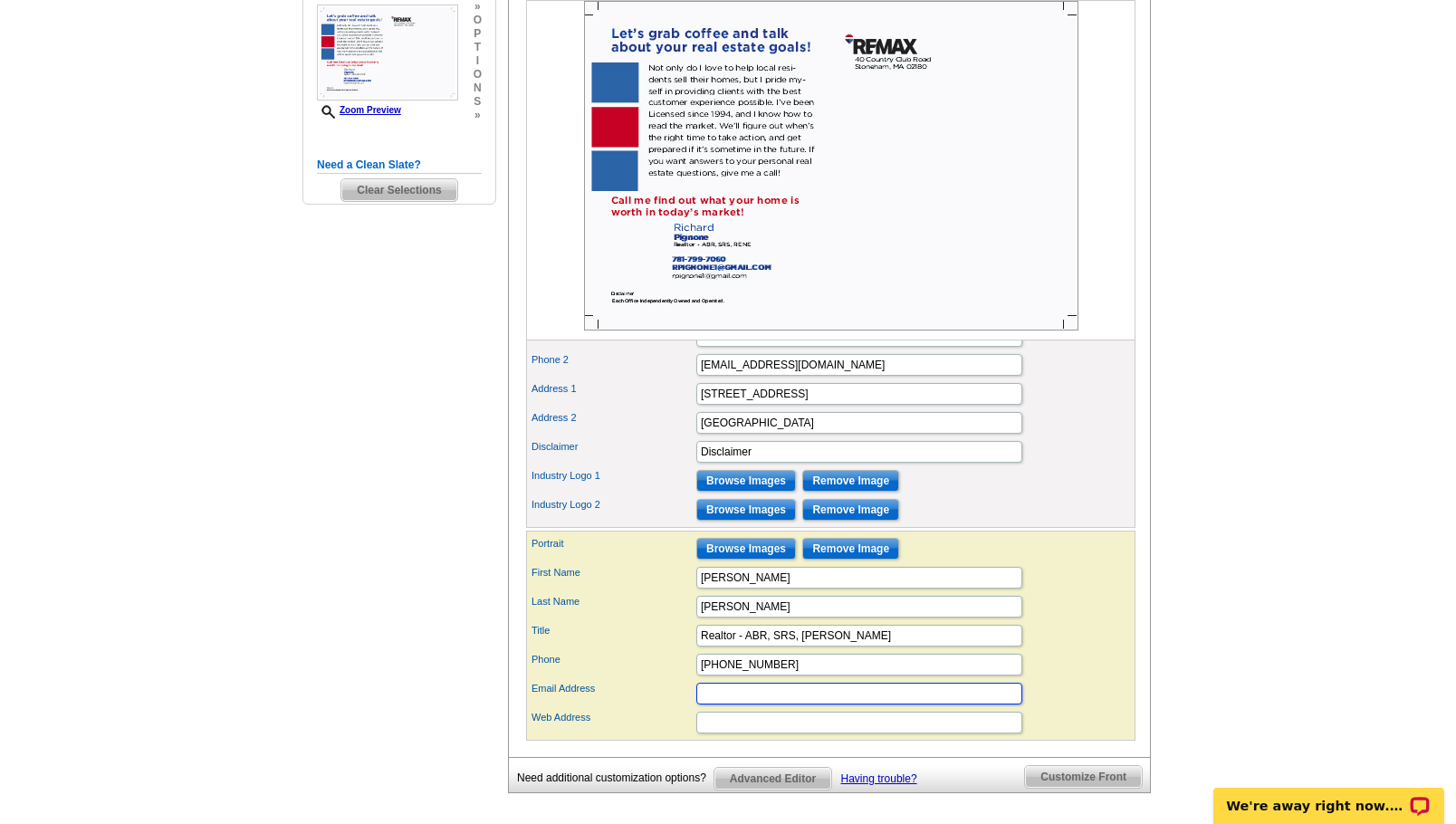
scroll to position [530, 0]
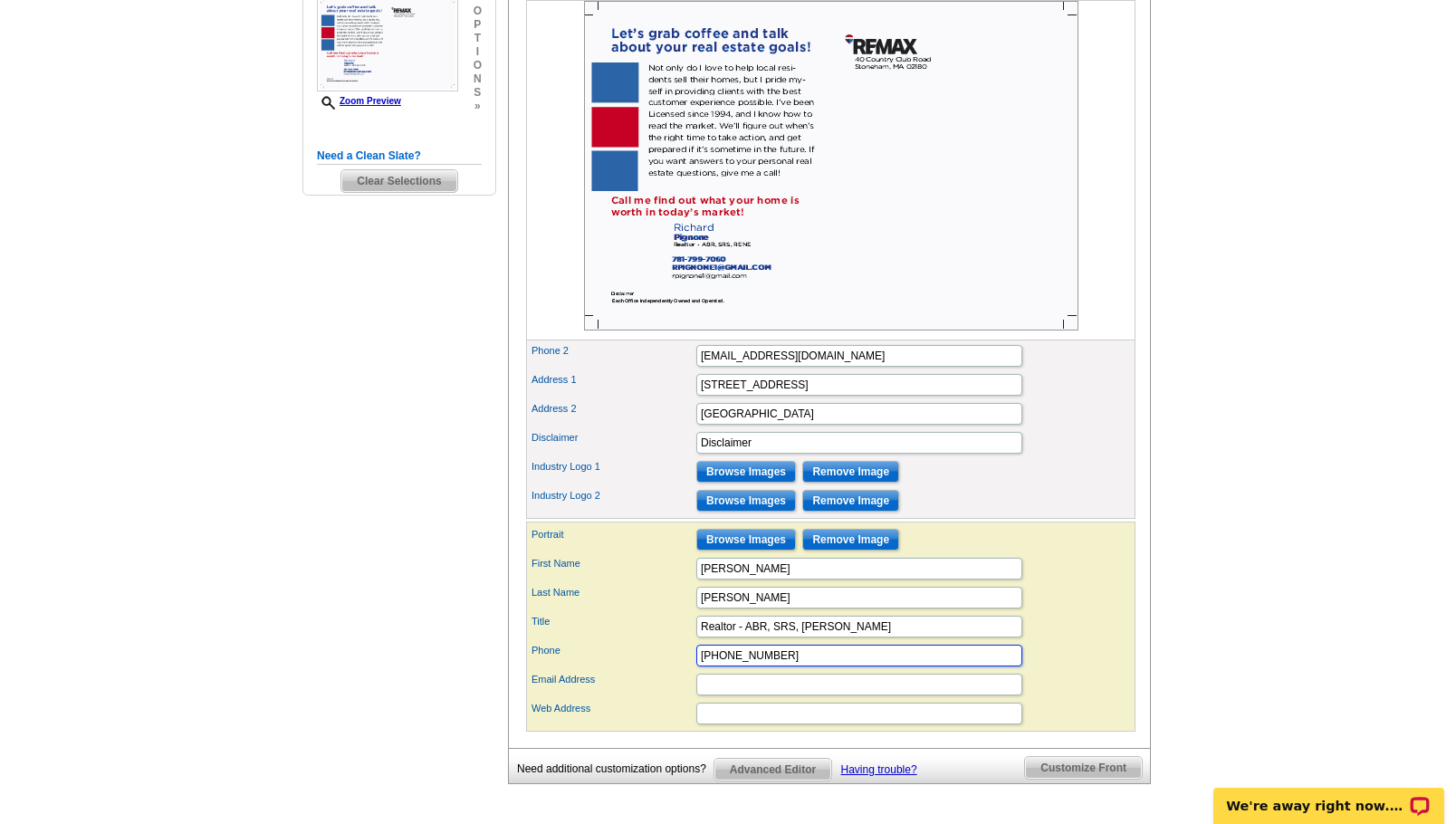
click at [832, 666] on input "781-799-7060" at bounding box center [860, 655] width 326 height 22
type input "7"
click at [1086, 486] on div "Industry Logo 1 Browse Images Remove Image" at bounding box center [830, 471] width 602 height 29
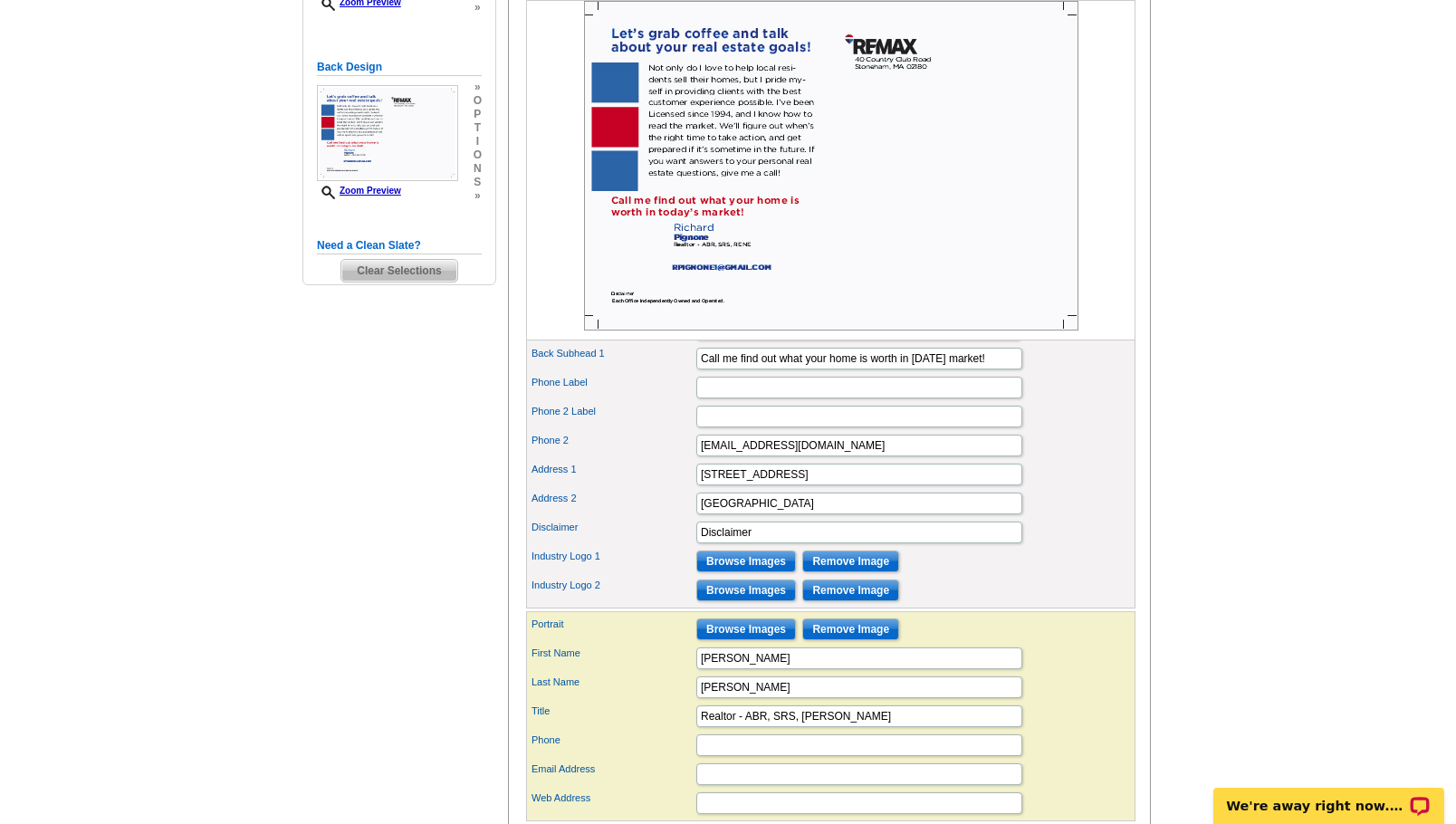
scroll to position [438, 0]
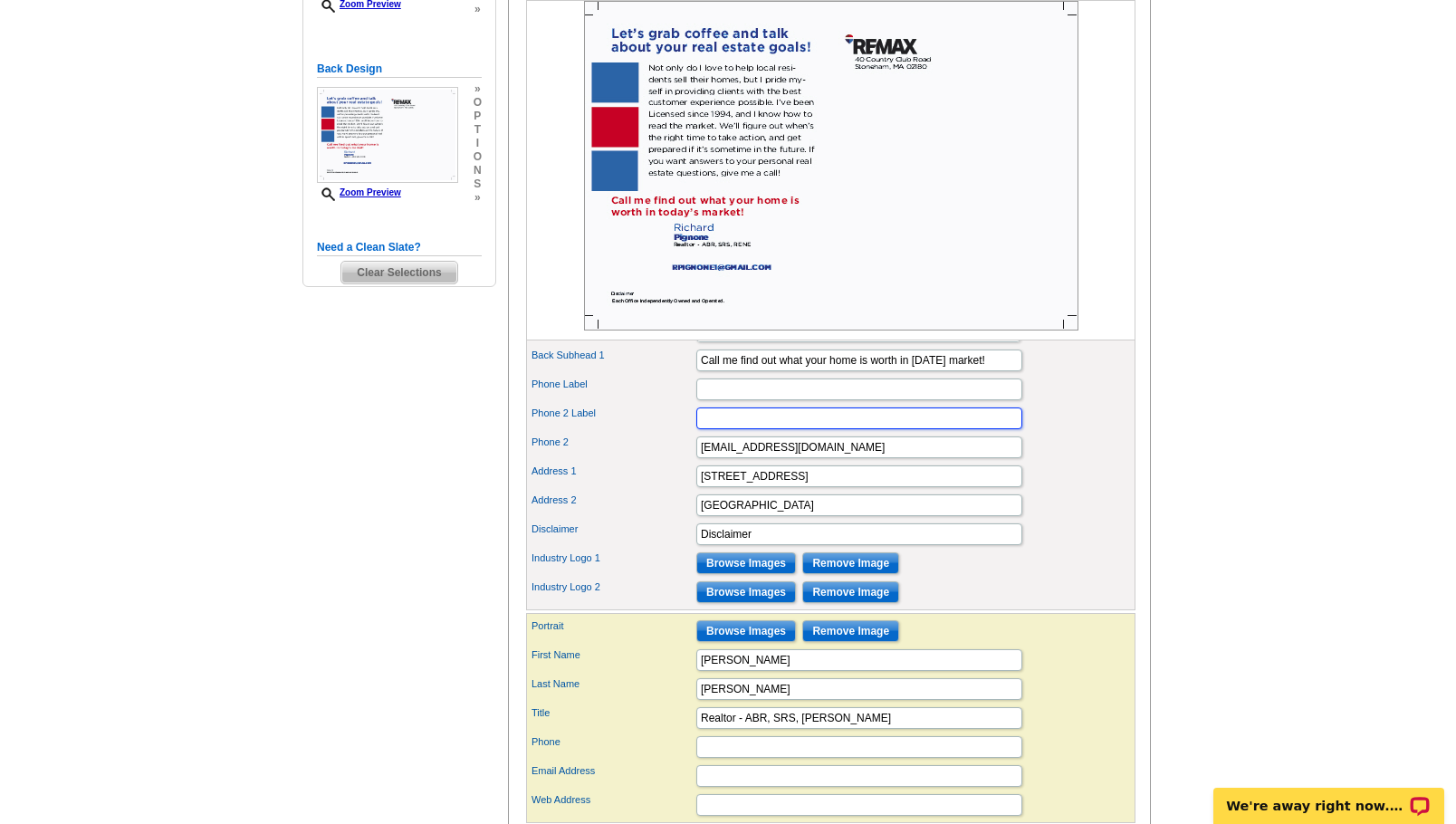
click at [970, 429] on input "Phone 2 Label" at bounding box center [860, 418] width 326 height 22
click at [1112, 577] on div "Industry Logo 1 Browse Images Remove Image" at bounding box center [830, 563] width 602 height 29
click at [704, 429] on input "7817997060" at bounding box center [860, 418] width 326 height 22
type input "(781) 799-7060"
click at [872, 458] on input "RPIGNONE1@GMAIL.COM" at bounding box center [860, 447] width 326 height 22
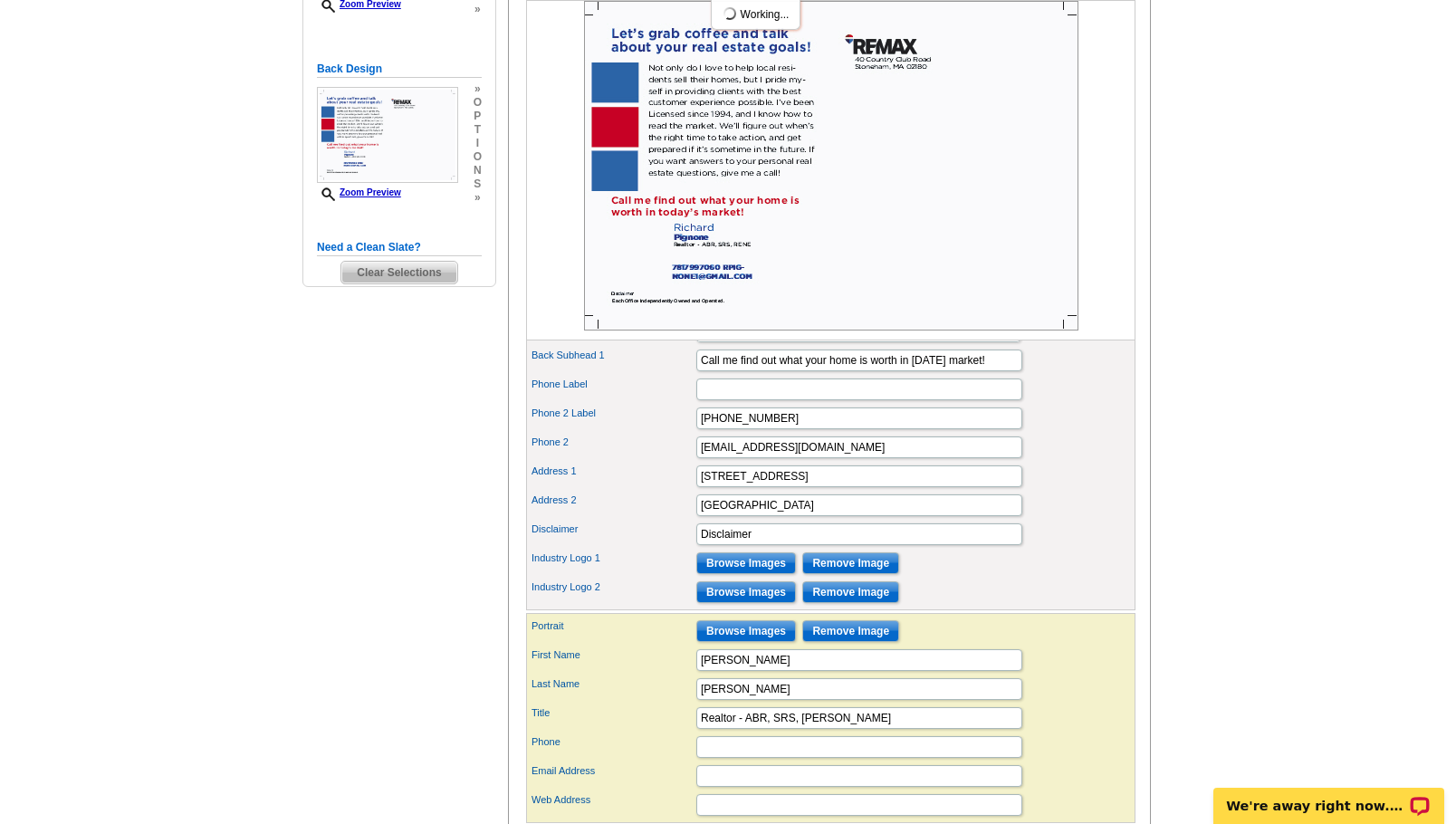
click at [1075, 461] on div "Phone 2 RPIGNONE1@GMAIL.COM" at bounding box center [830, 447] width 602 height 29
click at [869, 458] on input "RPIGNONE1@GMAIL.COM" at bounding box center [860, 447] width 326 height 22
type input "R"
click at [1070, 490] on div "Address 1 40 Country Club Road" at bounding box center [830, 476] width 602 height 29
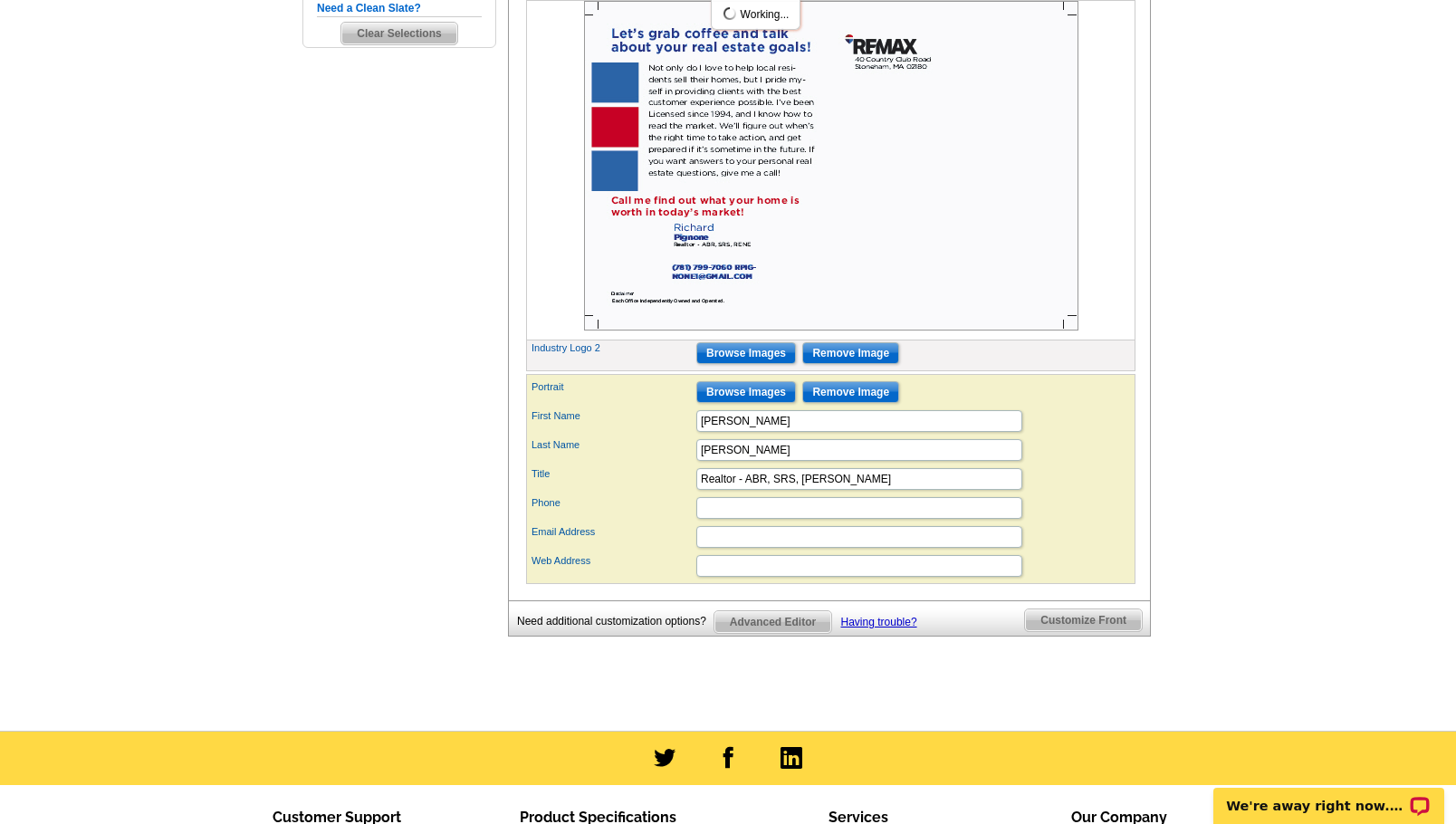
scroll to position [678, 0]
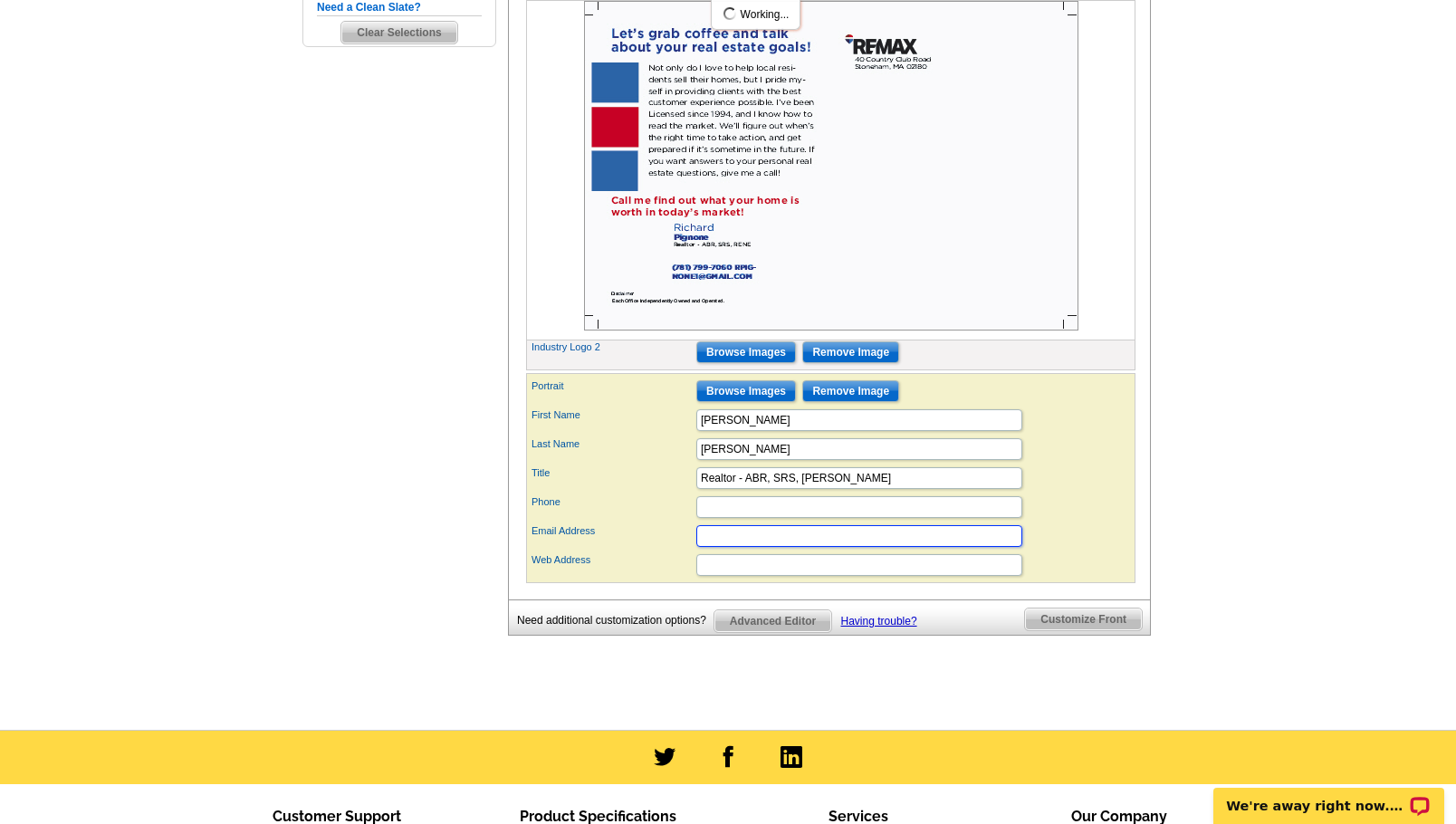
click at [818, 547] on input "Email Address" at bounding box center [860, 535] width 326 height 22
type input "RPIGNONE1@GMAIL.COM"
click at [1093, 521] on div "Phone" at bounding box center [830, 506] width 602 height 29
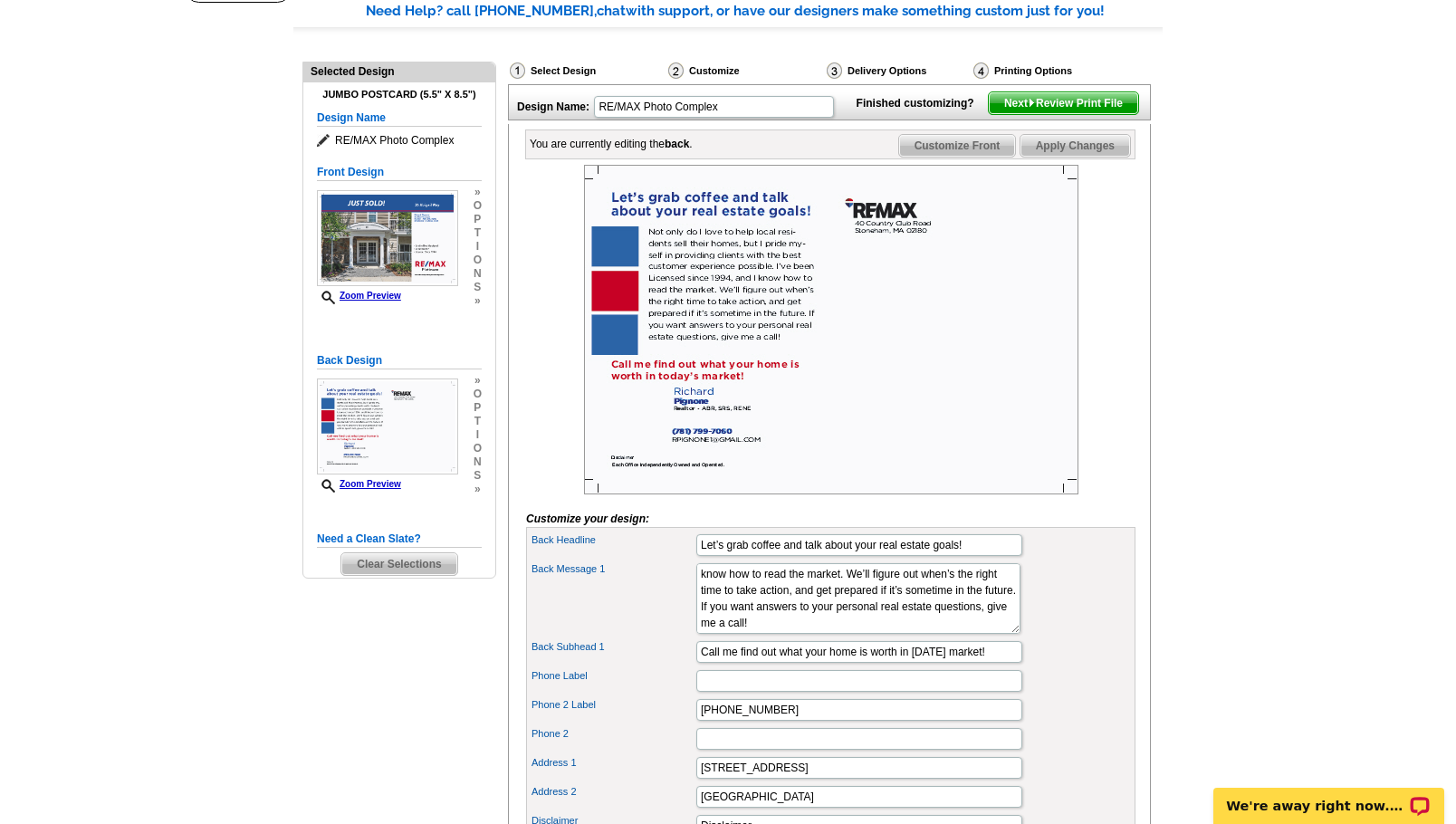
scroll to position [148, 0]
click at [1048, 113] on span "Next Review Print File" at bounding box center [1063, 102] width 150 height 22
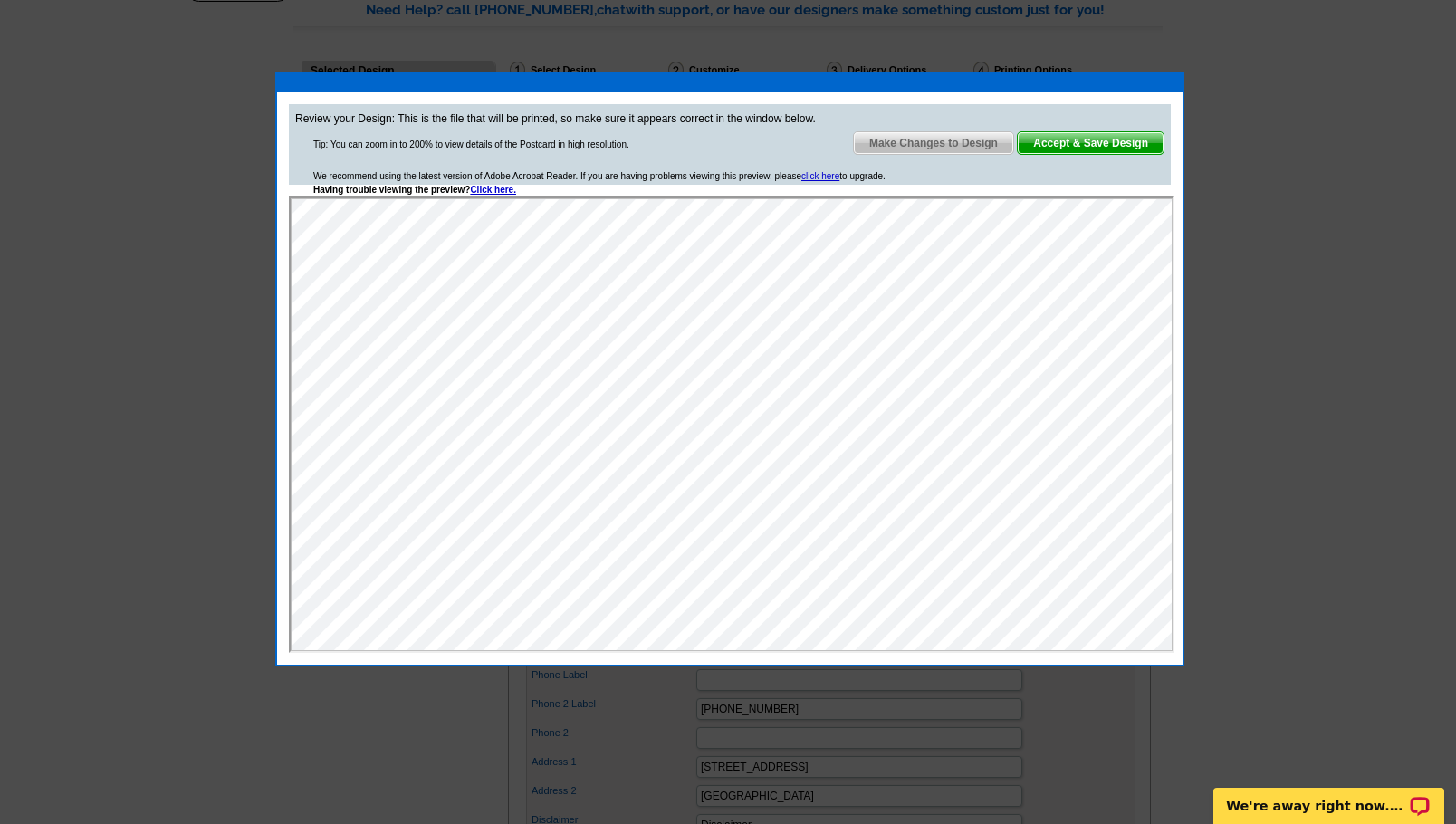
scroll to position [0, 0]
click at [936, 137] on span "Make Changes to Design" at bounding box center [934, 143] width 159 height 22
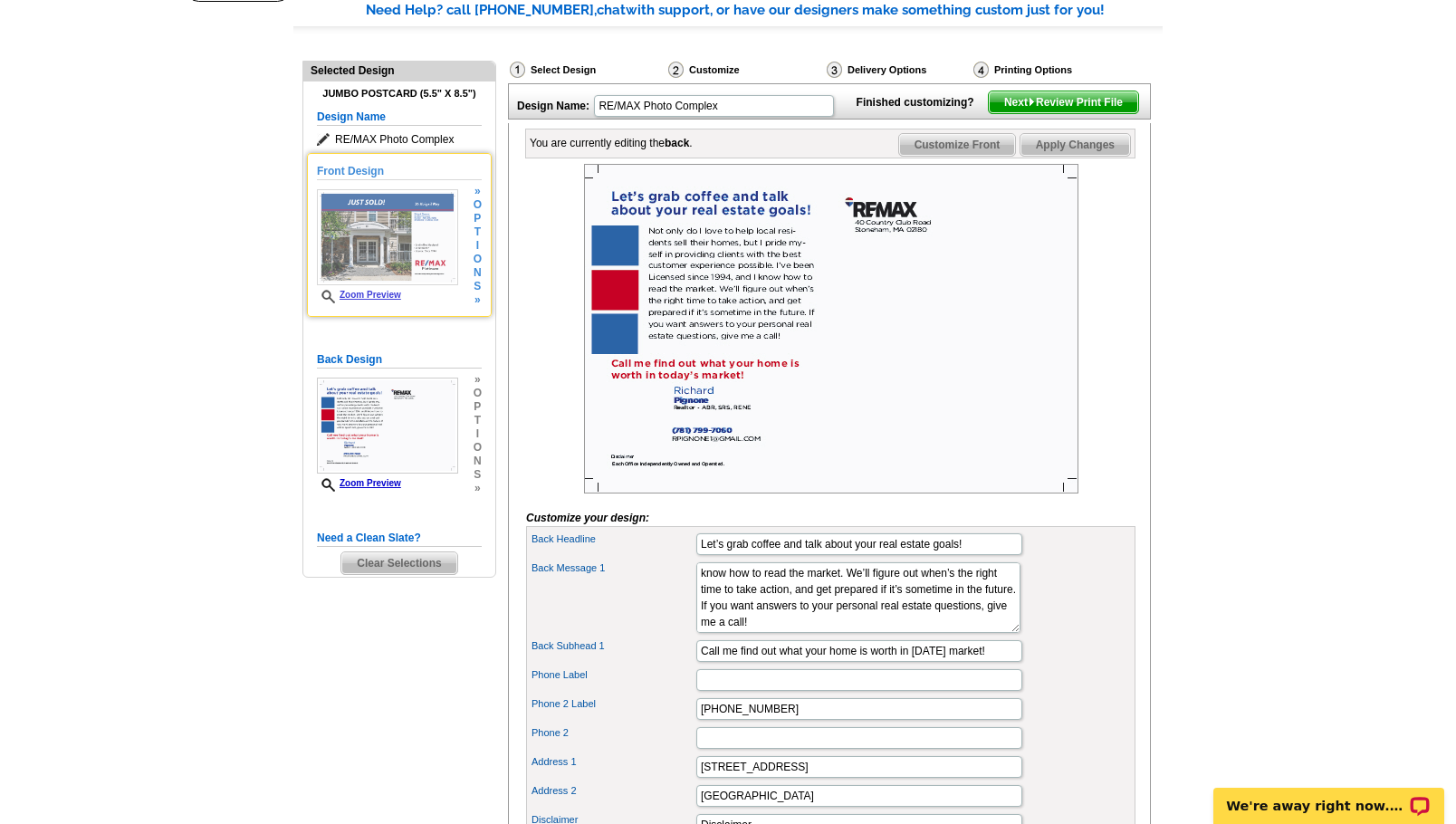
click at [402, 236] on img at bounding box center [387, 237] width 141 height 96
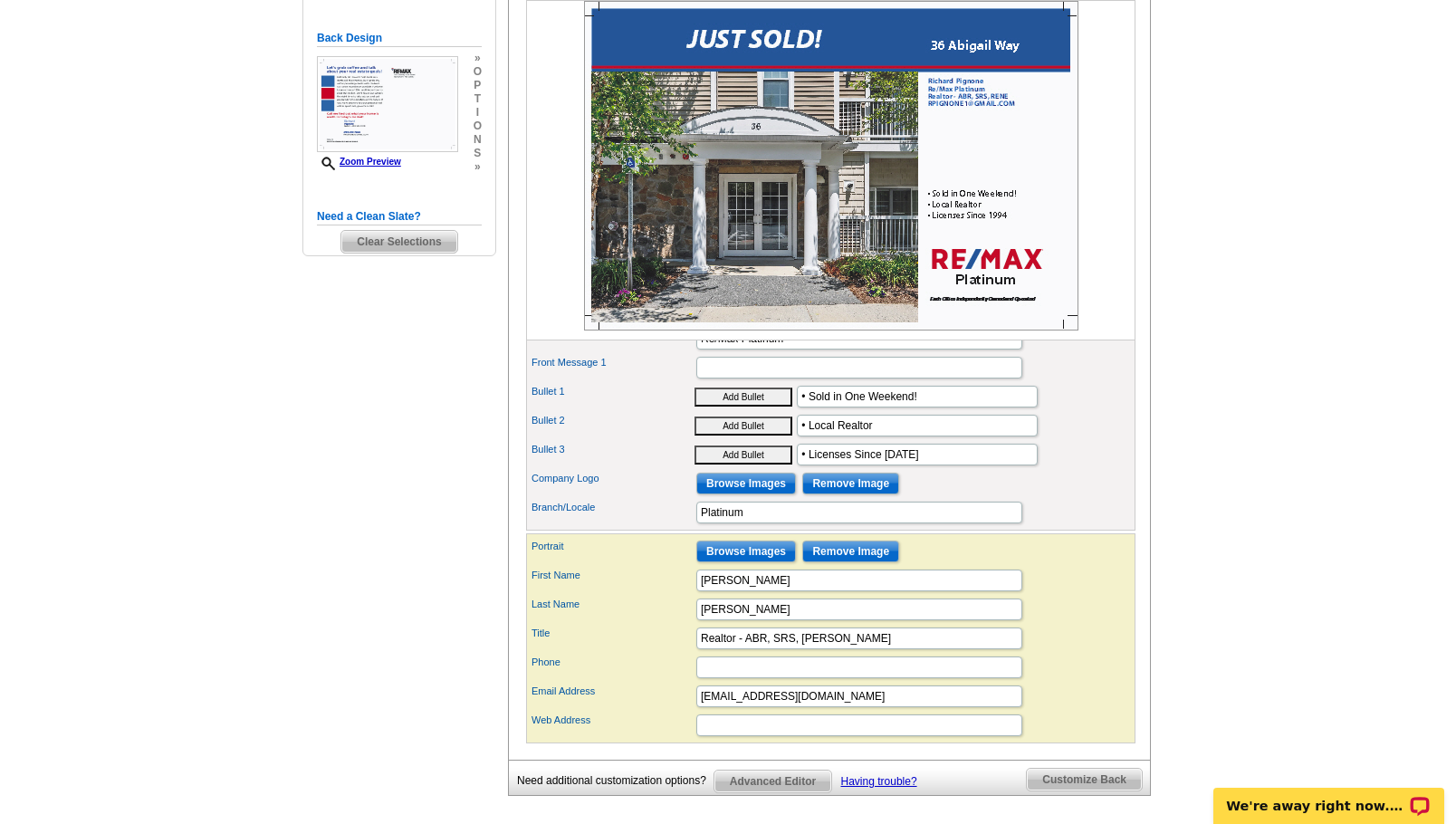
scroll to position [473, 0]
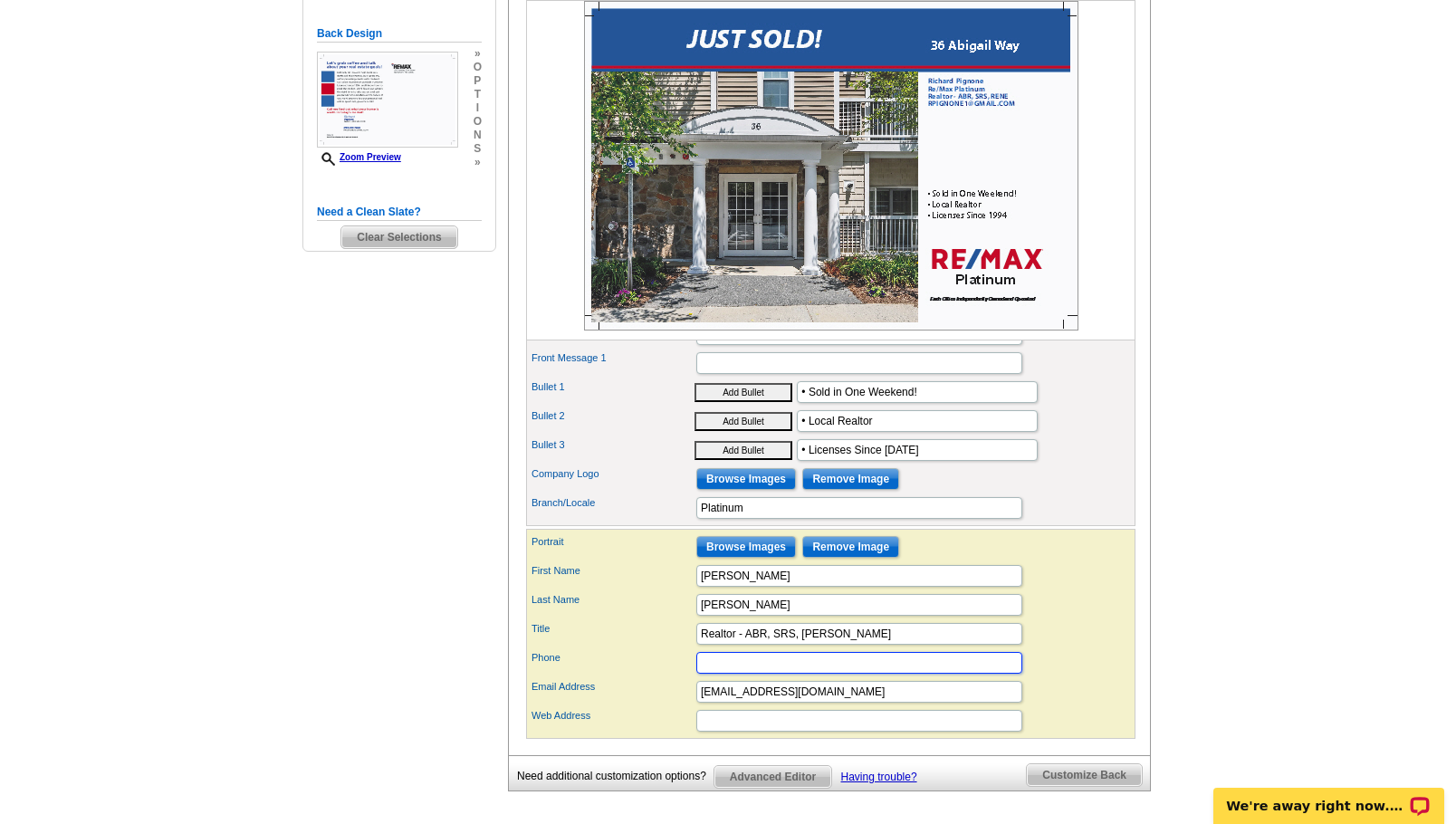
click at [740, 673] on input "Phone" at bounding box center [860, 662] width 326 height 22
type input "(781) 799-7060"
click at [1113, 493] on div "Company Logo Browse Images Remove Image" at bounding box center [830, 479] width 602 height 29
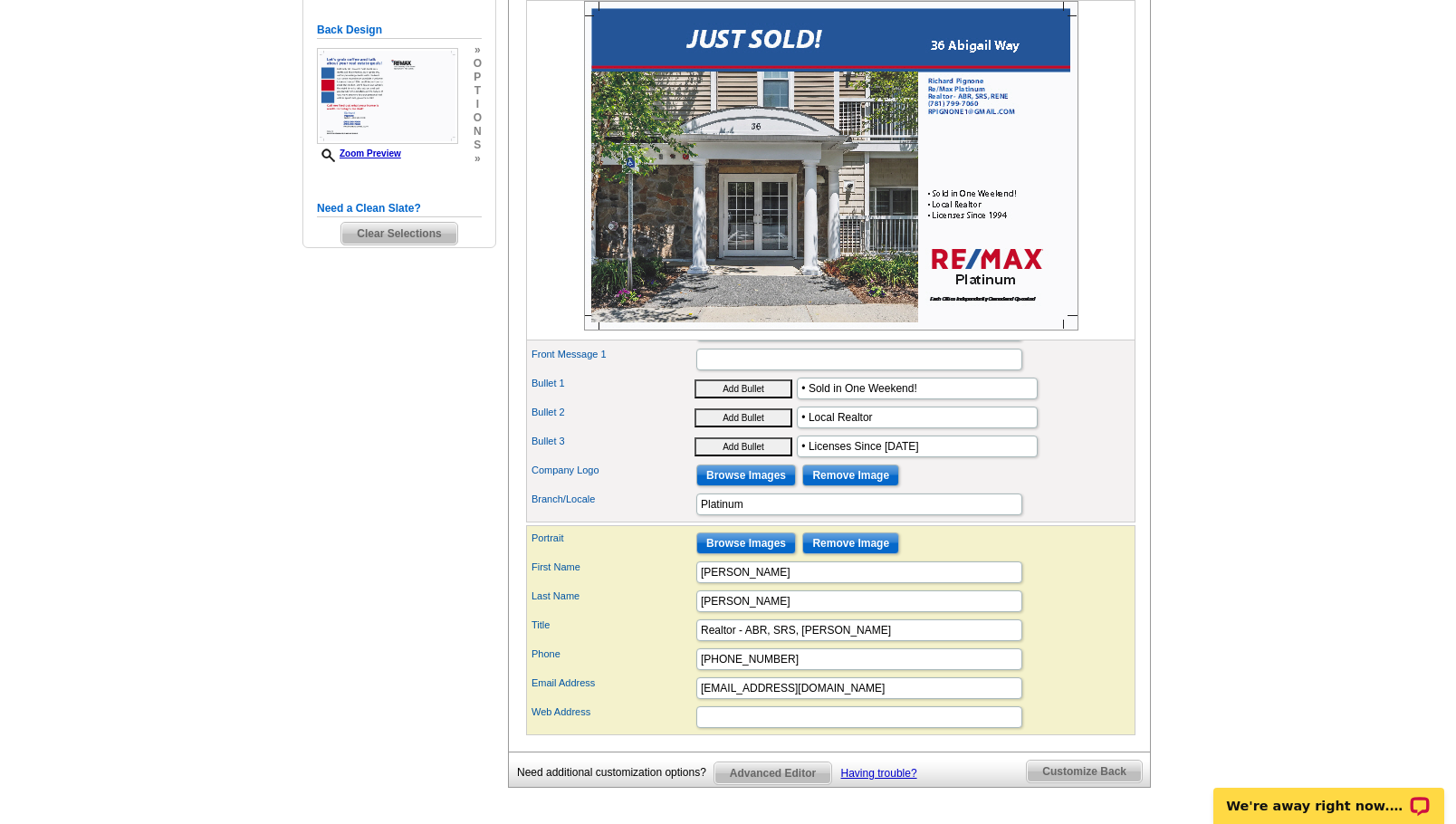
scroll to position [478, 0]
click at [912, 427] on input "• Local Realtor" at bounding box center [917, 416] width 241 height 22
type input "• Local Full Time Realtor"
click at [1085, 431] on div "Bullet 2 Add Bullet • Local Full Time Realtor" at bounding box center [830, 416] width 602 height 29
click at [850, 457] on input "• Licenses Since 1994" at bounding box center [917, 445] width 241 height 22
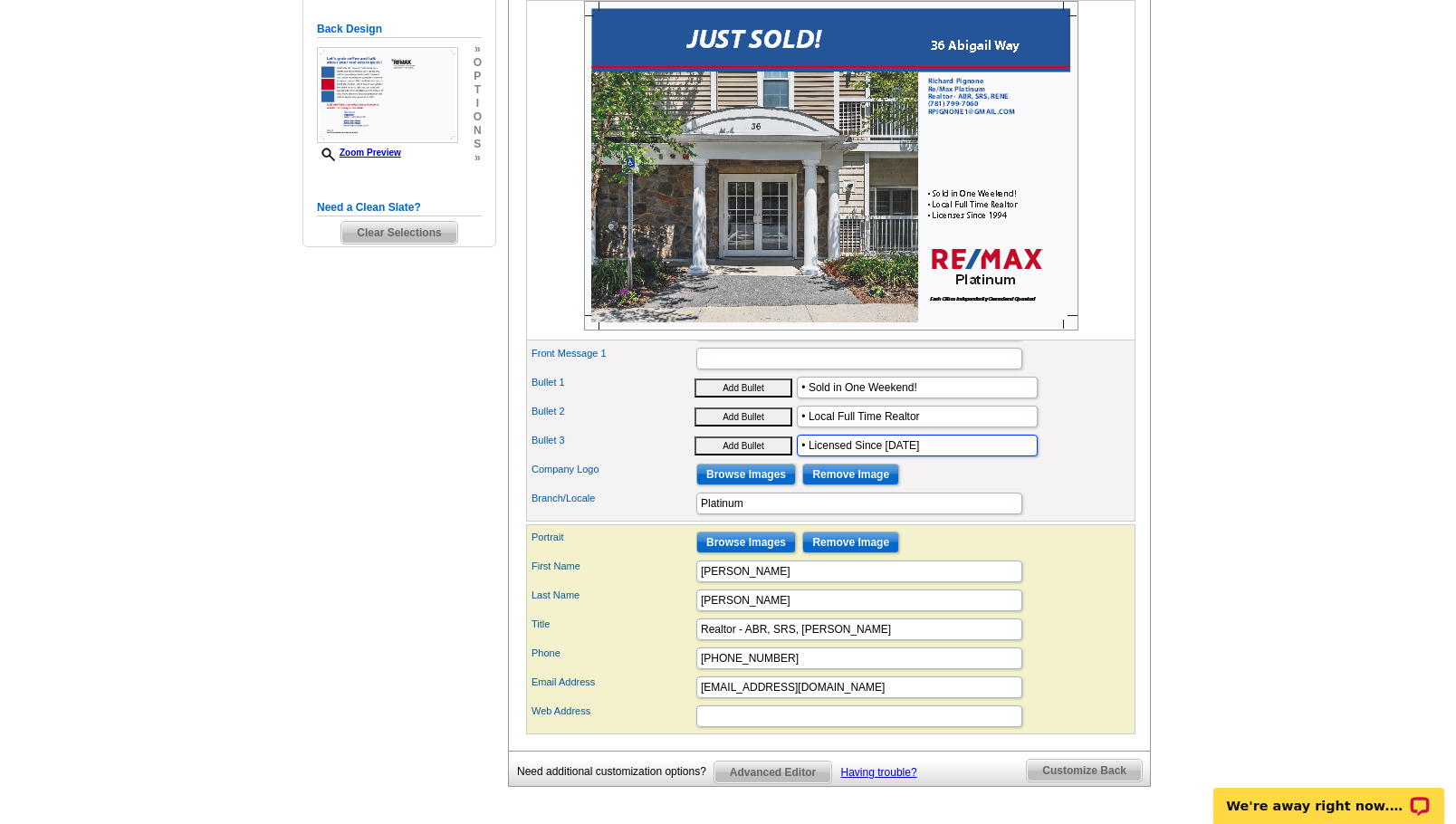
type input "• Licensed Since 1994"
click at [1063, 373] on div "Front Message 1" at bounding box center [830, 359] width 602 height 29
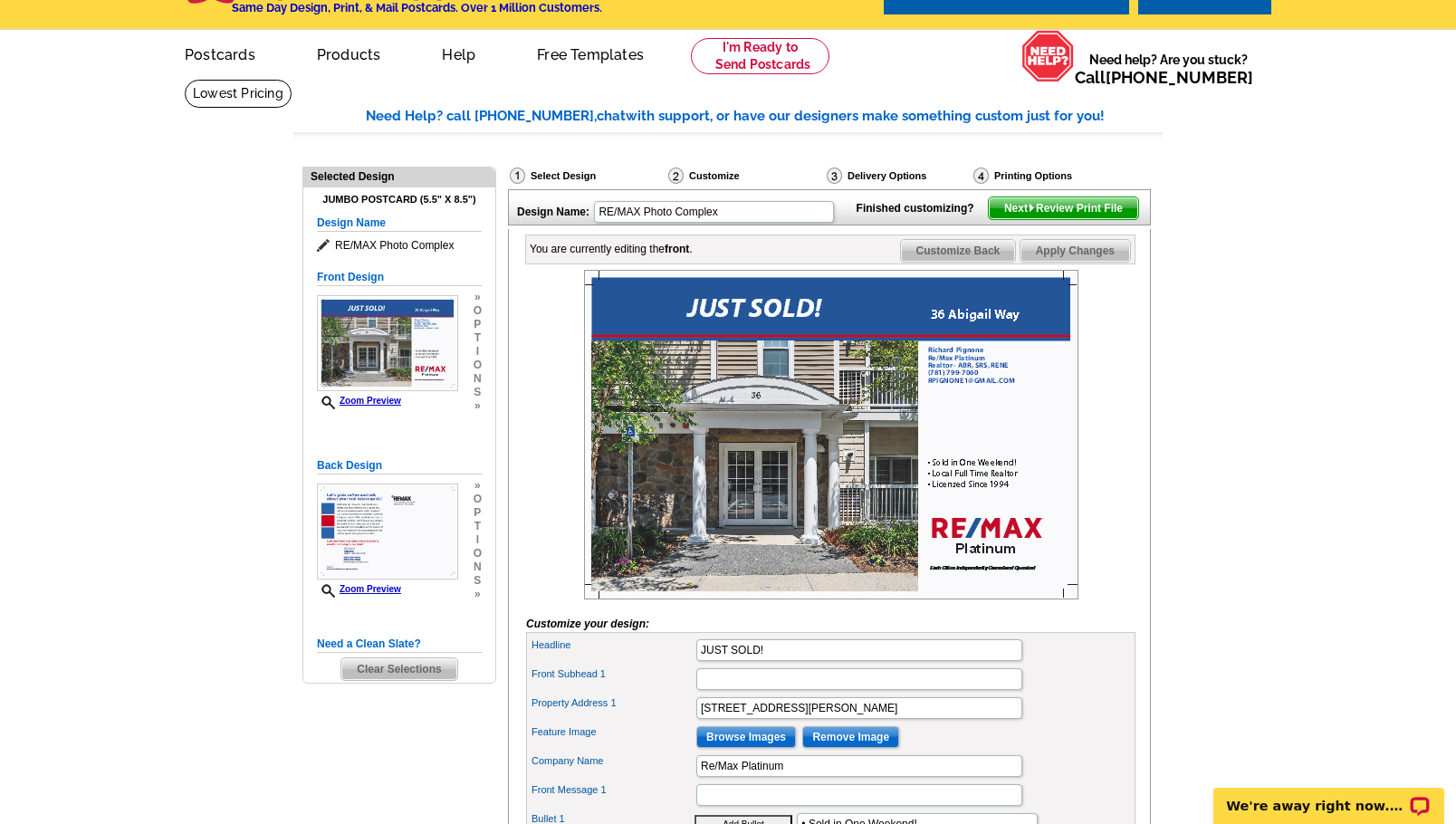
scroll to position [0, 0]
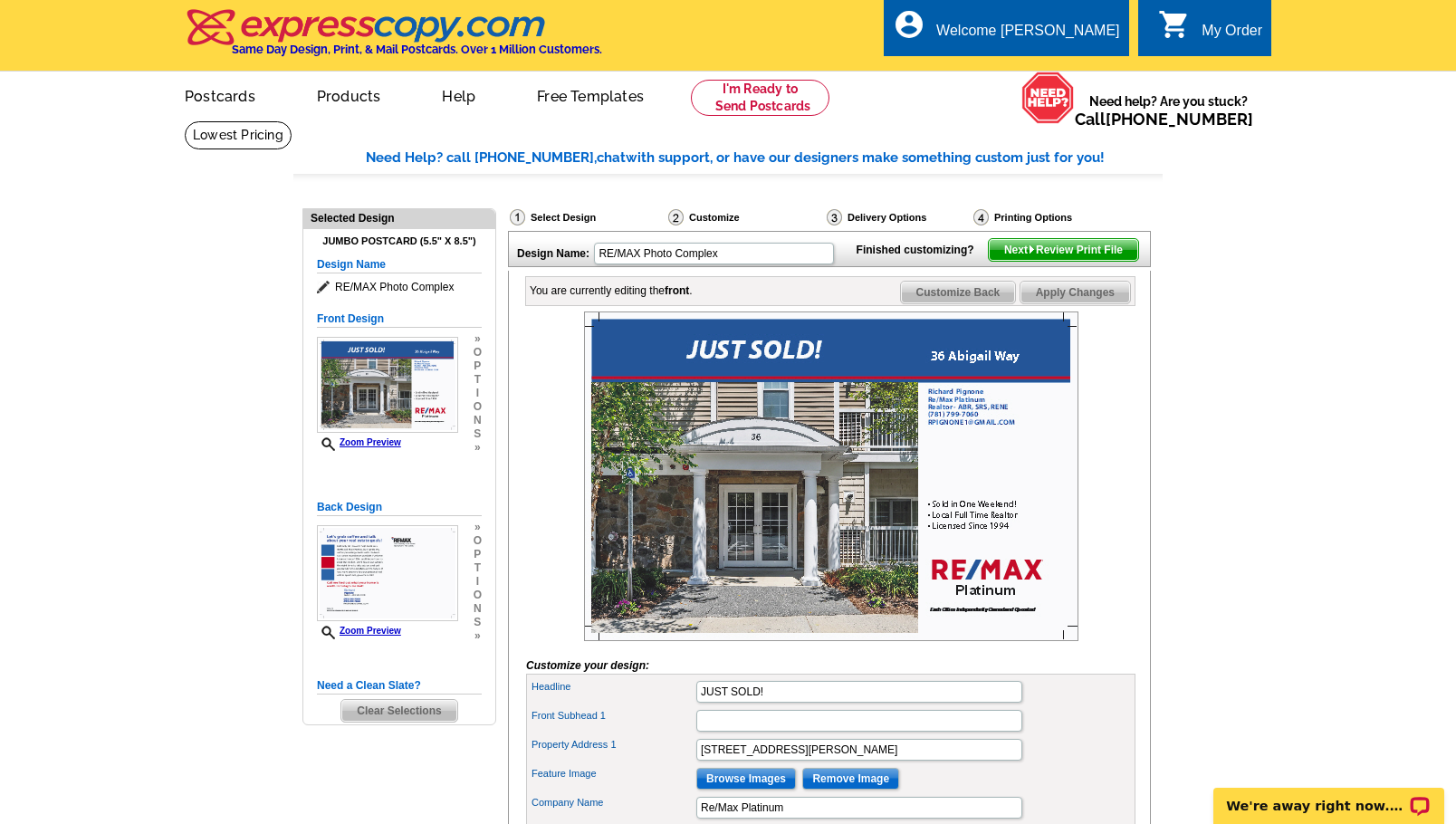
click at [1077, 261] on span "Next Review Print File" at bounding box center [1063, 249] width 150 height 22
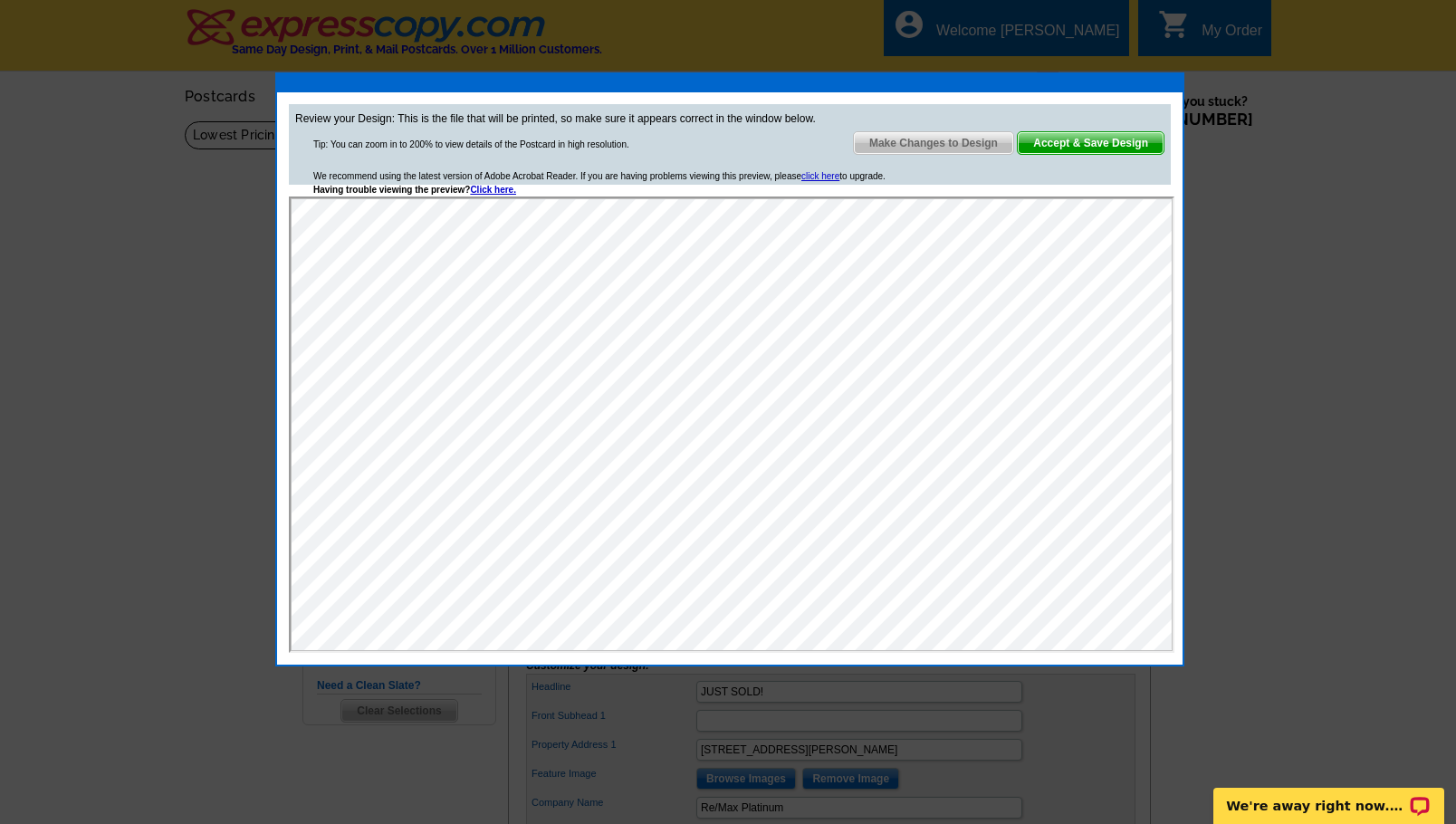
click at [946, 145] on span "Make Changes to Design" at bounding box center [934, 143] width 159 height 22
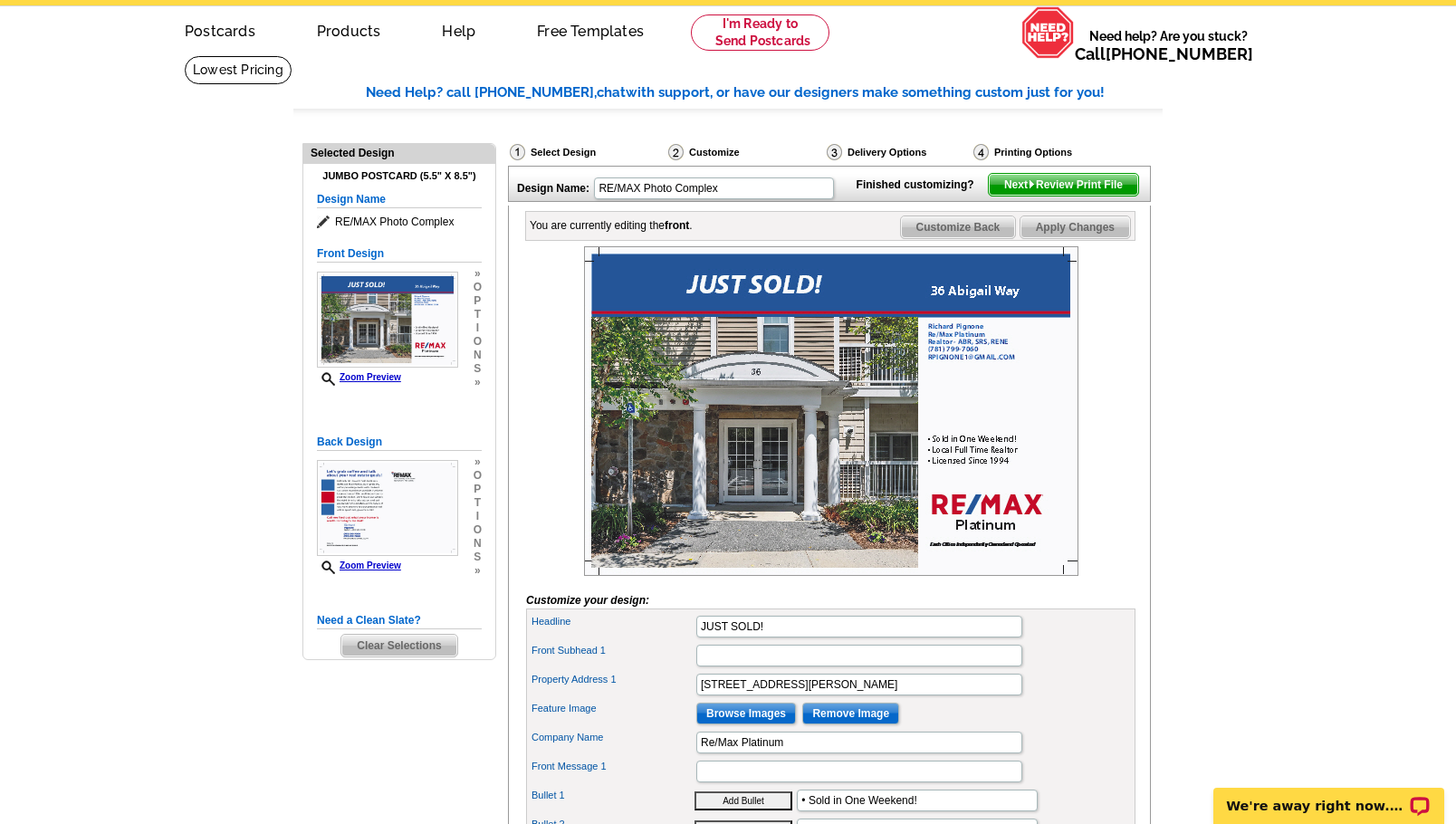
scroll to position [67, 0]
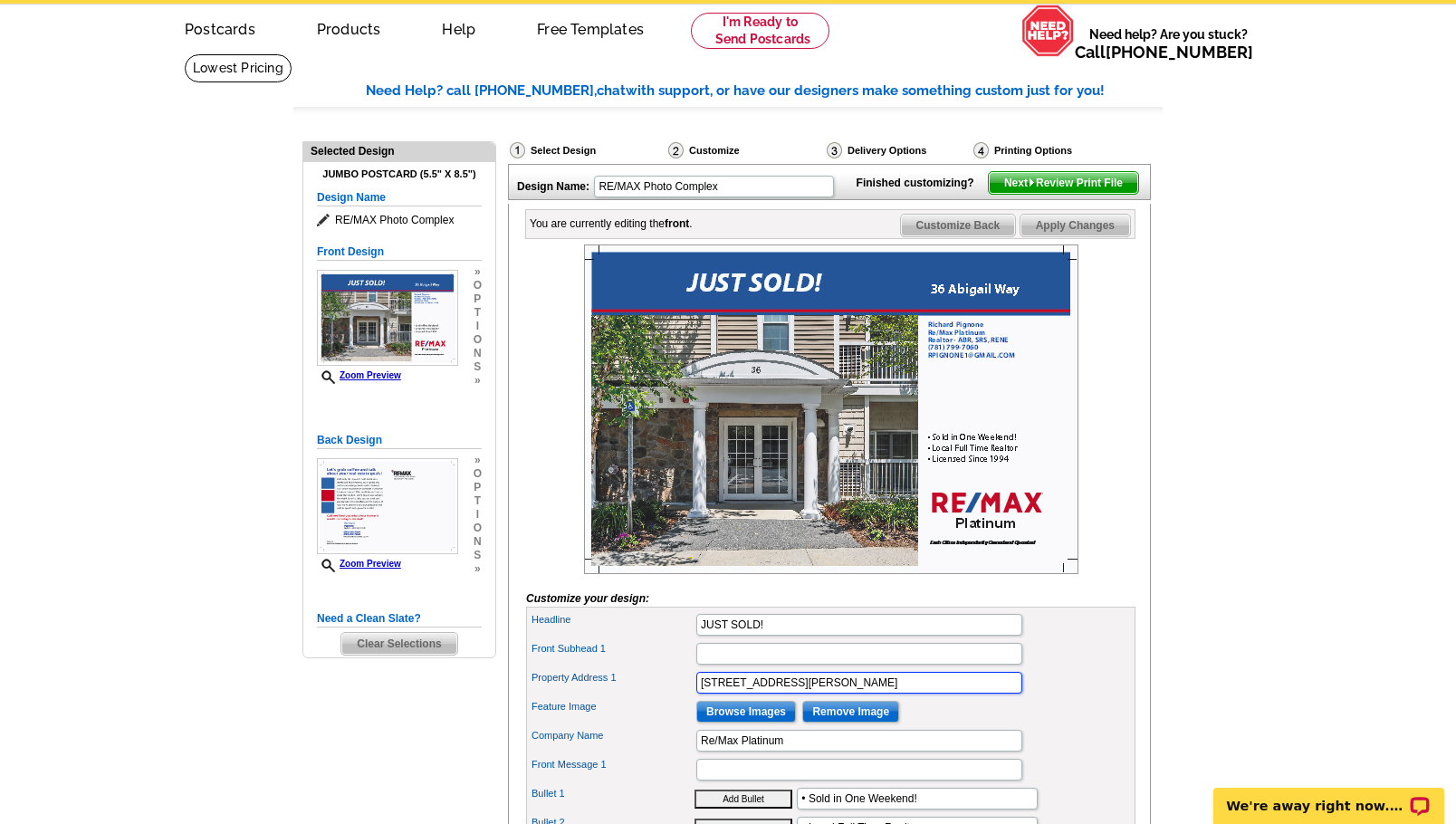
click at [825, 694] on input "36 Abigail Way" at bounding box center [860, 682] width 326 height 22
click at [1080, 726] on div "Feature Image Browse Images Remove Image" at bounding box center [830, 711] width 602 height 29
click at [910, 694] on input "36 Abigail Way Reading, MA" at bounding box center [860, 682] width 326 height 22
type input "36 Abigail Way Unit 4003"
click at [1073, 696] on div "Property Address 1 36 Abigail Way Unit 4003" at bounding box center [830, 682] width 602 height 29
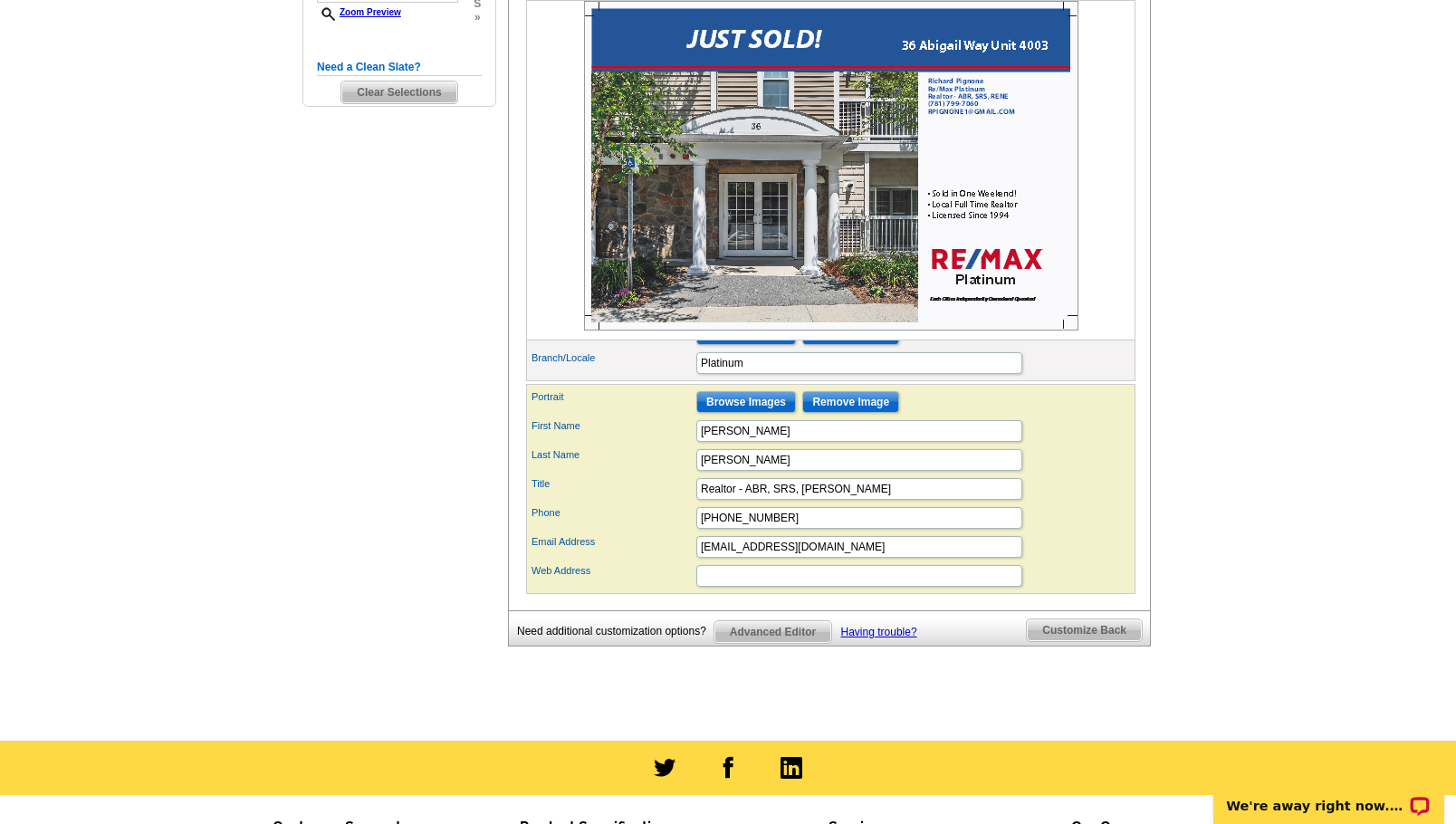
scroll to position [624, 0]
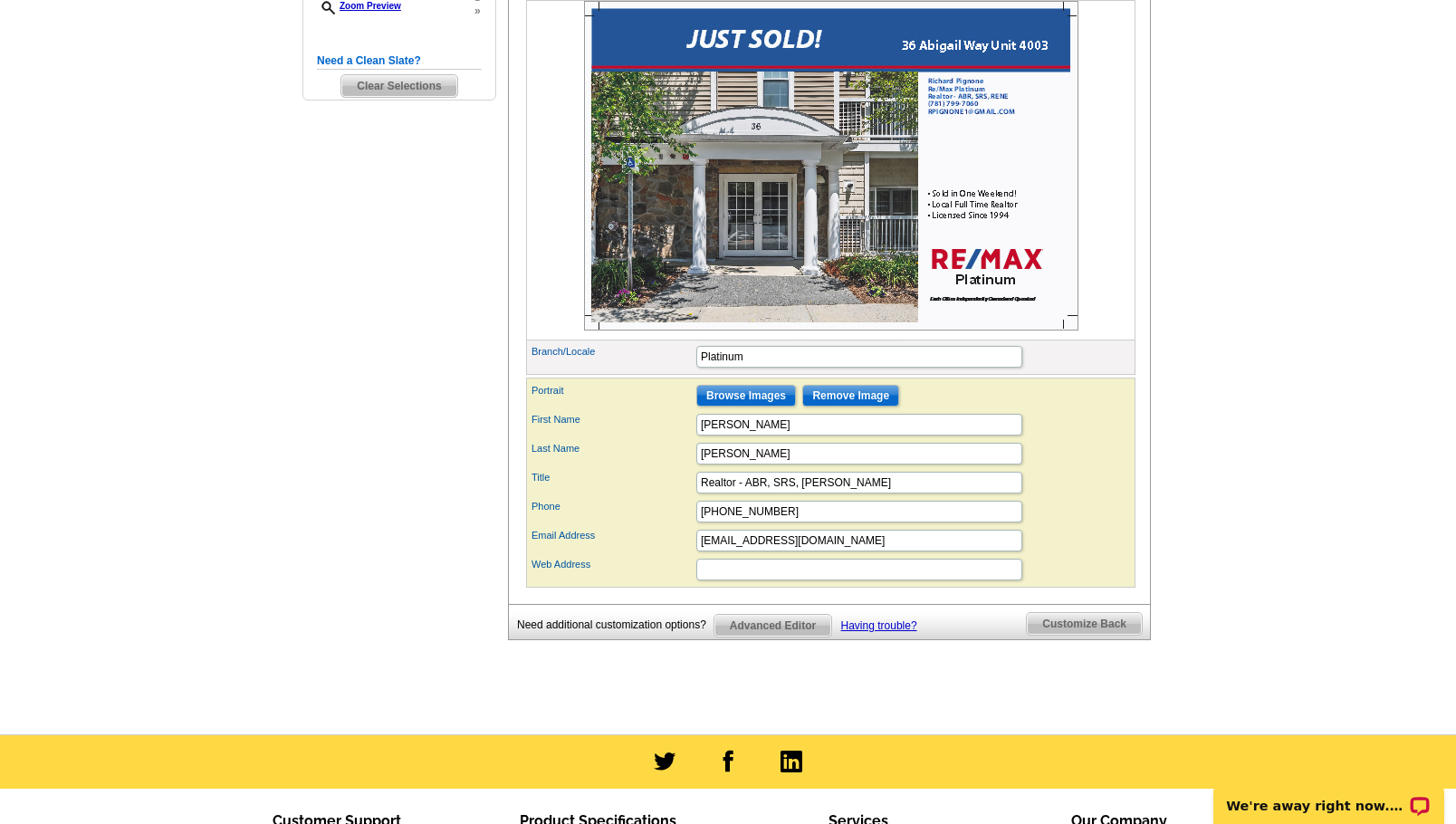
click at [1085, 634] on span "Customize Back" at bounding box center [1085, 624] width 115 height 22
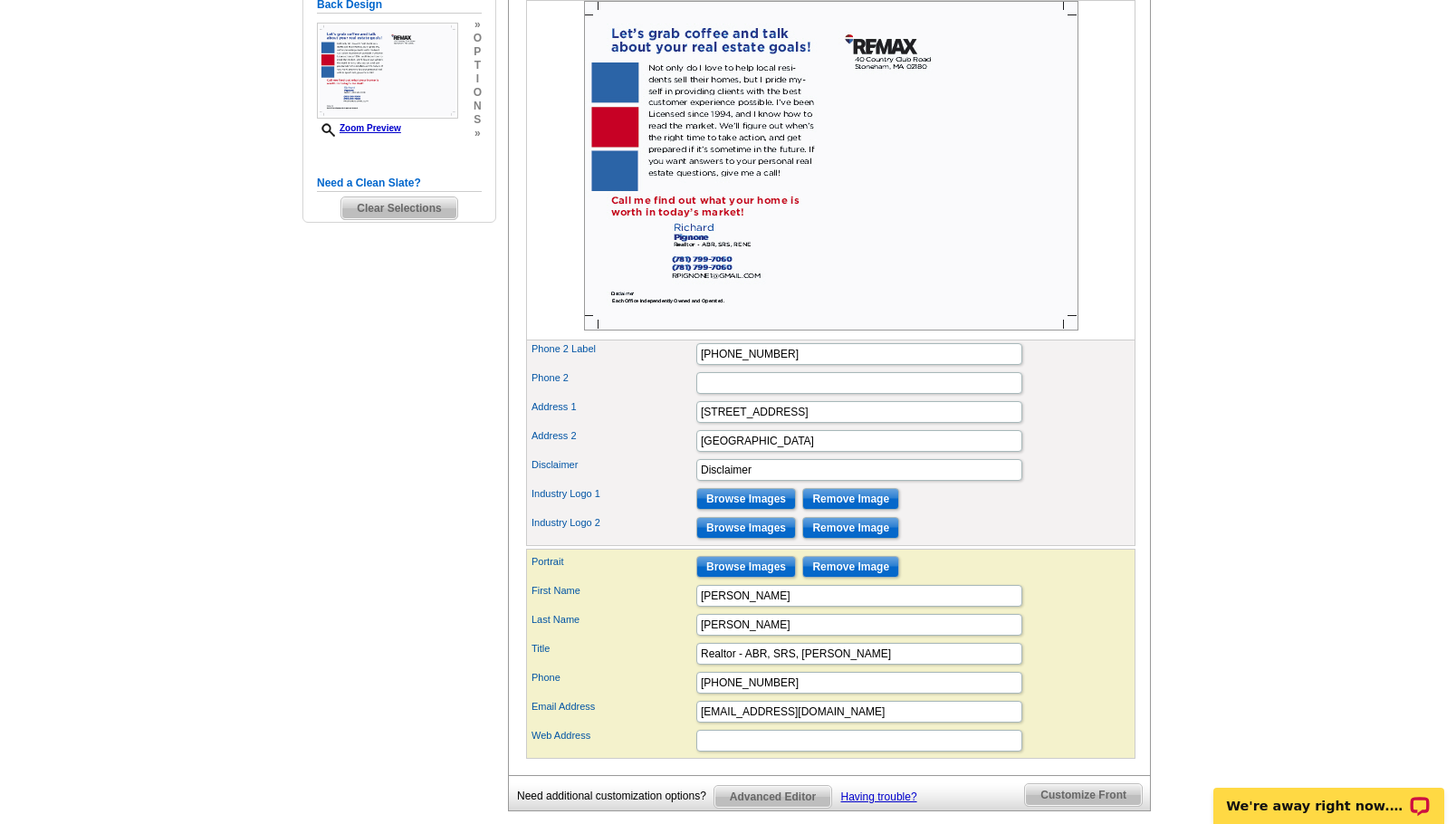
scroll to position [505, 0]
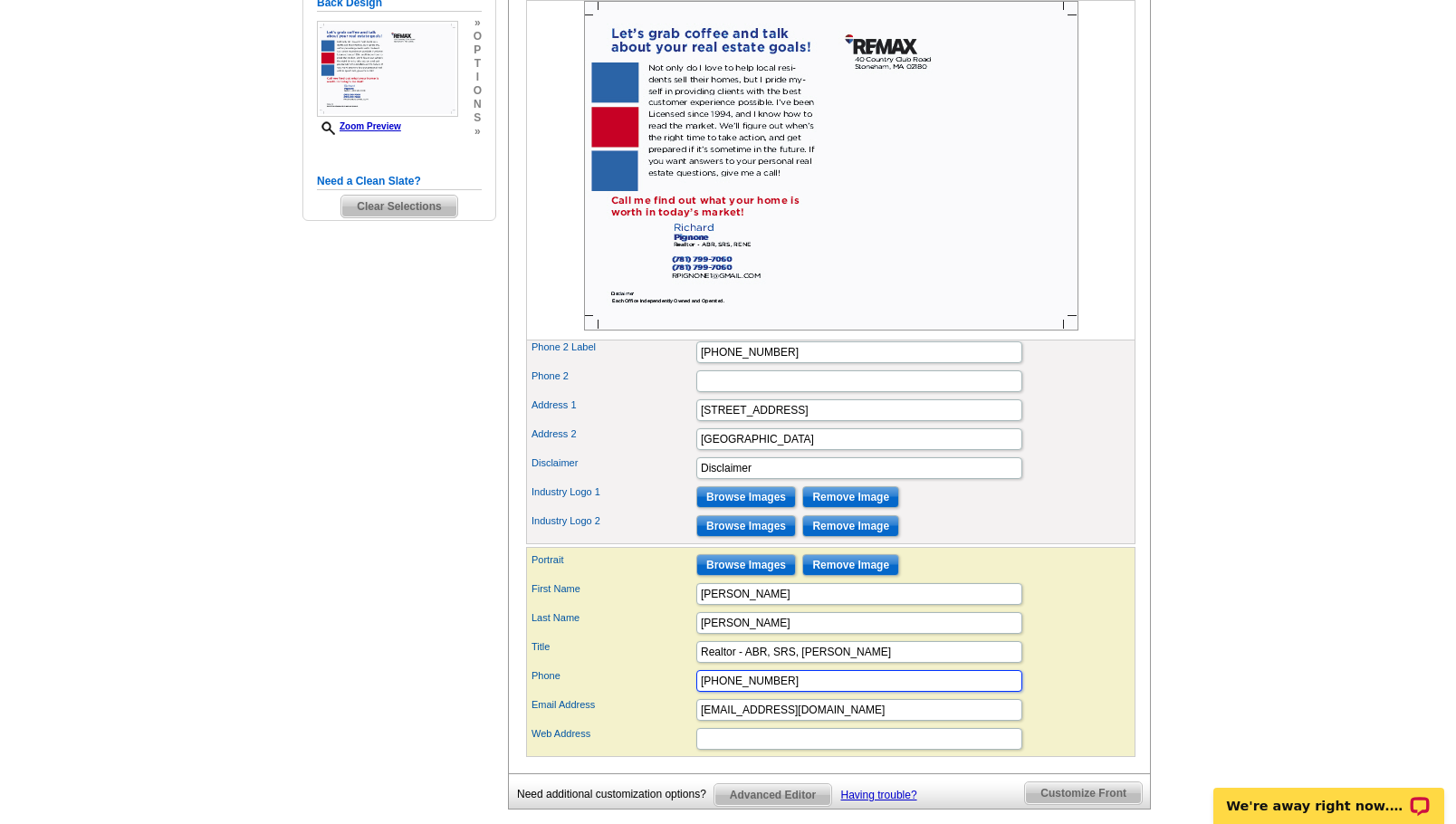
click at [796, 692] on input "(781) 799-7060" at bounding box center [860, 680] width 326 height 22
type input "("
type input "r"
type input "RICHARD-PIGNONE.REMAX.COM"
click at [1068, 579] on div "Portrait Browse Images Remove Image" at bounding box center [830, 565] width 602 height 29
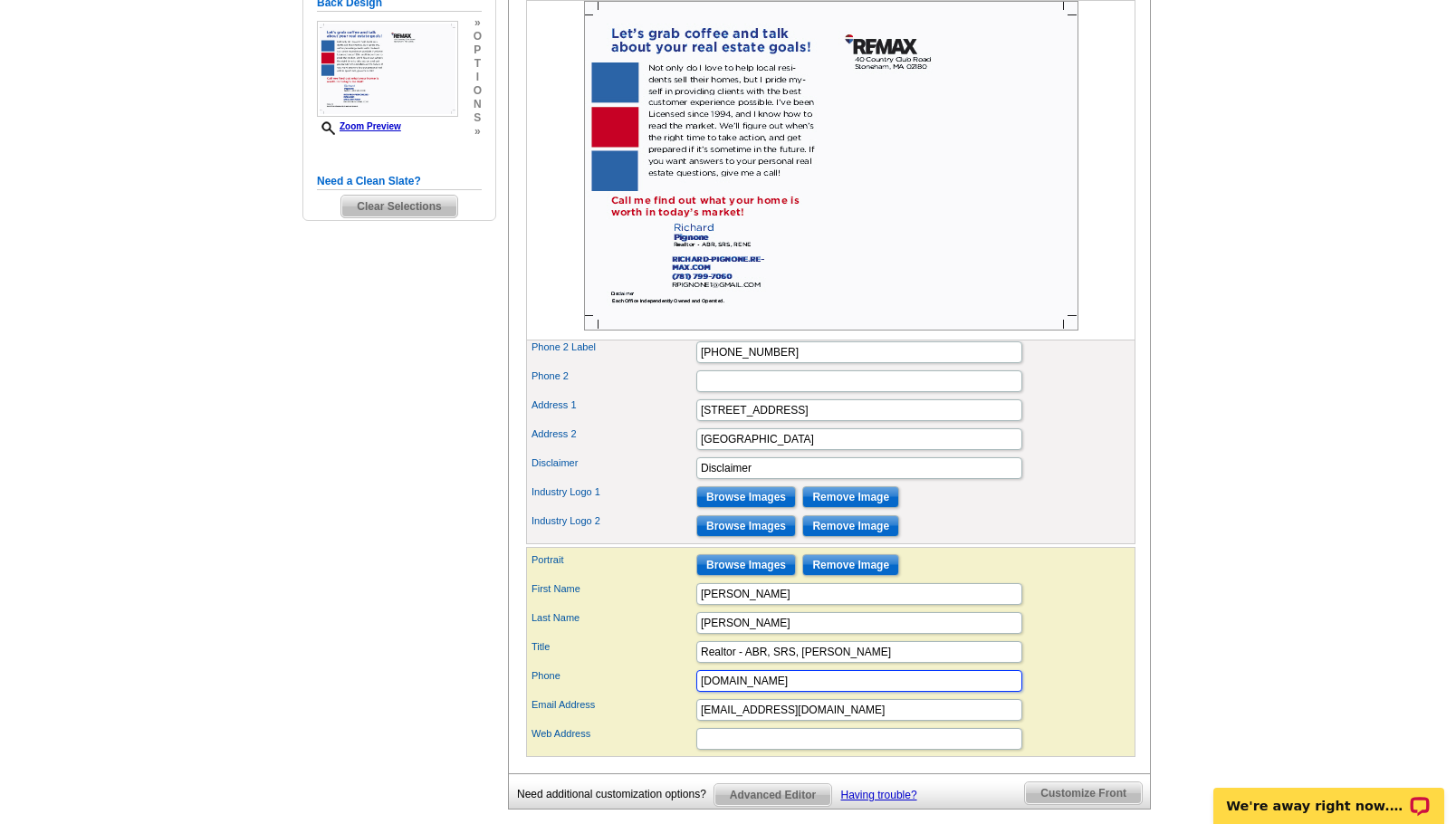
drag, startPoint x: 702, startPoint y: 709, endPoint x: 885, endPoint y: 708, distance: 183.0
click at [885, 692] on input "RICHARD-PIGNONE.REMAX.COM" at bounding box center [860, 680] width 326 height 22
click at [805, 749] on input "Web Address" at bounding box center [860, 739] width 326 height 22
paste input "RICHARD-PIGNONE.REMAX.COM"
type input "RICHARD-PIGNONE.REMAX.COM"
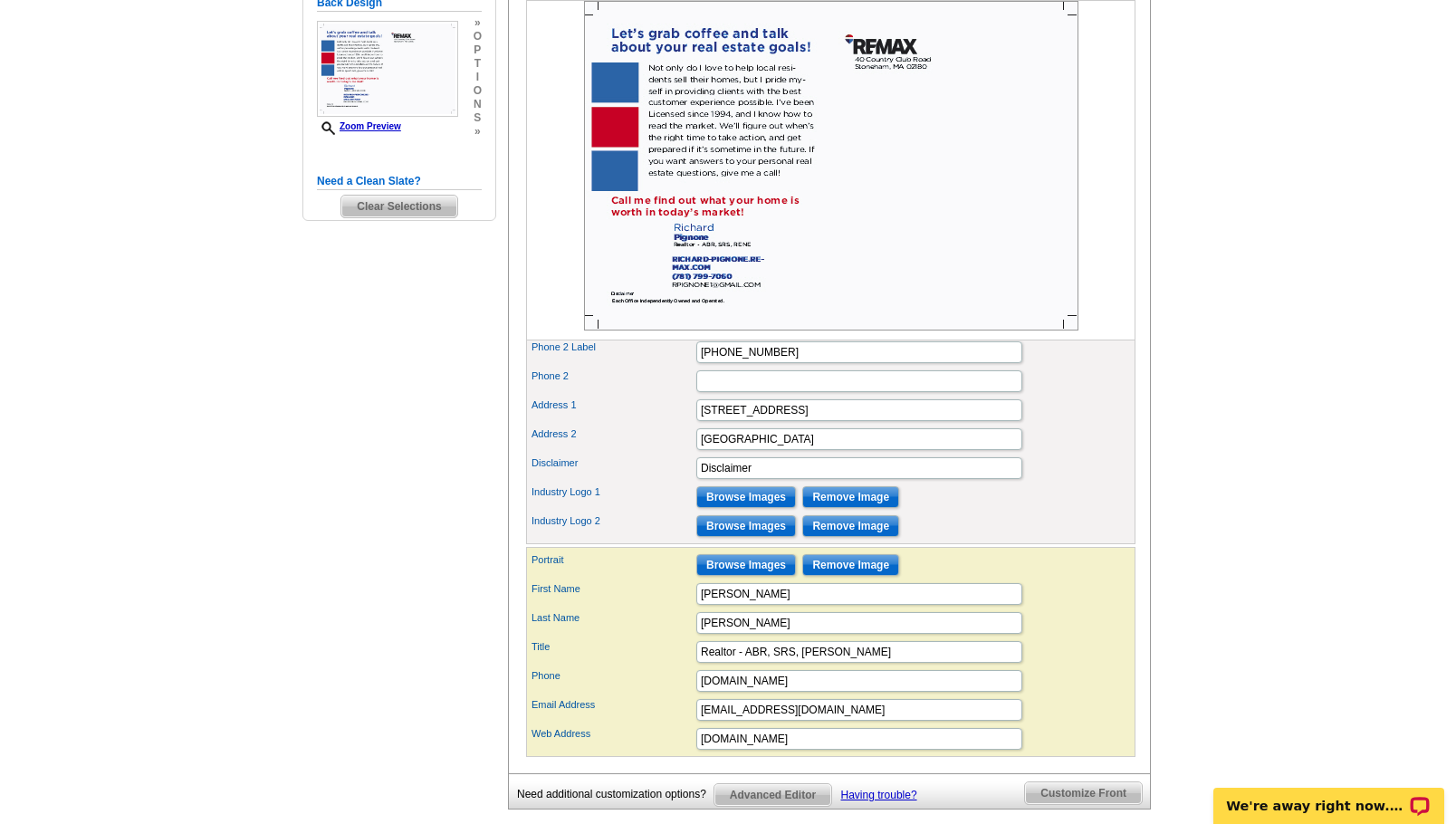
click at [1086, 483] on div "Disclaimer Disclaimer" at bounding box center [830, 468] width 602 height 29
click at [892, 692] on input "RICHARD-PIGNONE.REMAX.COM" at bounding box center [860, 680] width 326 height 22
type input "R"
click at [1101, 637] on div "Last Name Pignone" at bounding box center [830, 623] width 602 height 29
drag, startPoint x: 701, startPoint y: 380, endPoint x: 793, endPoint y: 380, distance: 92.0
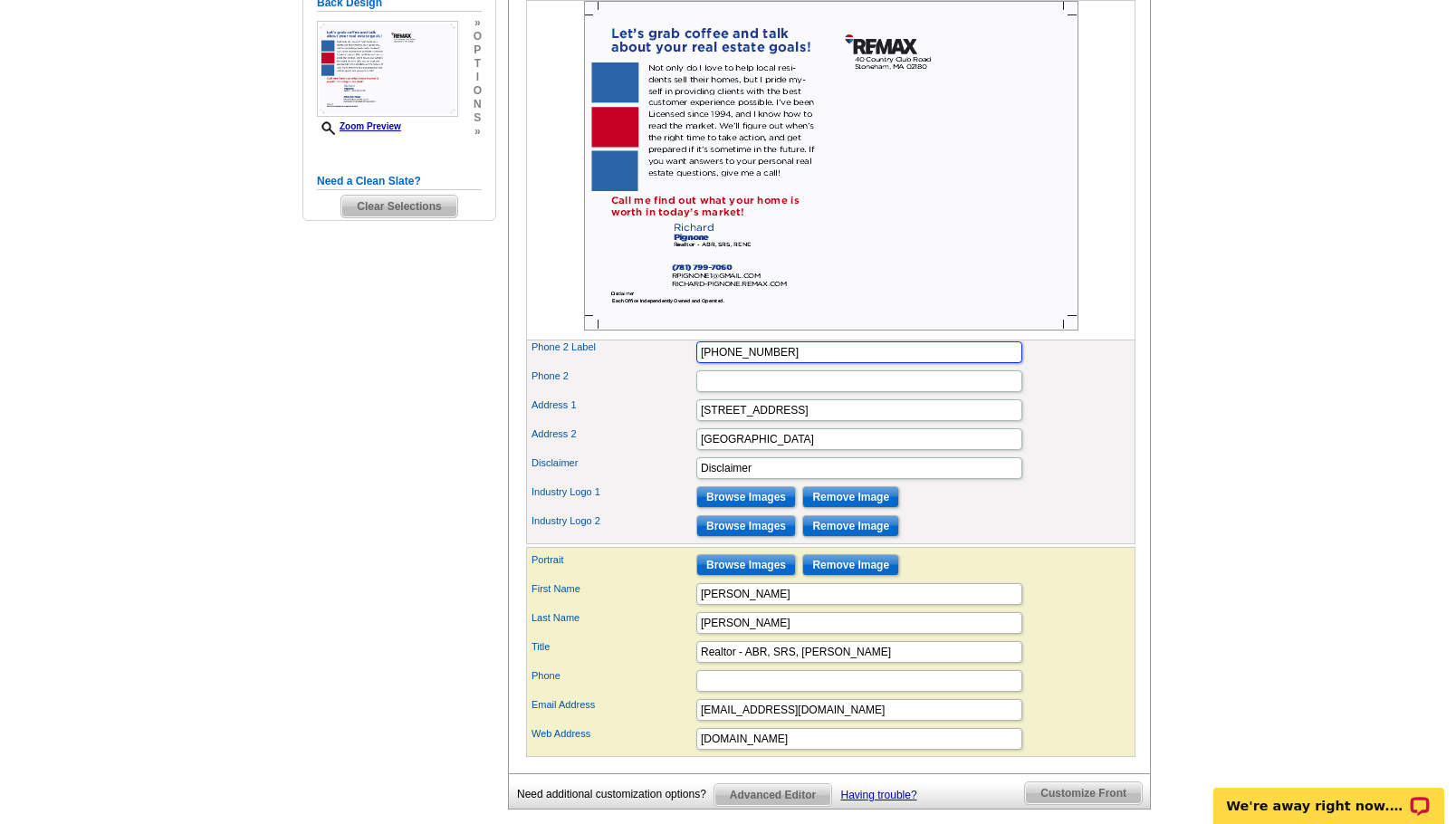
click at [793, 363] on input "(781) 799-7060" at bounding box center [860, 352] width 326 height 22
click at [772, 692] on input "Phone" at bounding box center [860, 680] width 326 height 22
paste input "(781) 799-7060"
type input "(781) 799-7060"
click at [791, 363] on input "(781) 799-7060" at bounding box center [860, 352] width 326 height 22
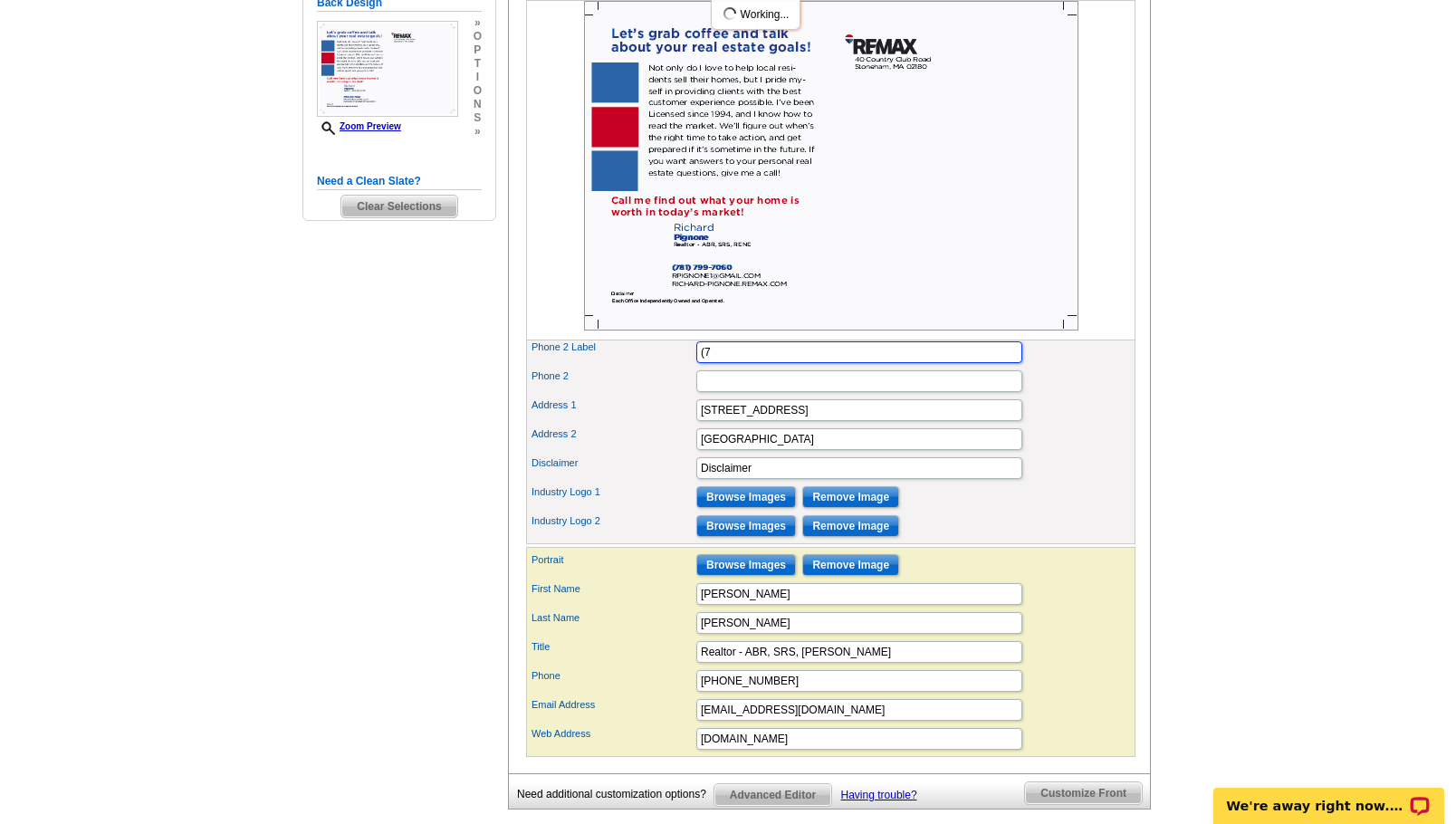
type input "("
click at [1074, 483] on div "Disclaimer Disclaimer" at bounding box center [830, 468] width 602 height 29
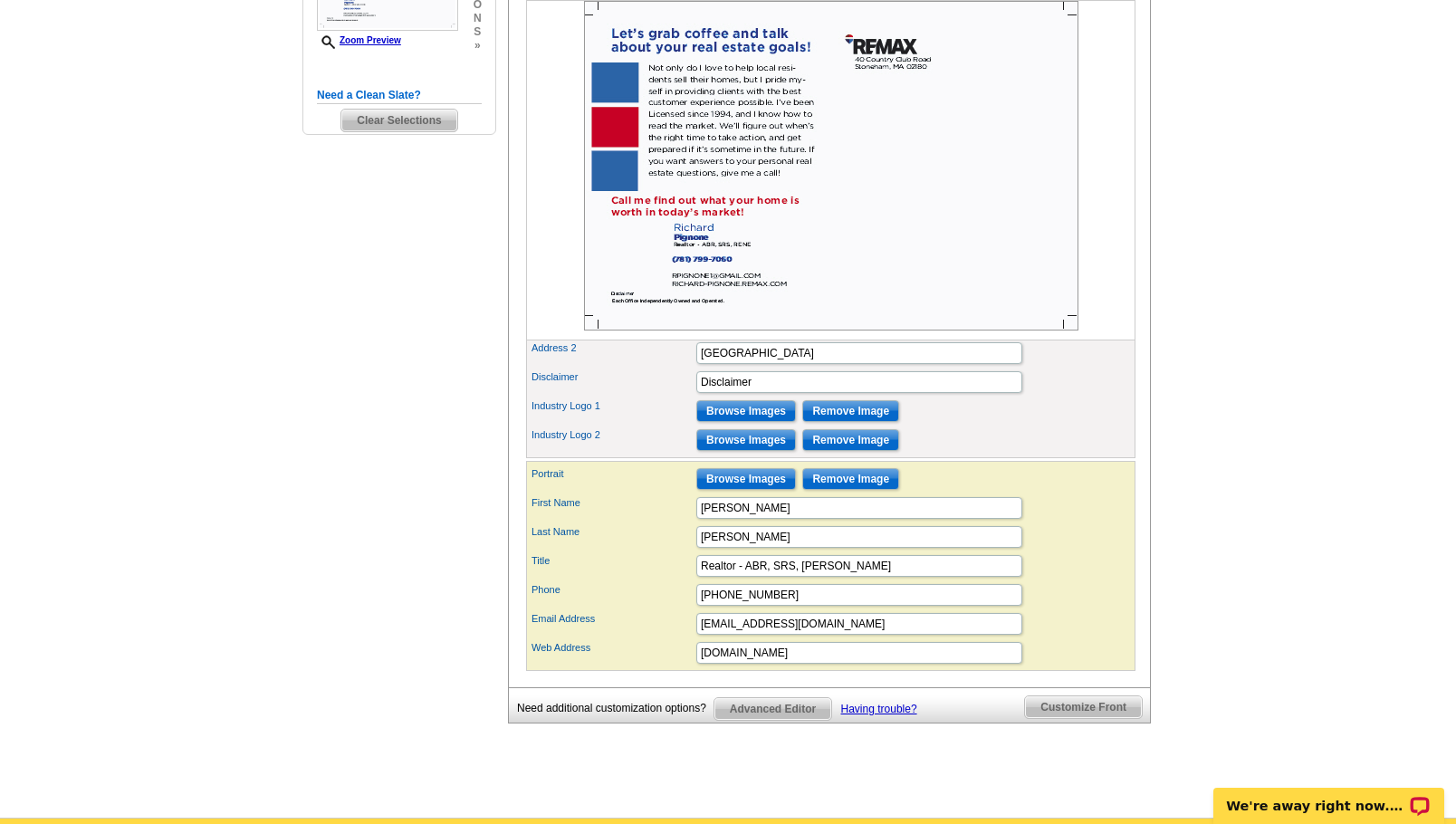
scroll to position [613, 0]
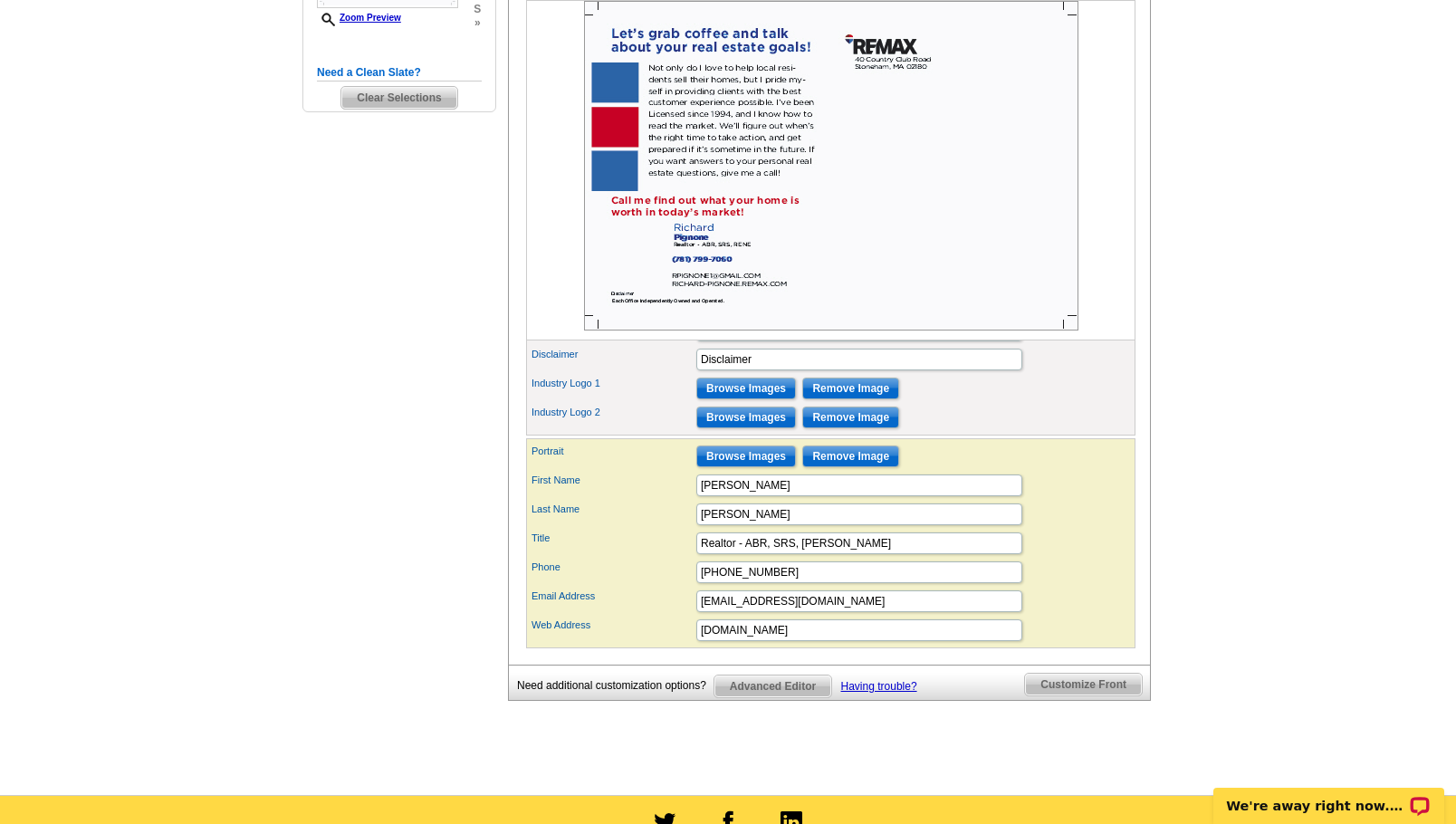
click at [1097, 500] on div "First Name Richard" at bounding box center [830, 485] width 602 height 29
drag, startPoint x: 699, startPoint y: 600, endPoint x: 798, endPoint y: 596, distance: 99.1
click at [798, 583] on input "(781) 799-7060" at bounding box center [860, 572] width 326 height 22
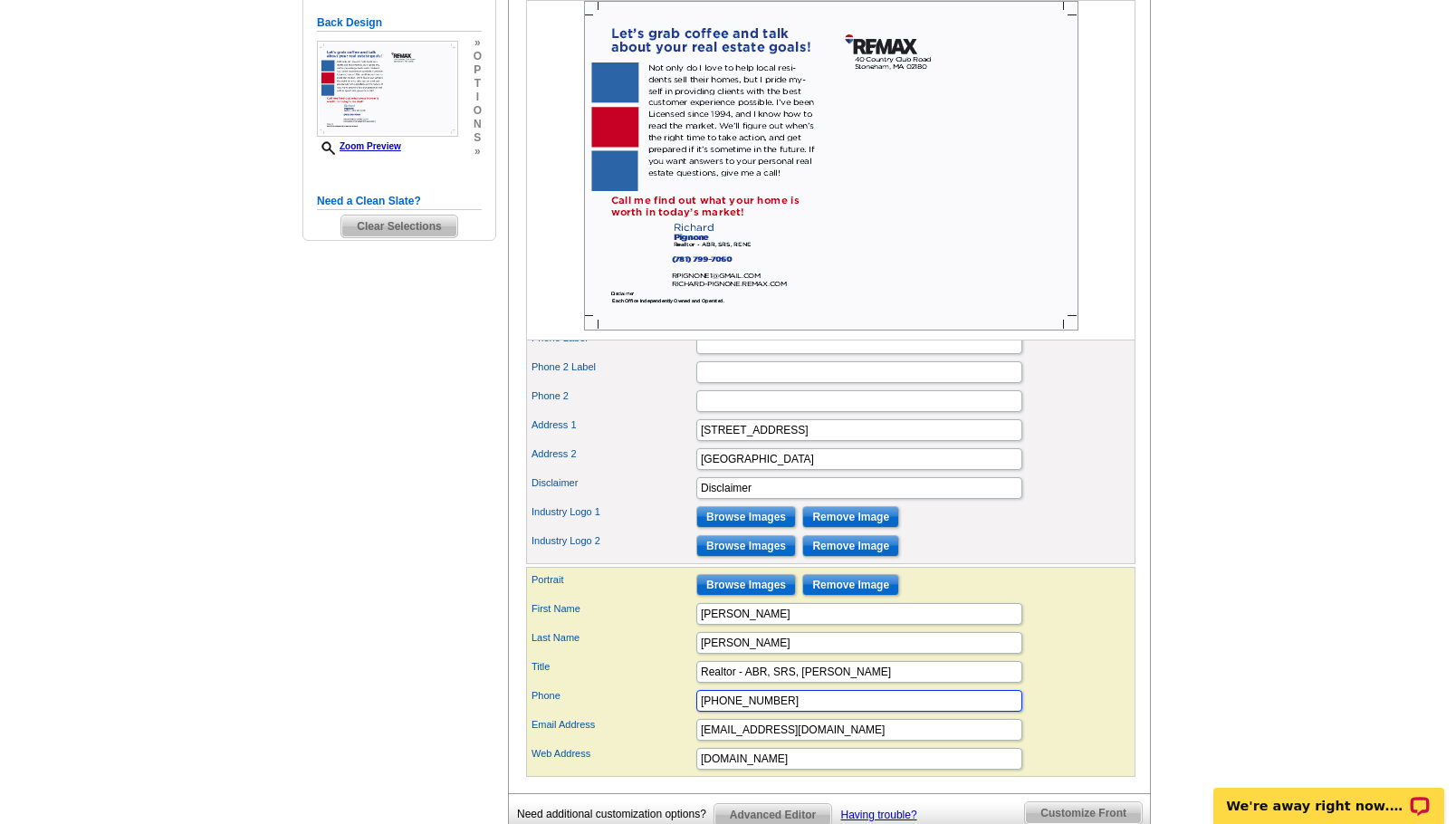
scroll to position [476, 0]
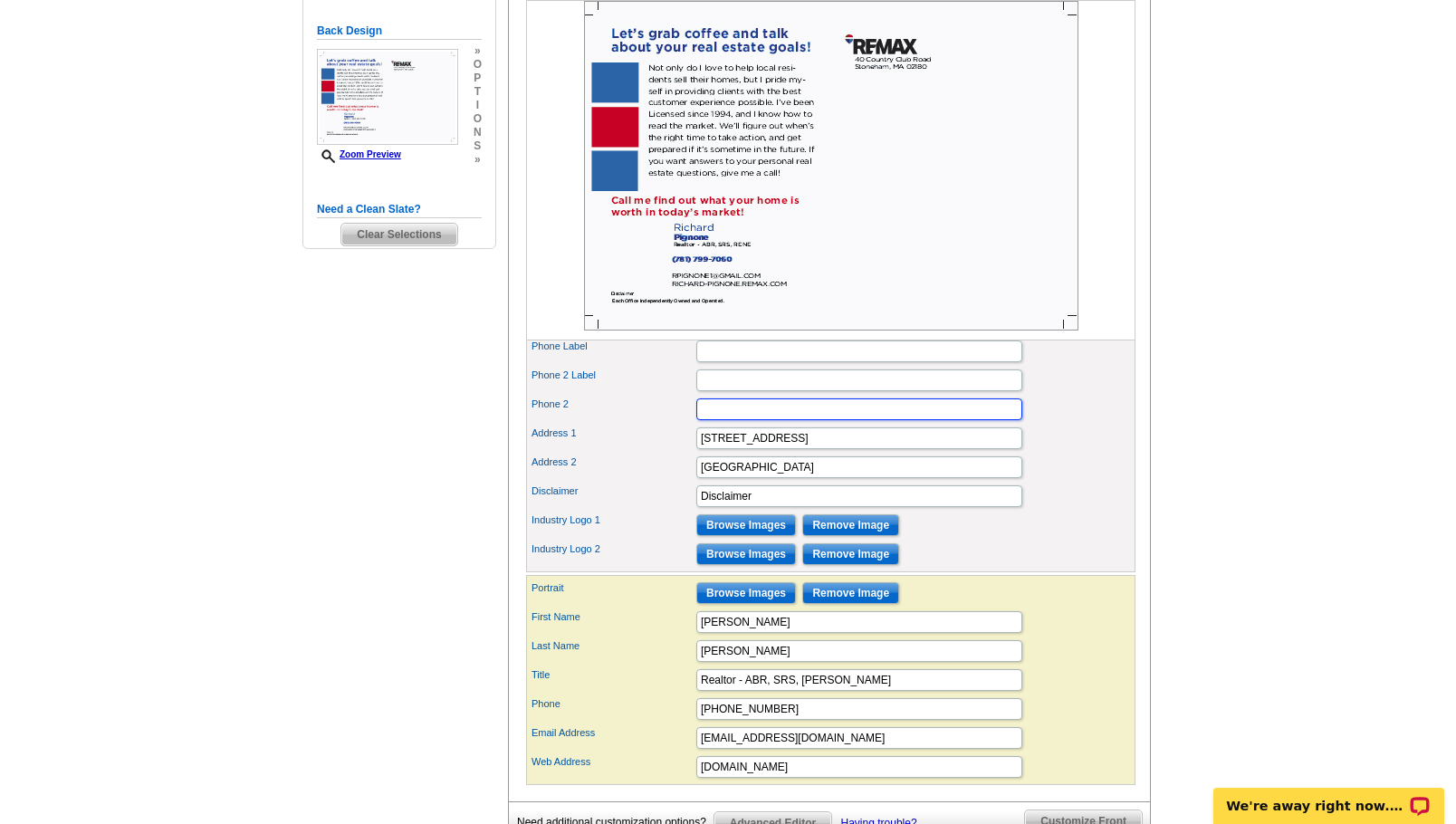
click at [839, 420] on input "Phone 2" at bounding box center [860, 409] width 326 height 22
paste input "(781) 799-7060"
type input "(781) 799-7060"
click at [838, 719] on input "(781) 799-7060" at bounding box center [860, 708] width 326 height 22
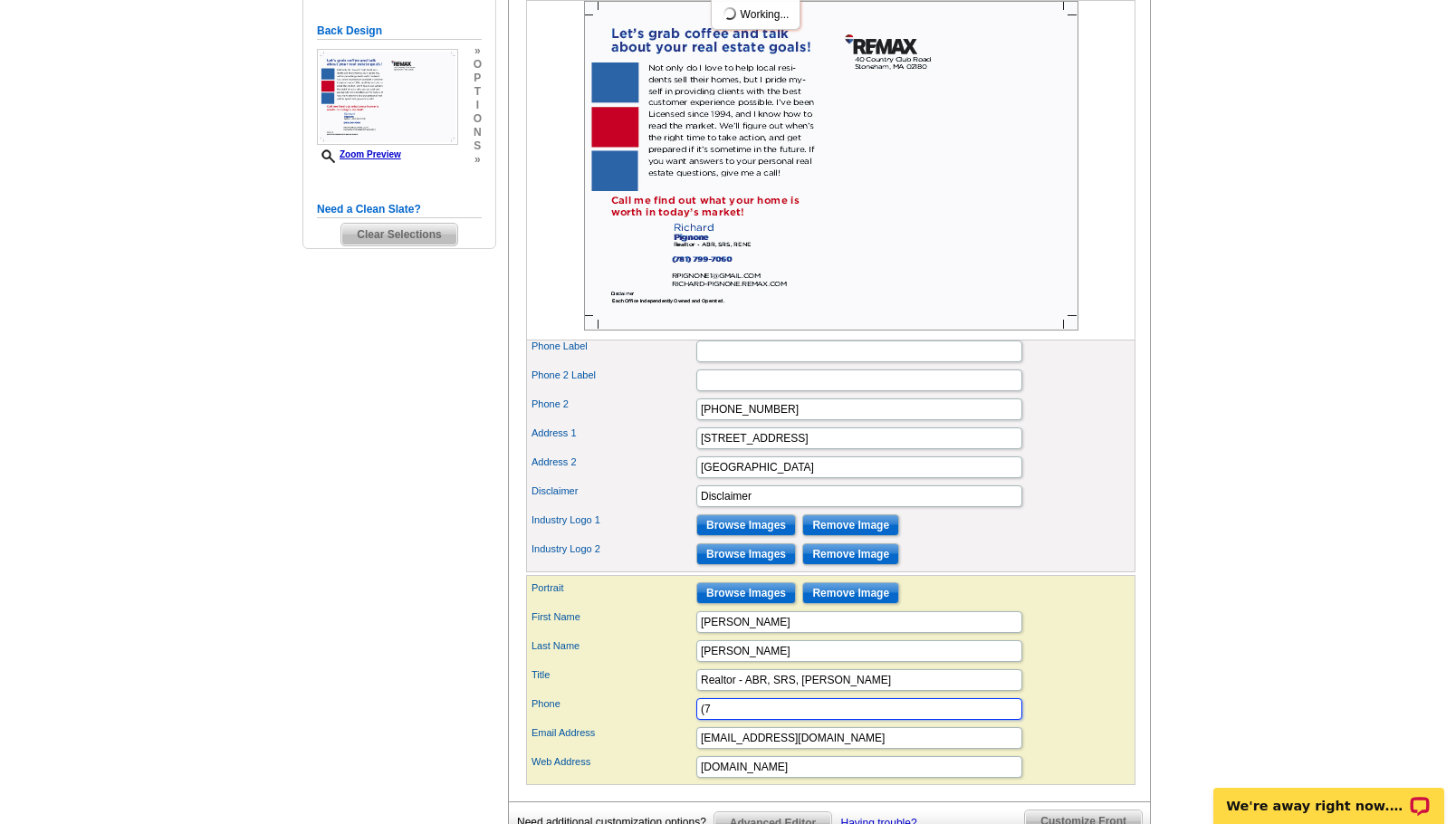
type input "("
click at [1053, 539] on div "Industry Logo 1 Browse Images Remove Image" at bounding box center [830, 525] width 602 height 29
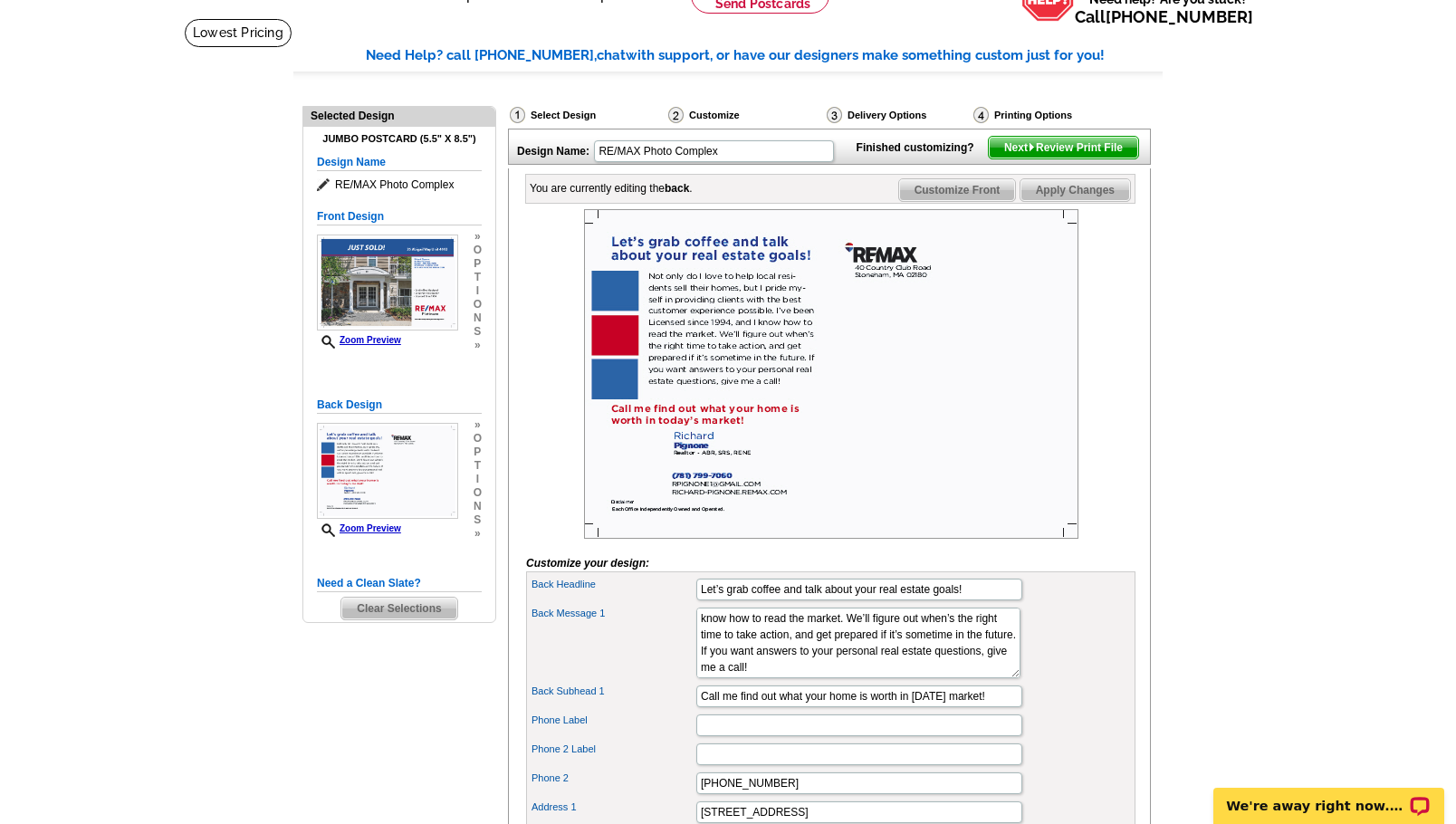
scroll to position [0, 0]
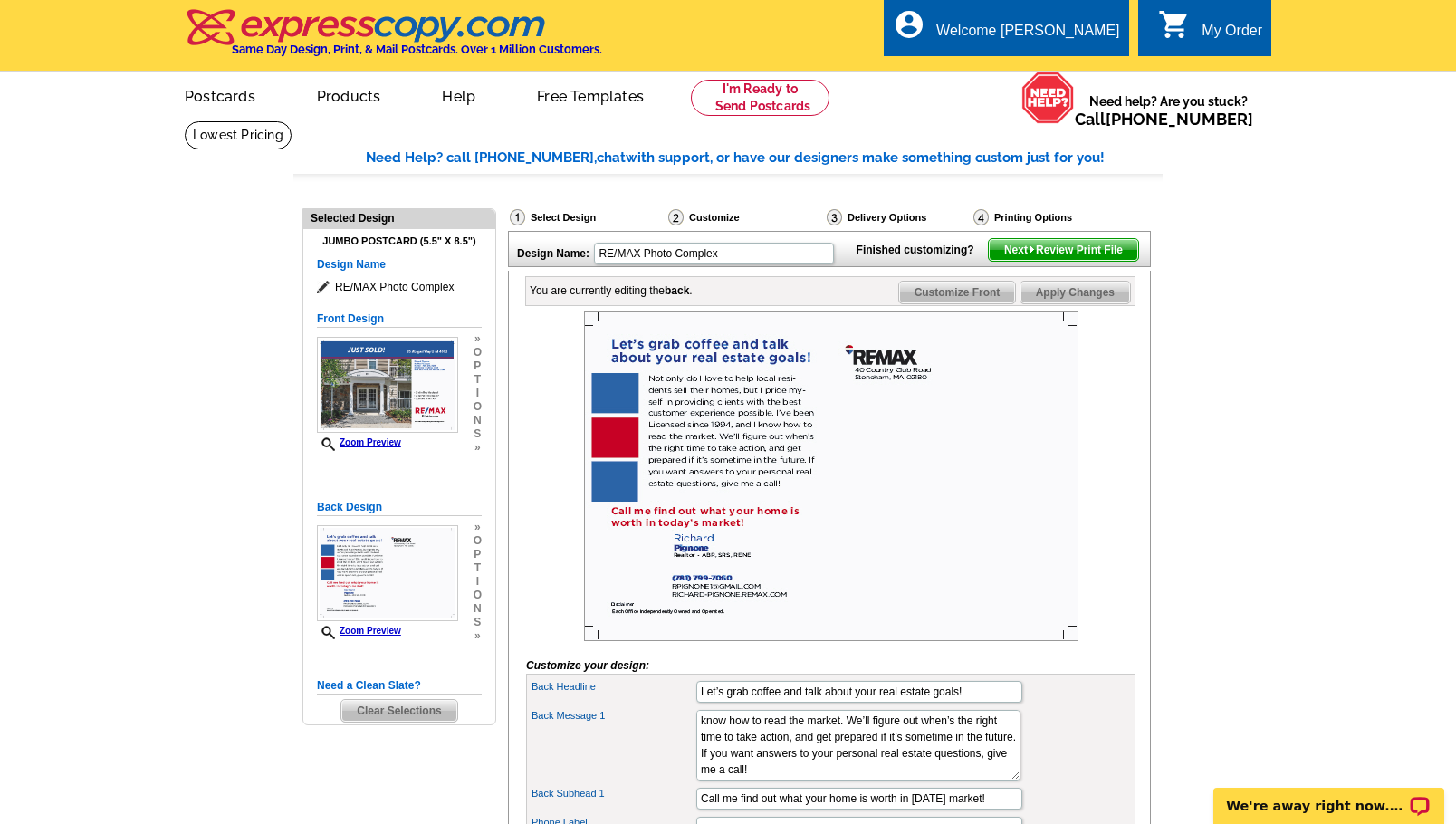
click at [1096, 261] on span "Next Review Print File" at bounding box center [1063, 249] width 150 height 22
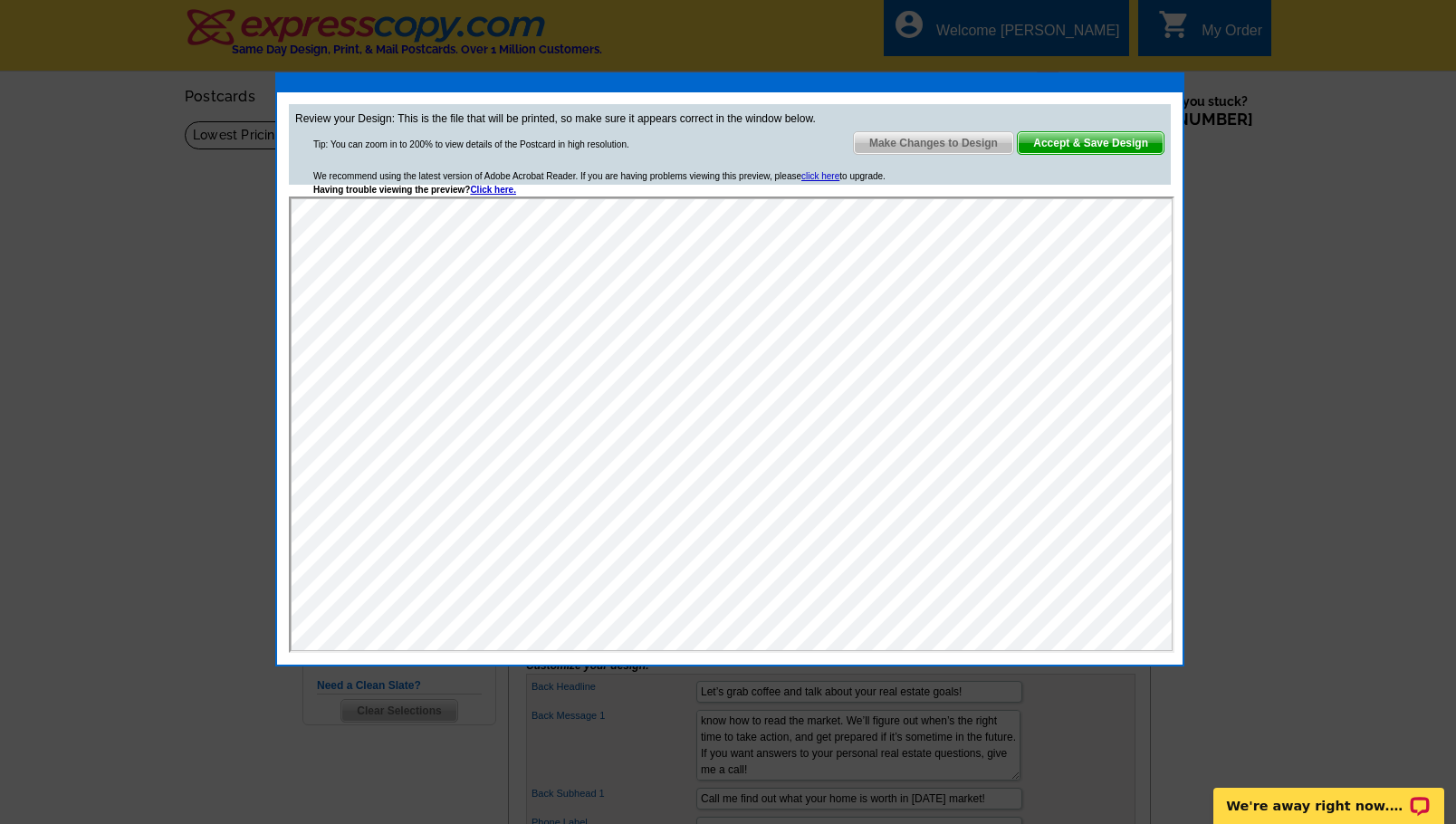
scroll to position [5, 0]
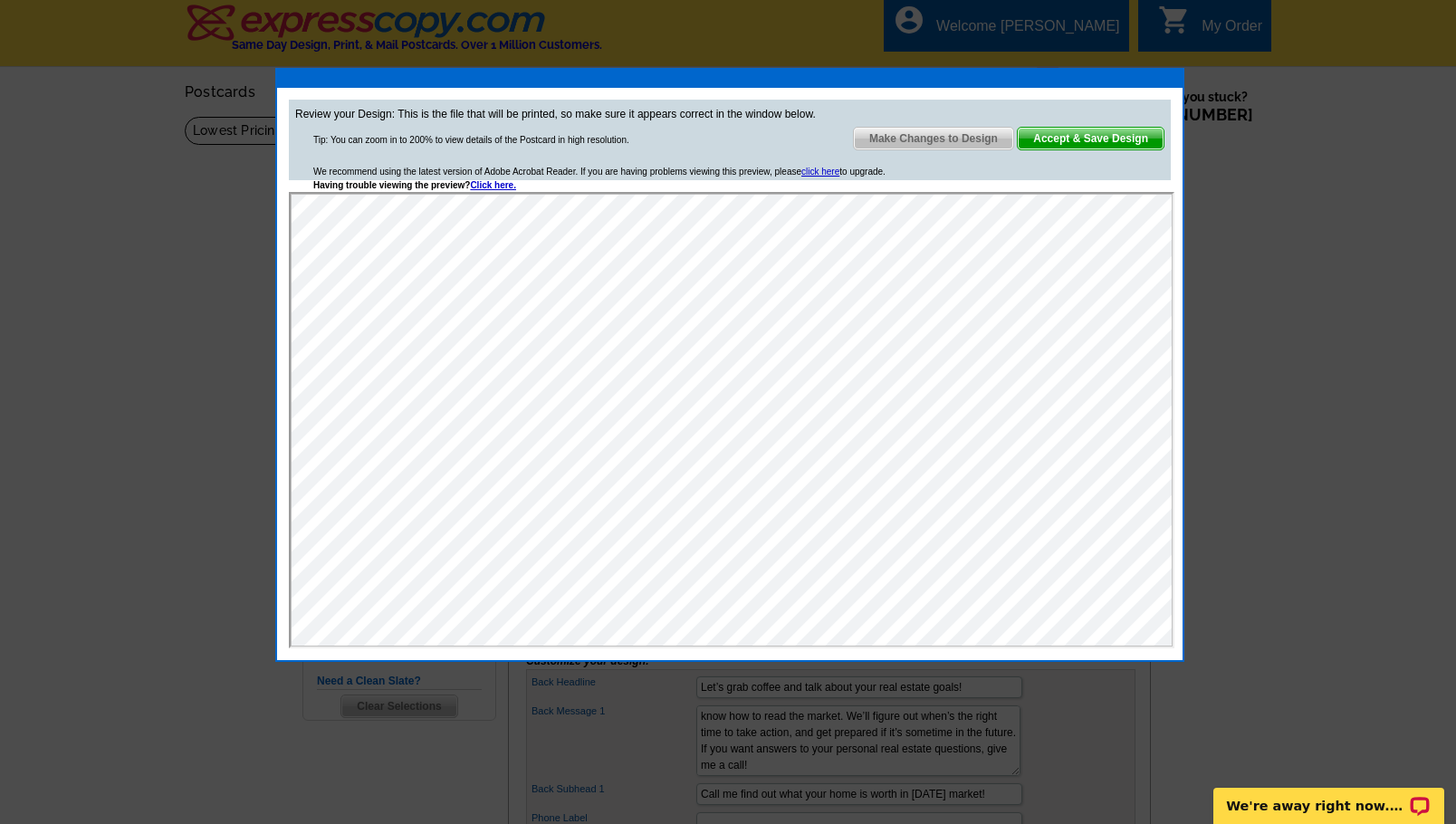
click at [1096, 142] on span "Accept & Save Design" at bounding box center [1090, 138] width 146 height 22
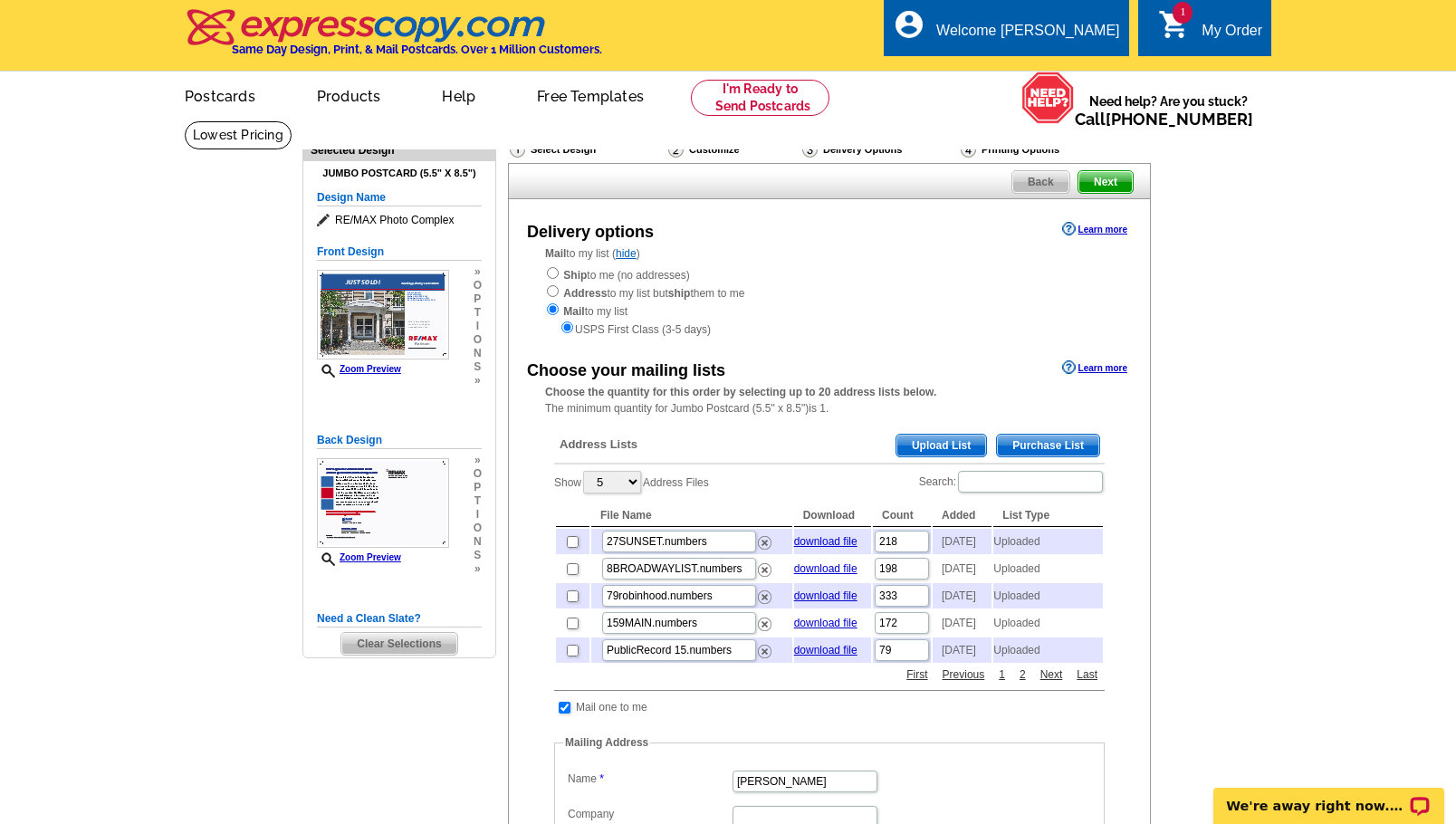
click at [916, 437] on span "Upload List" at bounding box center [941, 445] width 89 height 22
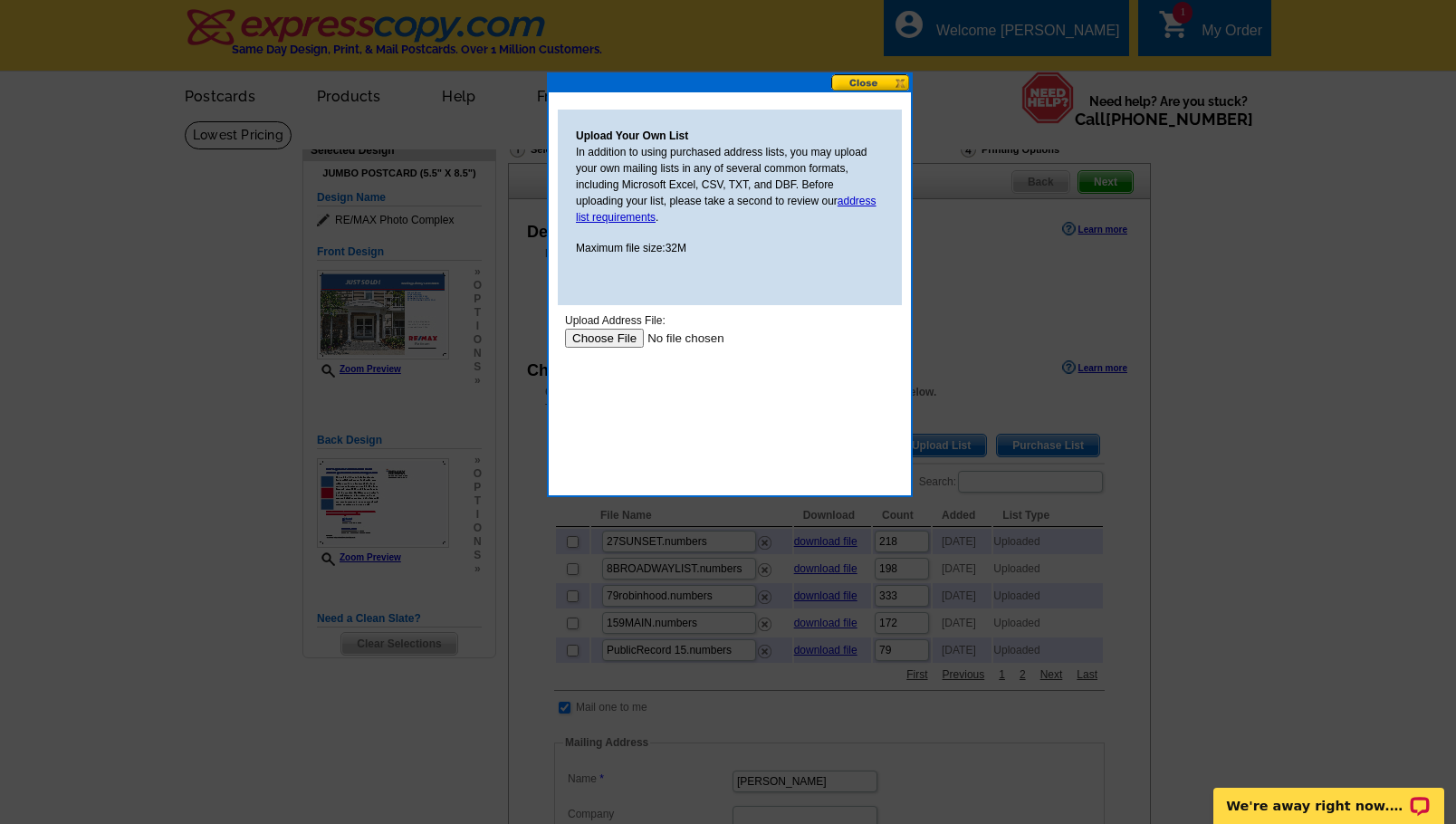
click at [627, 344] on input "file" at bounding box center [680, 338] width 229 height 19
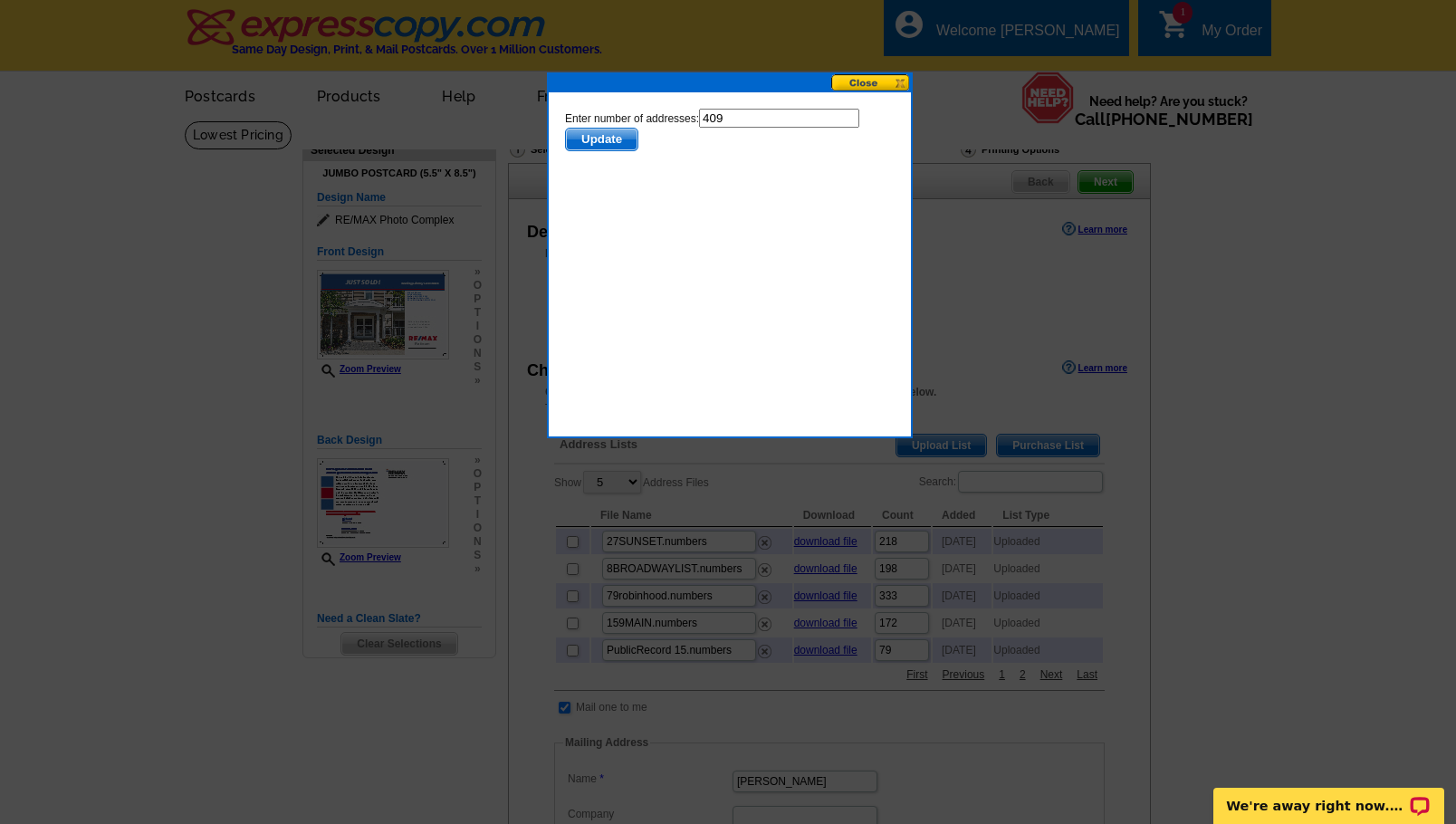
click at [616, 136] on span "Update" at bounding box center [602, 139] width 72 height 22
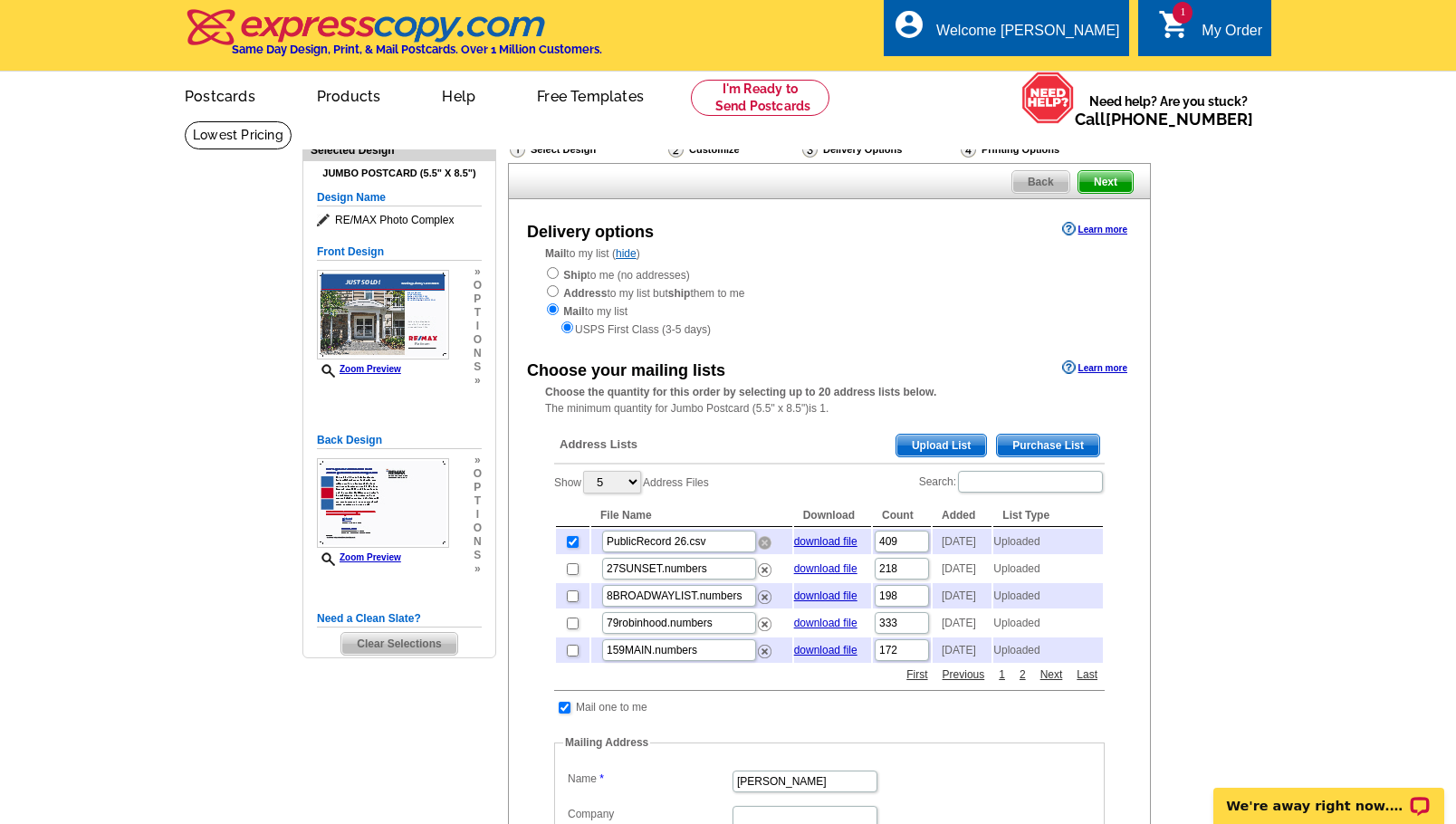
click at [764, 546] on img at bounding box center [765, 543] width 13 height 13
click at [930, 444] on span "Upload List" at bounding box center [941, 445] width 89 height 22
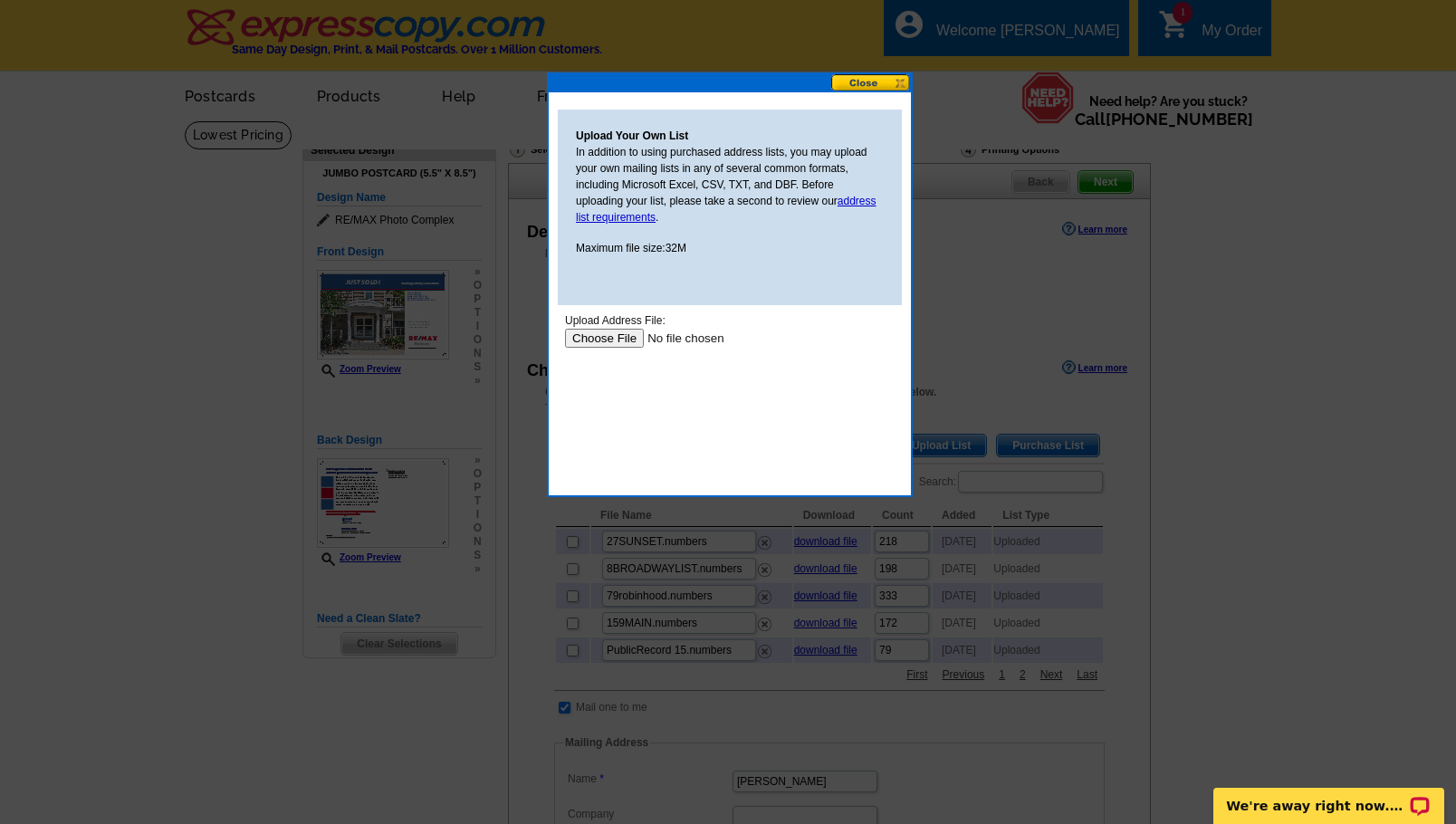
click at [627, 342] on input "file" at bounding box center [680, 338] width 229 height 19
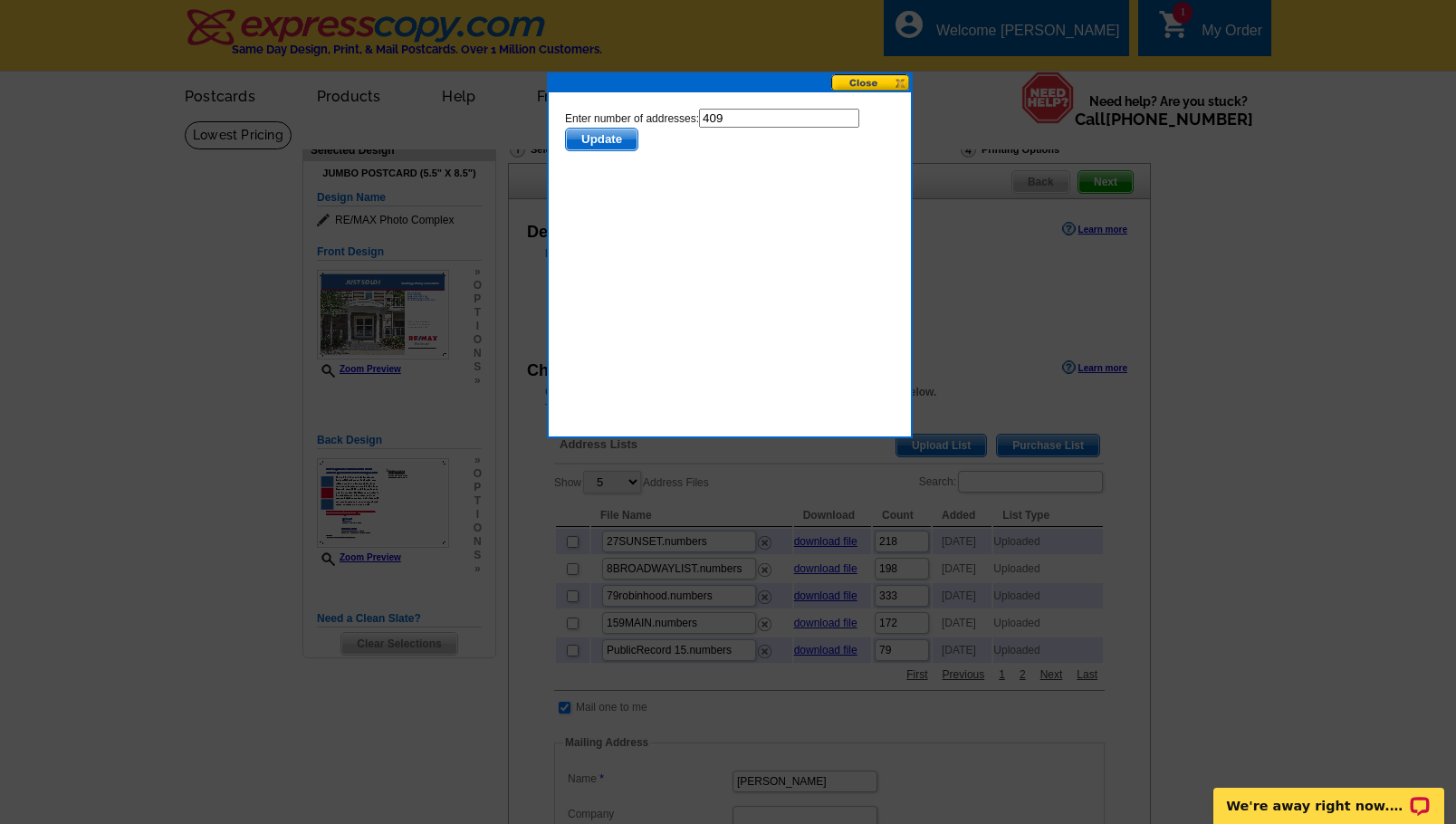
click at [605, 142] on span "Update" at bounding box center [602, 139] width 72 height 22
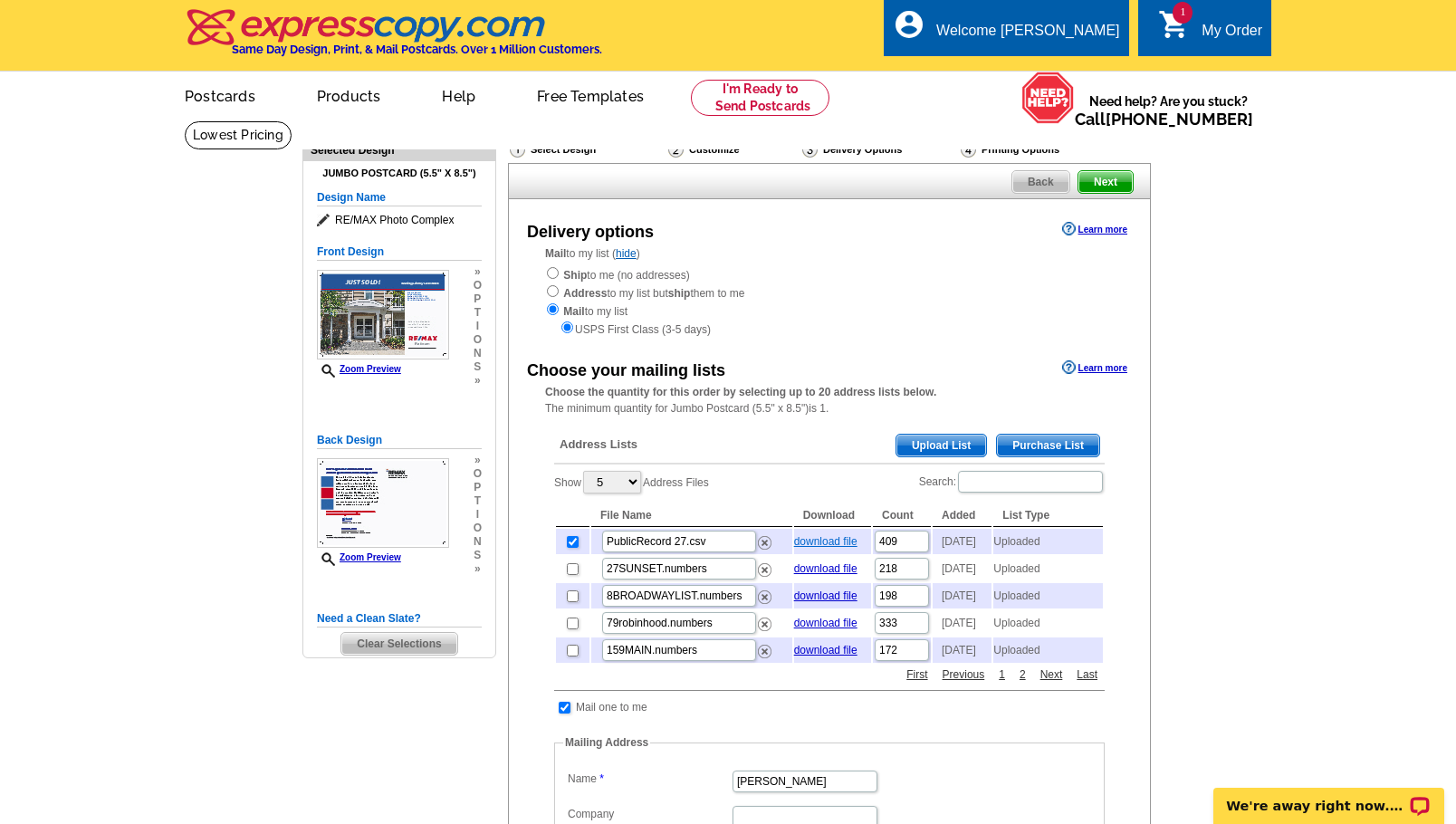
click at [829, 542] on link "download file" at bounding box center [825, 541] width 63 height 12
click at [764, 545] on img at bounding box center [765, 543] width 13 height 13
click at [934, 437] on span "Upload List" at bounding box center [941, 445] width 89 height 22
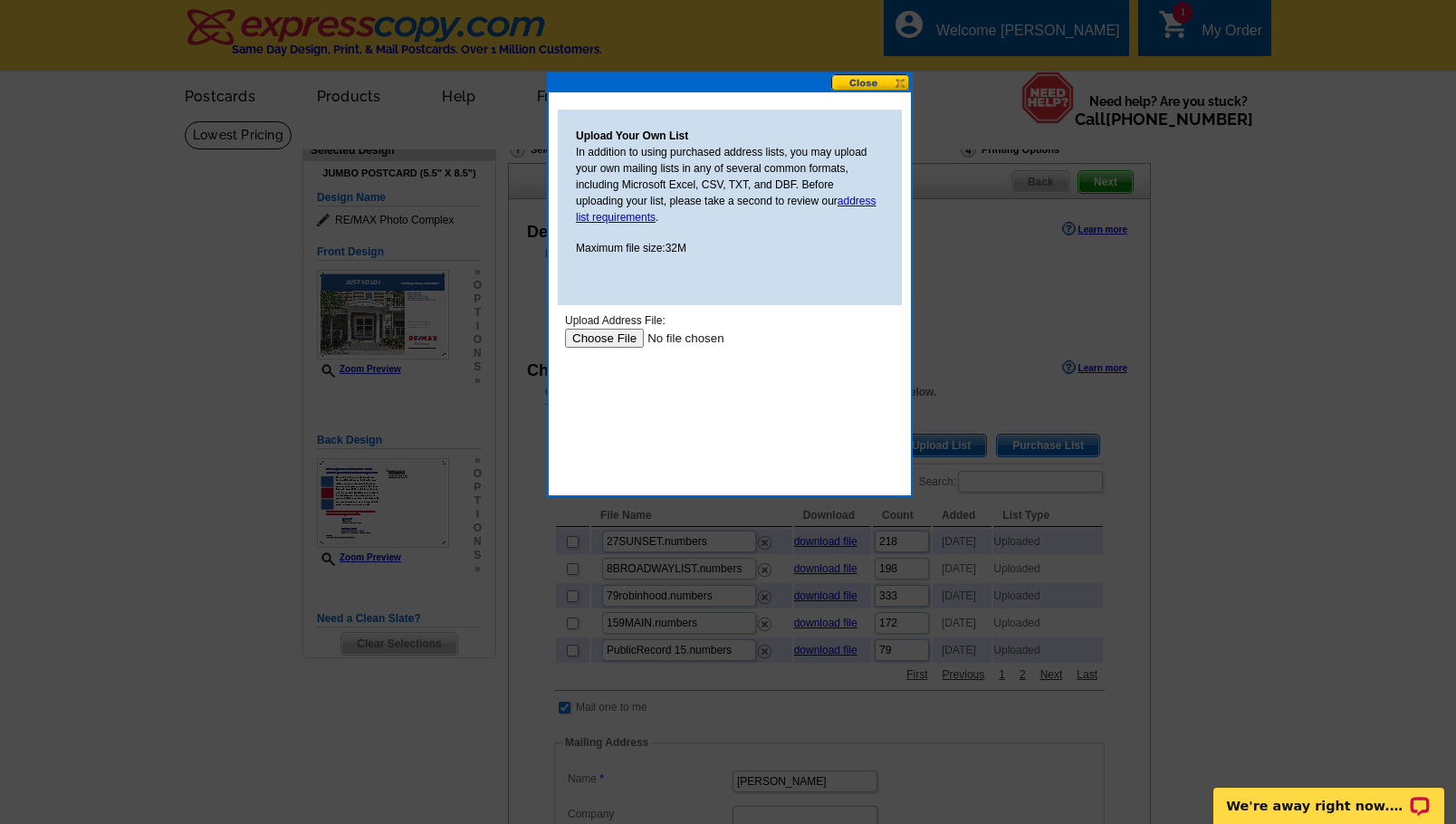
click at [614, 336] on input "file" at bounding box center [680, 338] width 229 height 19
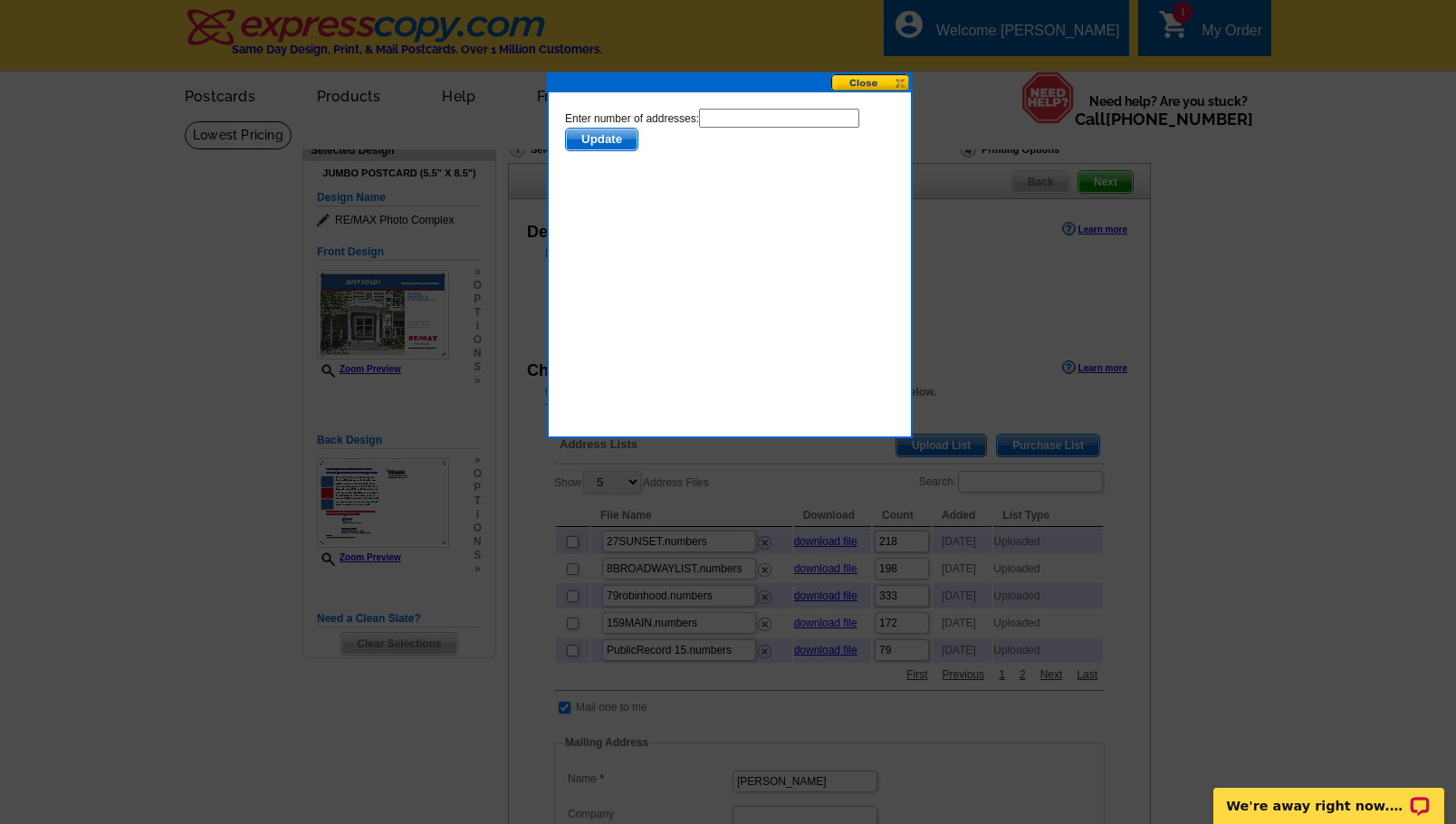
click at [609, 148] on span "Update" at bounding box center [602, 139] width 72 height 22
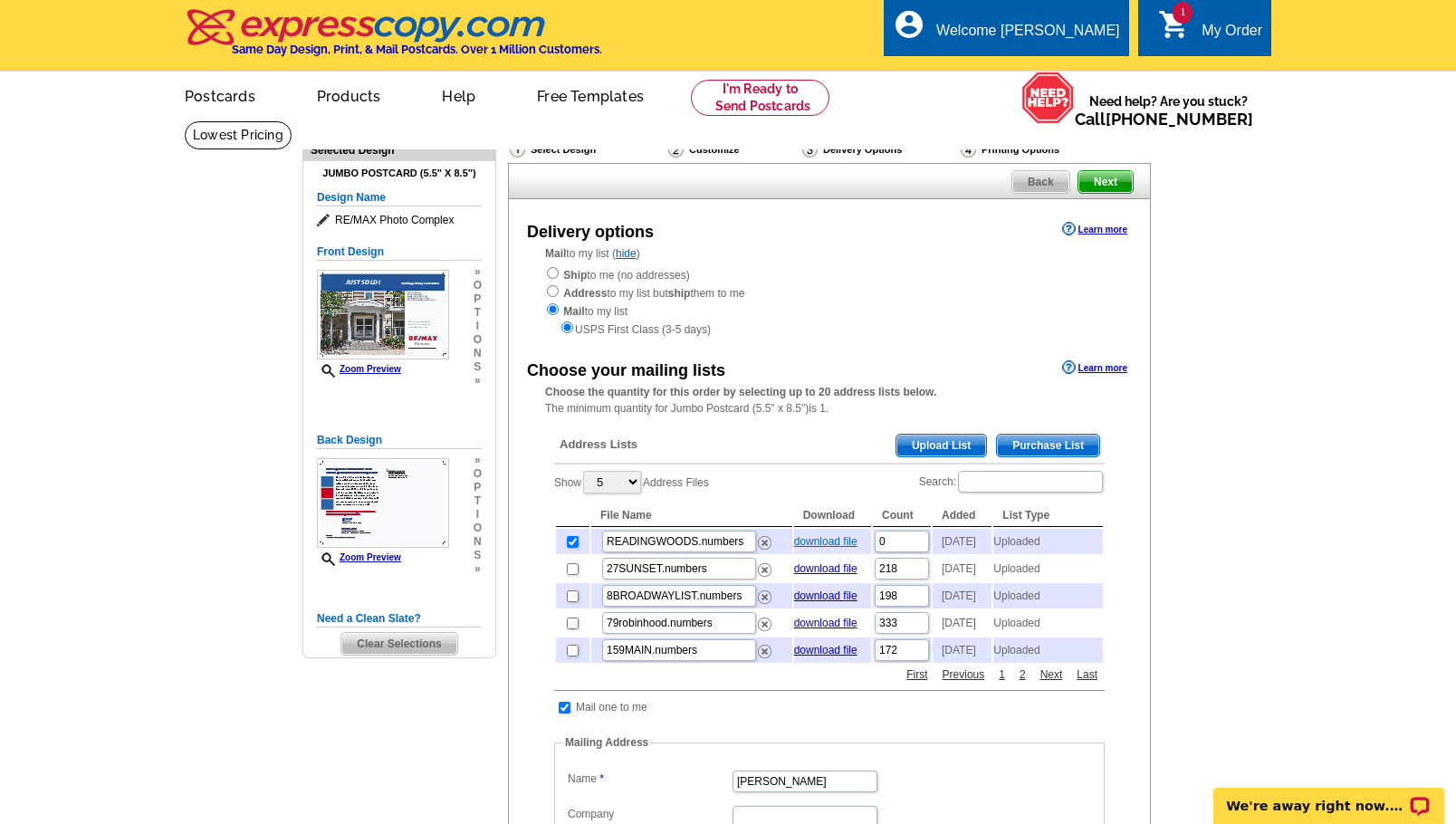
click at [824, 545] on link "download file" at bounding box center [825, 541] width 63 height 12
click at [900, 547] on input "0" at bounding box center [901, 541] width 55 height 22
type input "408"
click at [1139, 525] on div "Choose your mailing lists Learn more Choose the quantity for this order by sele…" at bounding box center [829, 733] width 641 height 754
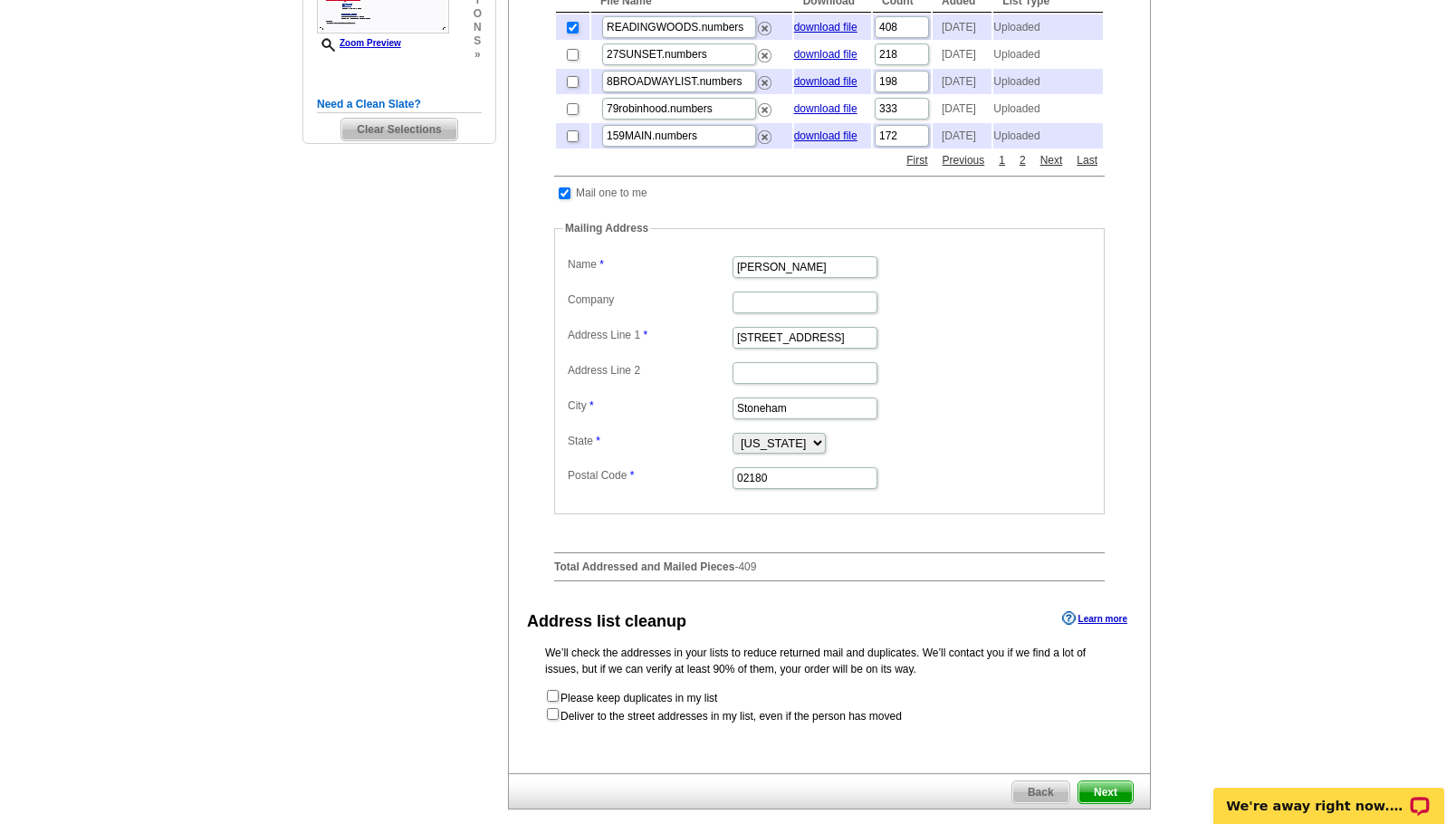
scroll to position [628, 0]
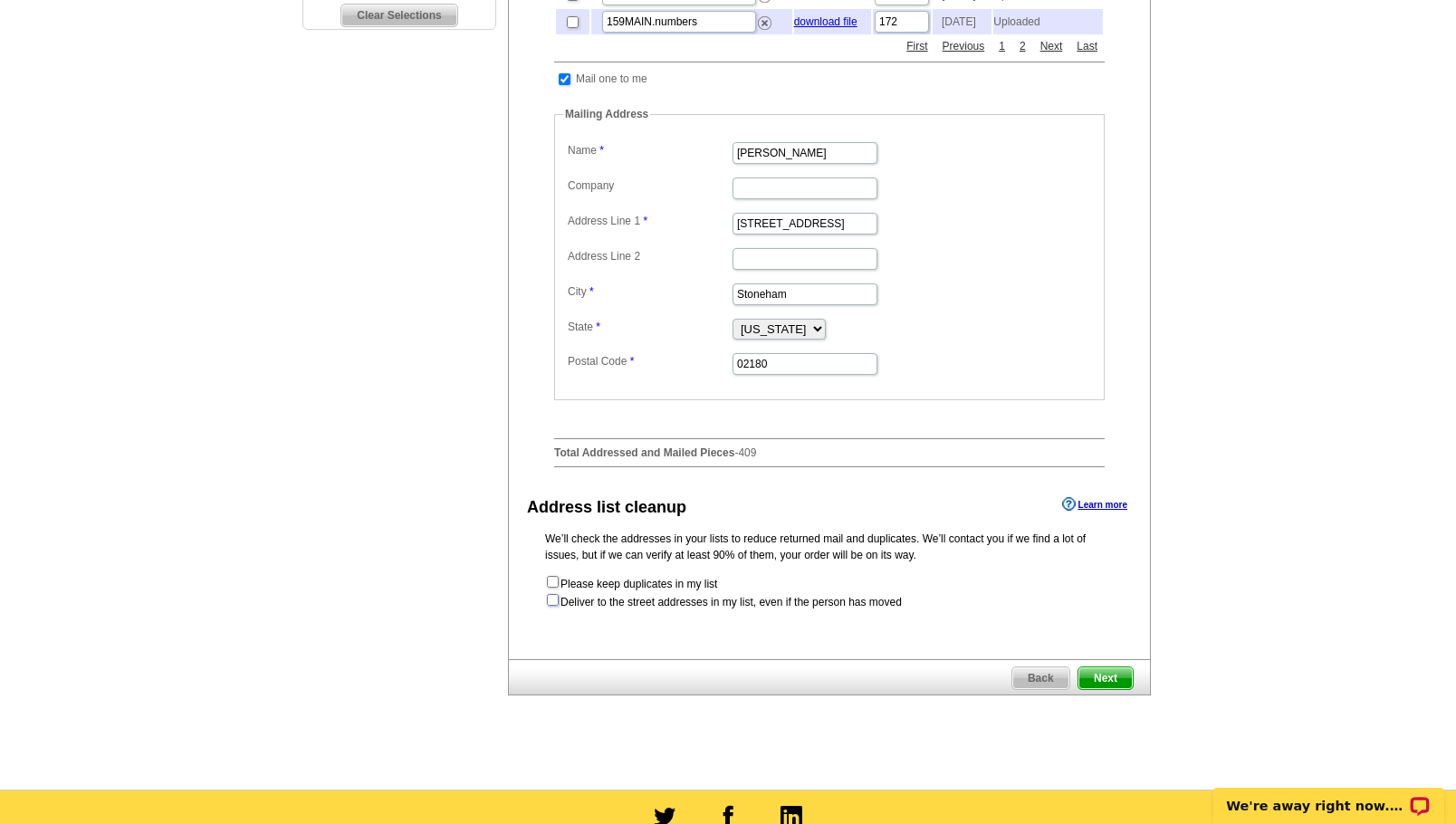
click at [553, 605] on input "checkbox" at bounding box center [553, 600] width 12 height 12
checkbox input "true"
radio input "true"
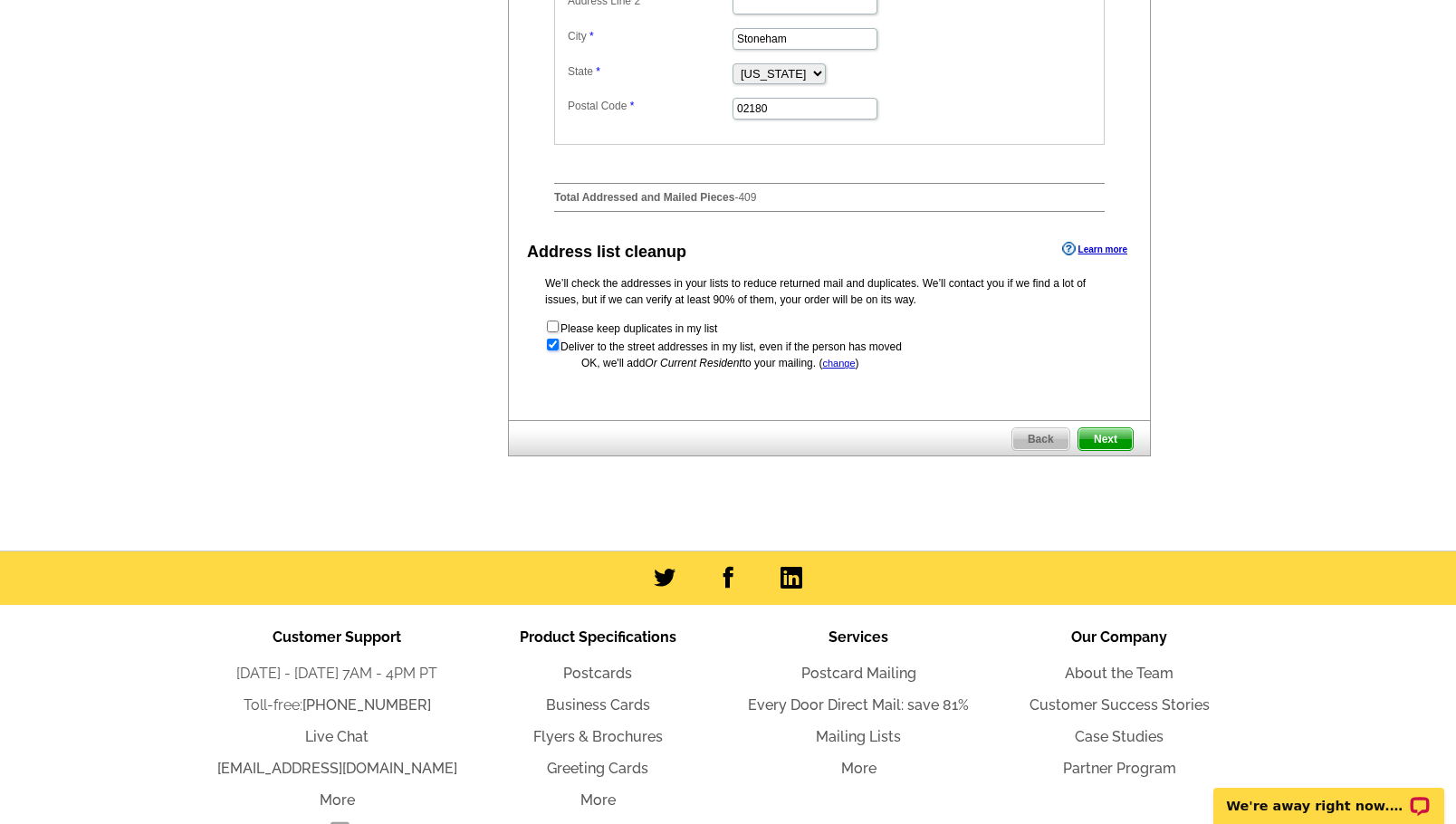
scroll to position [912, 0]
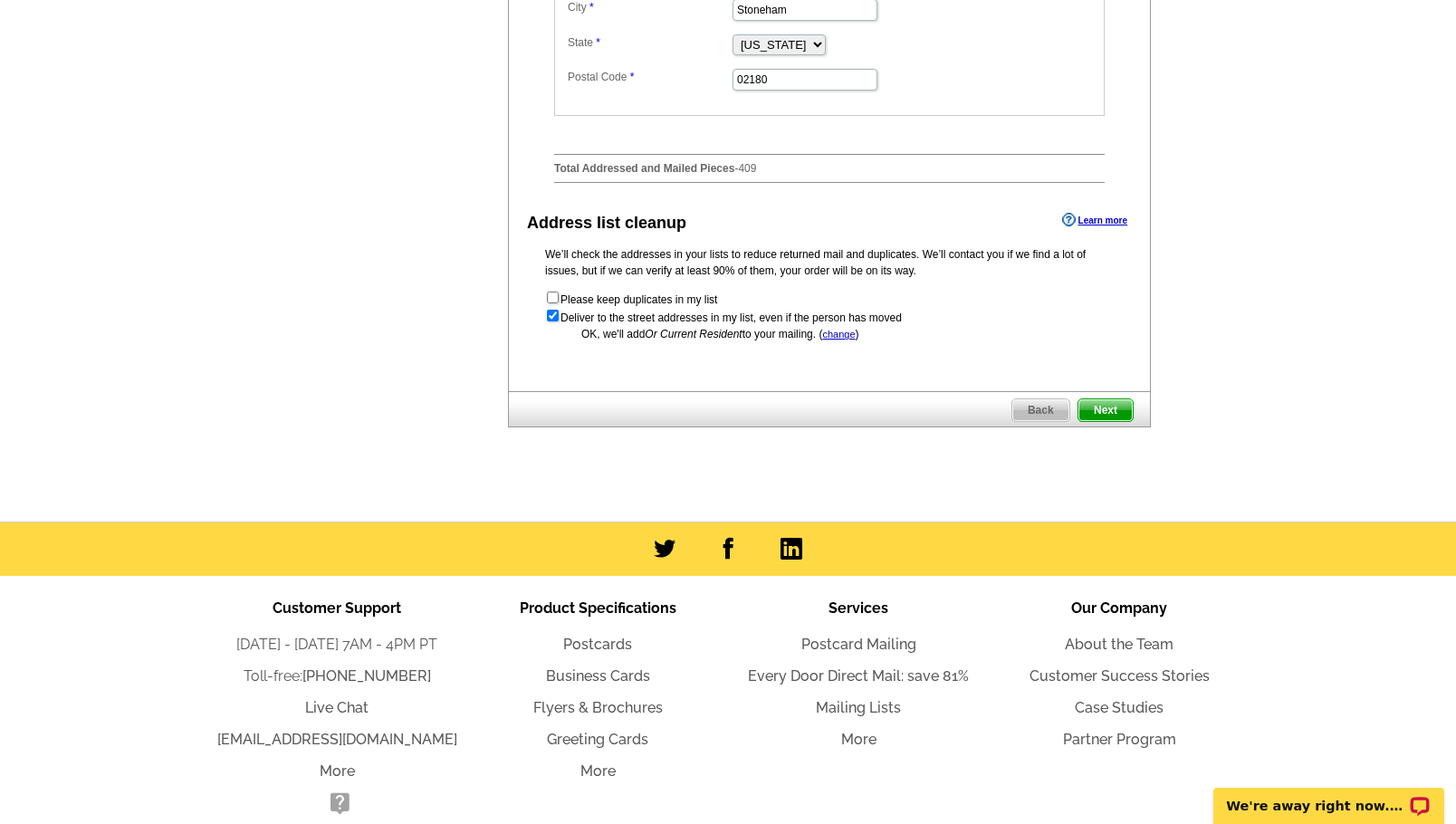
click at [1105, 421] on span "Next" at bounding box center [1106, 410] width 55 height 22
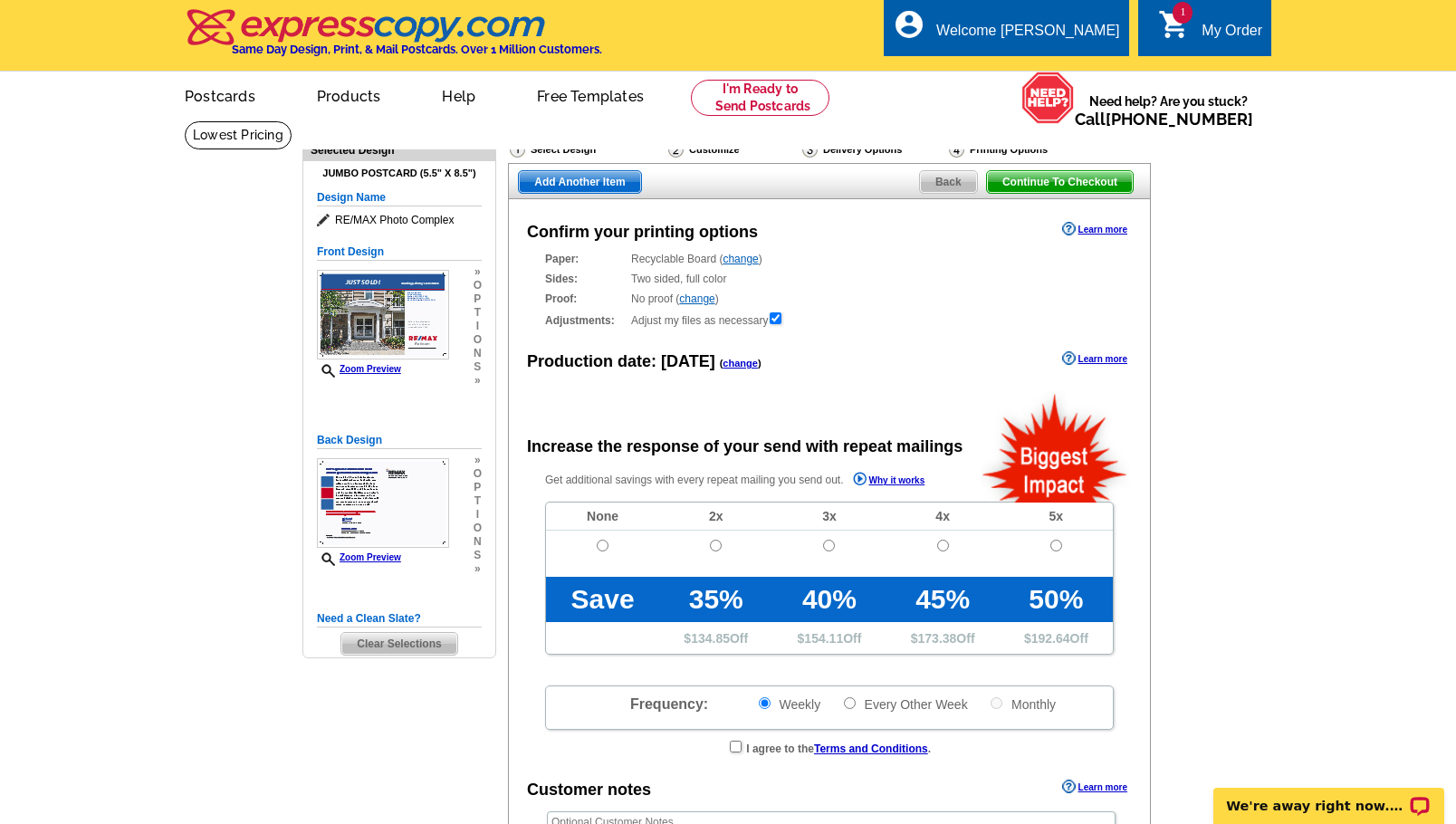
radio input "false"
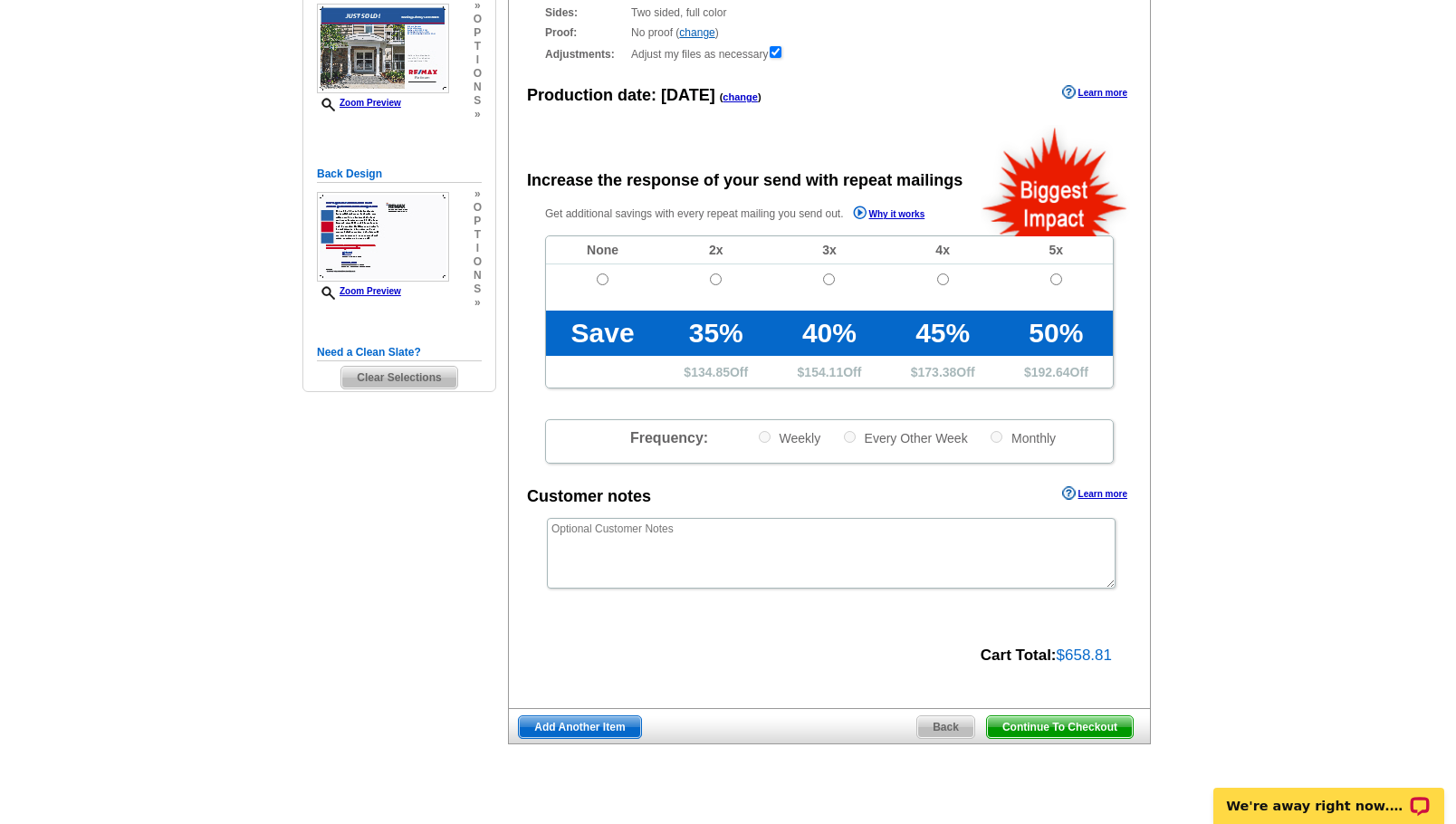
scroll to position [269, 0]
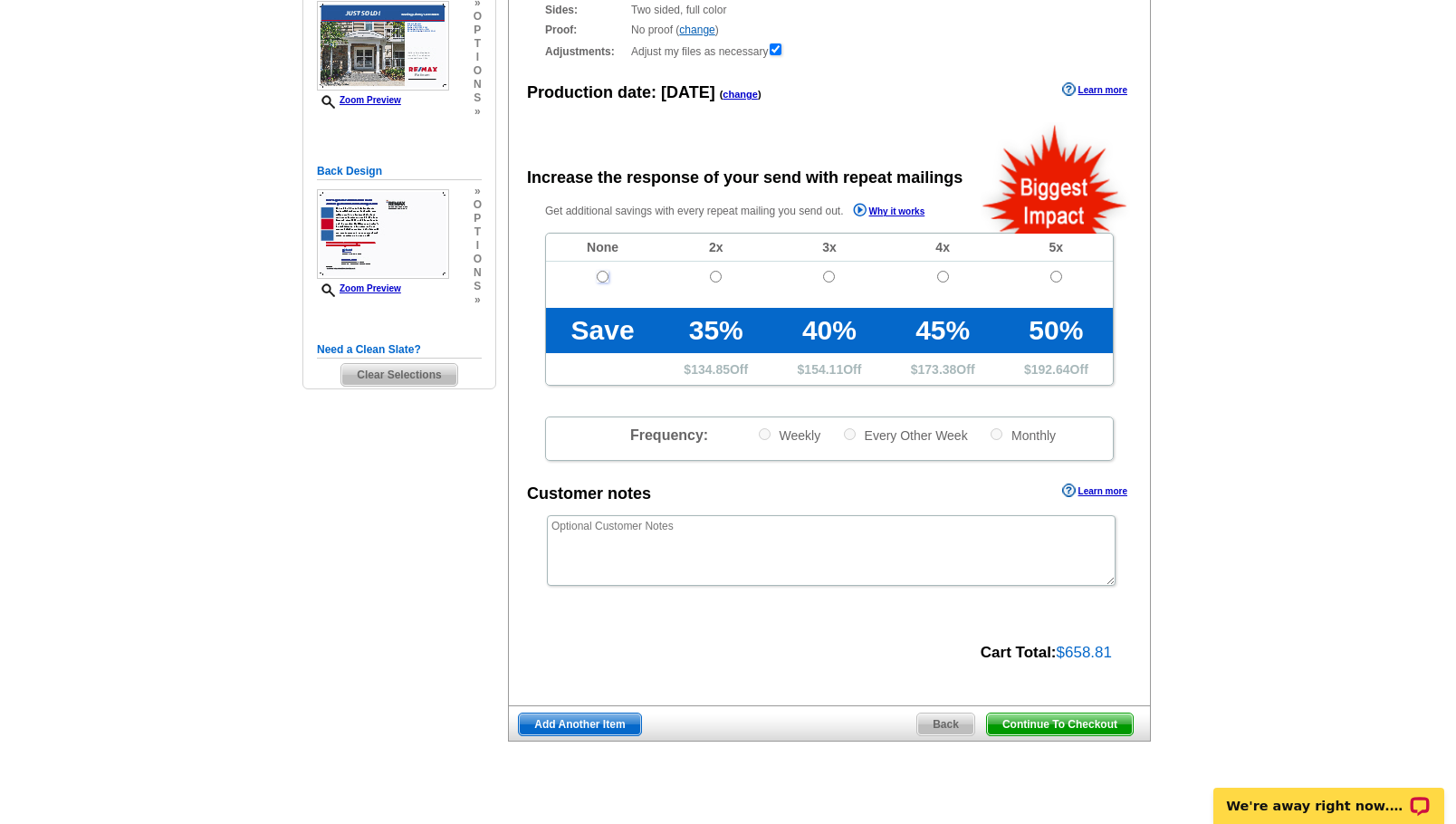
click at [605, 277] on input "radio" at bounding box center [603, 276] width 12 height 12
radio input "true"
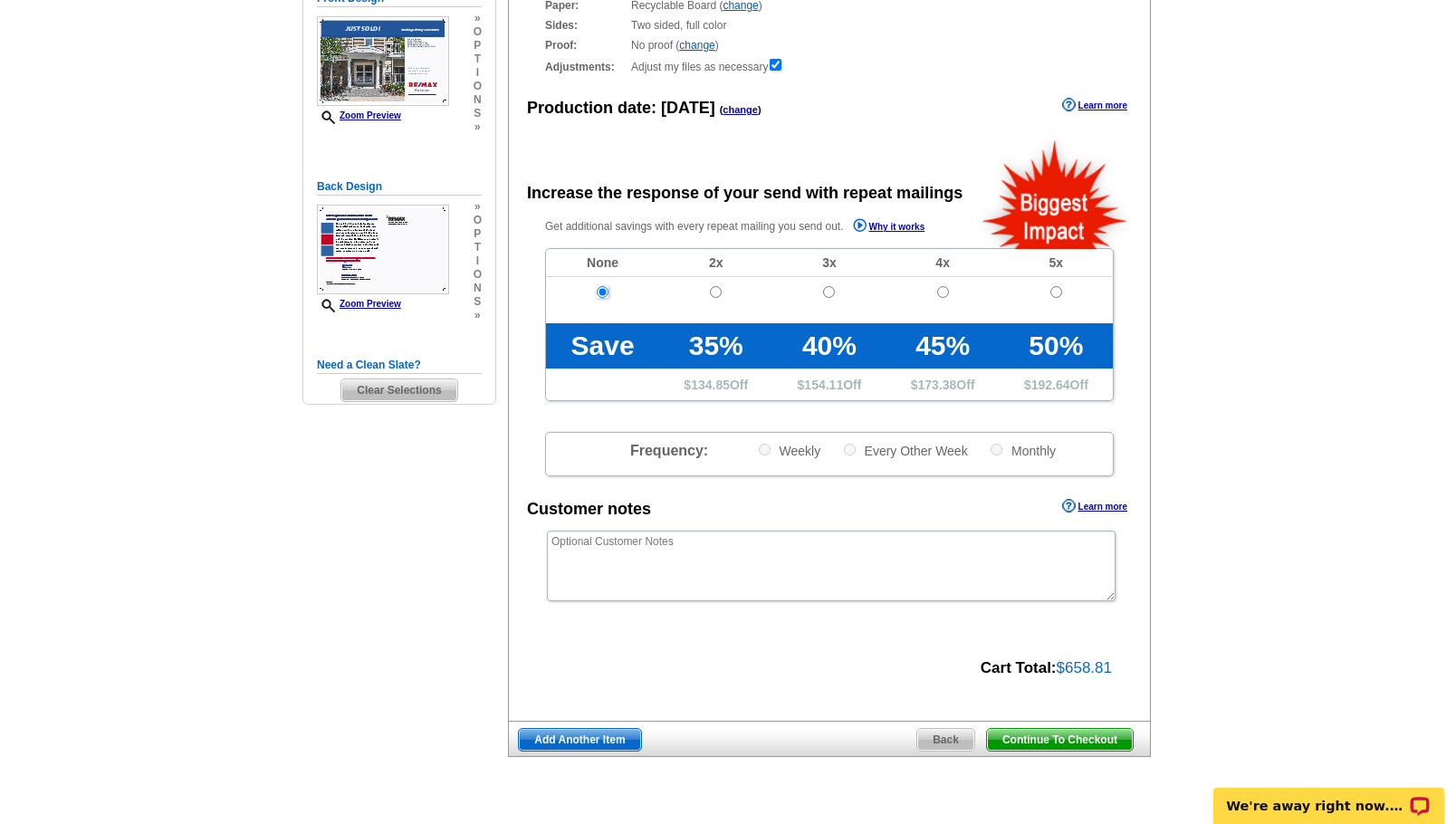
scroll to position [265, 0]
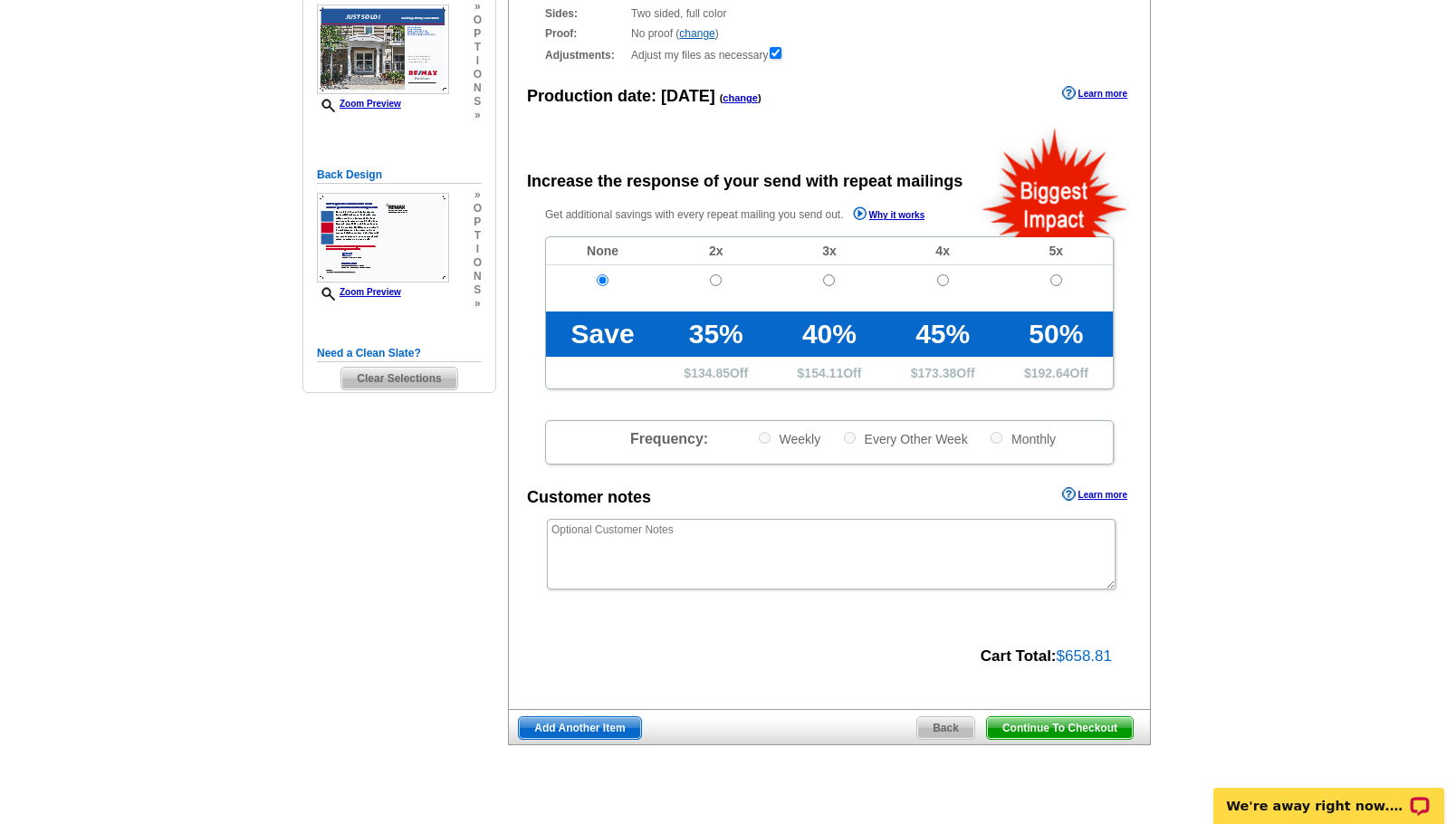
click at [1037, 730] on span "Continue To Checkout" at bounding box center [1060, 727] width 146 height 22
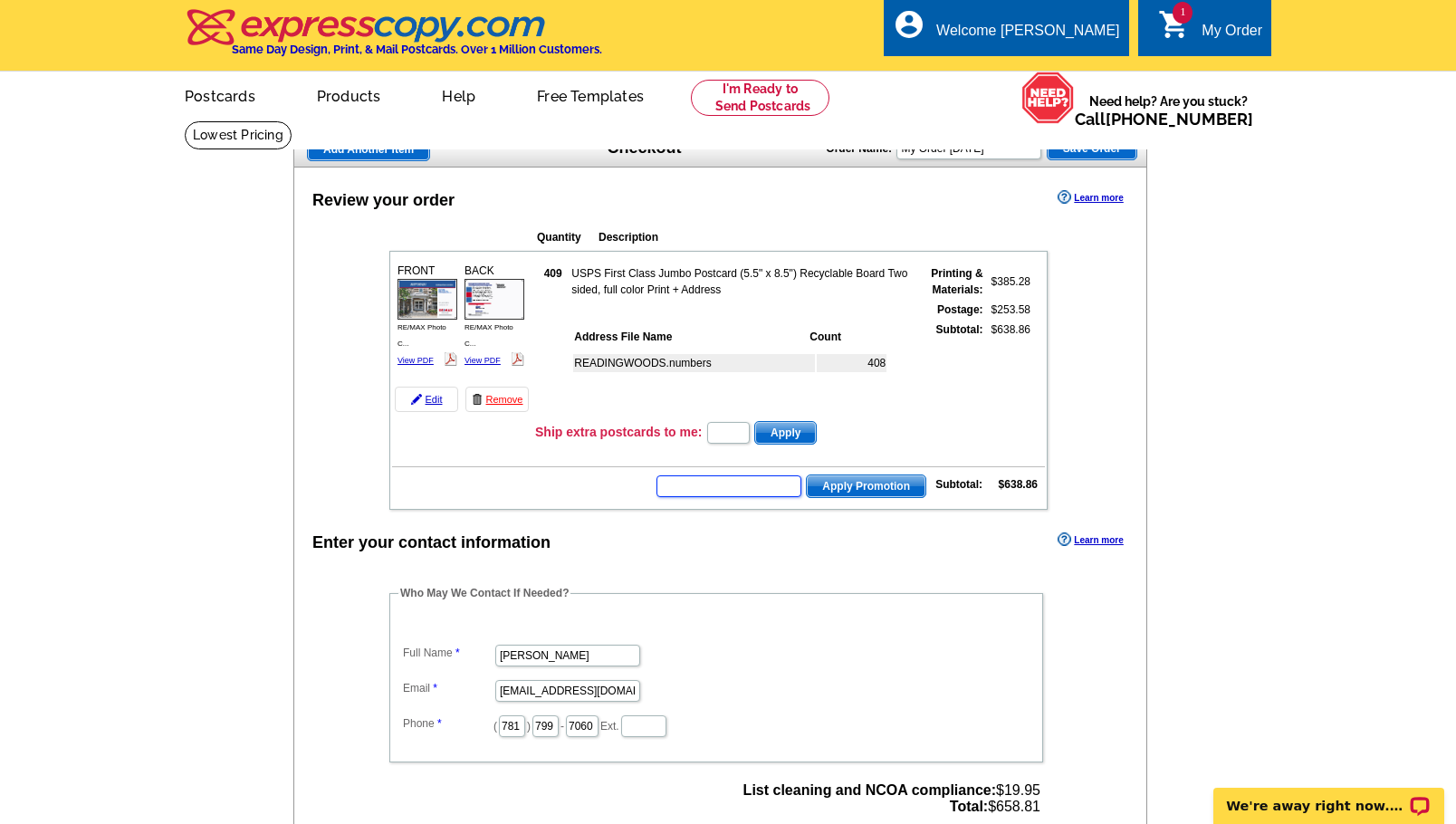
click at [745, 491] on input "text" at bounding box center [728, 485] width 145 height 22
click at [741, 488] on input "text" at bounding box center [728, 485] width 145 height 22
click at [739, 485] on input "text" at bounding box center [728, 485] width 145 height 22
type input "SMS50m"
click at [863, 488] on span "Apply Promotion" at bounding box center [867, 485] width 119 height 22
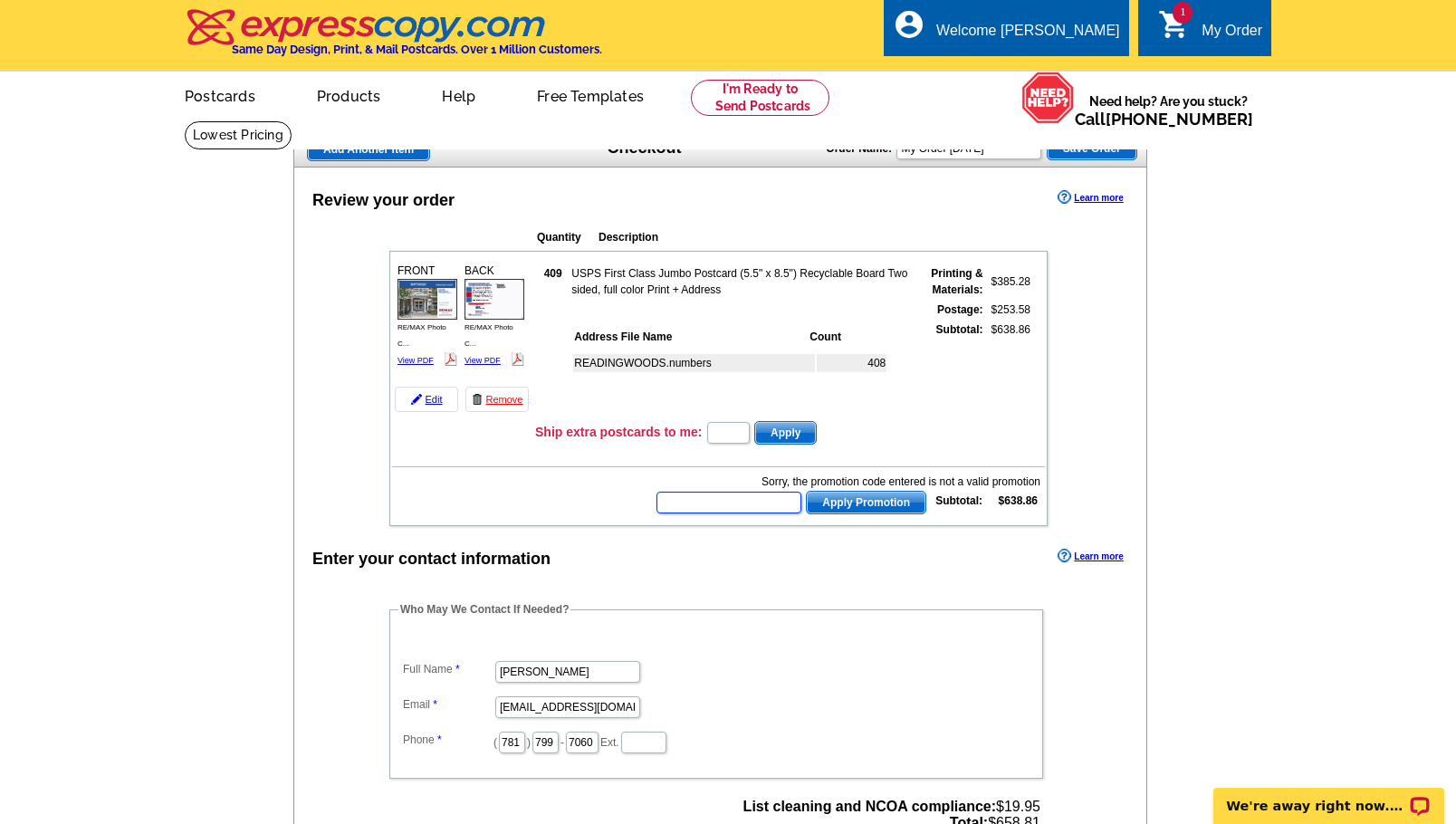
click at [762, 503] on input "text" at bounding box center [728, 502] width 145 height 22
type input "SMS50M."
click at [832, 506] on span "Apply Promotion" at bounding box center [867, 502] width 119 height 22
click at [729, 438] on input "text" at bounding box center [728, 433] width 42 height 22
type input "1"
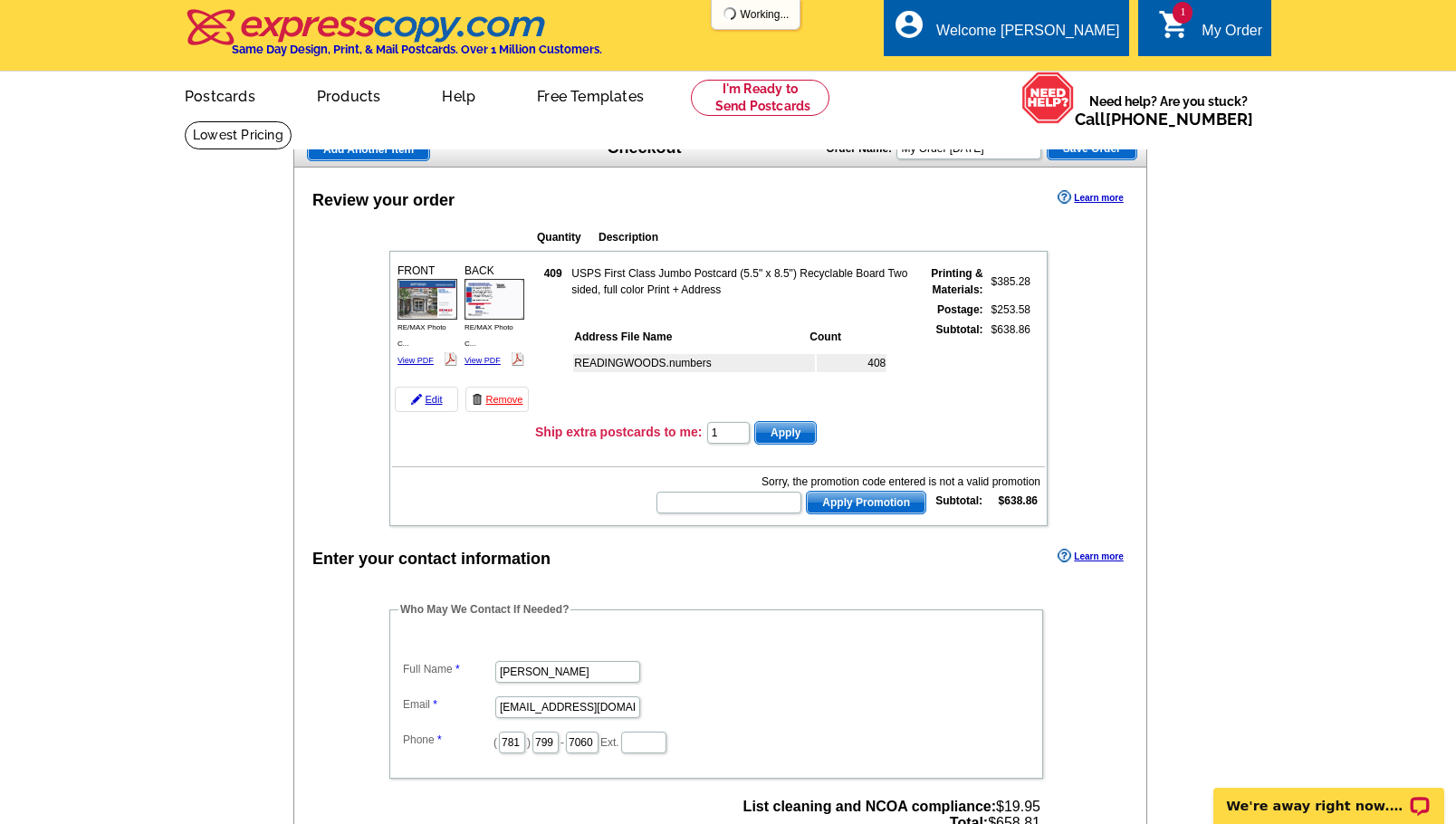
click at [791, 431] on span "Apply" at bounding box center [785, 433] width 60 height 22
click at [740, 503] on input "text" at bounding box center [728, 502] width 145 height 22
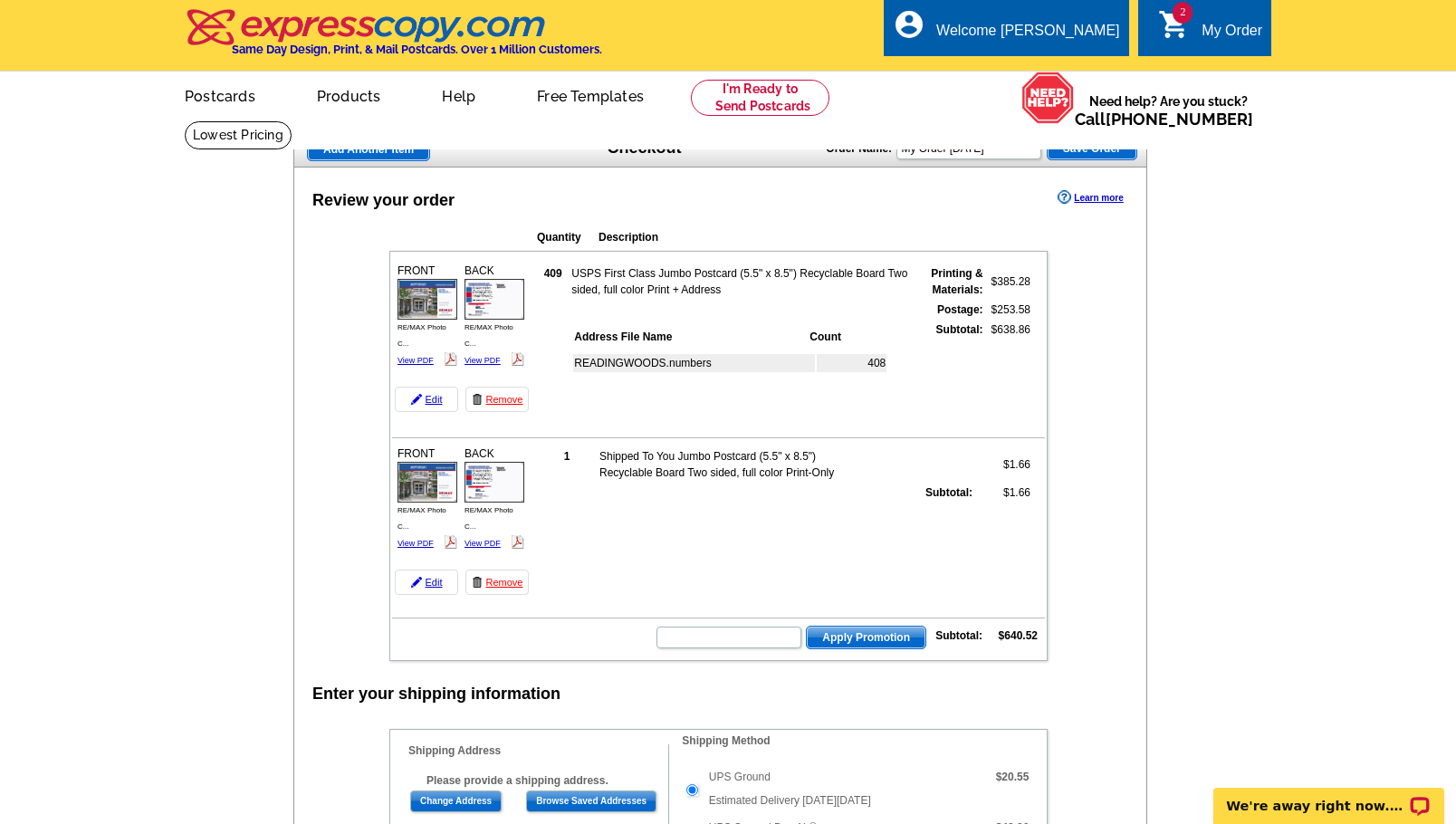
click at [736, 622] on td "Apply Promotion Subtotal: $640.52" at bounding box center [719, 635] width 653 height 31
click at [735, 633] on input "text" at bounding box center [728, 637] width 145 height 22
type input "sms50"
click at [838, 644] on span "Apply Promotion" at bounding box center [867, 637] width 119 height 22
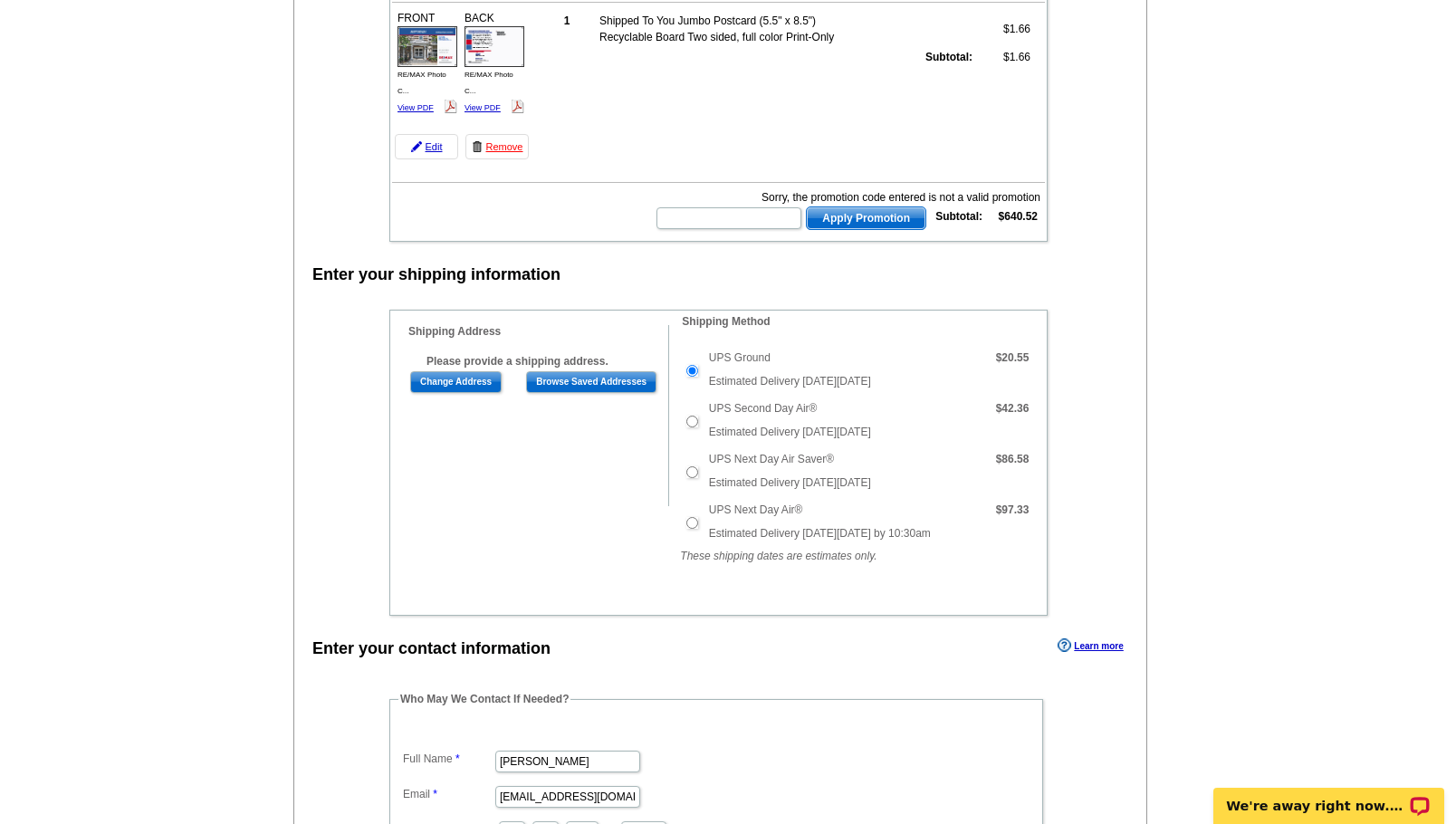
scroll to position [457, 0]
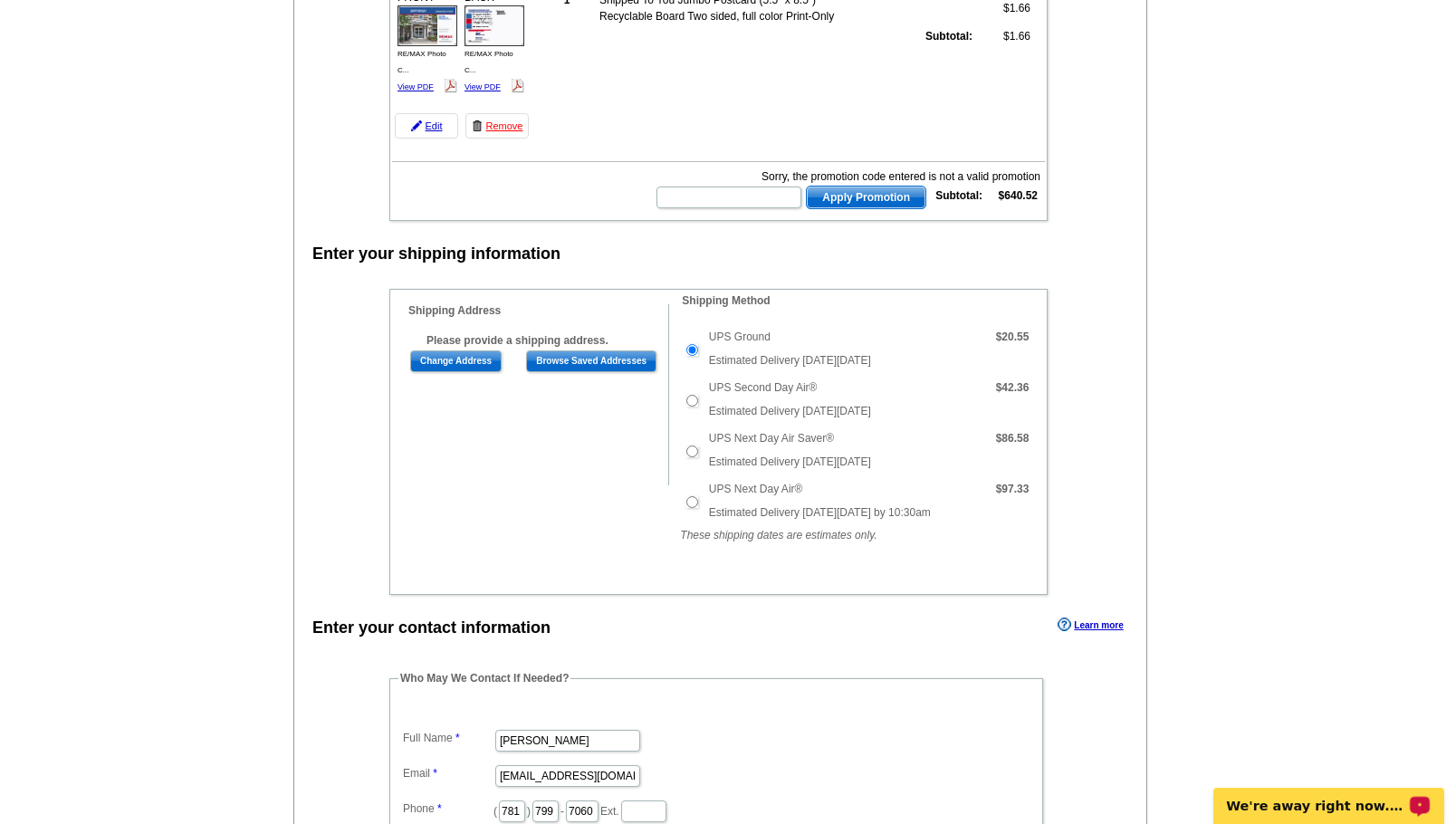
click at [1326, 804] on p "We're away right now. Please check back later!" at bounding box center [1316, 805] width 179 height 14
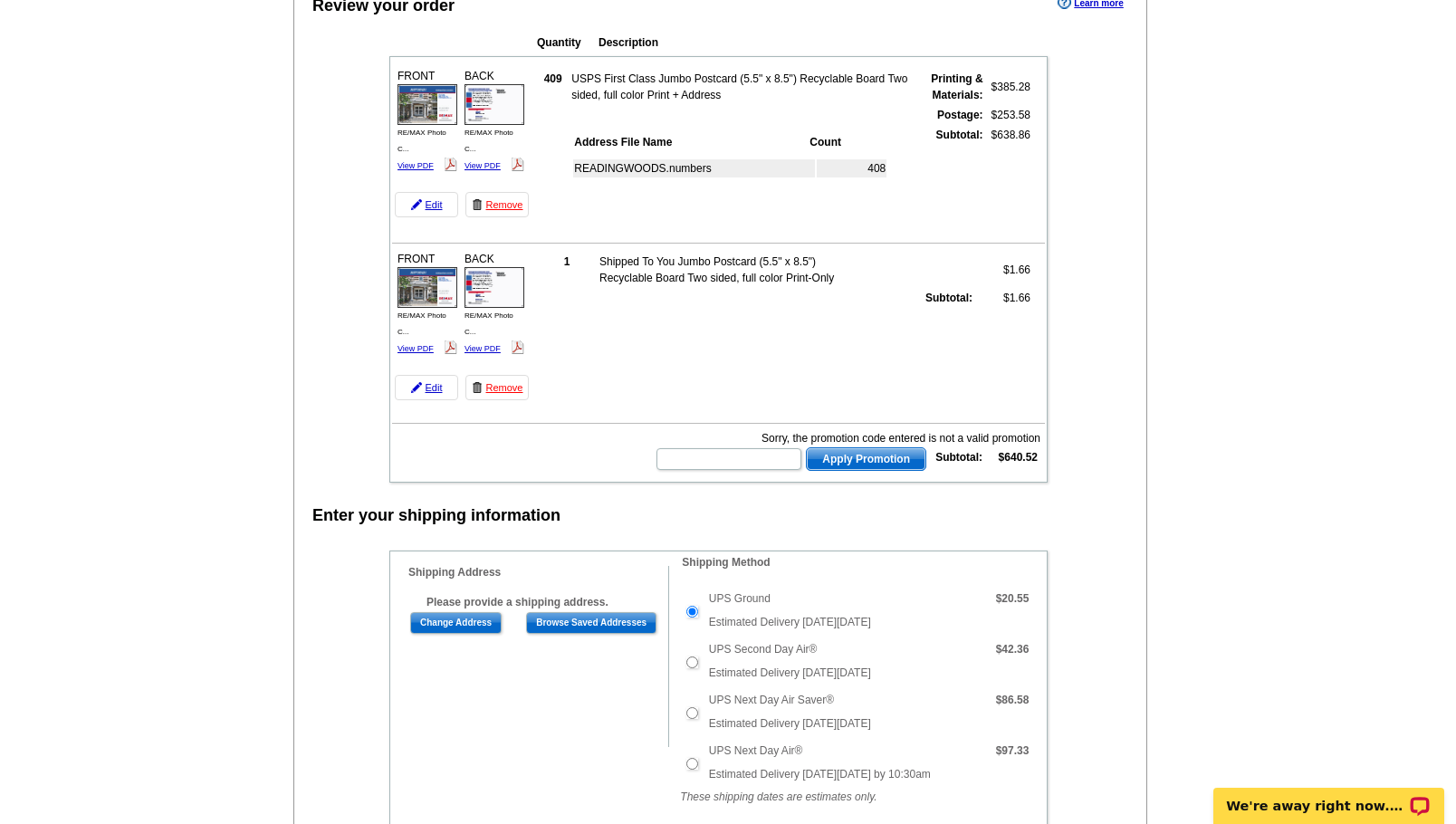
scroll to position [194, 0]
click at [511, 385] on link "Remove" at bounding box center [497, 388] width 63 height 25
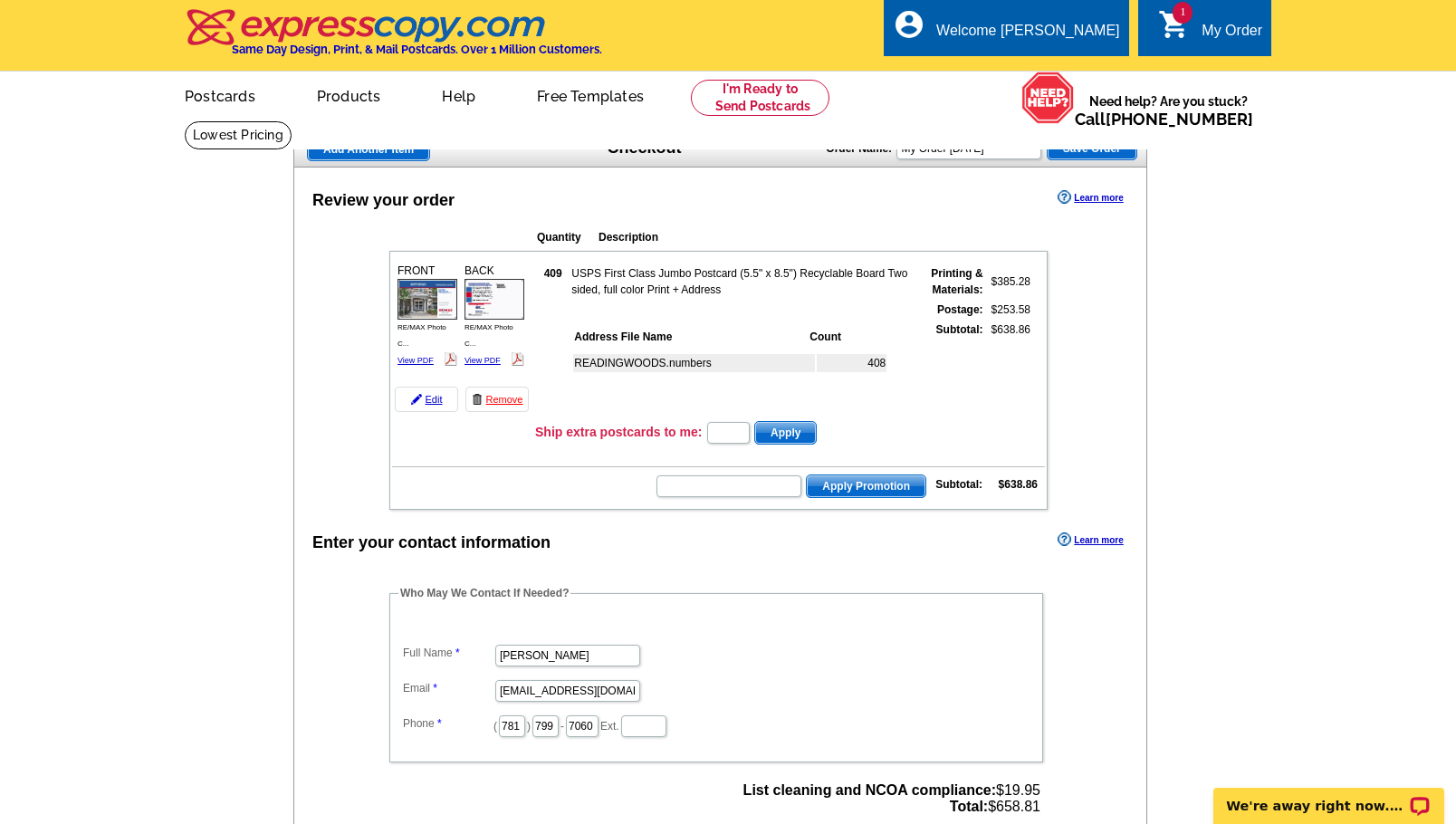
click at [1080, 153] on span "Save Order" at bounding box center [1092, 148] width 88 height 22
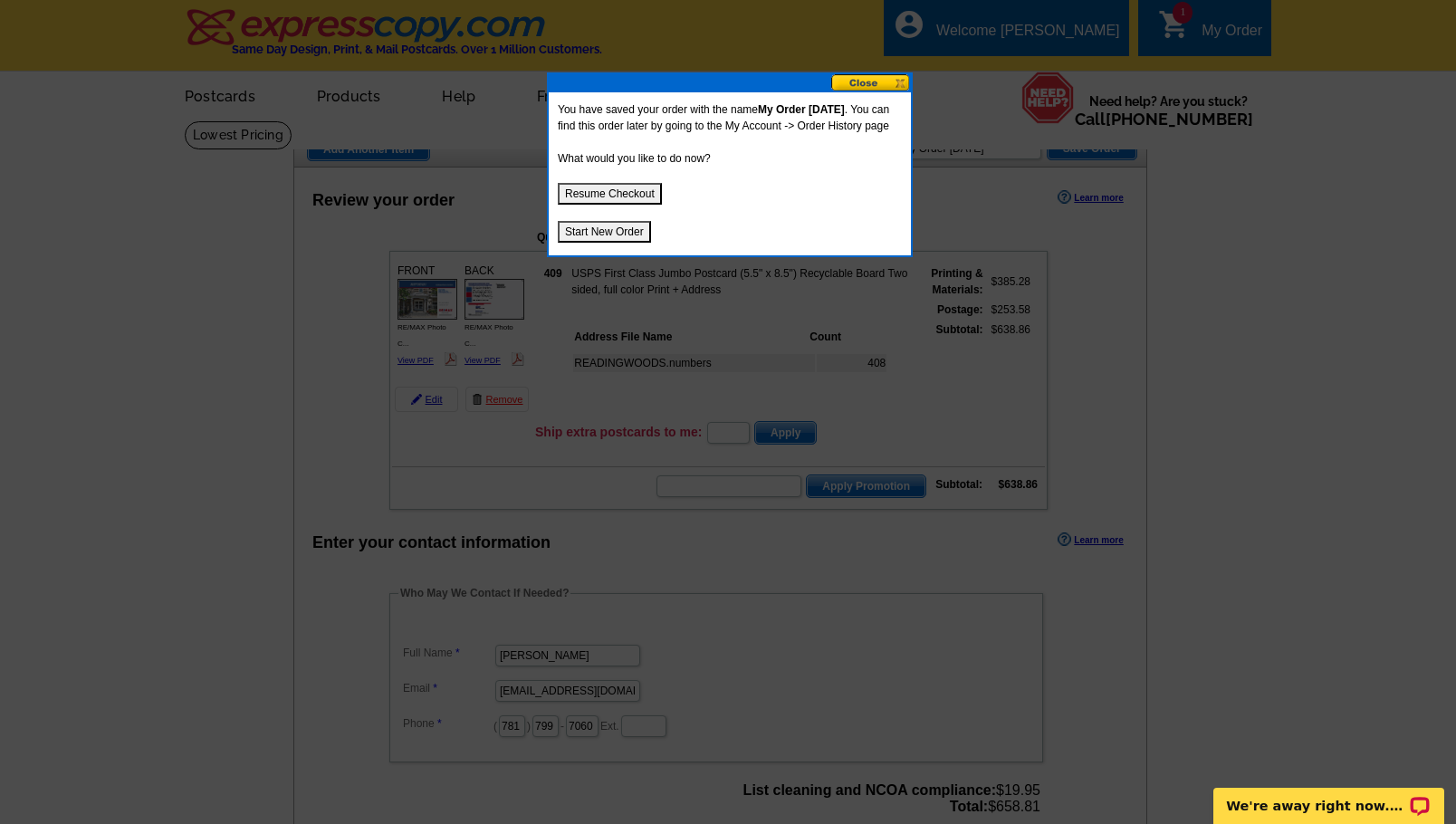
click at [887, 83] on button at bounding box center [871, 82] width 80 height 17
